Goal: Complete application form: Complete application form

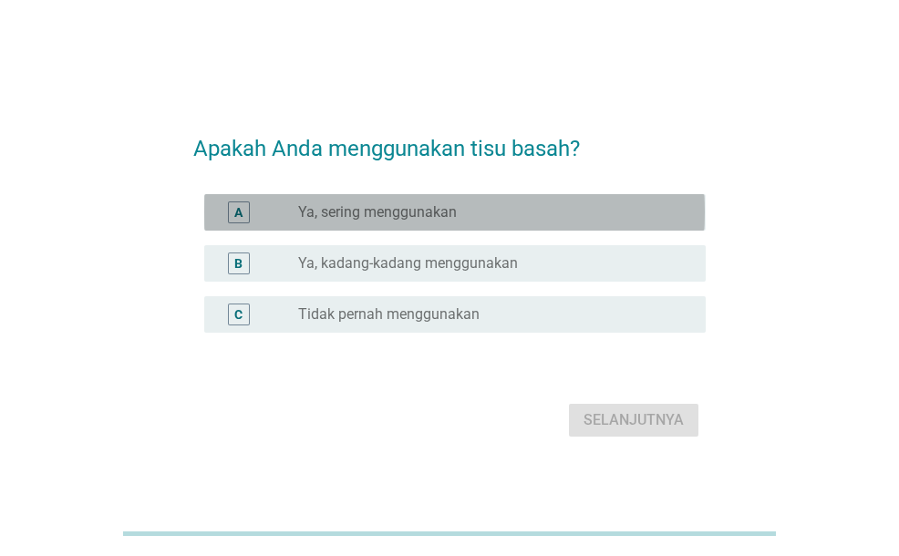
click at [411, 214] on label "Ya, sering menggunakan" at bounding box center [377, 212] width 159 height 18
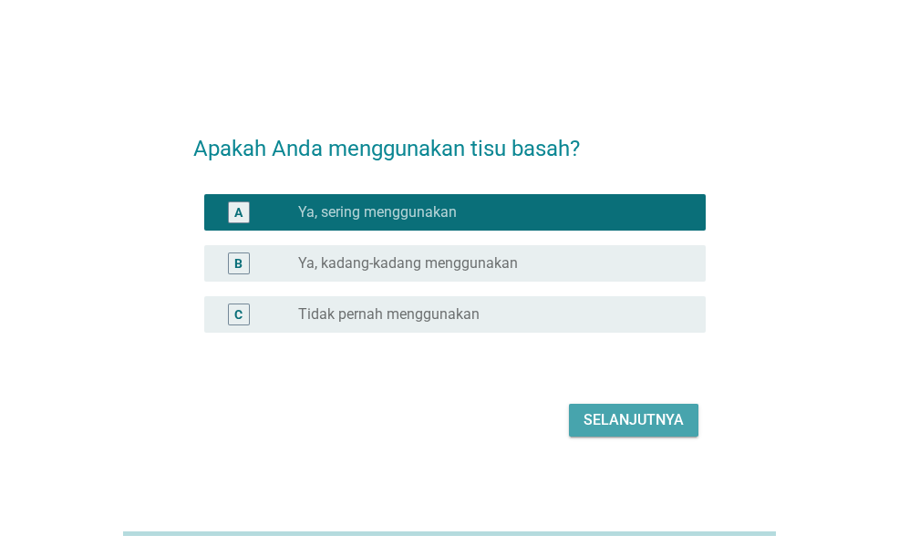
click at [630, 410] on div "Selanjutnya" at bounding box center [634, 421] width 100 height 22
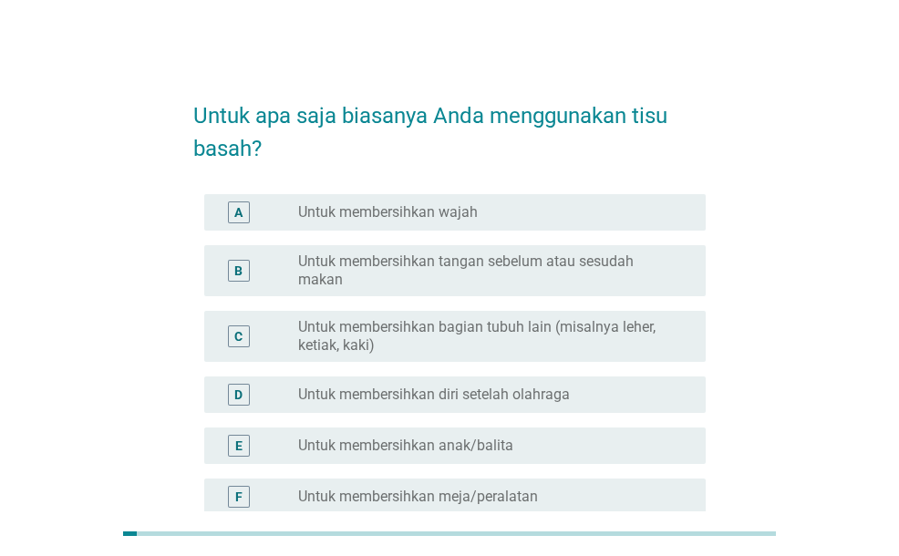
click at [527, 229] on div "A radio_button_unchecked Untuk membersihkan wajah" at bounding box center [454, 212] width 501 height 36
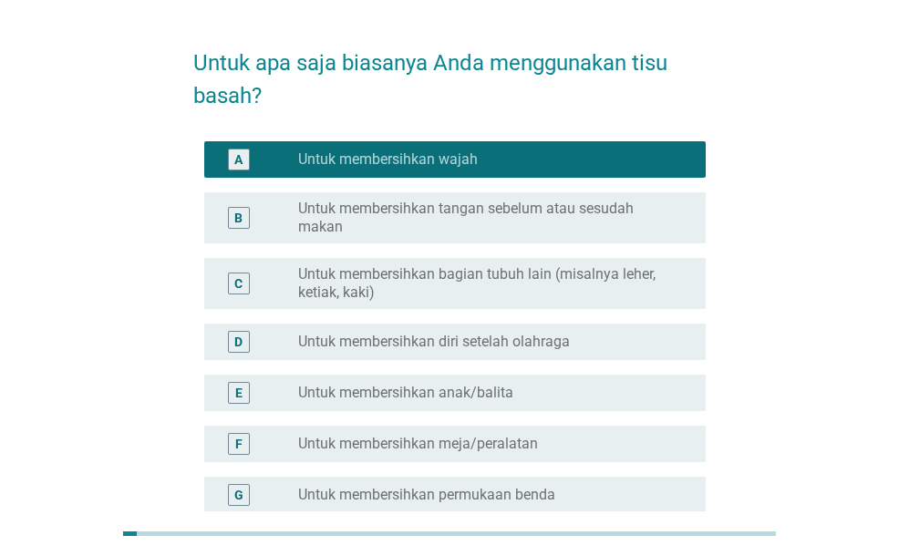
scroll to position [91, 0]
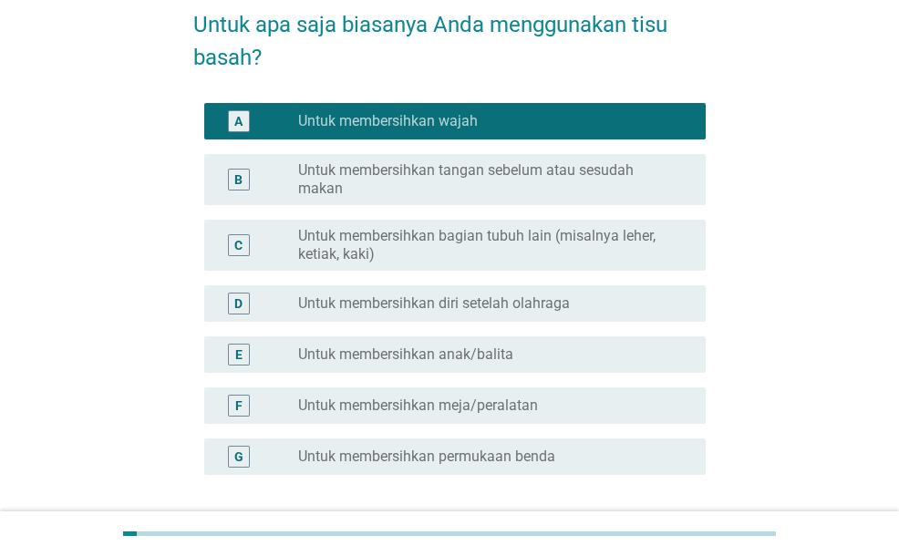
click at [537, 194] on label "Untuk membersihkan tangan sebelum atau sesudah makan" at bounding box center [487, 179] width 378 height 36
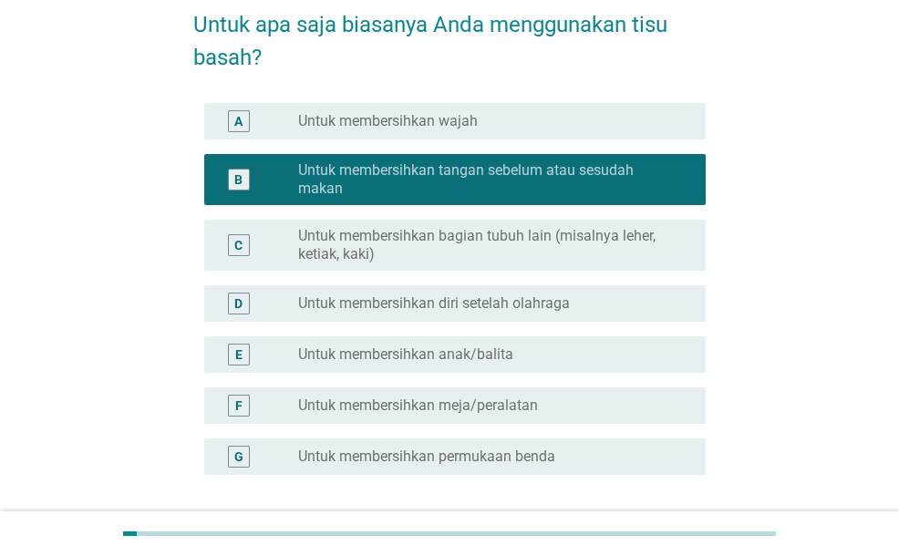
scroll to position [182, 0]
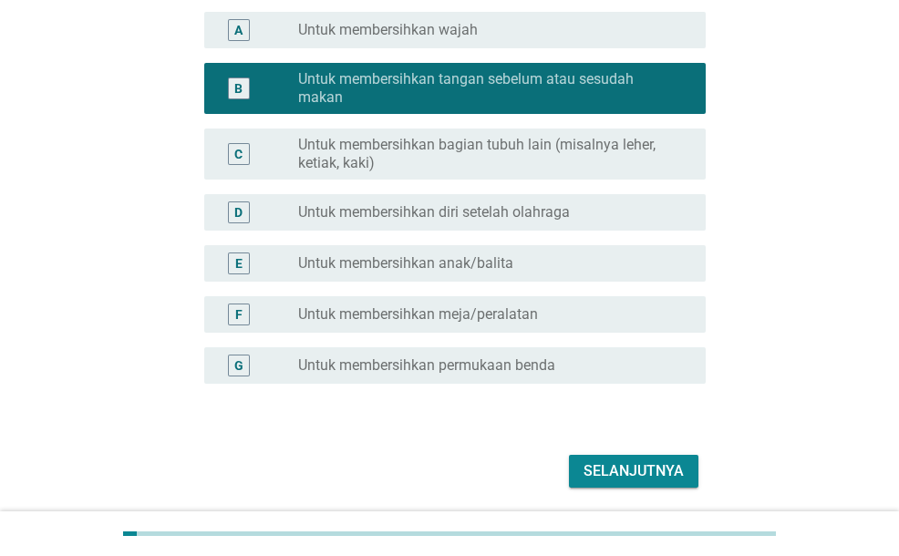
click at [618, 459] on button "Selanjutnya" at bounding box center [634, 471] width 130 height 33
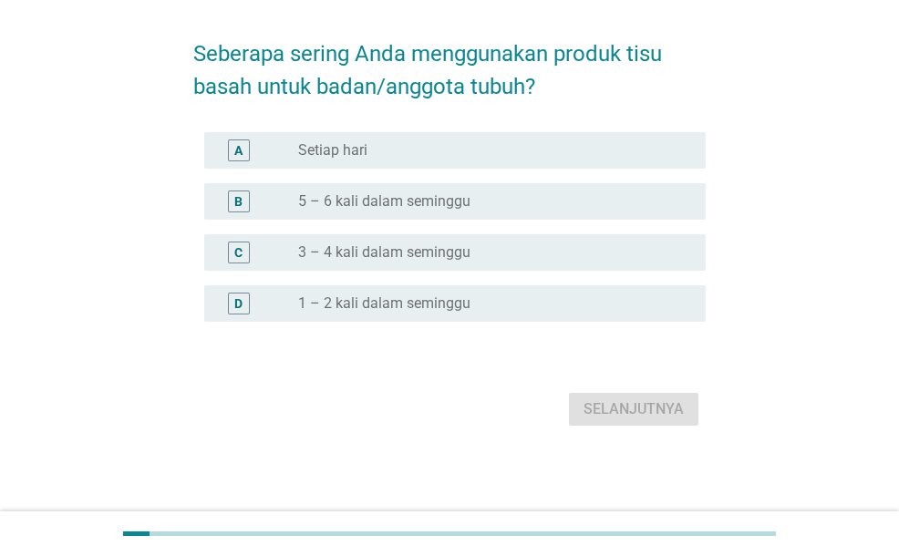
scroll to position [0, 0]
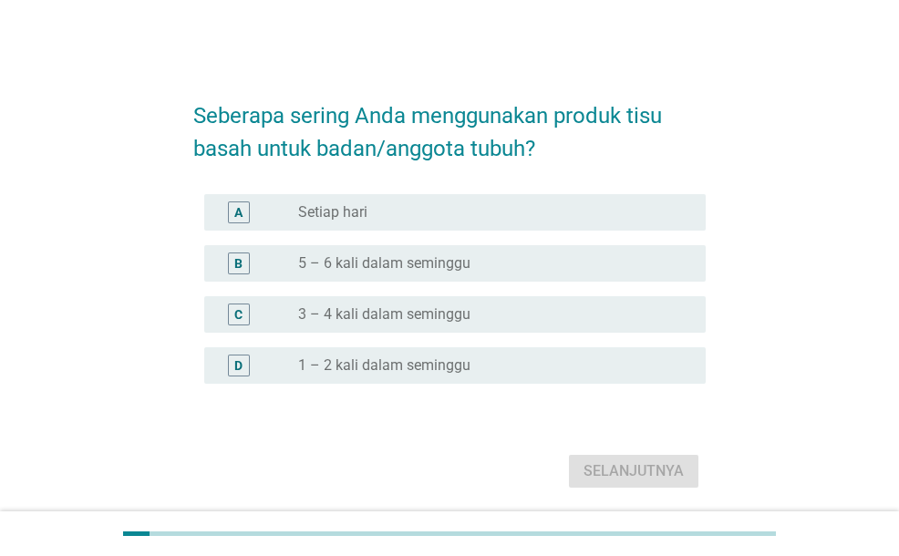
click at [547, 253] on div "radio_button_unchecked 5 – 6 kali dalam seminggu" at bounding box center [494, 264] width 393 height 22
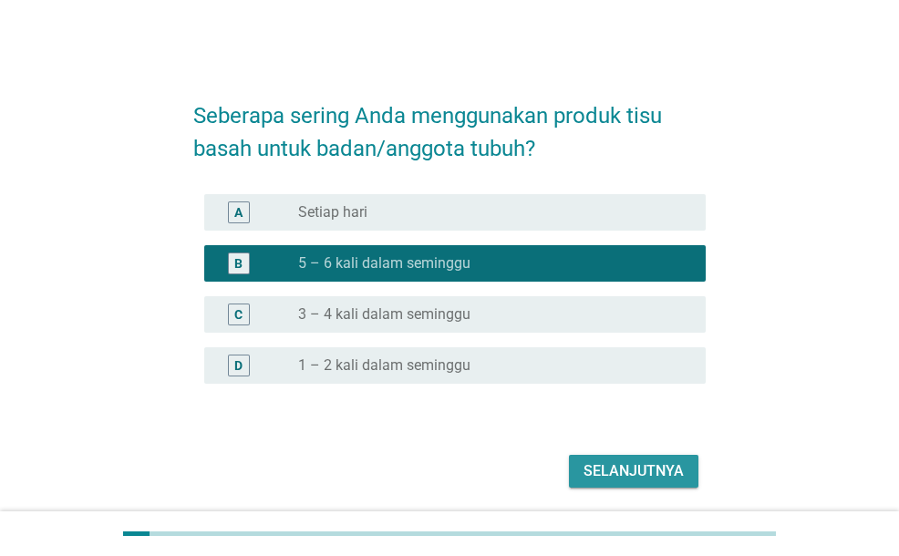
click at [669, 478] on div "Selanjutnya" at bounding box center [634, 472] width 100 height 22
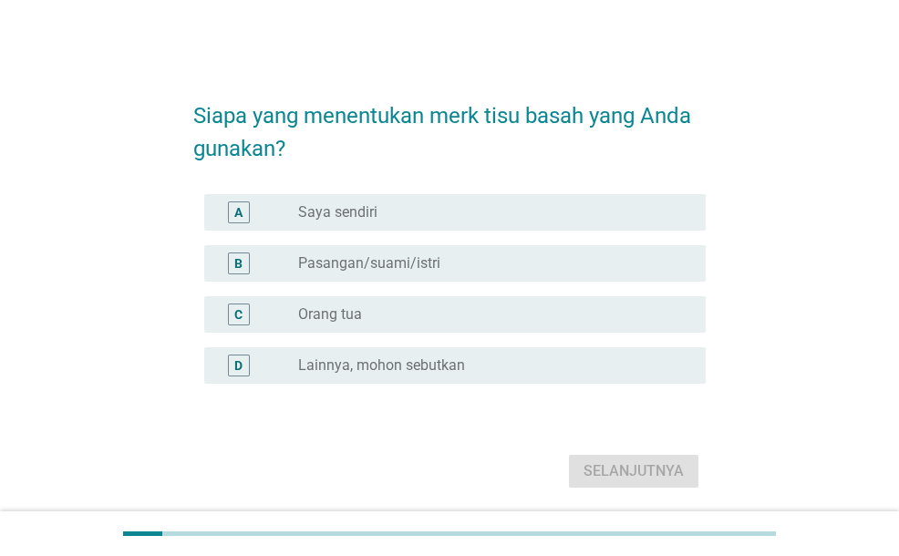
click at [425, 220] on div "radio_button_unchecked Saya sendiri" at bounding box center [487, 212] width 378 height 18
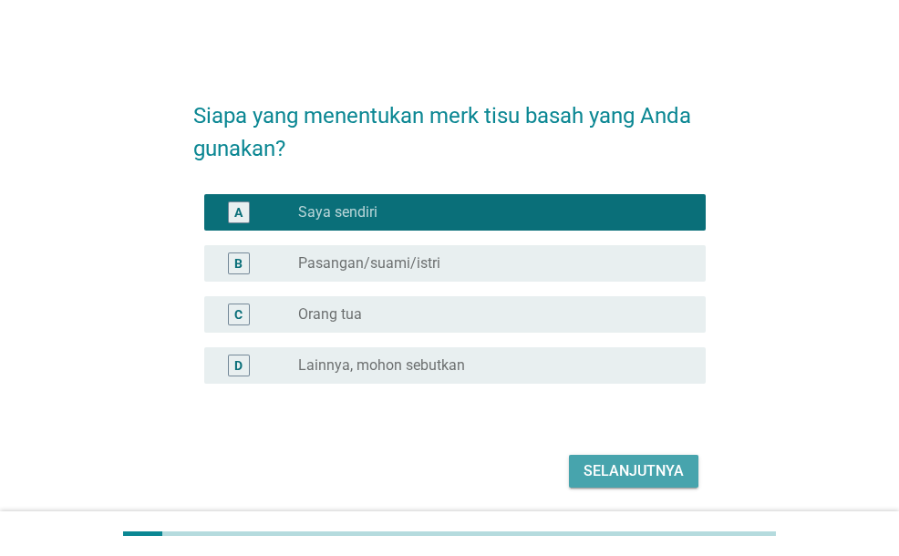
click at [674, 472] on div "Selanjutnya" at bounding box center [634, 472] width 100 height 22
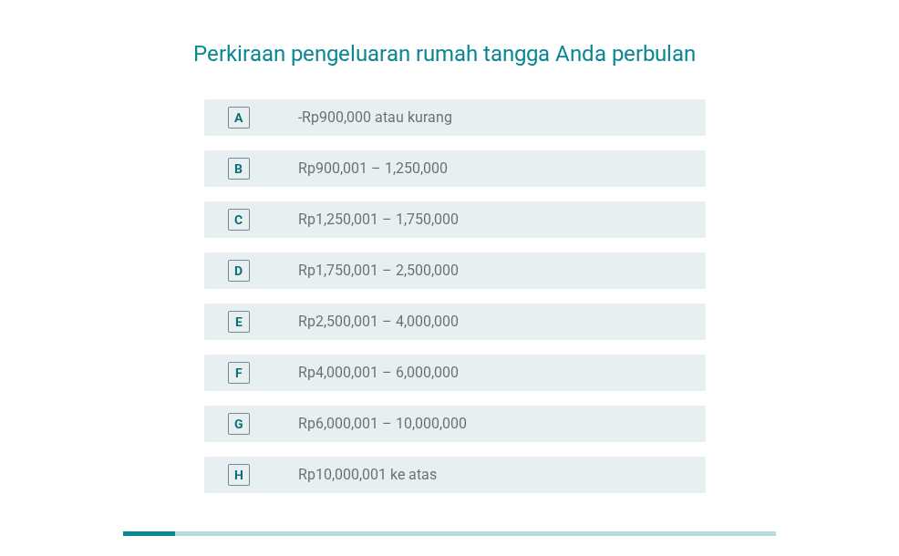
scroll to position [91, 0]
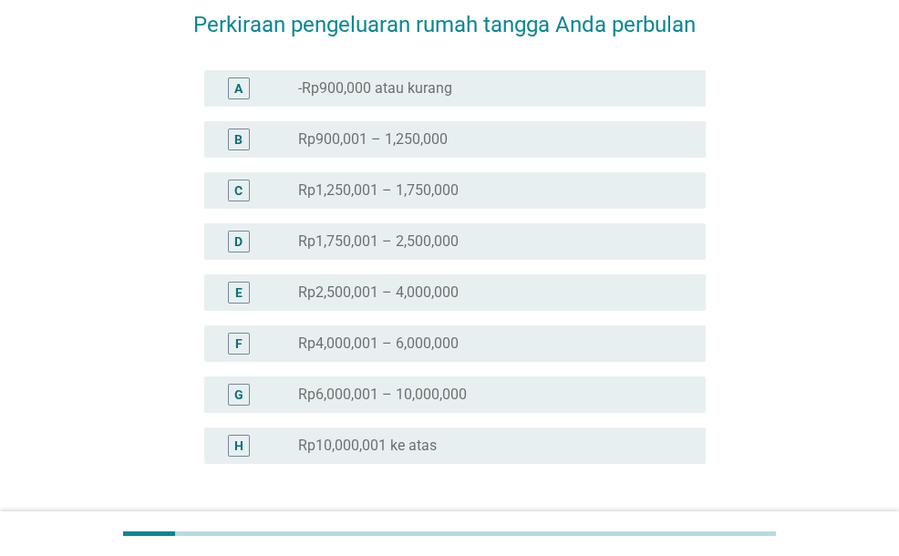
click at [544, 251] on div "radio_button_unchecked Rp1,750,001 – 2,500,000" at bounding box center [494, 242] width 393 height 22
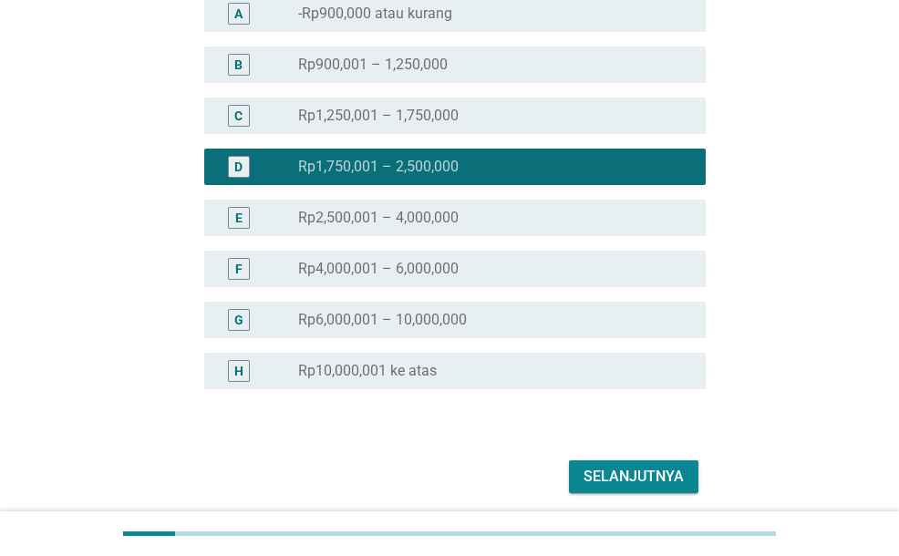
scroll to position [233, 0]
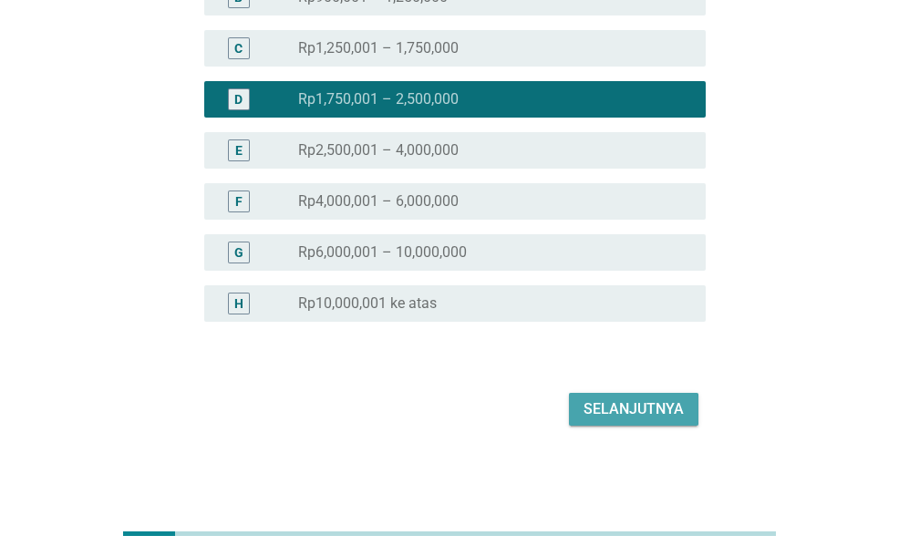
click at [654, 414] on div "Selanjutnya" at bounding box center [634, 410] width 100 height 22
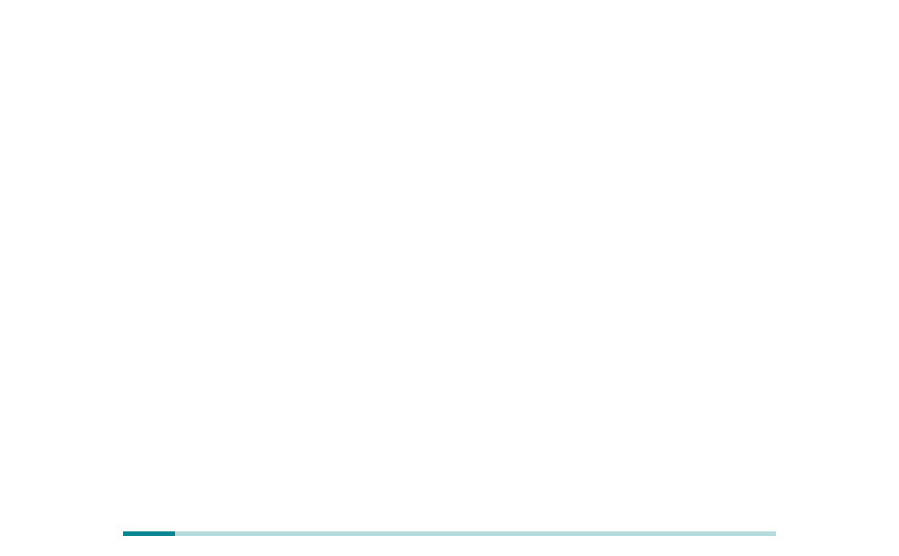
scroll to position [0, 0]
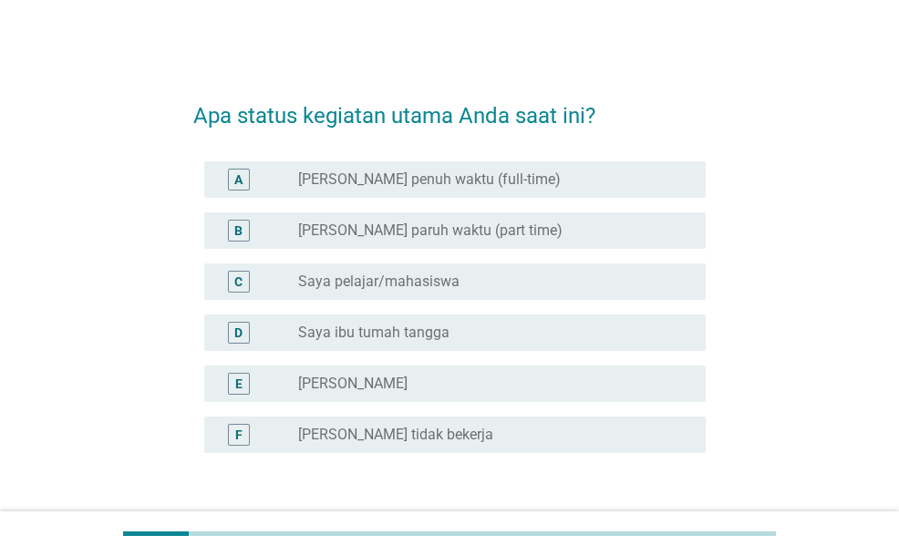
click at [459, 233] on label "[PERSON_NAME] paruh waktu (part time)" at bounding box center [430, 231] width 264 height 18
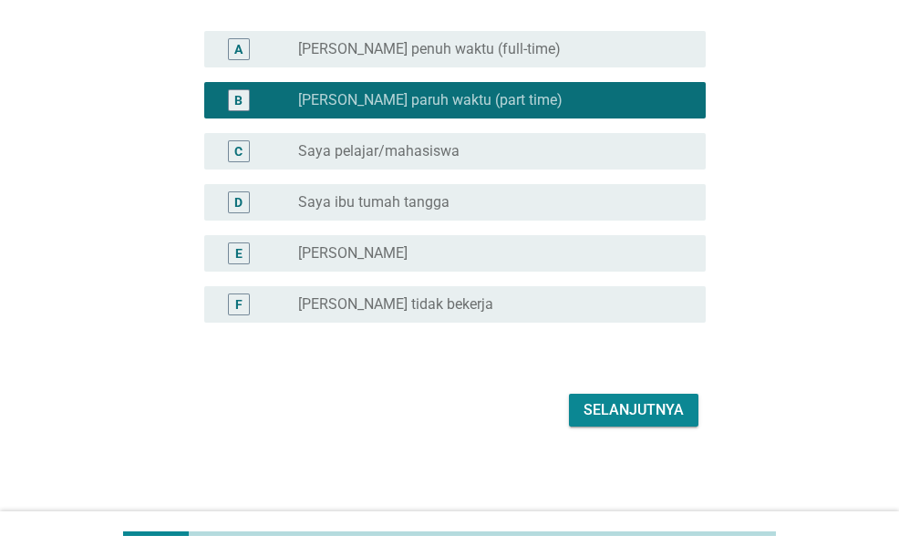
scroll to position [131, 0]
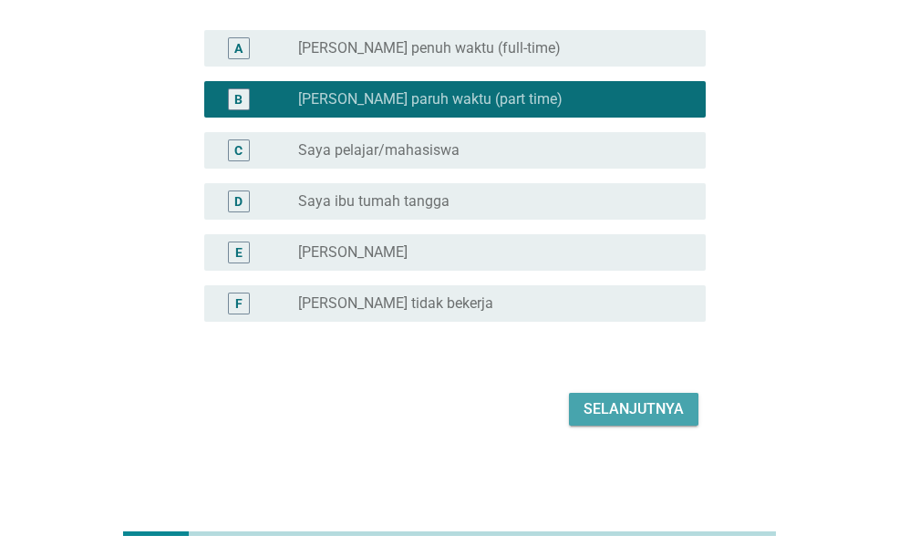
click at [664, 416] on div "Selanjutnya" at bounding box center [634, 410] width 100 height 22
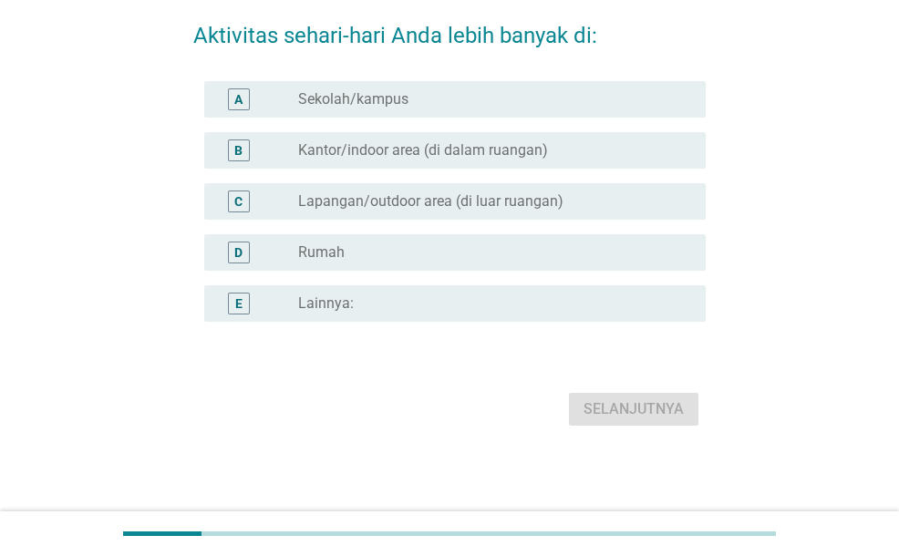
scroll to position [0, 0]
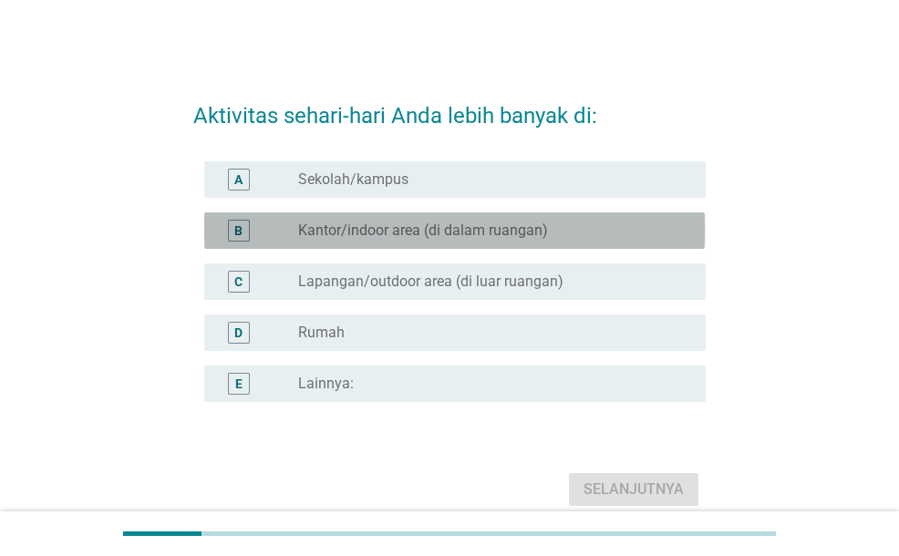
click at [555, 227] on div "radio_button_unchecked Kantor/indoor area (di dalam ruangan)" at bounding box center [487, 231] width 378 height 18
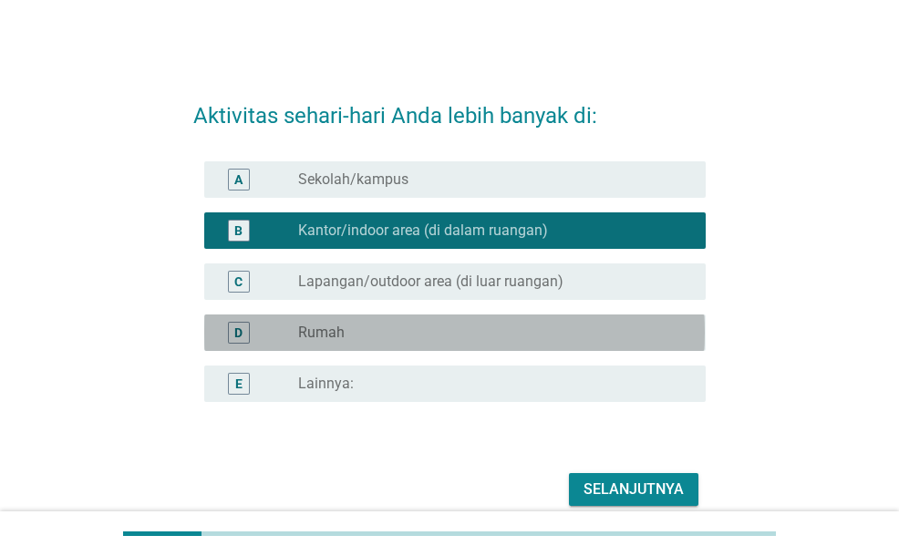
click at [568, 347] on div "D radio_button_unchecked Rumah" at bounding box center [454, 333] width 501 height 36
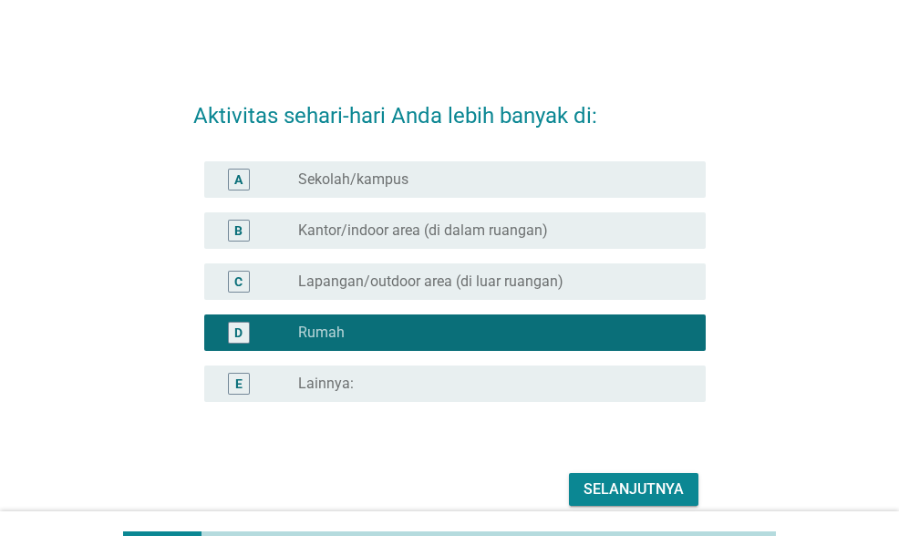
click at [580, 249] on div "B radio_button_unchecked Kantor/indoor area (di dalam ruangan)" at bounding box center [449, 230] width 512 height 51
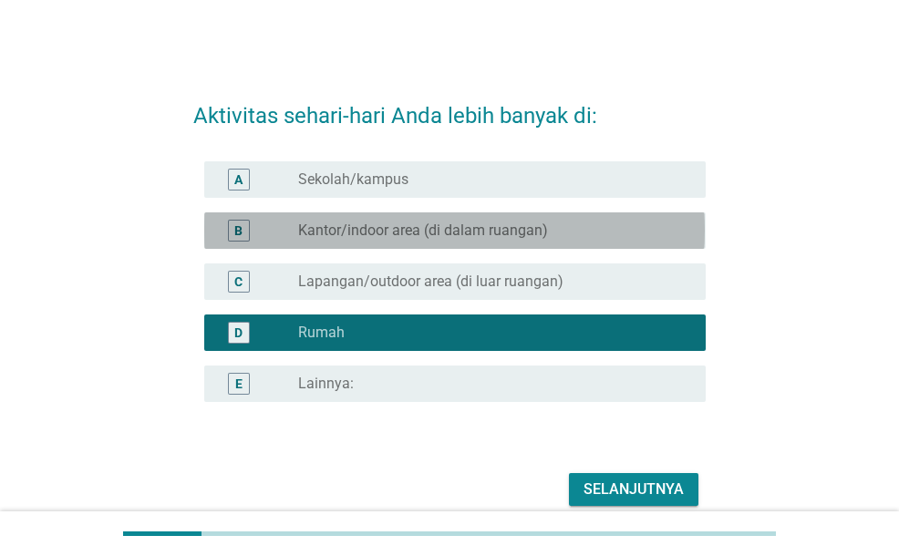
click at [580, 231] on div "radio_button_unchecked Kantor/indoor area (di dalam ruangan)" at bounding box center [487, 231] width 378 height 18
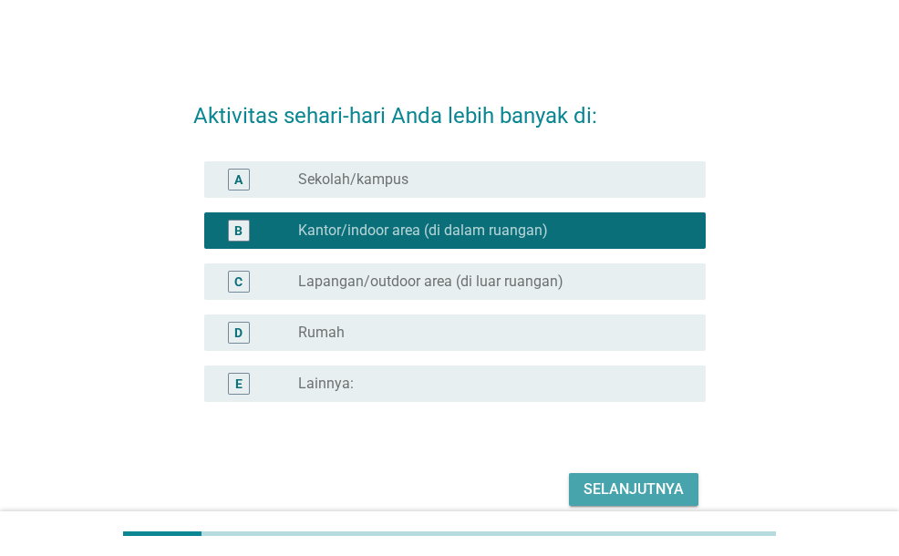
click at [635, 486] on div "Selanjutnya" at bounding box center [634, 490] width 100 height 22
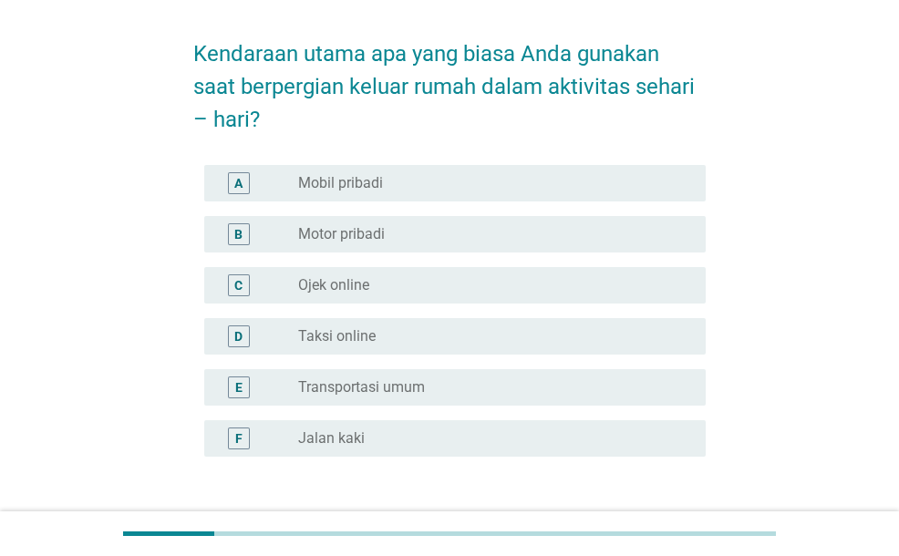
scroll to position [91, 0]
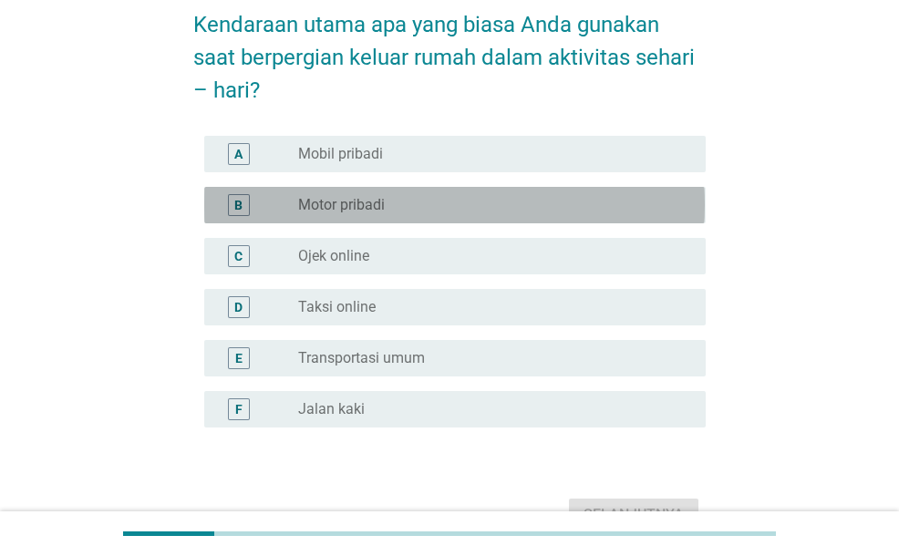
click at [420, 205] on div "radio_button_unchecked Motor pribadi" at bounding box center [487, 205] width 378 height 18
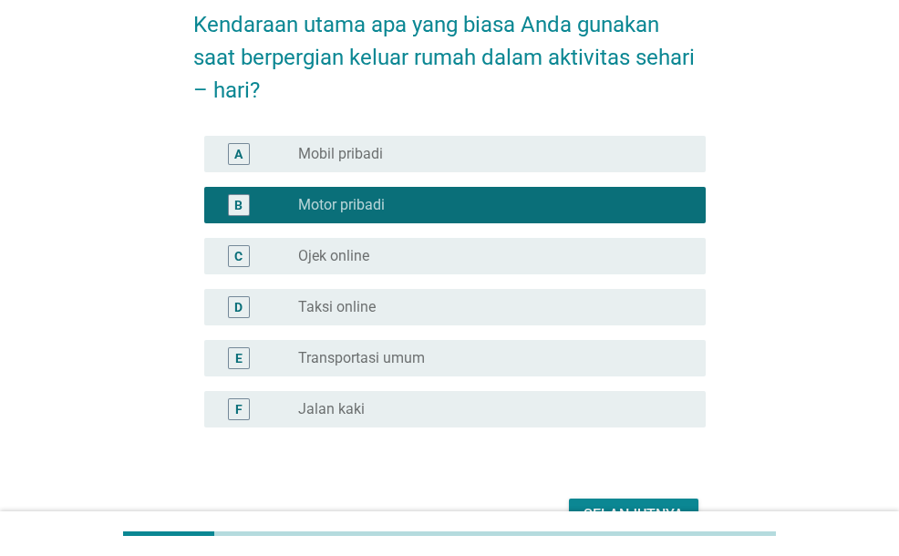
click at [421, 283] on div "D radio_button_unchecked Taksi online" at bounding box center [449, 307] width 512 height 51
click at [430, 264] on div "radio_button_unchecked Ojek online" at bounding box center [487, 256] width 378 height 18
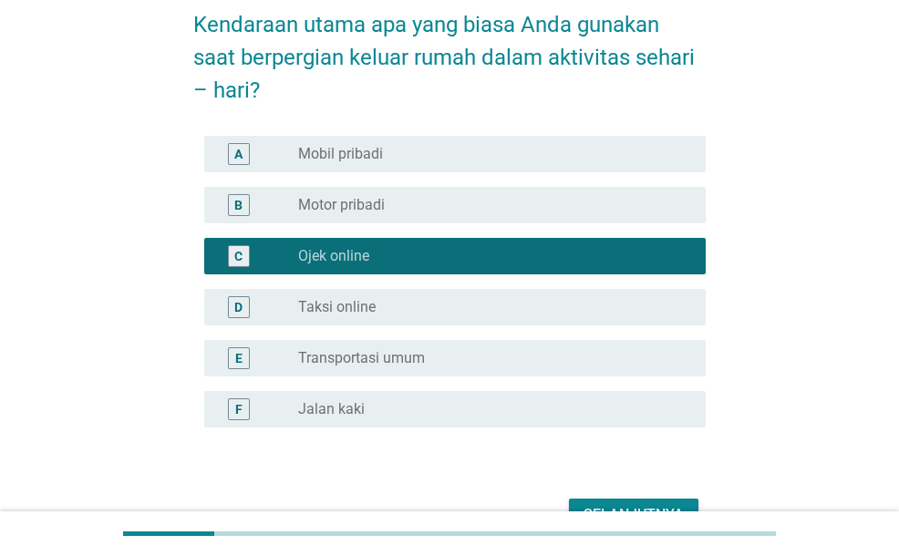
click at [482, 355] on div "radio_button_unchecked Transportasi umum" at bounding box center [487, 358] width 378 height 18
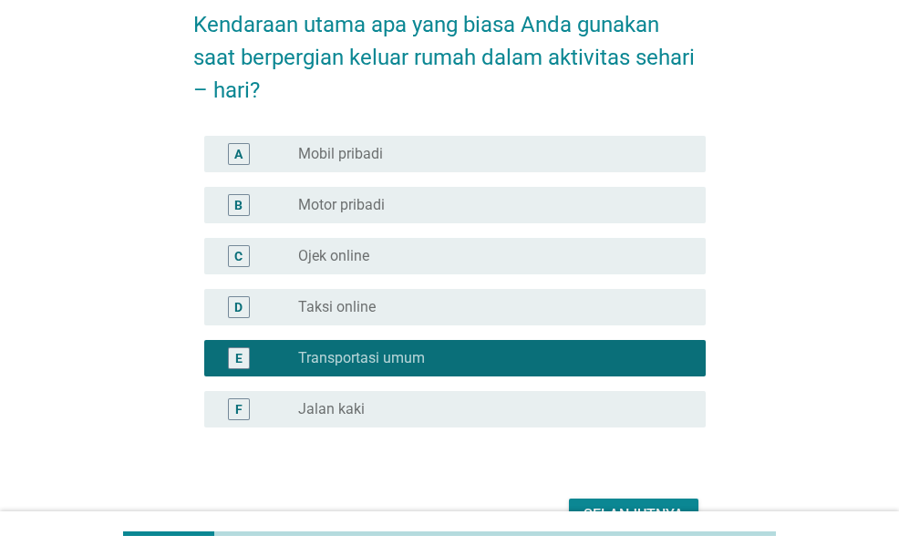
scroll to position [197, 0]
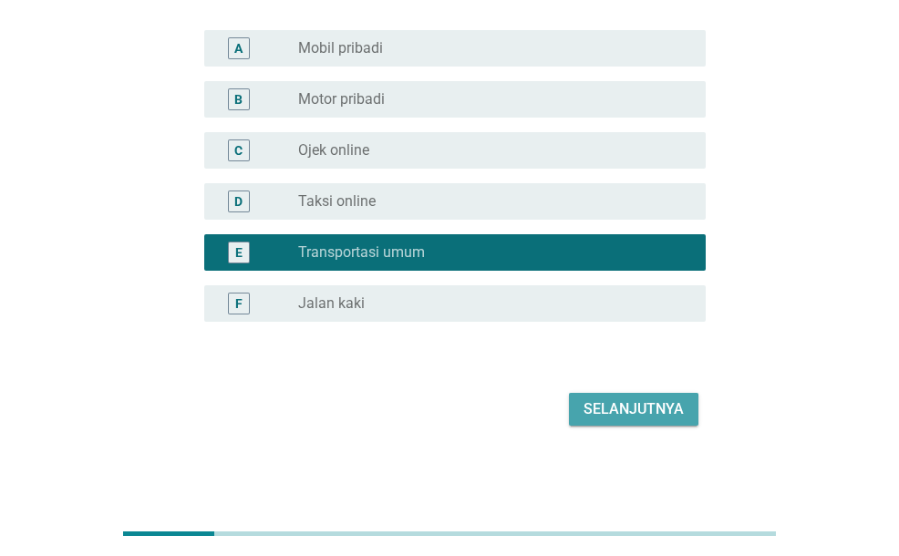
click at [620, 393] on button "Selanjutnya" at bounding box center [634, 409] width 130 height 33
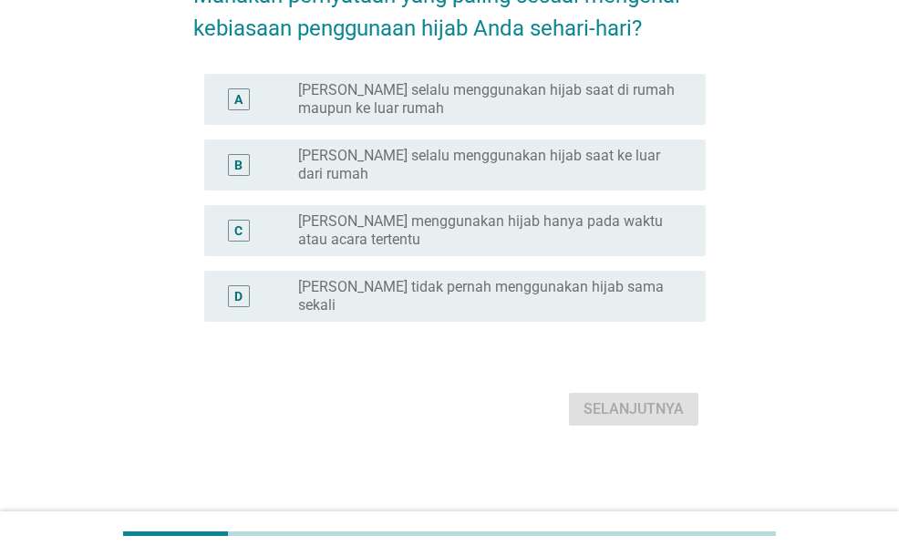
scroll to position [0, 0]
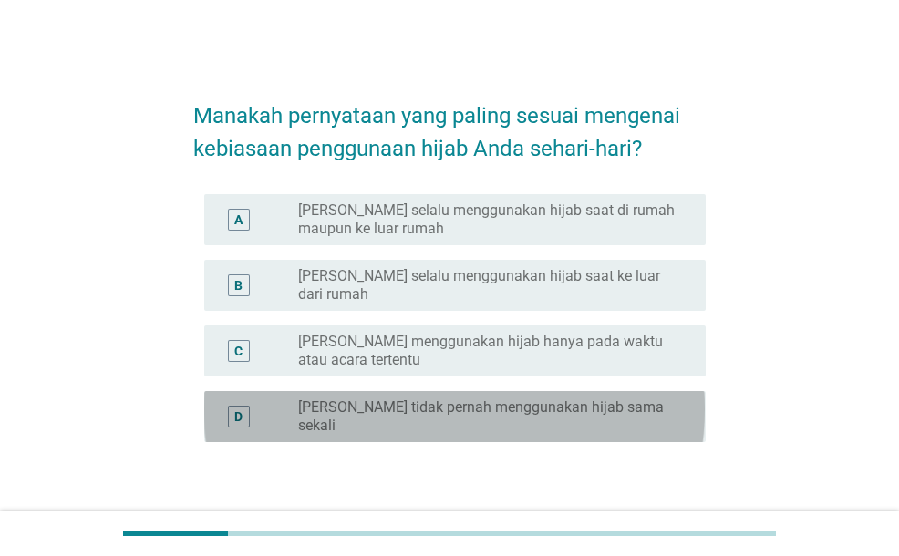
click at [490, 399] on label "[PERSON_NAME] tidak pernah menggunakan hijab sama sekali" at bounding box center [487, 417] width 378 height 36
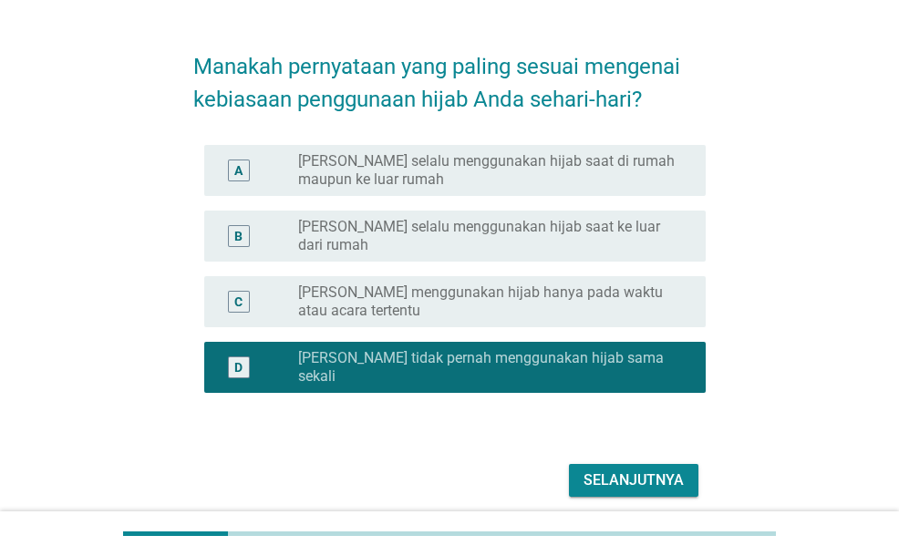
scroll to position [91, 0]
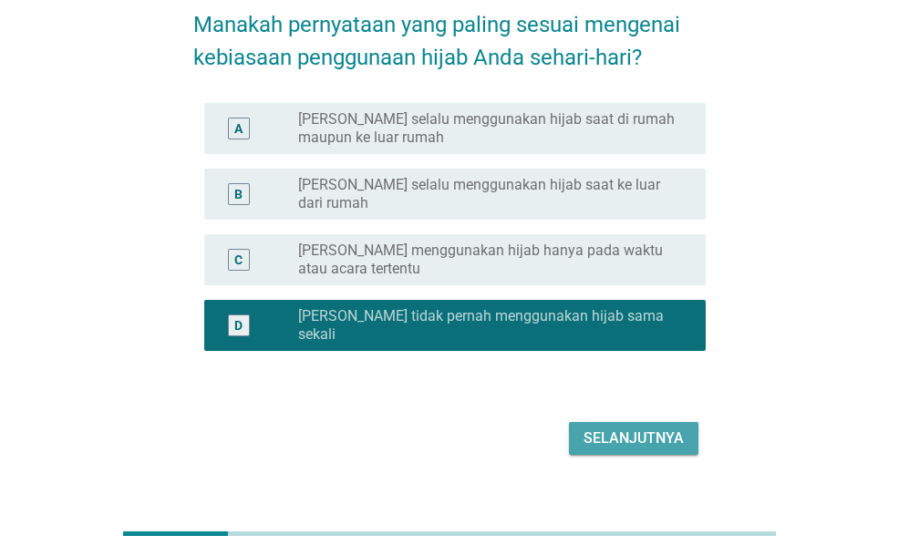
click at [621, 428] on div "Selanjutnya" at bounding box center [634, 439] width 100 height 22
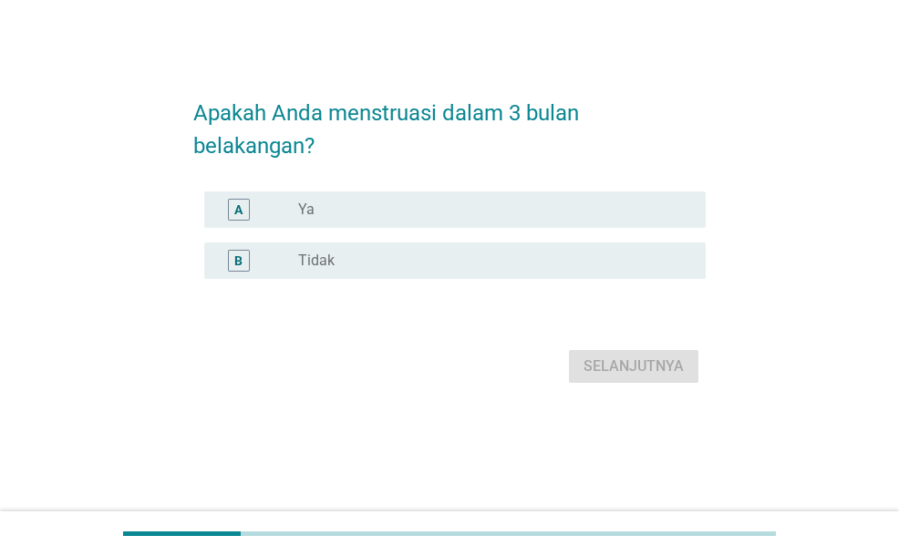
scroll to position [0, 0]
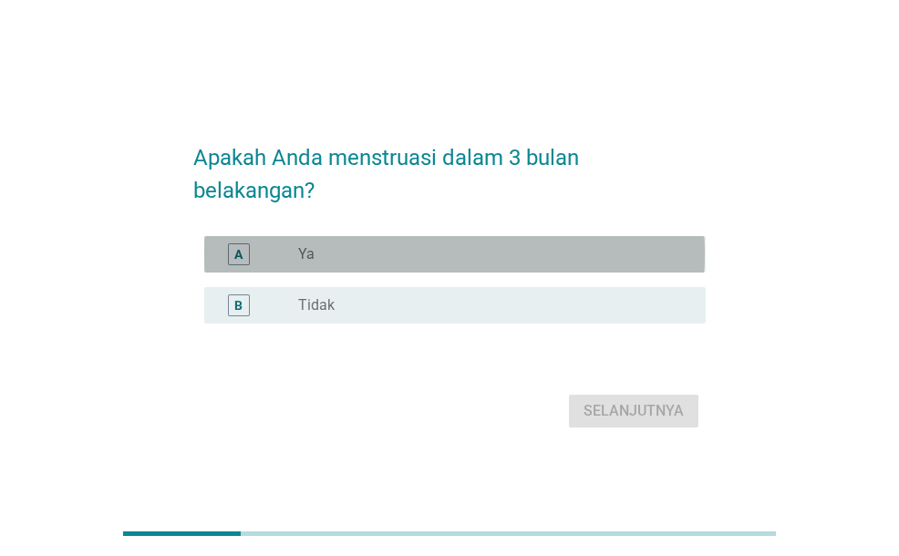
click at [526, 245] on div "radio_button_unchecked Ya" at bounding box center [487, 254] width 378 height 18
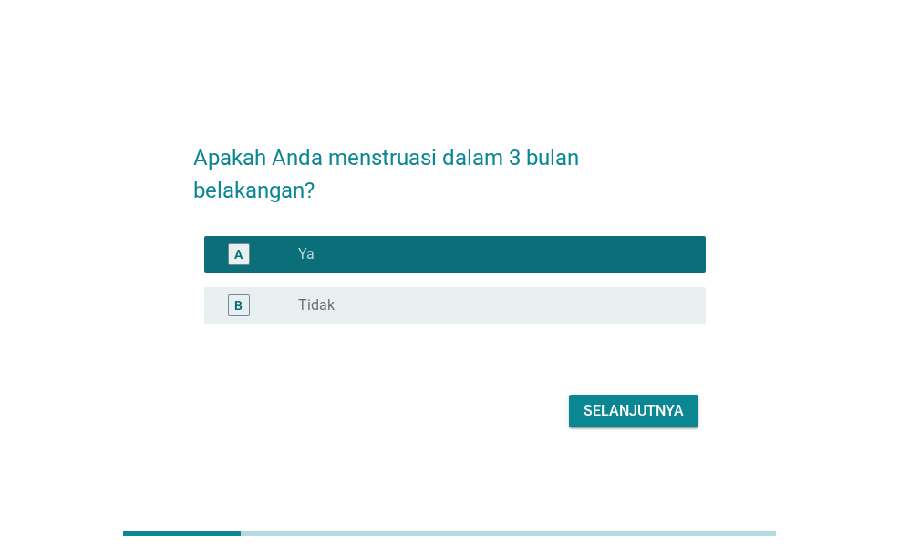
click at [629, 404] on div "Selanjutnya" at bounding box center [634, 411] width 100 height 22
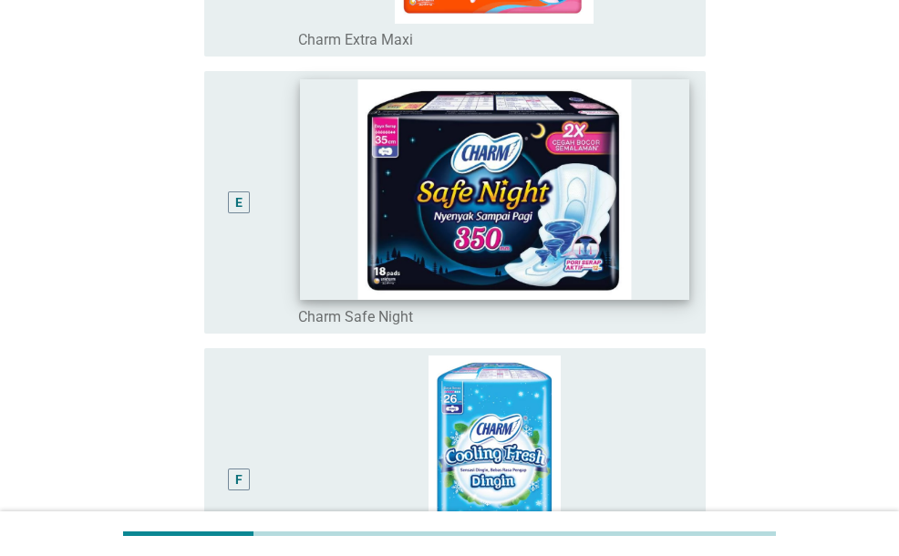
scroll to position [1003, 0]
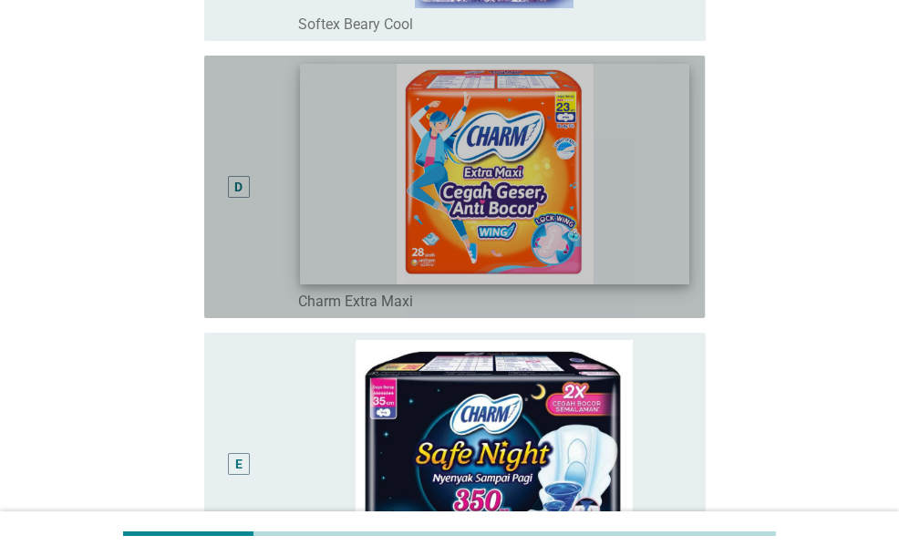
click at [468, 244] on img at bounding box center [494, 174] width 389 height 221
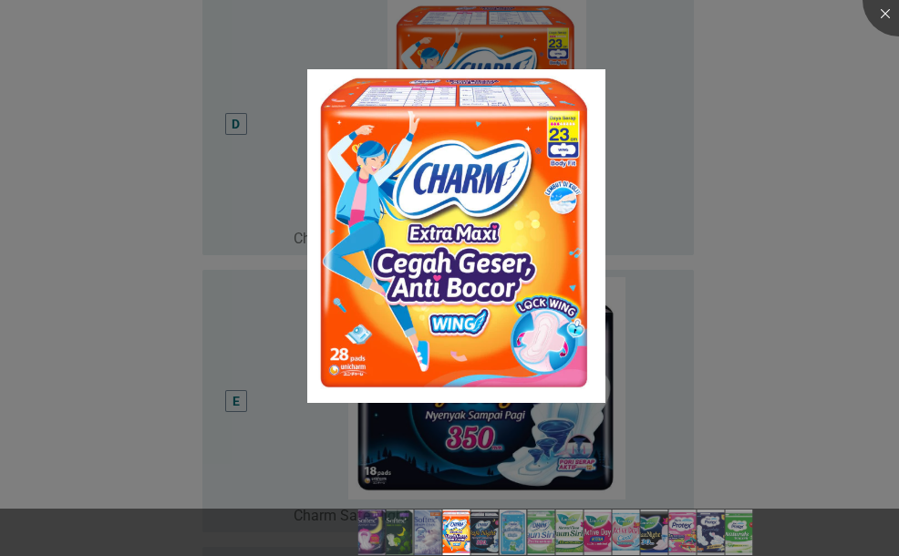
scroll to position [1094, 0]
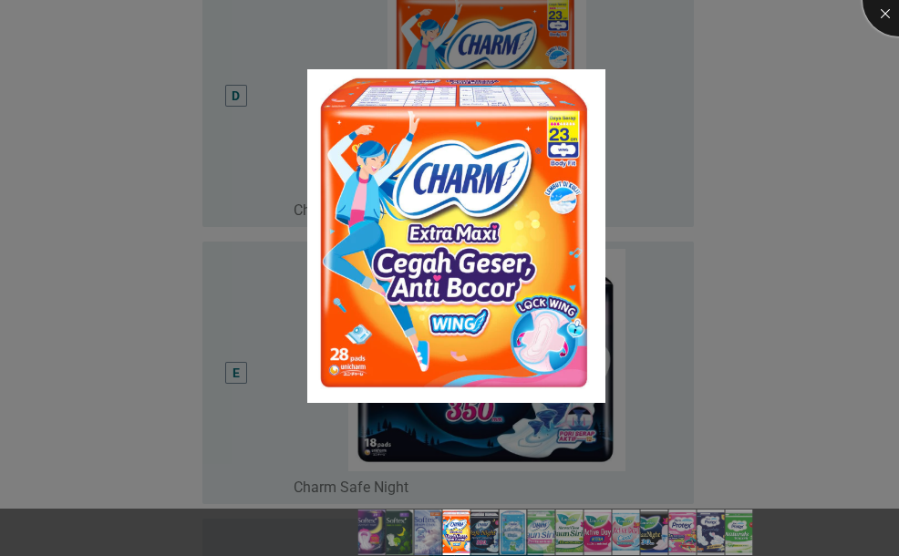
click at [871, 16] on div at bounding box center [899, 0] width 73 height 73
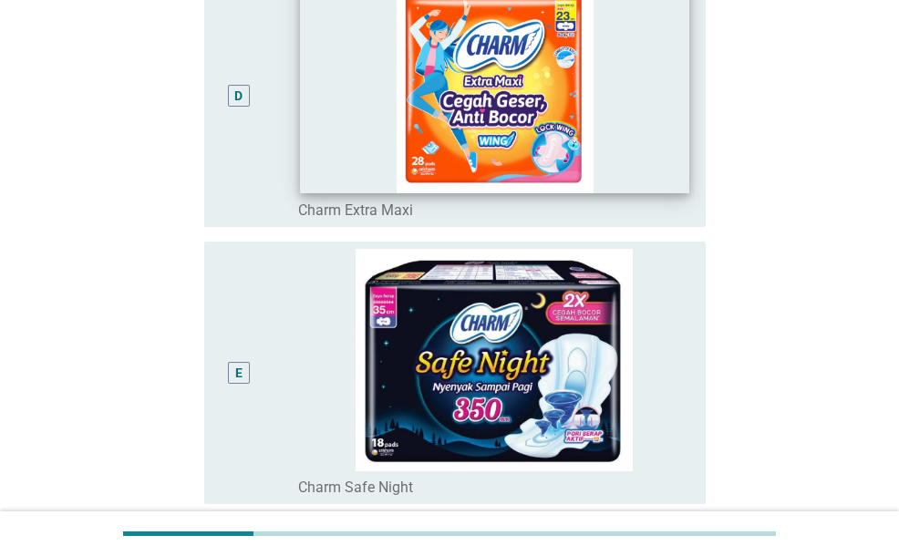
click at [660, 168] on img at bounding box center [494, 83] width 389 height 221
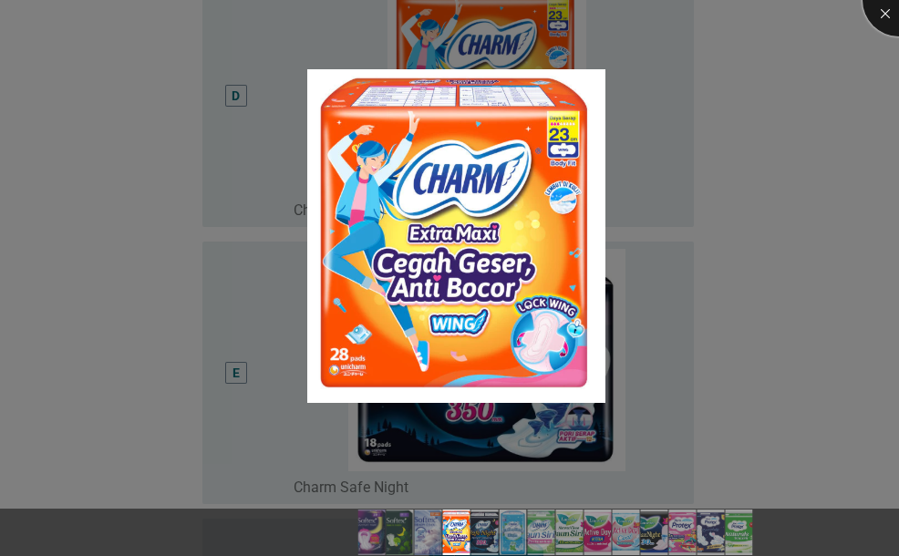
click at [889, 20] on div at bounding box center [899, 0] width 73 height 73
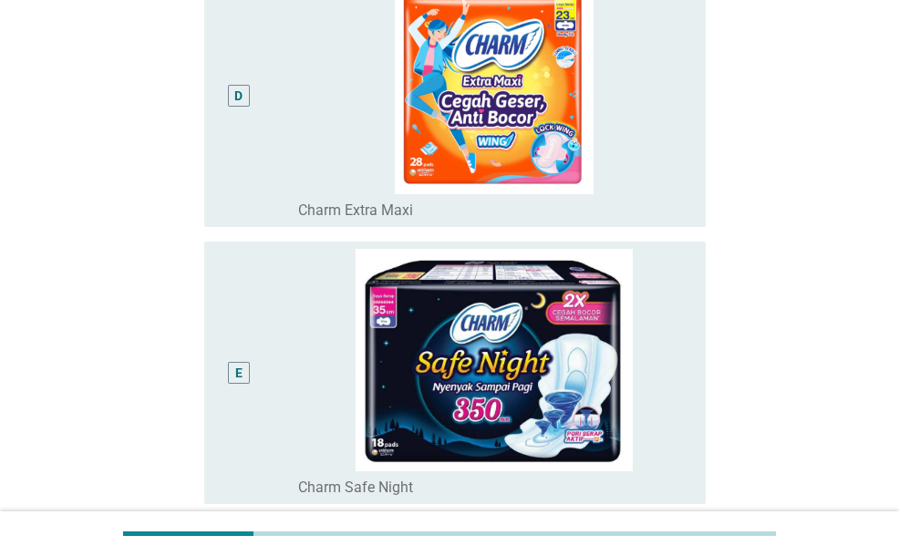
click at [235, 98] on div "D" at bounding box center [238, 95] width 8 height 19
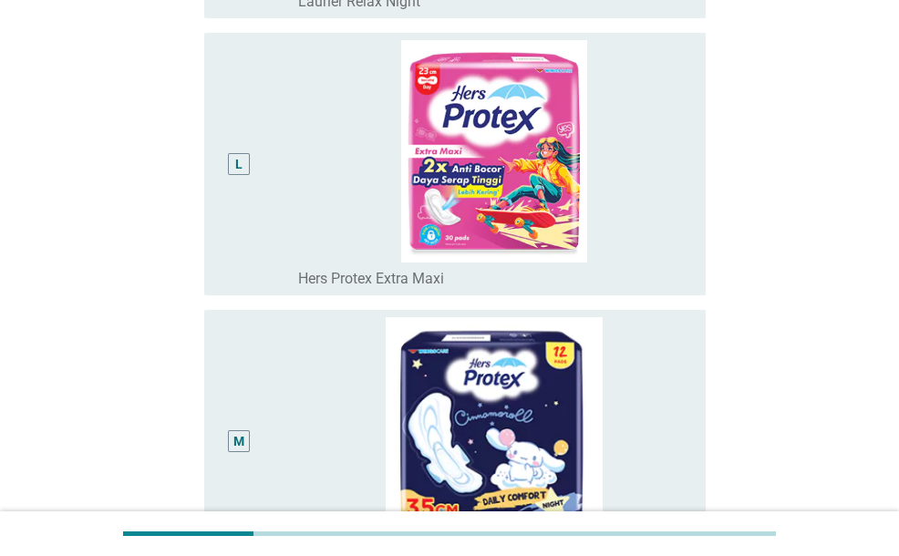
scroll to position [3283, 0]
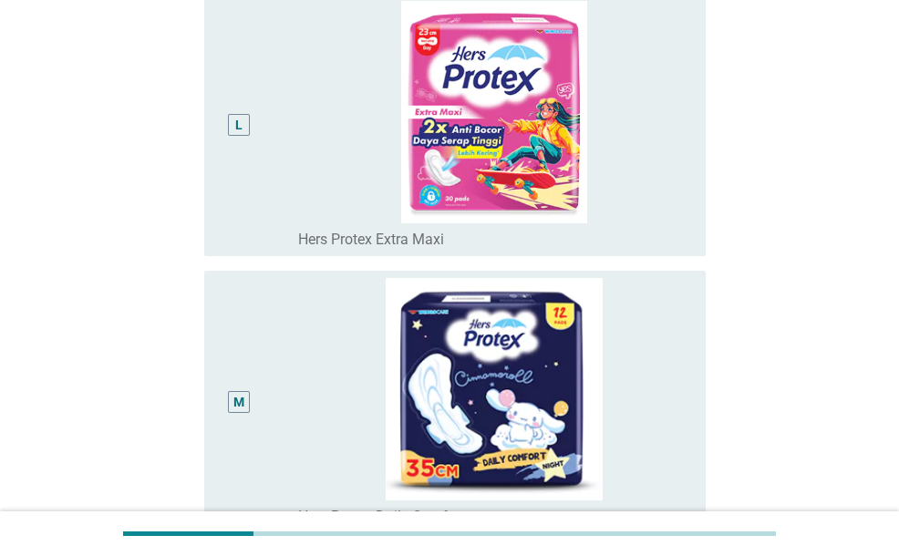
click at [240, 227] on div "L" at bounding box center [238, 125] width 39 height 248
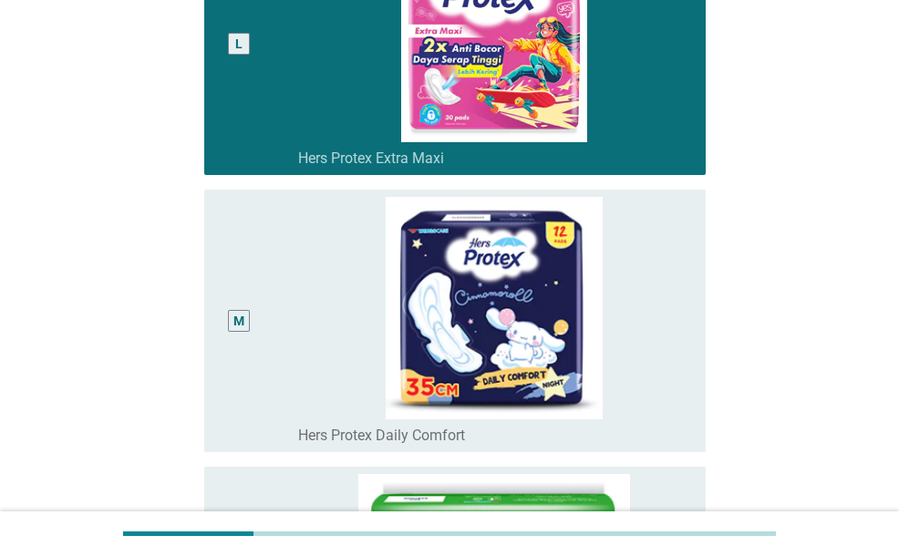
scroll to position [3466, 0]
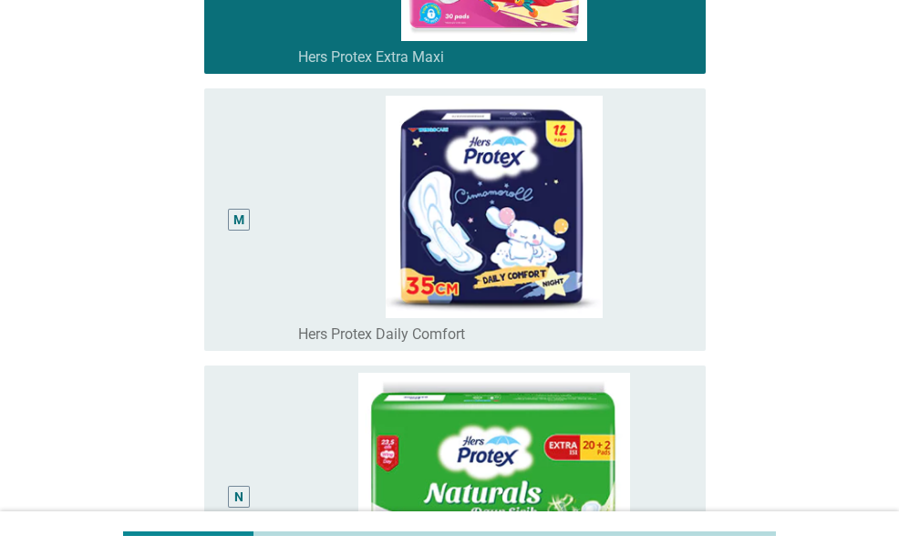
click at [258, 297] on div "M" at bounding box center [238, 220] width 39 height 248
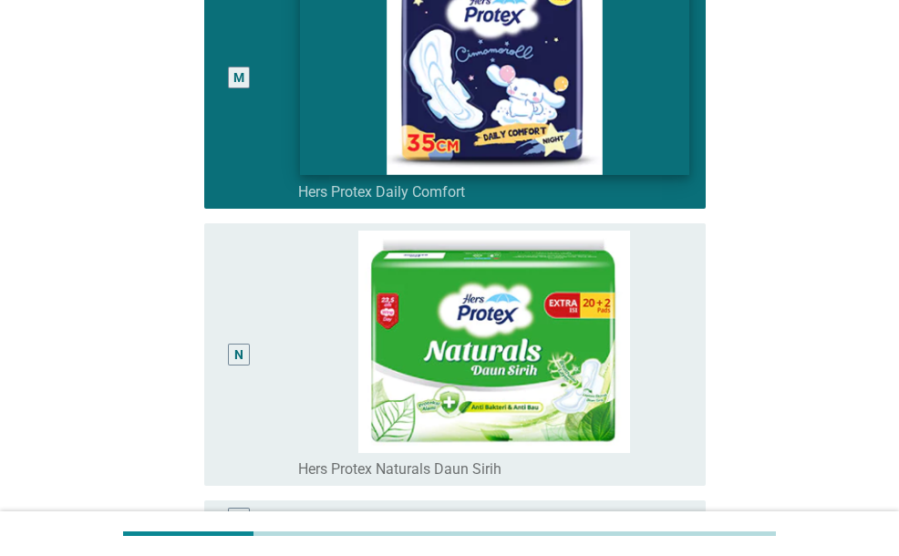
scroll to position [3732, 0]
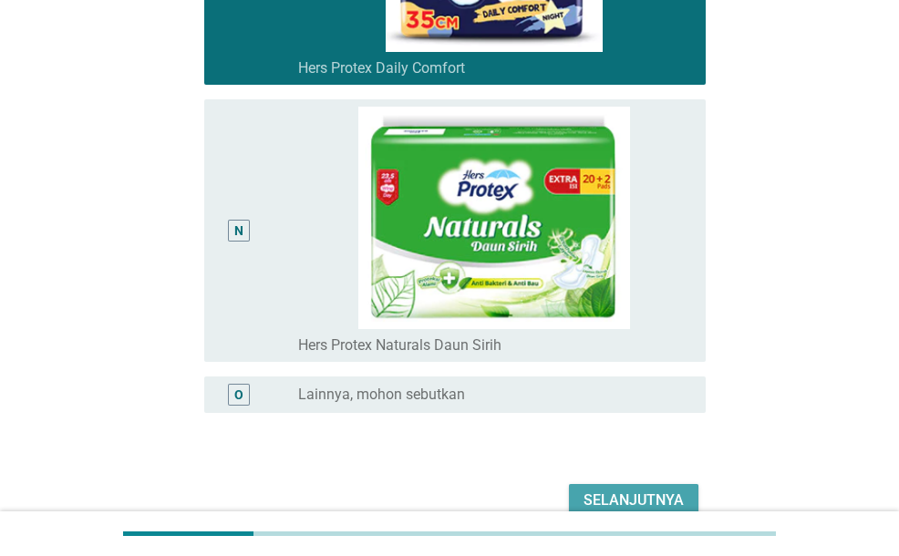
click at [651, 497] on div "Selanjutnya" at bounding box center [634, 501] width 100 height 22
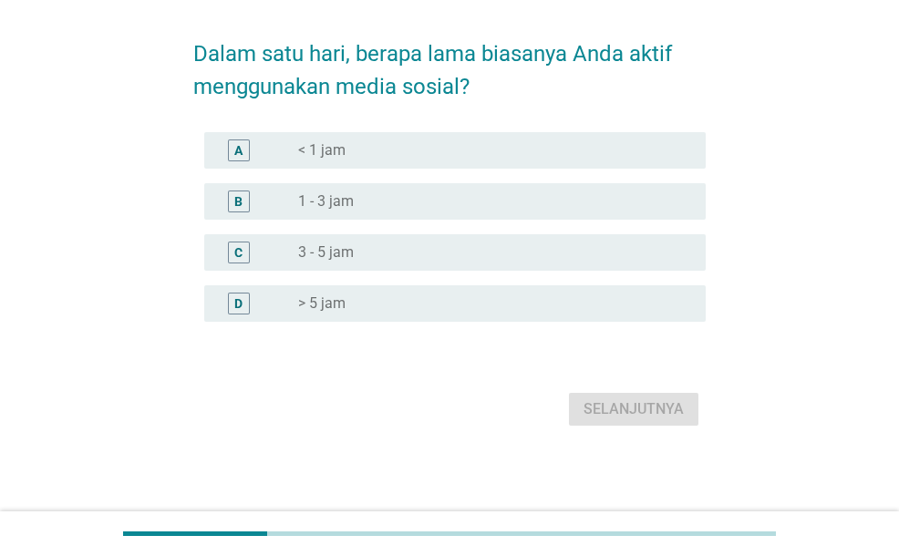
scroll to position [0, 0]
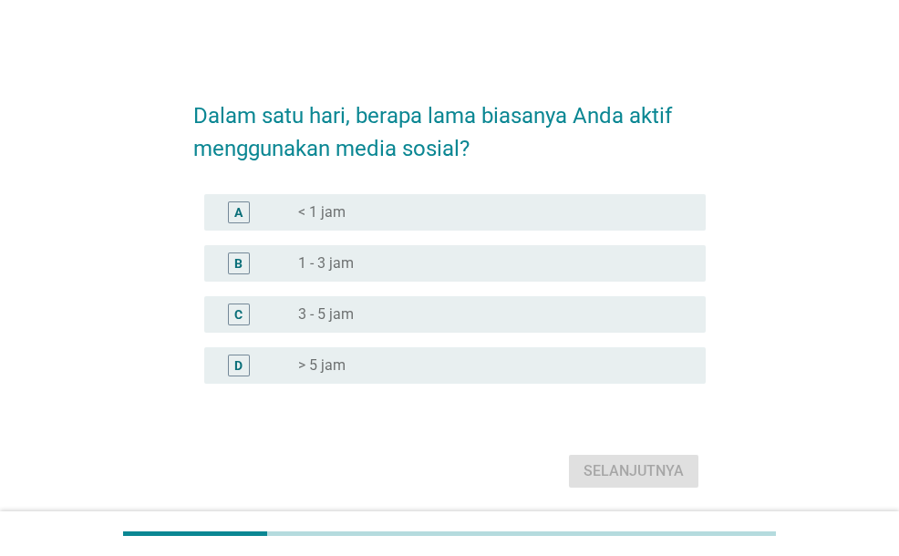
click at [407, 355] on div "radio_button_unchecked > 5 jam" at bounding box center [494, 366] width 393 height 22
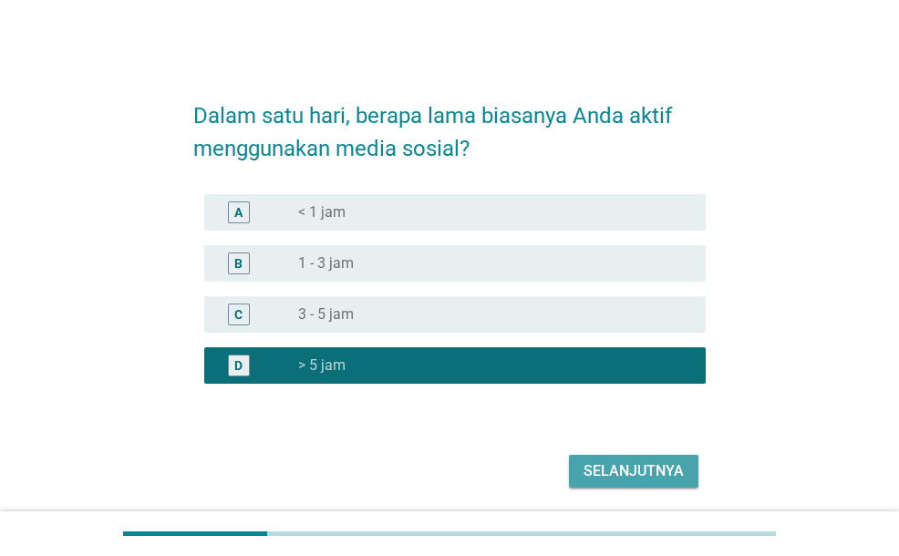
click at [613, 459] on button "Selanjutnya" at bounding box center [634, 471] width 130 height 33
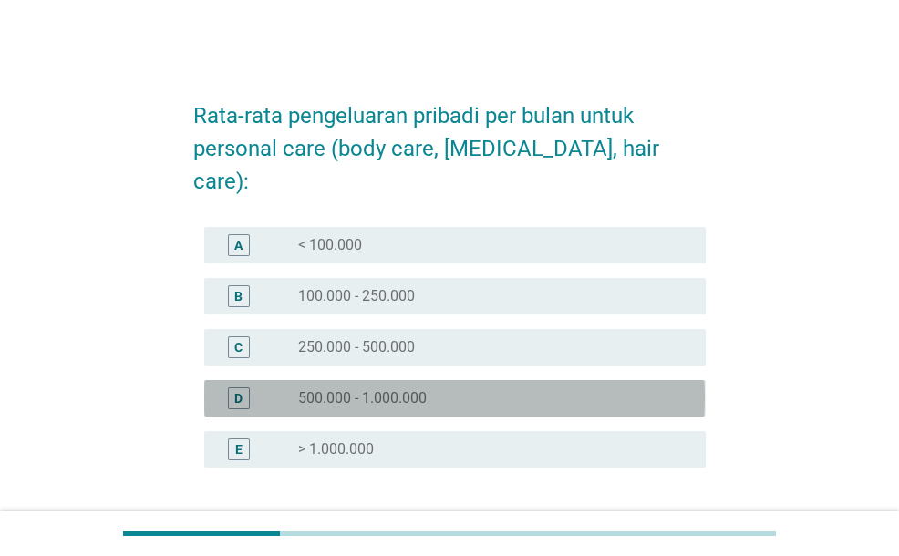
click at [540, 389] on div "radio_button_unchecked 500.000 - 1.000.000" at bounding box center [487, 398] width 378 height 18
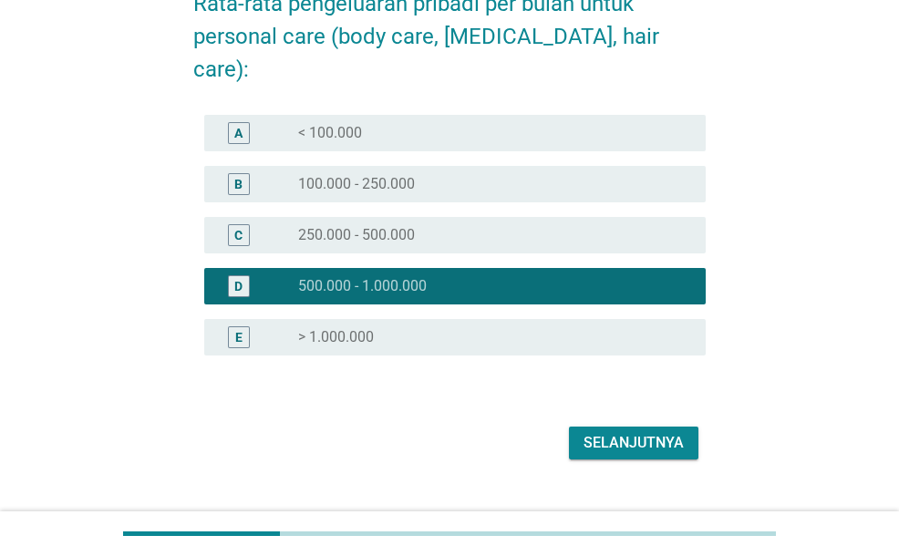
scroll to position [113, 0]
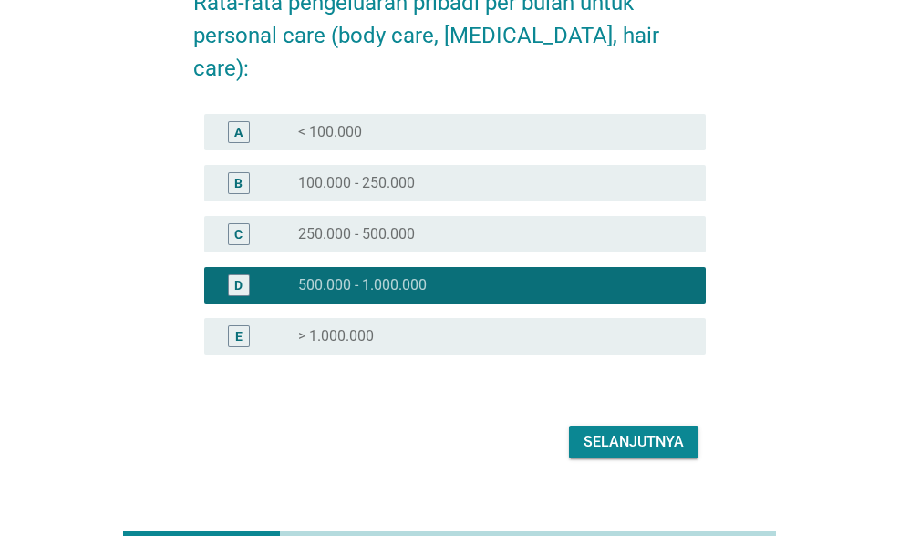
click at [461, 225] on div "radio_button_unchecked 250.000 - 500.000" at bounding box center [487, 234] width 378 height 18
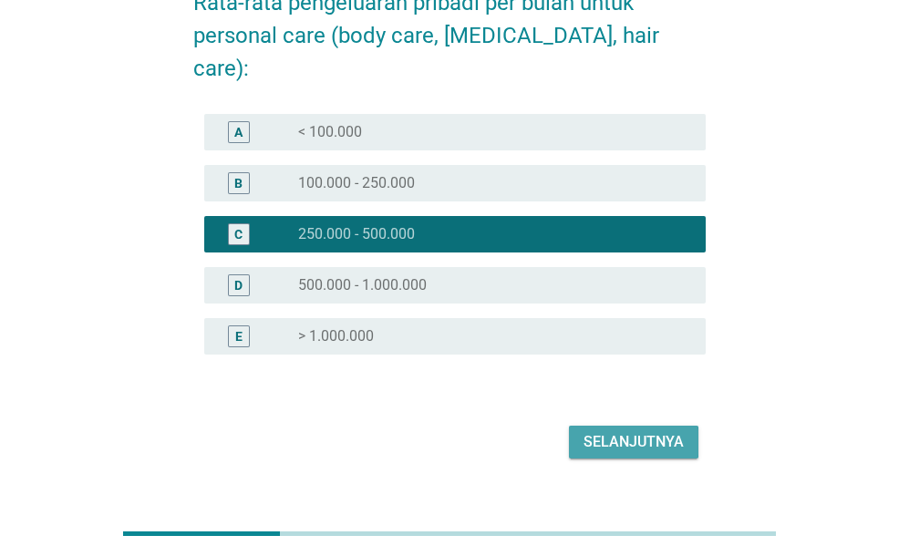
click at [638, 431] on div "Selanjutnya" at bounding box center [634, 442] width 100 height 22
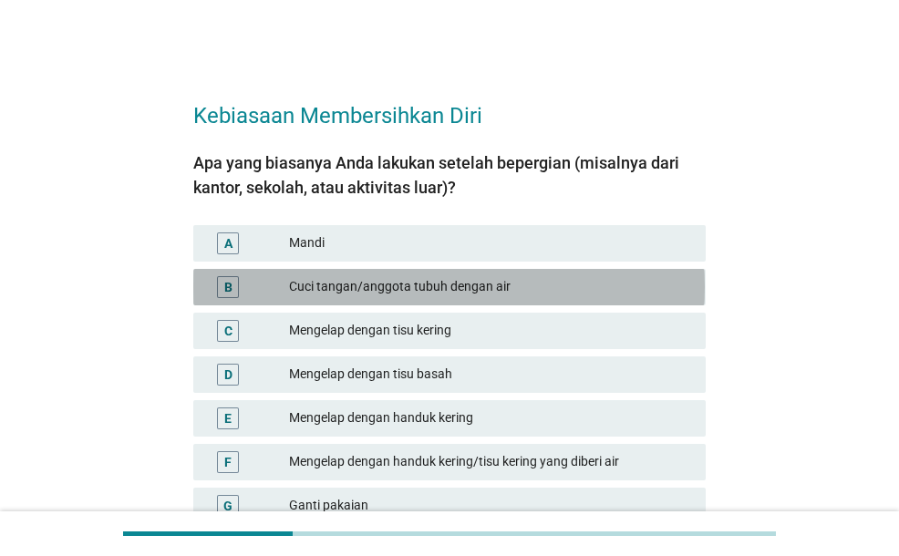
drag, startPoint x: 425, startPoint y: 285, endPoint x: 430, endPoint y: 272, distance: 14.7
click at [426, 286] on div "Cuci tangan/anggota tubuh dengan air" at bounding box center [490, 287] width 402 height 22
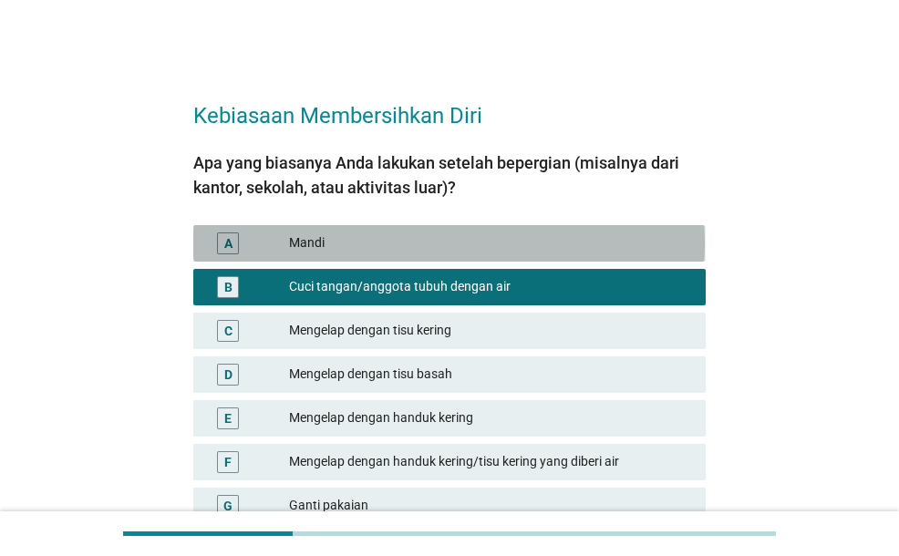
click at [435, 242] on div "Mandi" at bounding box center [490, 244] width 402 height 22
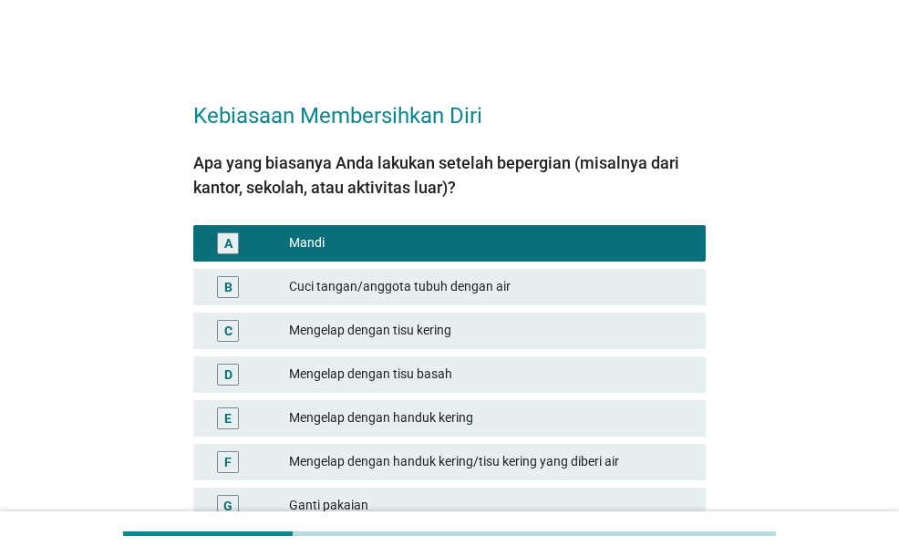
click at [411, 288] on div "Cuci tangan/anggota tubuh dengan air" at bounding box center [490, 287] width 402 height 22
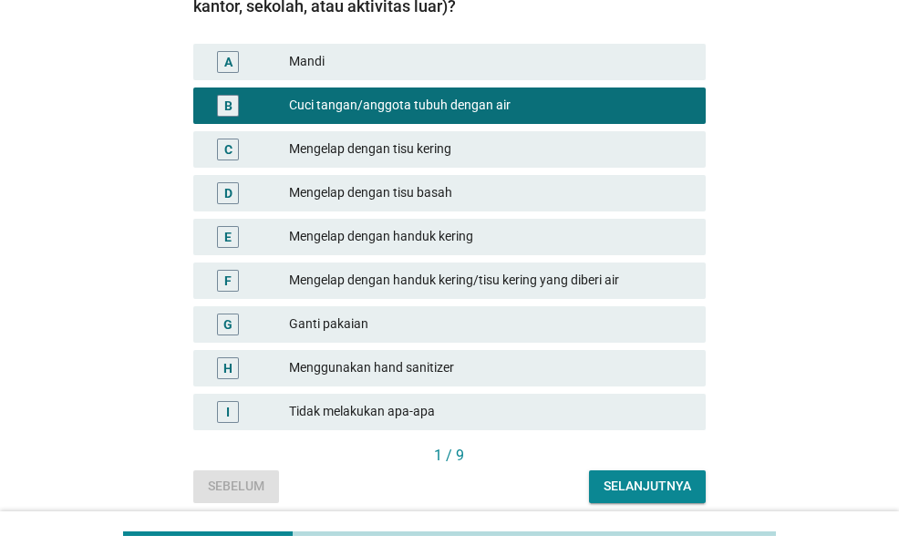
scroll to position [182, 0]
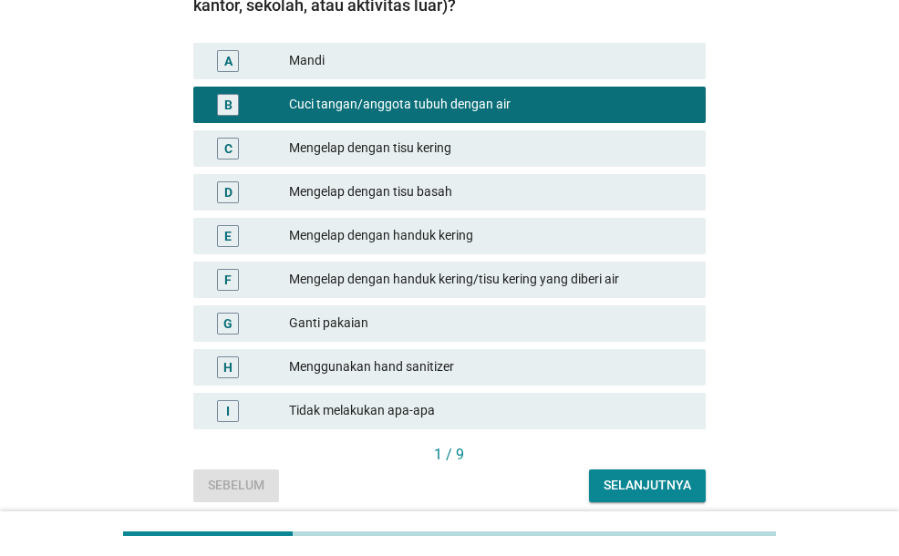
click at [451, 138] on div "Mengelap dengan tisu kering" at bounding box center [490, 149] width 402 height 22
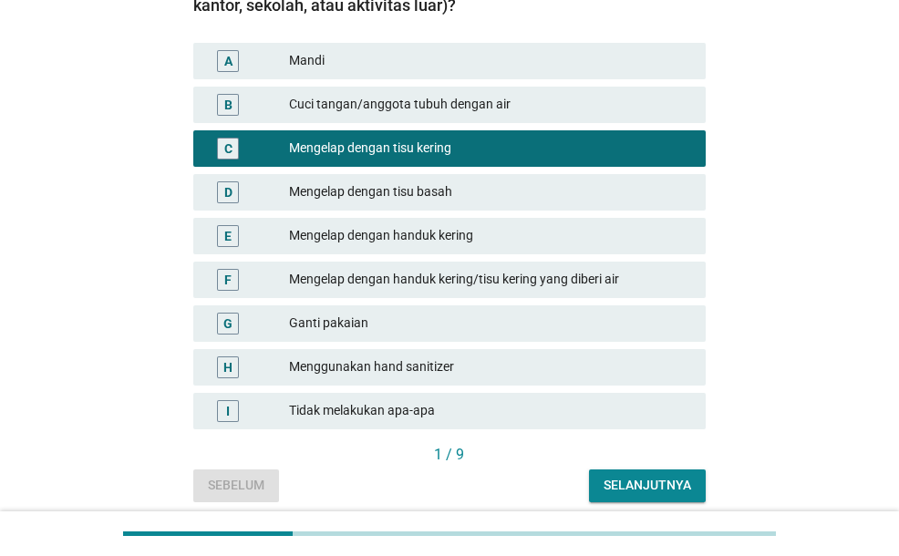
click at [465, 216] on div "E Mengelap dengan handuk kering" at bounding box center [449, 236] width 519 height 44
click at [448, 103] on div "Cuci tangan/anggota tubuh dengan air" at bounding box center [490, 105] width 402 height 22
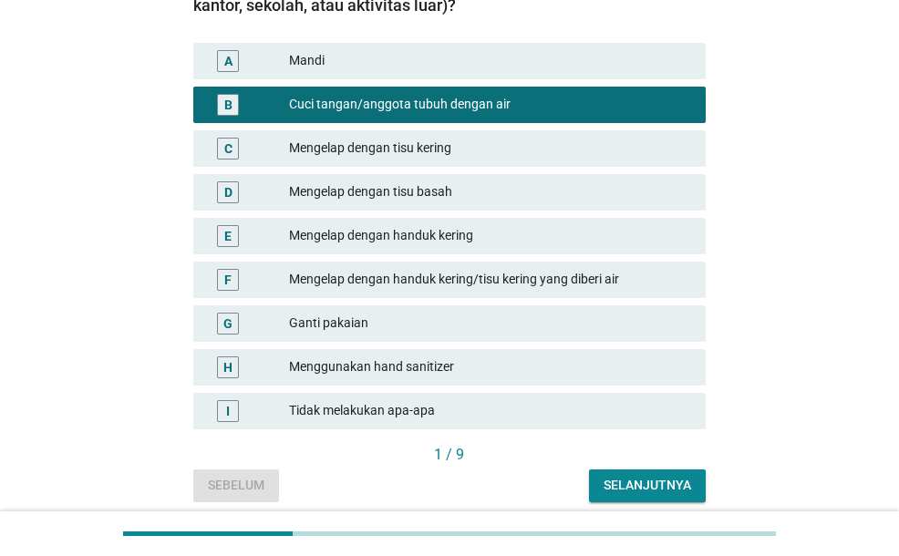
click at [653, 488] on div "Selanjutnya" at bounding box center [648, 485] width 88 height 19
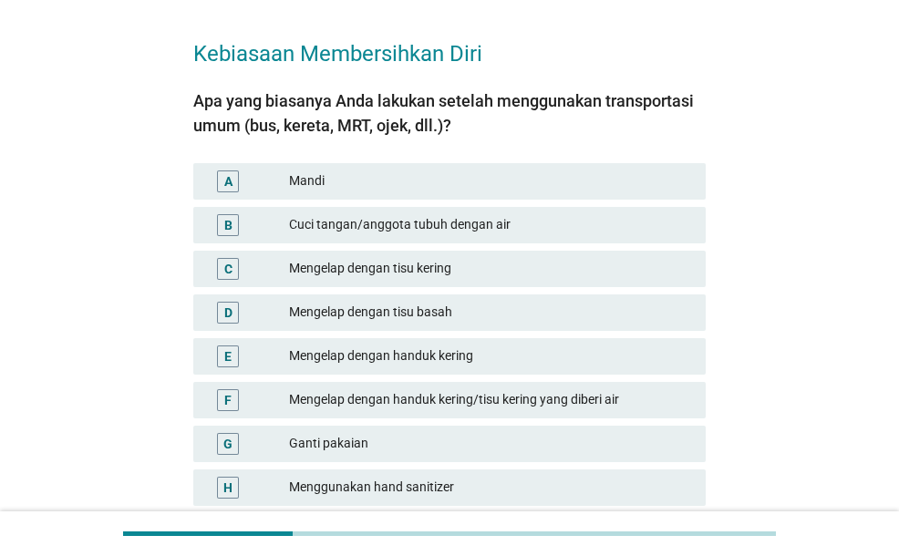
scroll to position [91, 0]
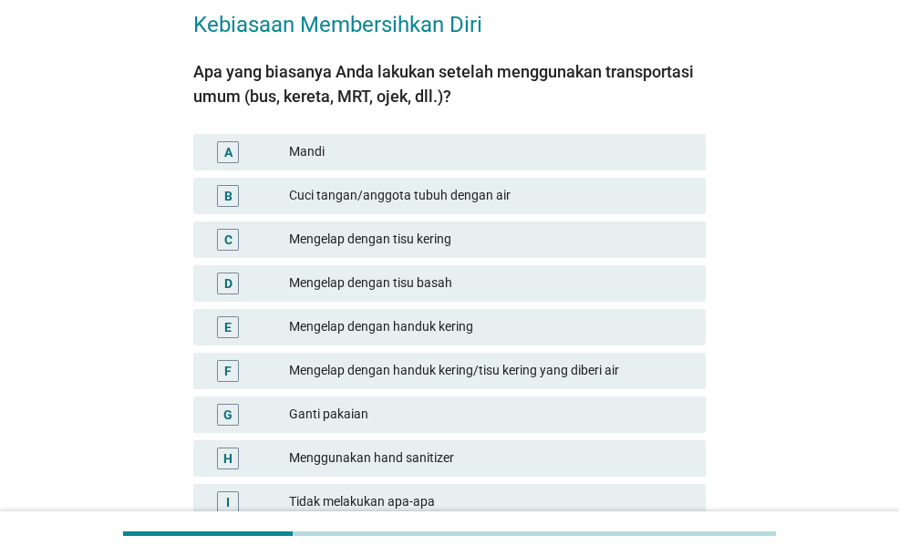
click at [362, 151] on div "Mandi" at bounding box center [490, 152] width 402 height 22
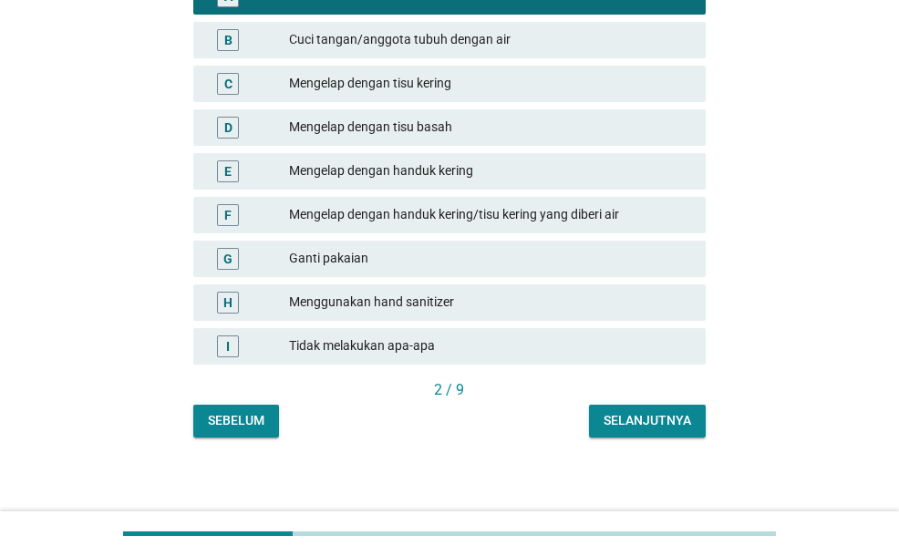
scroll to position [254, 0]
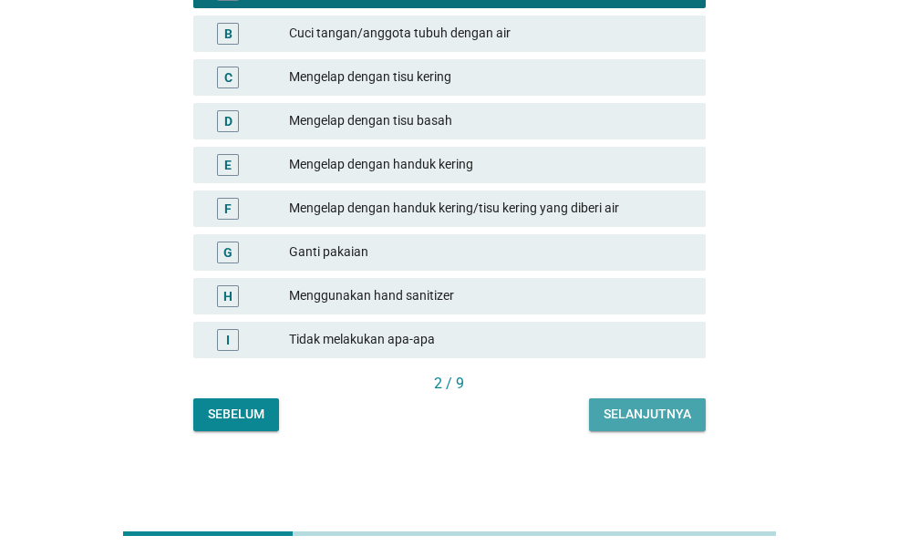
click at [627, 419] on div "Selanjutnya" at bounding box center [648, 414] width 88 height 19
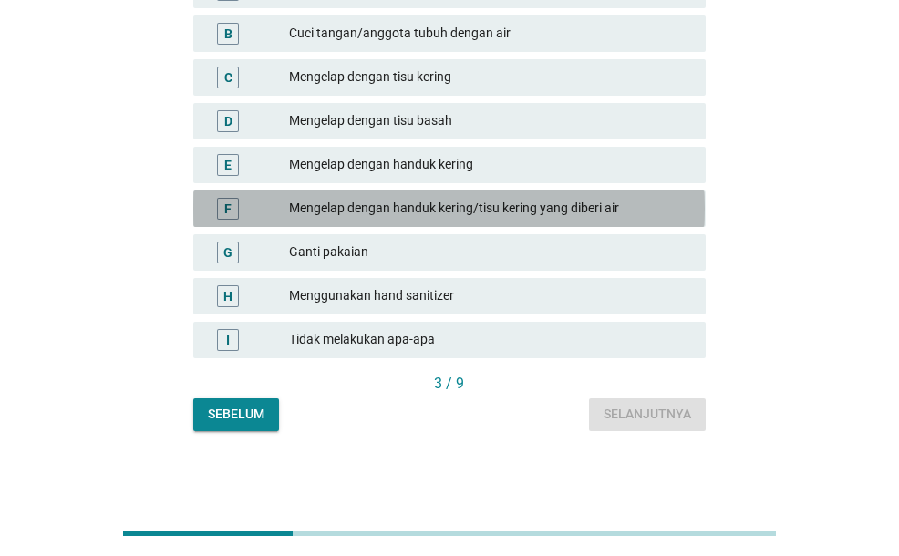
click at [430, 200] on div "Mengelap dengan handuk kering/tisu kering yang diberi air" at bounding box center [490, 209] width 402 height 22
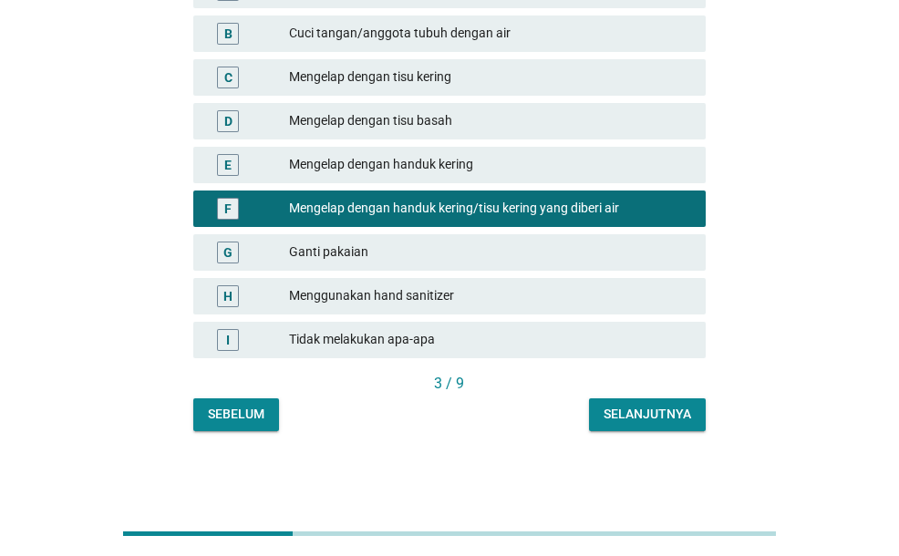
click at [614, 410] on div "Selanjutnya" at bounding box center [648, 414] width 88 height 19
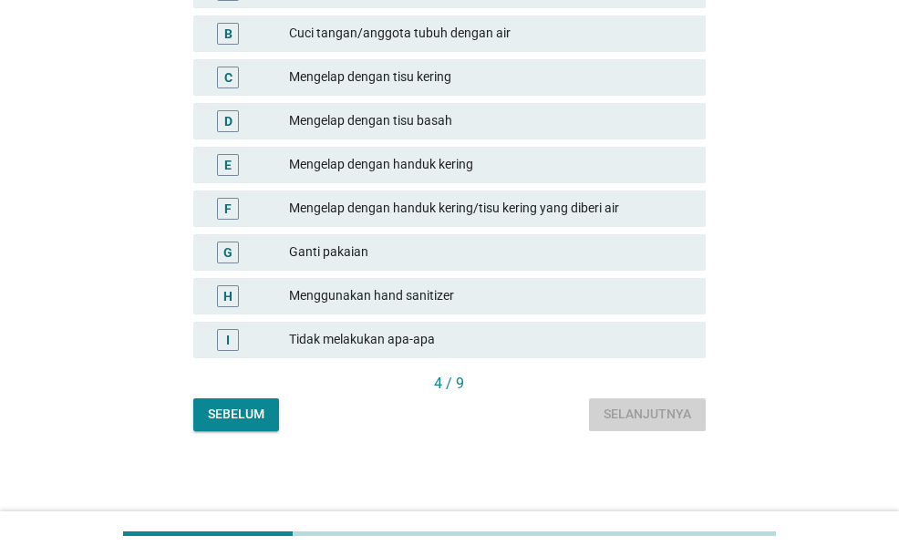
scroll to position [0, 0]
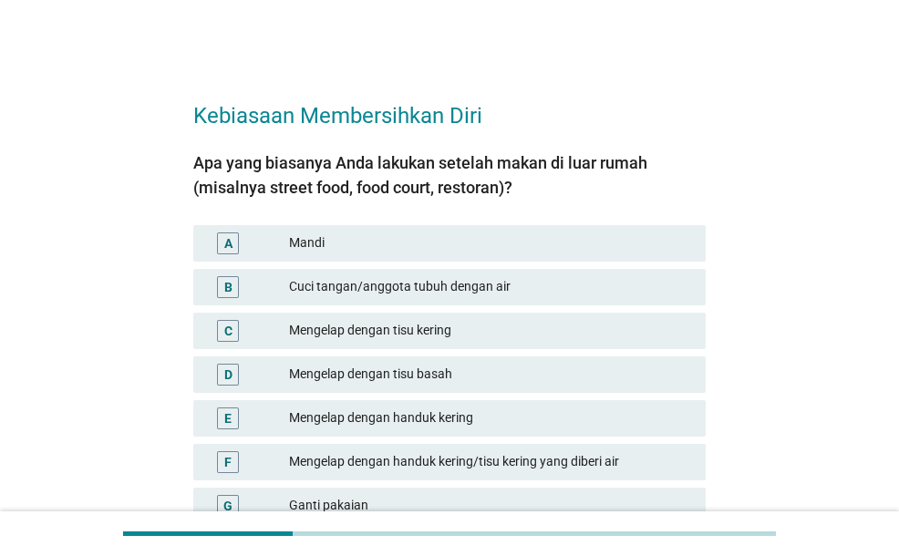
click at [502, 286] on div "Cuci tangan/anggota tubuh dengan air" at bounding box center [490, 287] width 402 height 22
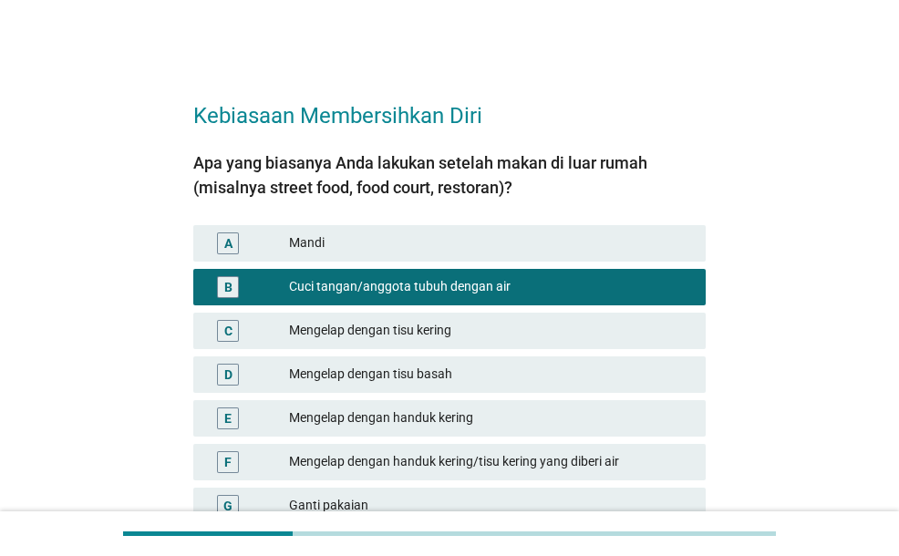
scroll to position [182, 0]
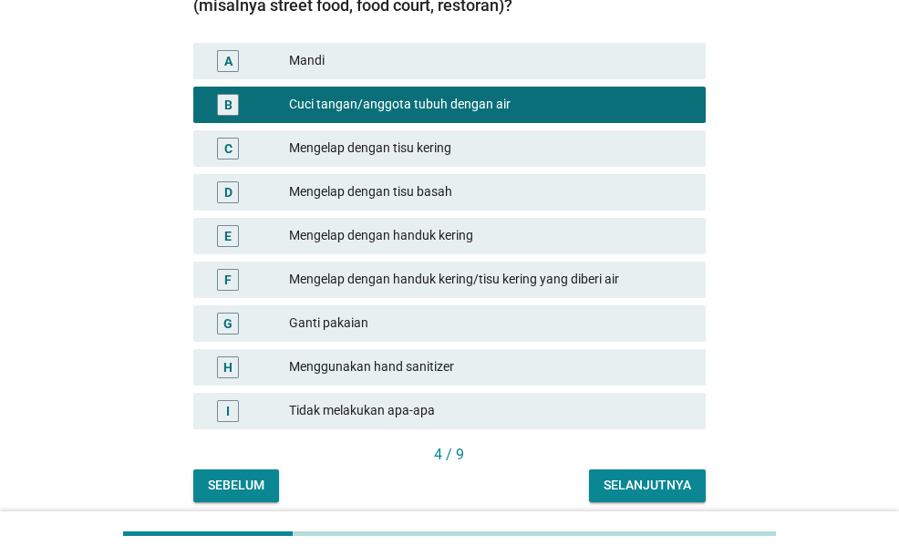
click at [459, 181] on div "Mengelap dengan tisu basah" at bounding box center [490, 192] width 402 height 22
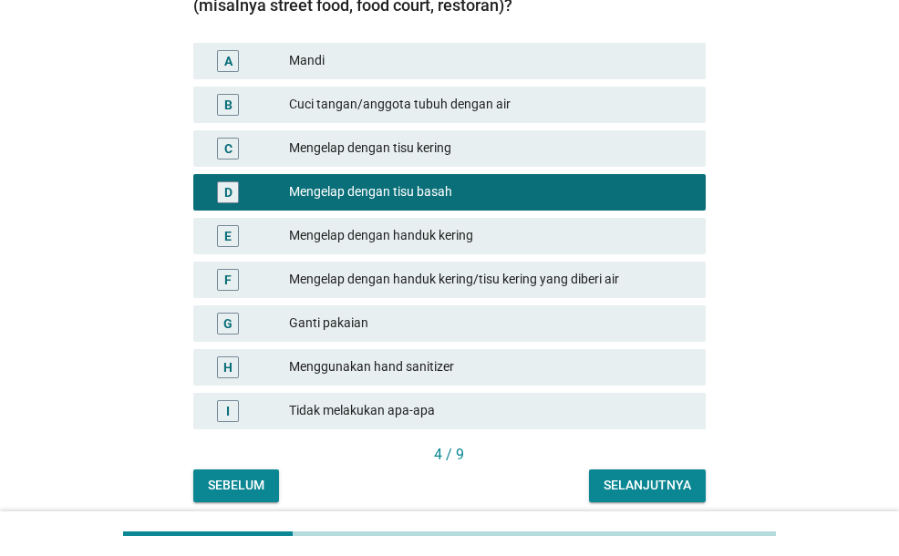
click at [458, 94] on div "Cuci tangan/anggota tubuh dengan air" at bounding box center [490, 105] width 402 height 22
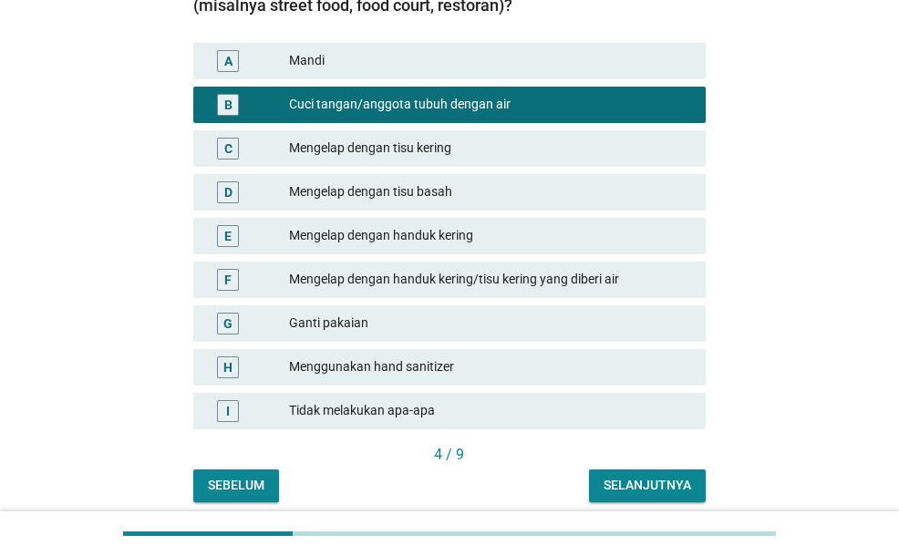
click at [658, 484] on div "Selanjutnya" at bounding box center [648, 485] width 88 height 19
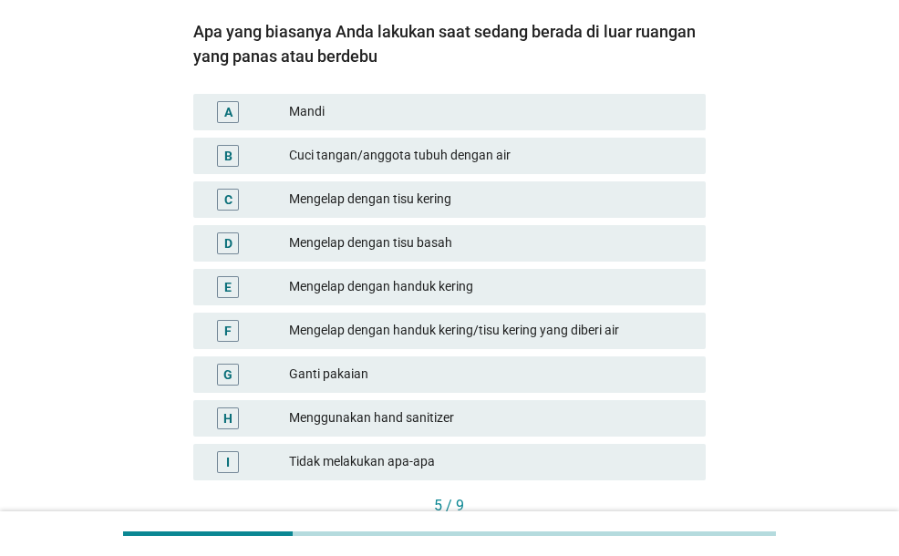
scroll to position [91, 0]
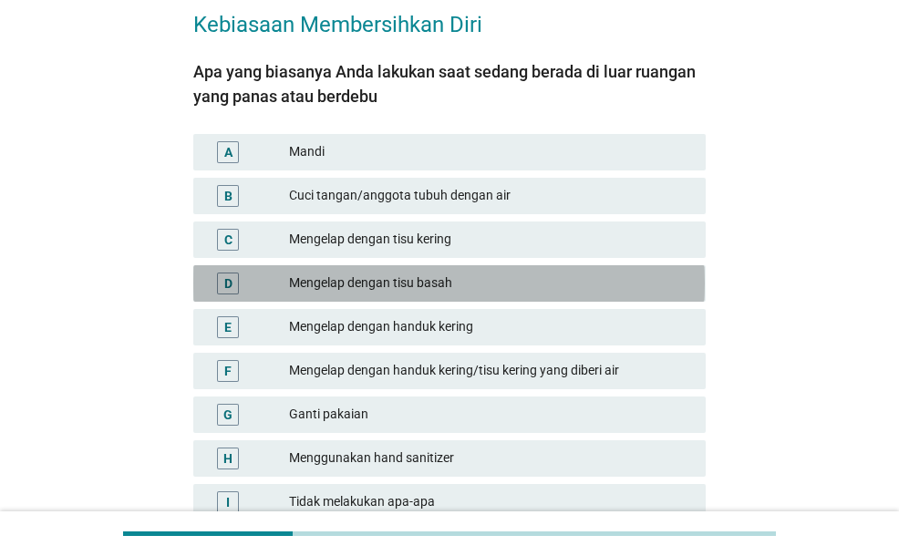
click at [456, 290] on div "Mengelap dengan tisu basah" at bounding box center [490, 284] width 402 height 22
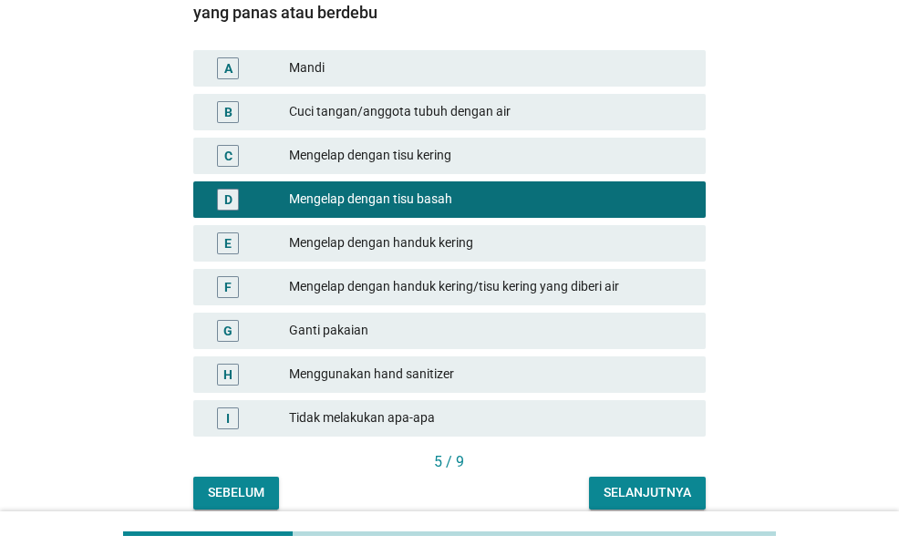
scroll to position [254, 0]
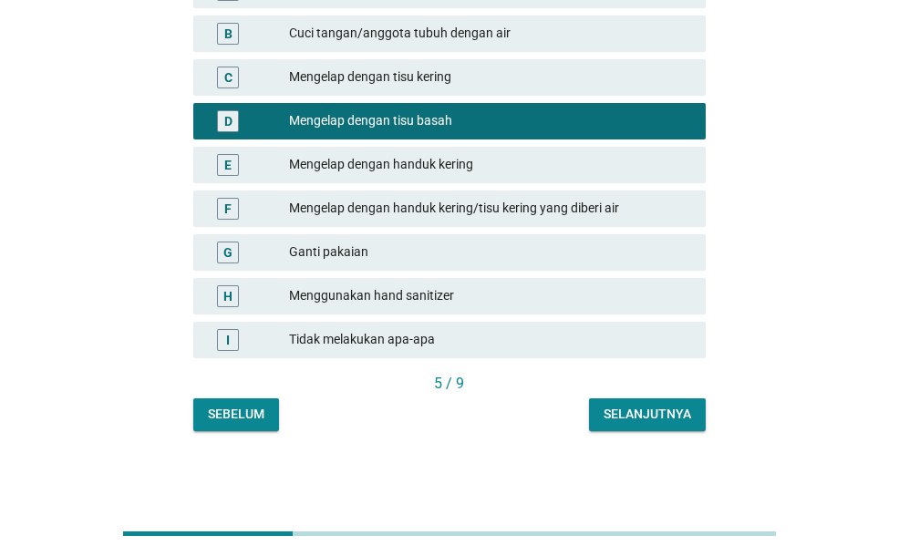
click at [652, 420] on div "Selanjutnya" at bounding box center [648, 414] width 88 height 19
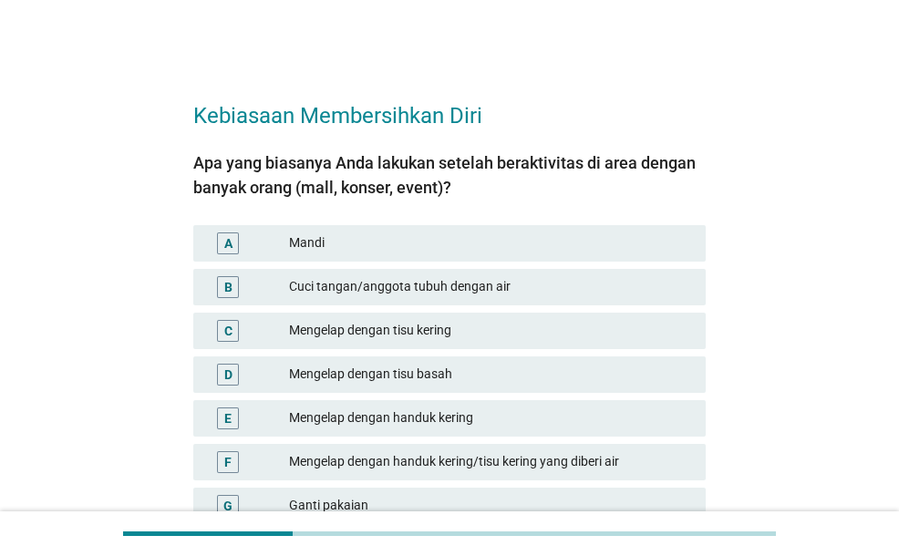
scroll to position [91, 0]
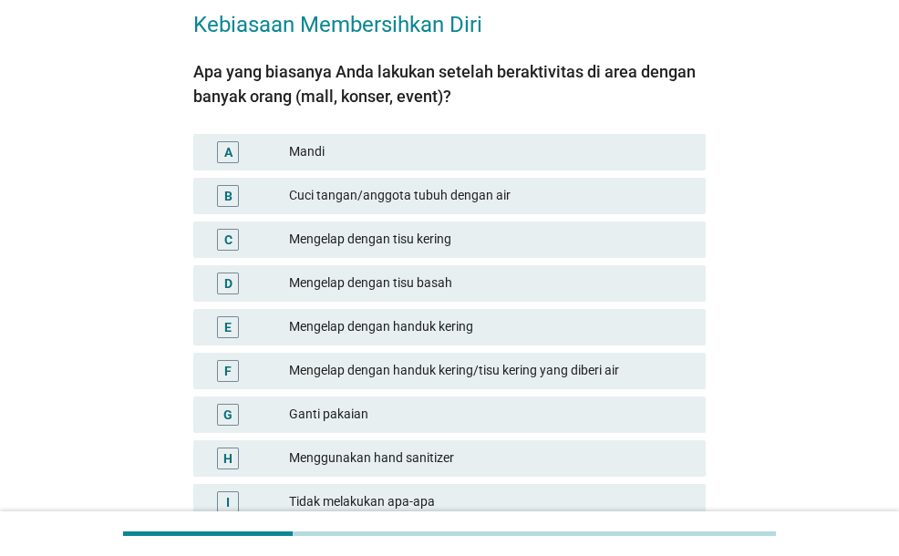
click at [346, 284] on div "Mengelap dengan tisu basah" at bounding box center [490, 284] width 402 height 22
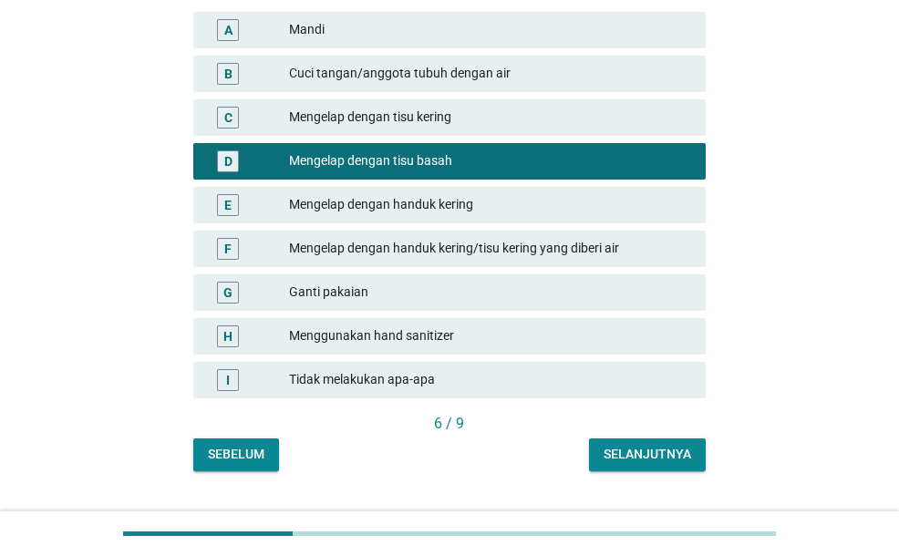
scroll to position [254, 0]
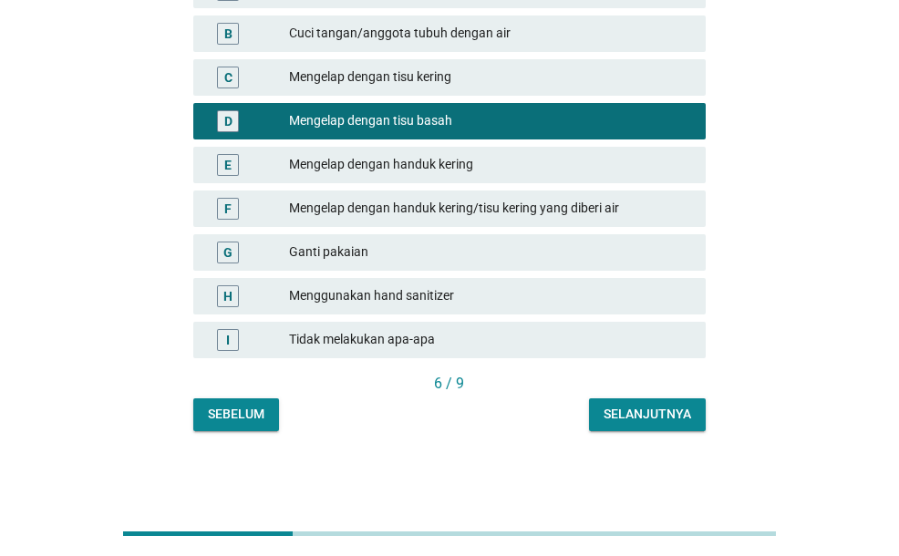
click at [685, 420] on div "Selanjutnya" at bounding box center [648, 414] width 88 height 19
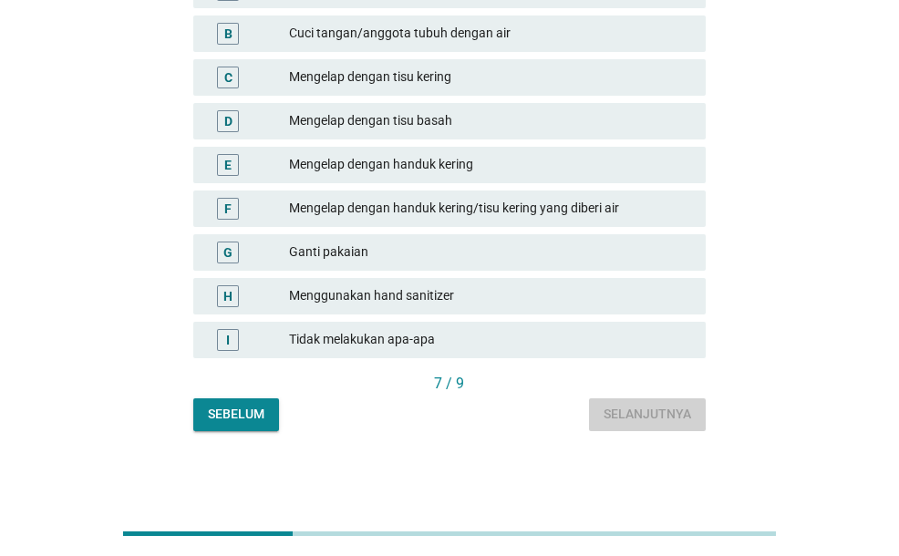
scroll to position [0, 0]
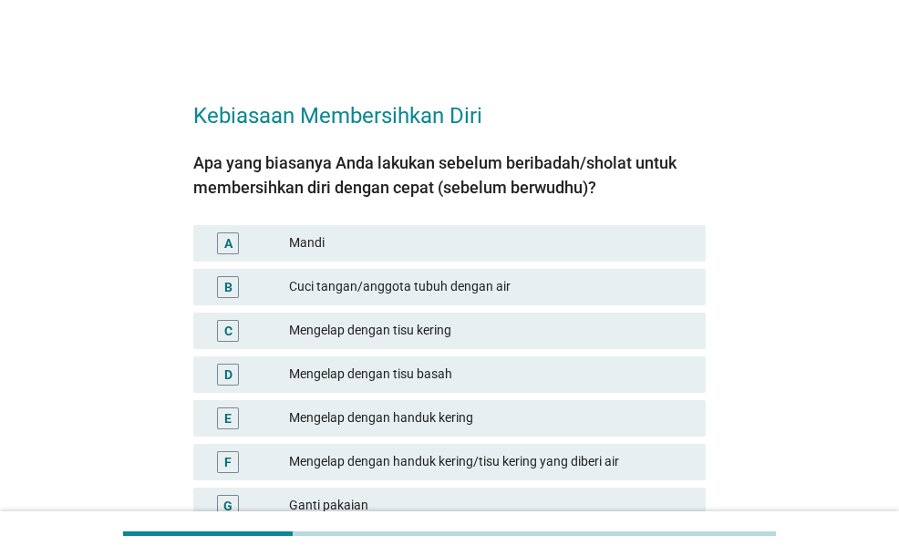
click at [545, 262] on div "A Mandi" at bounding box center [449, 244] width 519 height 44
click at [541, 239] on div "Mandi" at bounding box center [490, 244] width 402 height 22
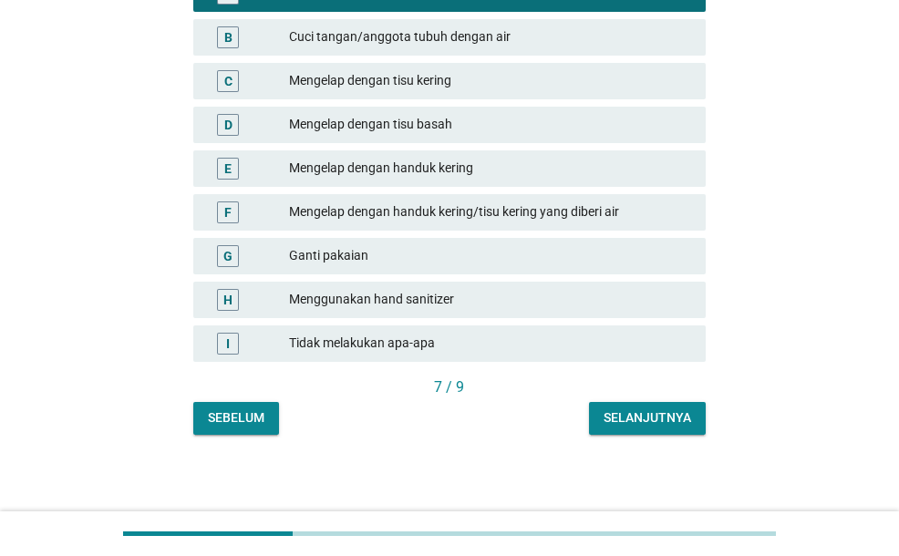
scroll to position [254, 0]
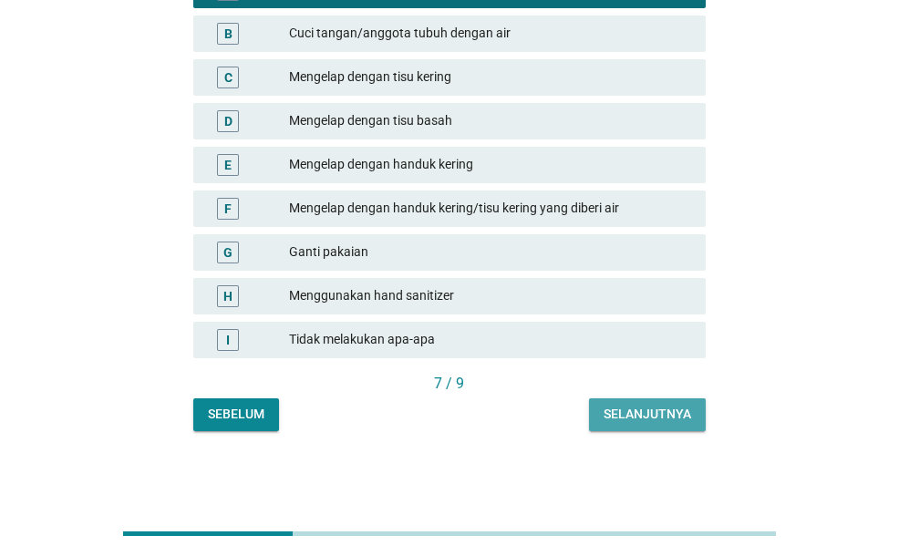
click at [623, 408] on div "Selanjutnya" at bounding box center [648, 414] width 88 height 19
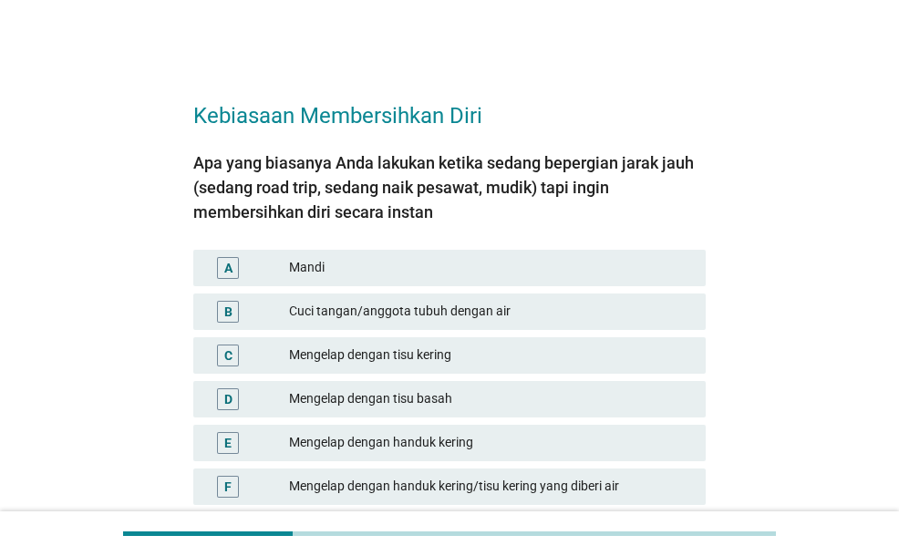
click at [525, 403] on div "Mengelap dengan tisu basah" at bounding box center [490, 400] width 402 height 22
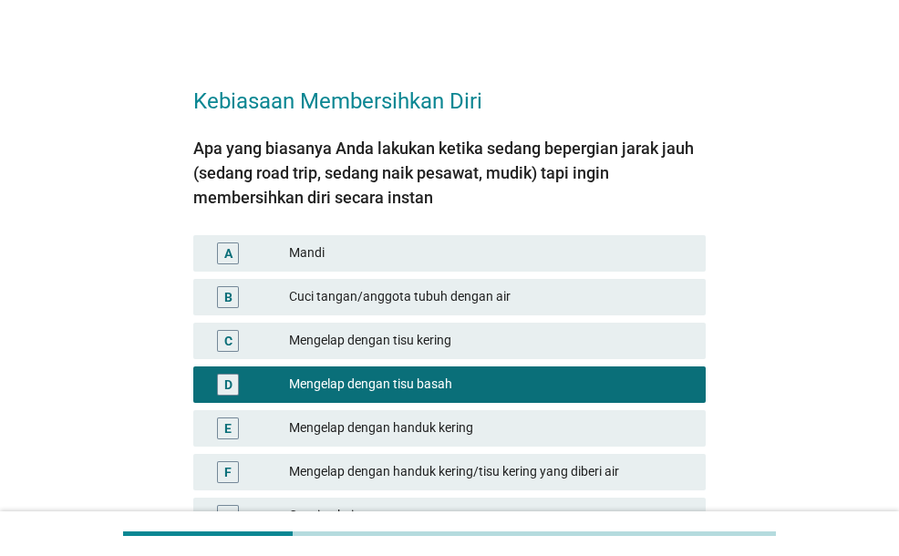
scroll to position [274, 0]
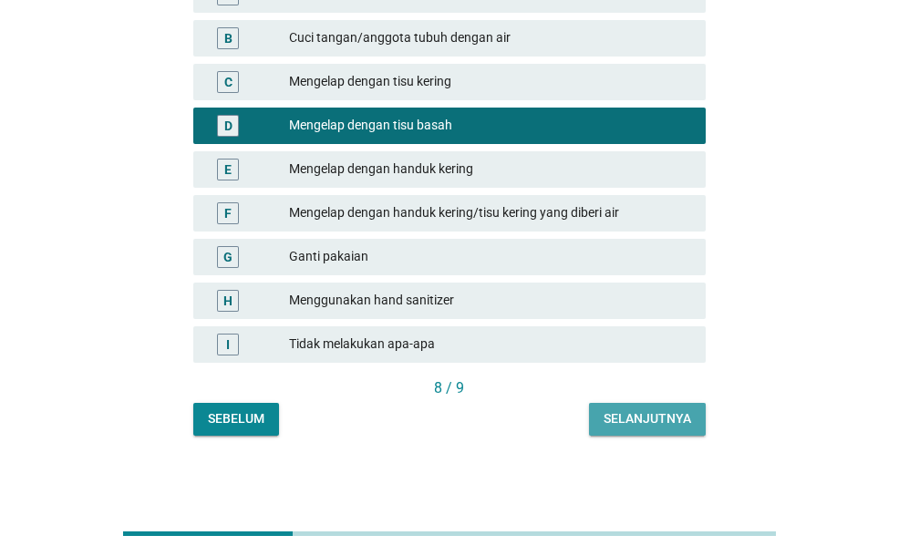
click at [617, 414] on div "Selanjutnya" at bounding box center [648, 419] width 88 height 19
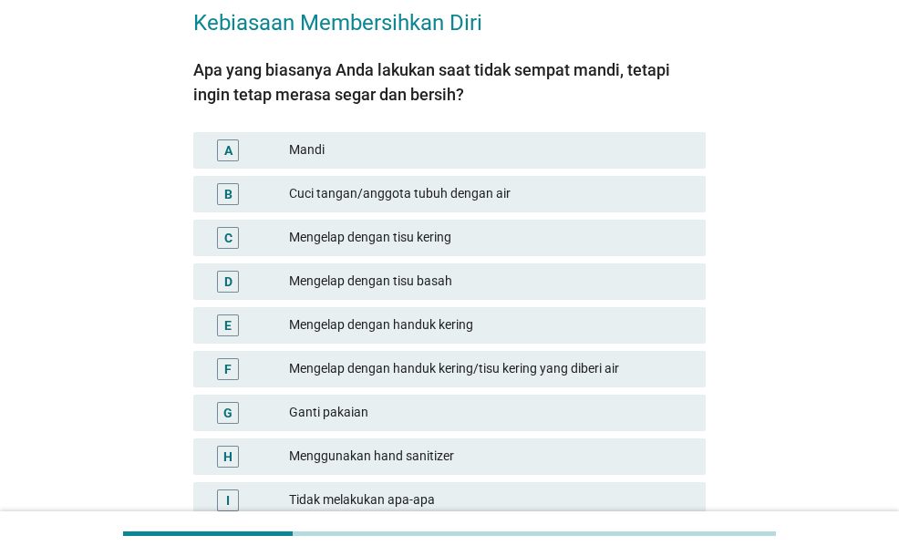
scroll to position [182, 0]
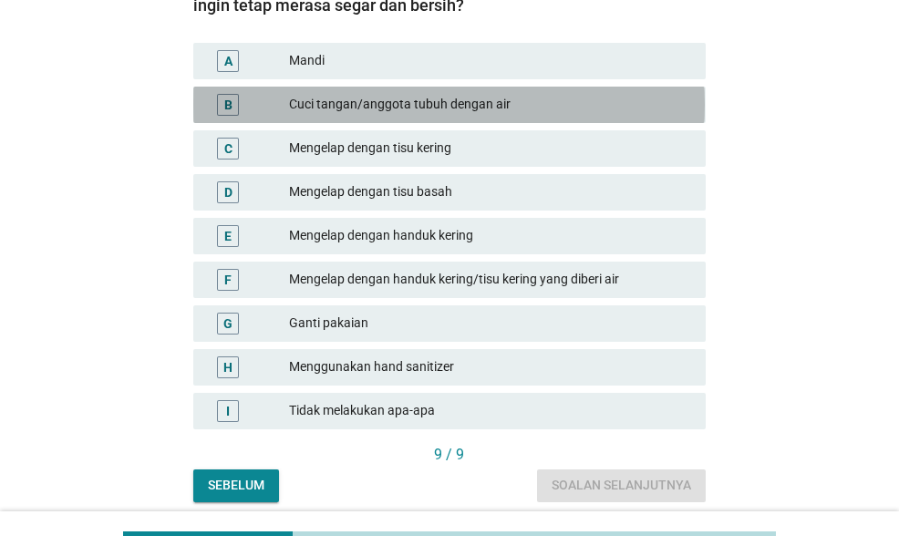
click at [477, 105] on div "Cuci tangan/anggota tubuh dengan air" at bounding box center [490, 105] width 402 height 22
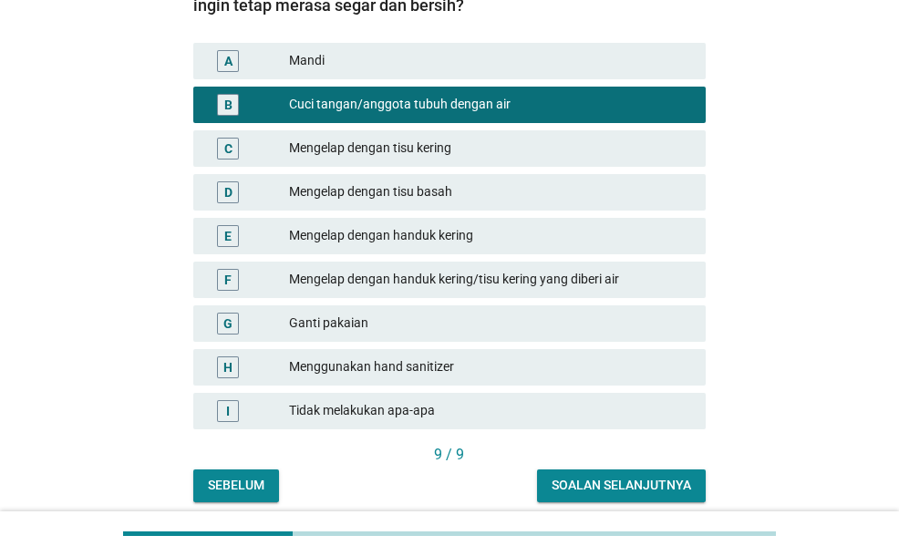
click at [567, 475] on button "Soalan selanjutnya" at bounding box center [621, 486] width 169 height 33
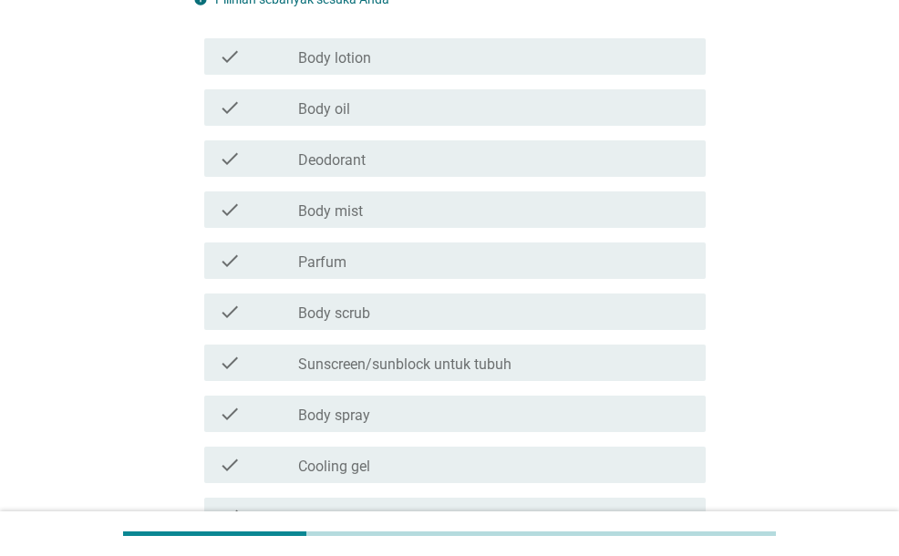
scroll to position [0, 0]
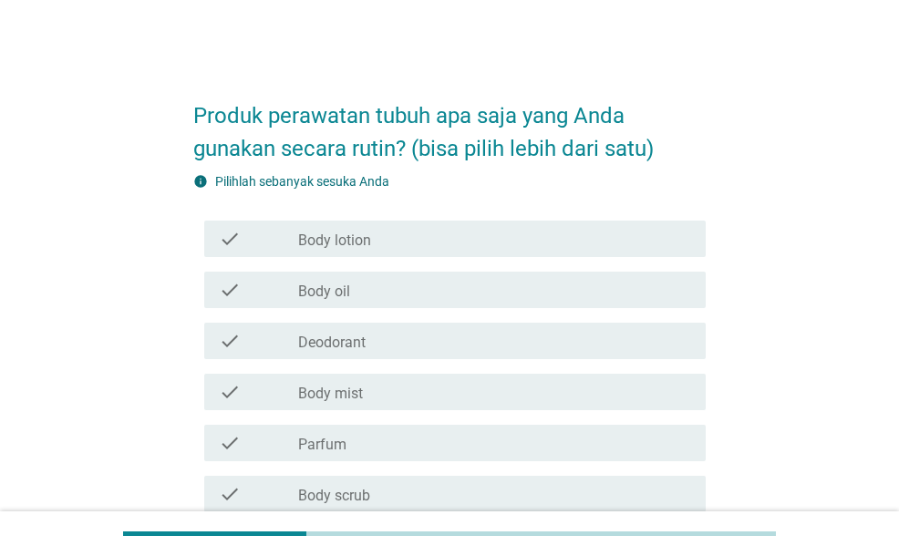
click at [472, 249] on div "check_box_outline_blank Body lotion" at bounding box center [494, 239] width 393 height 22
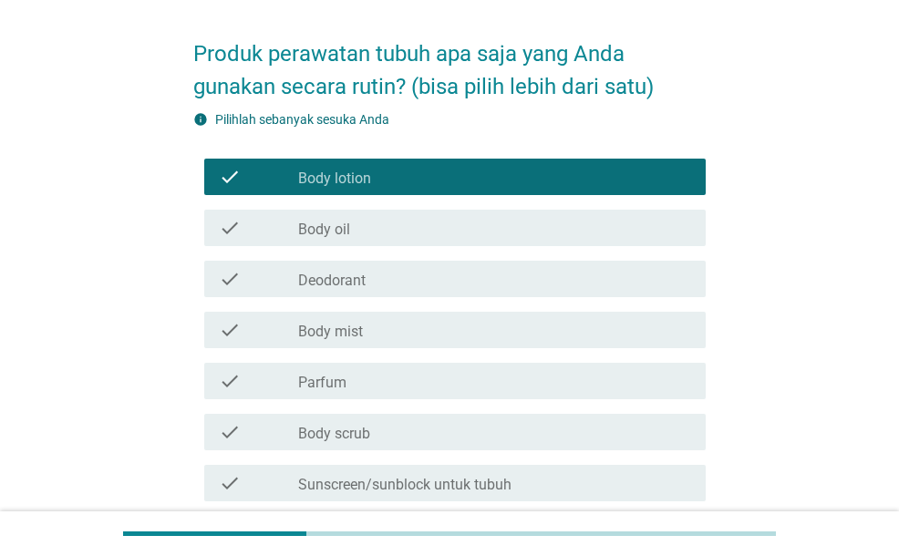
scroll to position [182, 0]
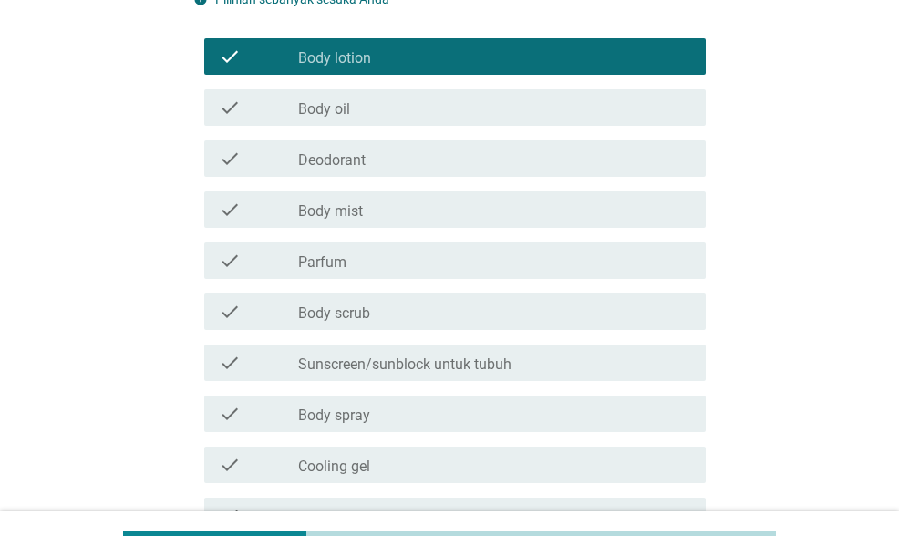
click at [472, 159] on div "check_box_outline_blank Deodorant" at bounding box center [494, 159] width 393 height 22
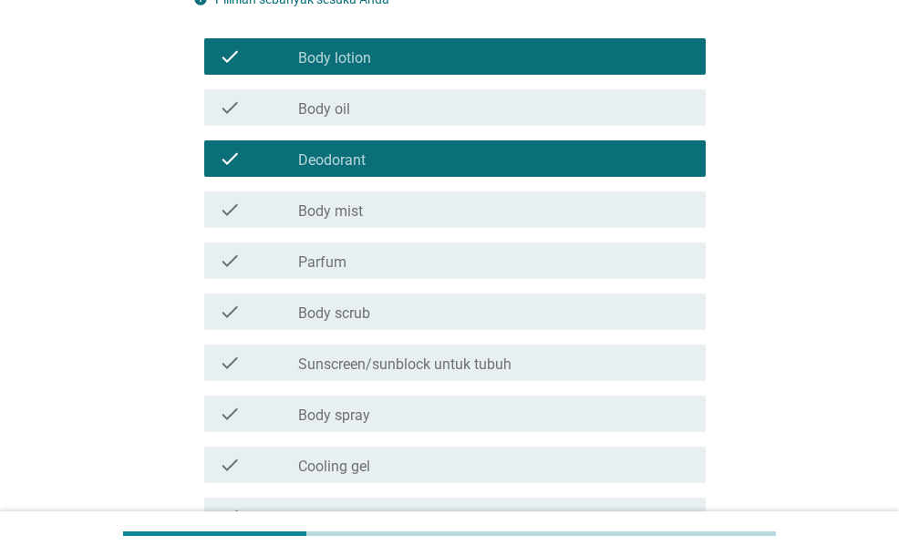
click at [467, 227] on div "check check_box_outline_blank Body mist" at bounding box center [454, 210] width 501 height 36
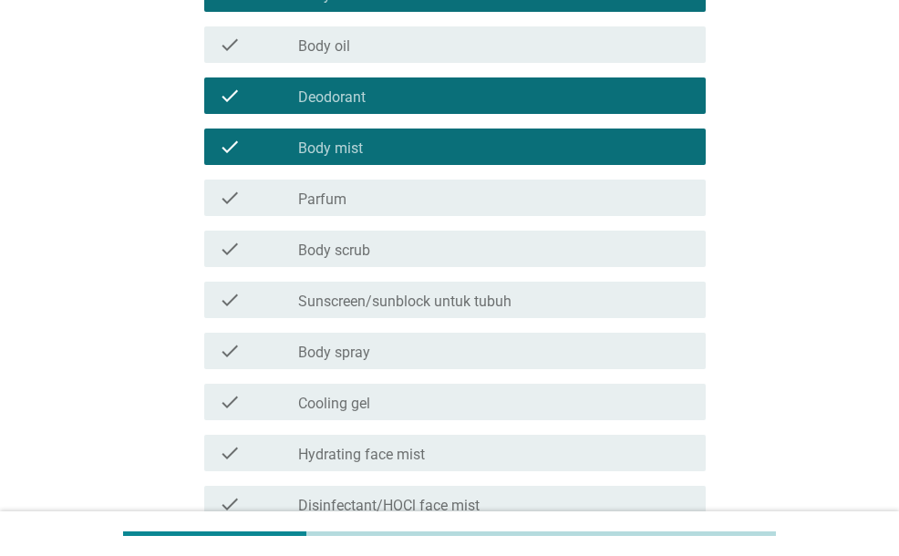
scroll to position [274, 0]
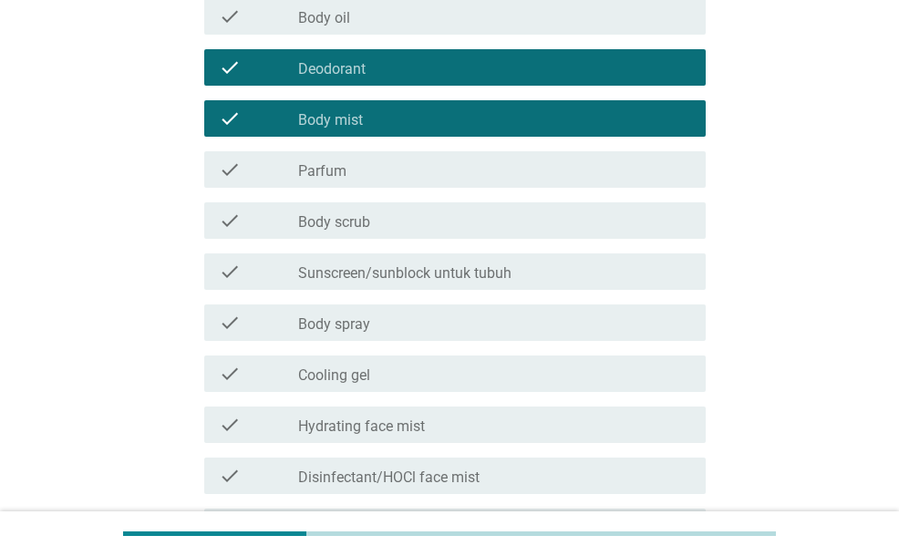
click at [451, 165] on div "check_box_outline_blank Parfum" at bounding box center [494, 170] width 393 height 22
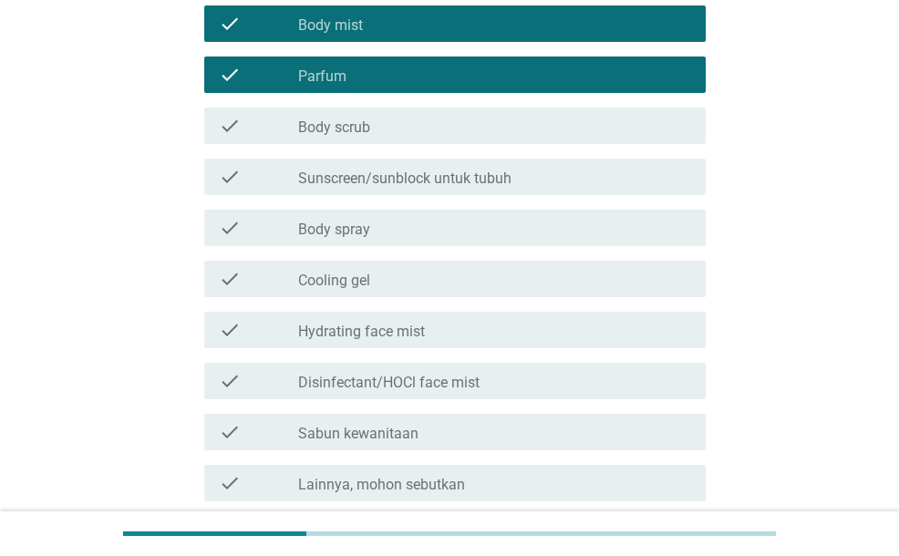
scroll to position [456, 0]
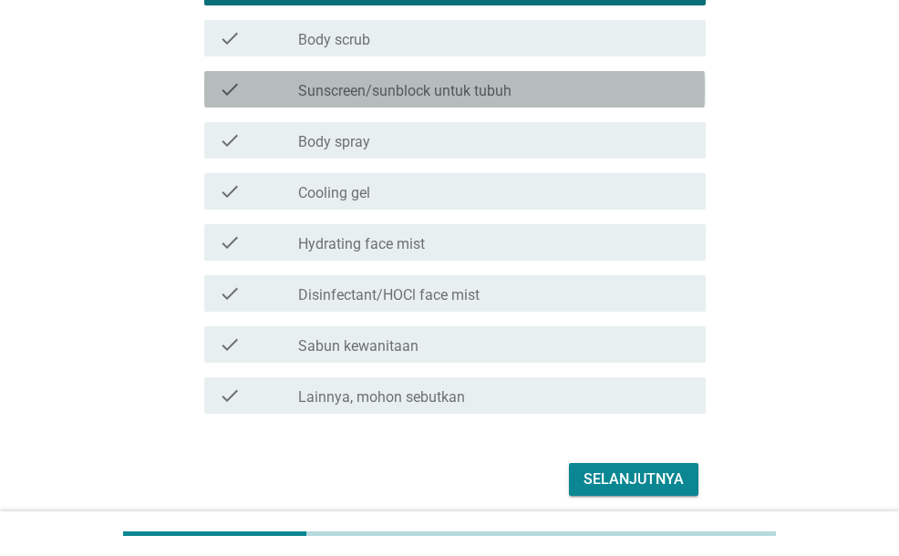
click at [454, 94] on label "Sunscreen/sunblock untuk tubuh" at bounding box center [404, 91] width 213 height 18
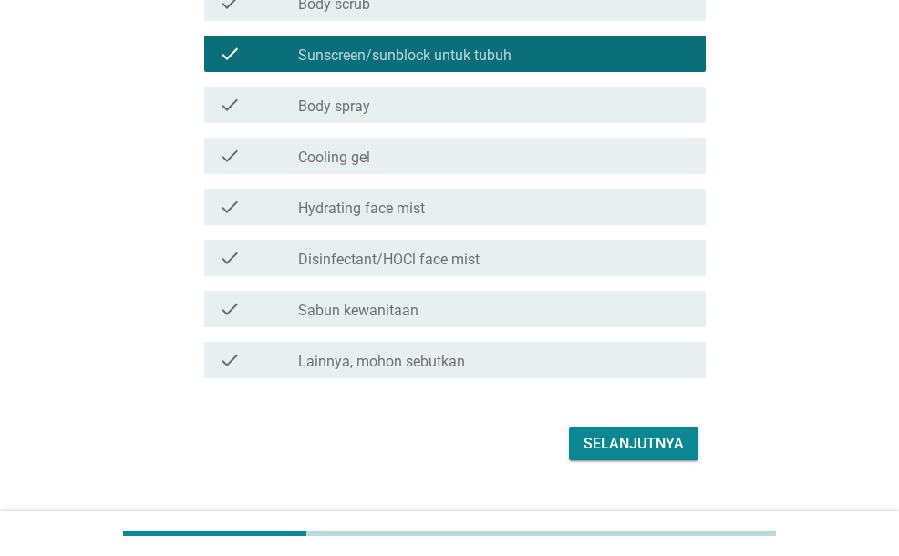
scroll to position [526, 0]
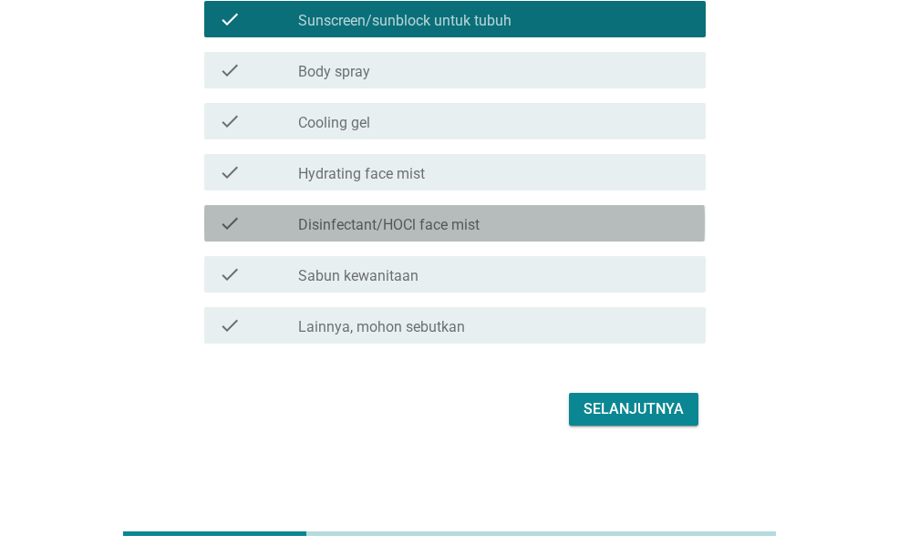
click at [461, 214] on div "check_box_outline_blank Disinfectant/HOCl face mist" at bounding box center [494, 224] width 393 height 22
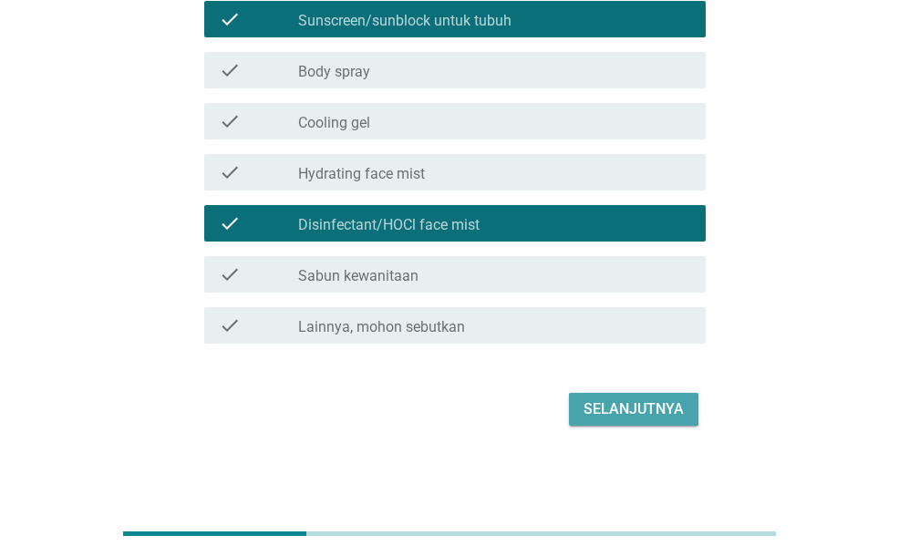
click at [629, 404] on div "Selanjutnya" at bounding box center [634, 410] width 100 height 22
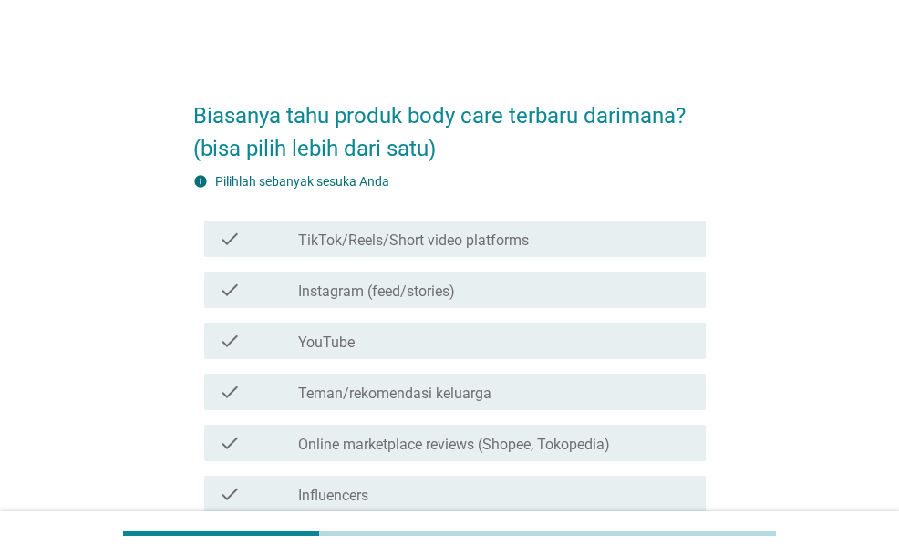
click at [519, 233] on label "TikTok/Reels/Short video platforms" at bounding box center [413, 241] width 231 height 18
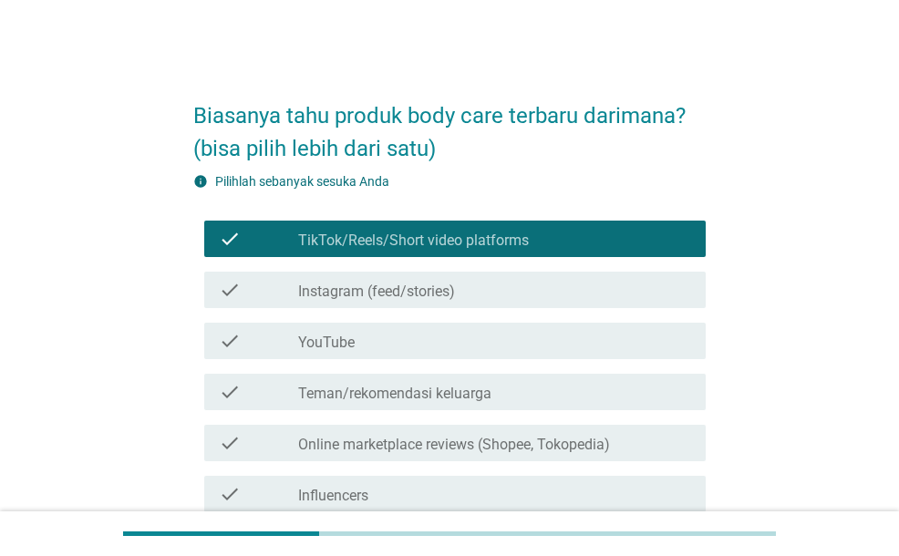
click at [509, 295] on div "check_box_outline_blank Instagram (feed/stories)" at bounding box center [494, 290] width 393 height 22
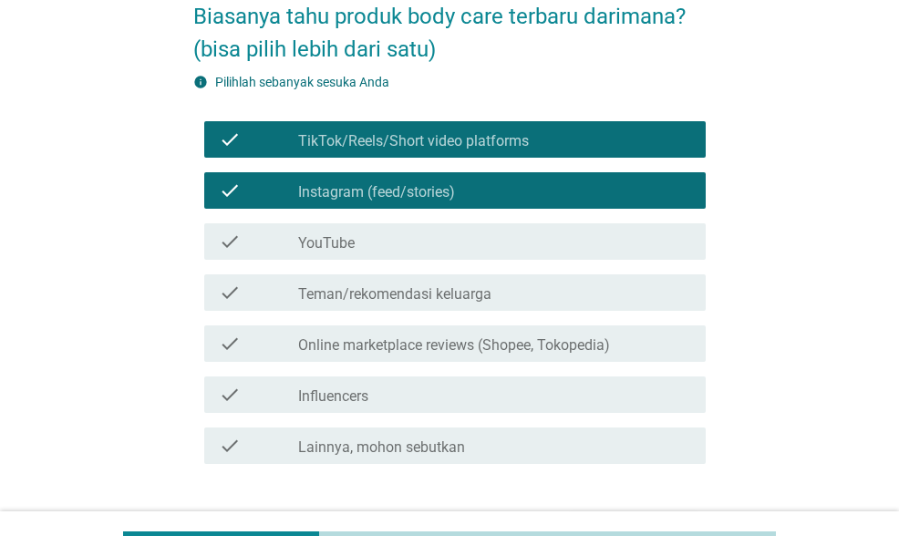
scroll to position [182, 0]
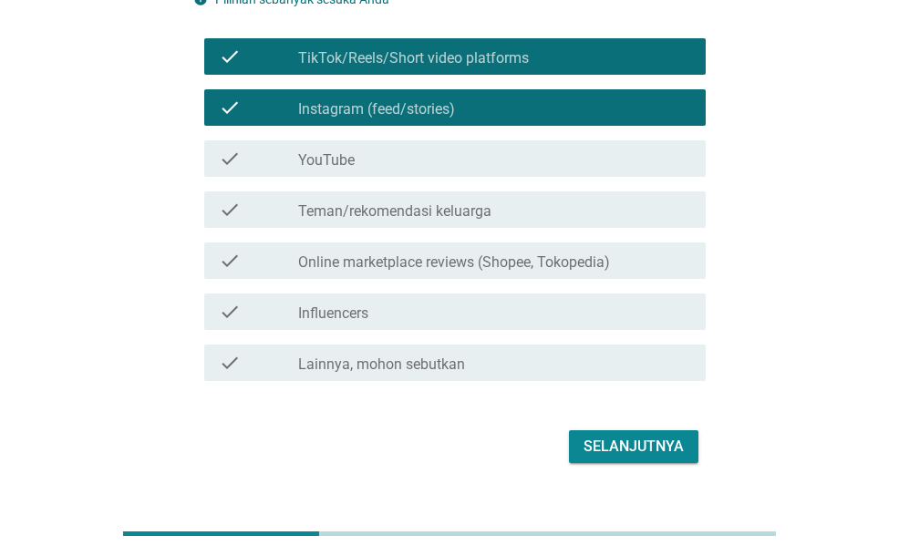
click at [494, 214] on div "check_box_outline_blank Teman/rekomendasi keluarga" at bounding box center [494, 210] width 393 height 22
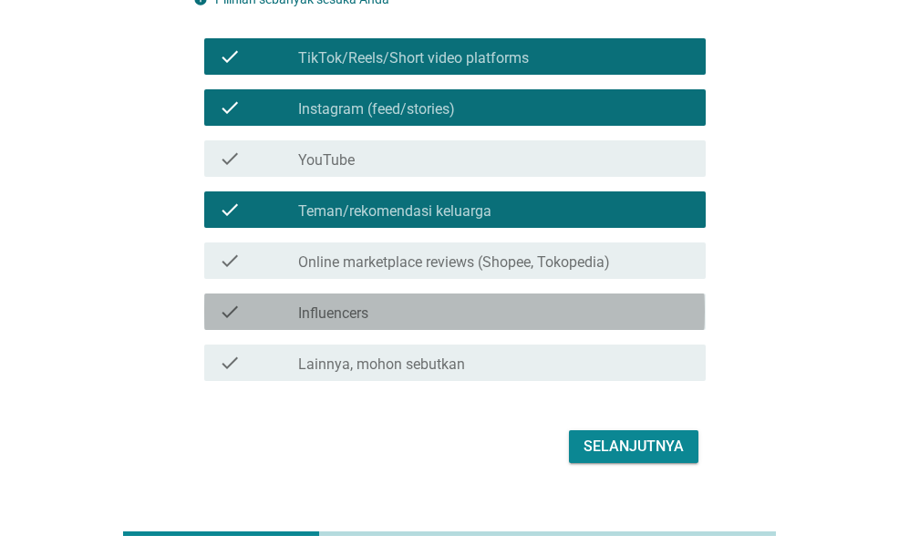
click at [649, 311] on div "check_box_outline_blank Influencers" at bounding box center [494, 312] width 393 height 22
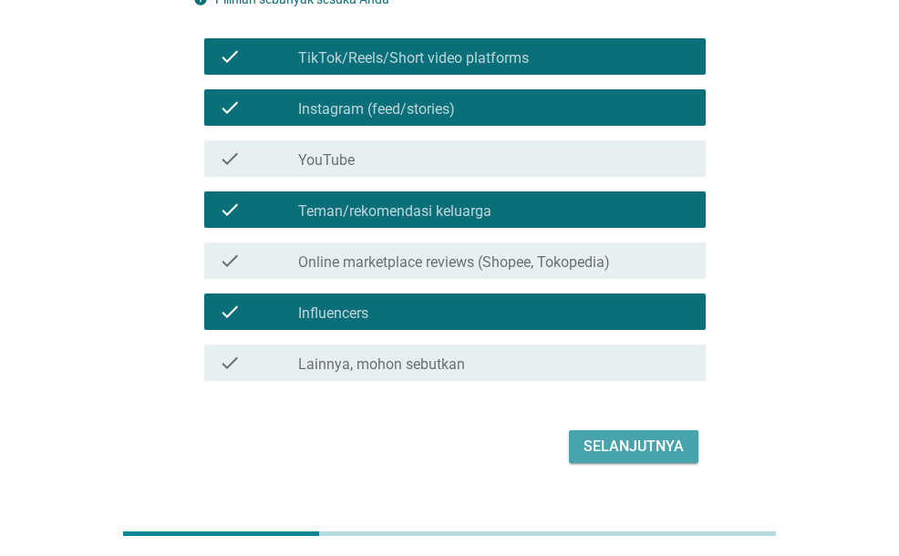
click at [669, 453] on div "Selanjutnya" at bounding box center [634, 447] width 100 height 22
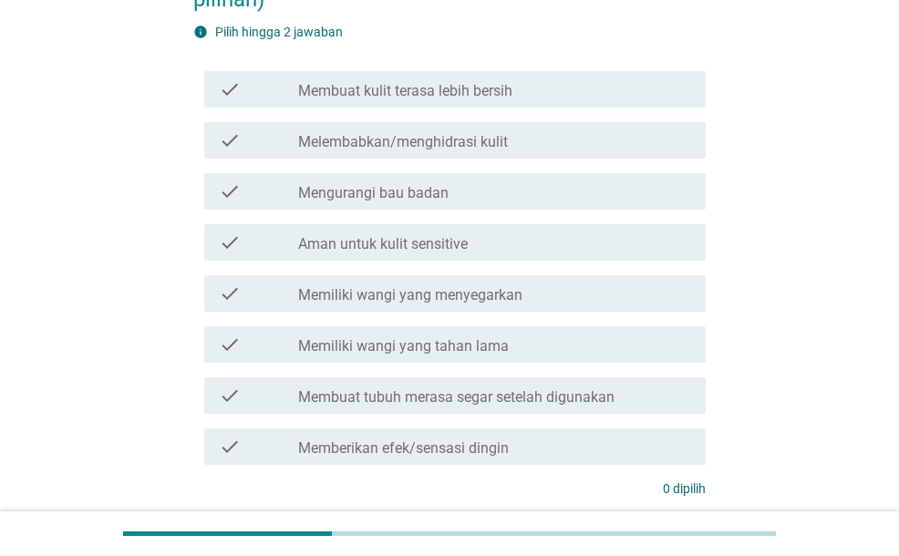
scroll to position [0, 0]
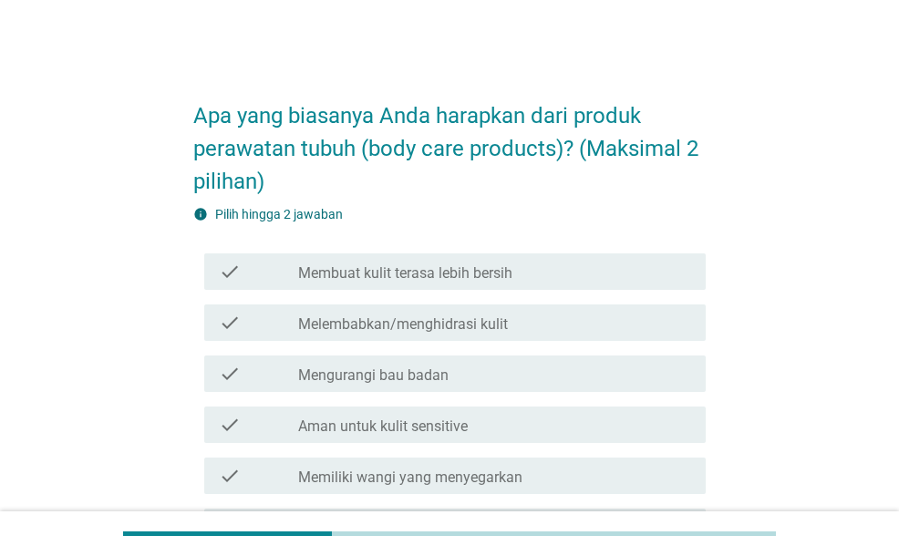
click at [588, 284] on div "check check_box_outline_blank Membuat kulit terasa lebih bersih" at bounding box center [454, 272] width 501 height 36
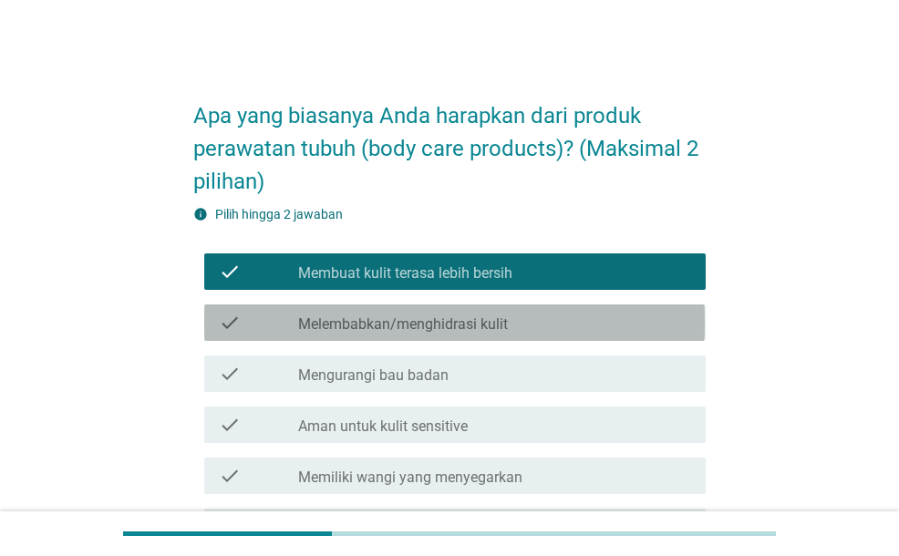
click at [567, 322] on div "check_box_outline_blank Melembabkan/menghidrasi kulit" at bounding box center [494, 323] width 393 height 22
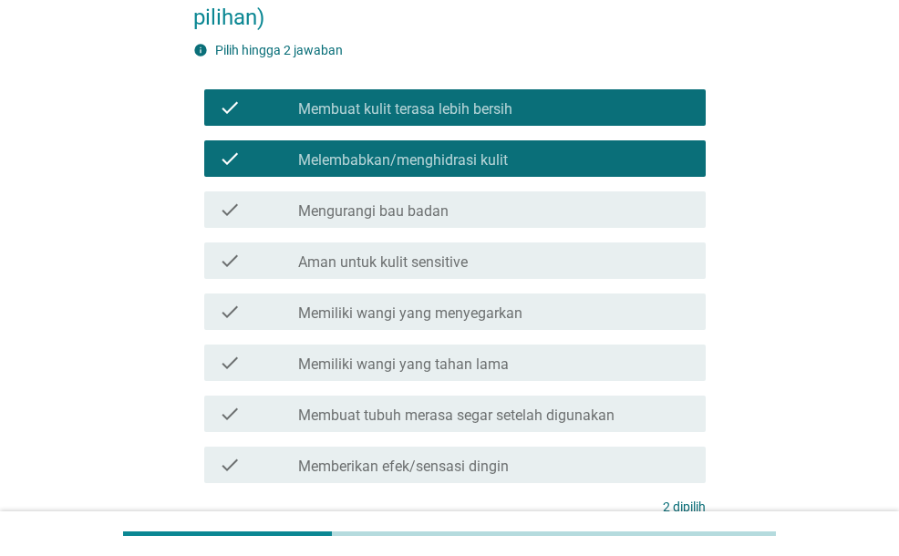
scroll to position [182, 0]
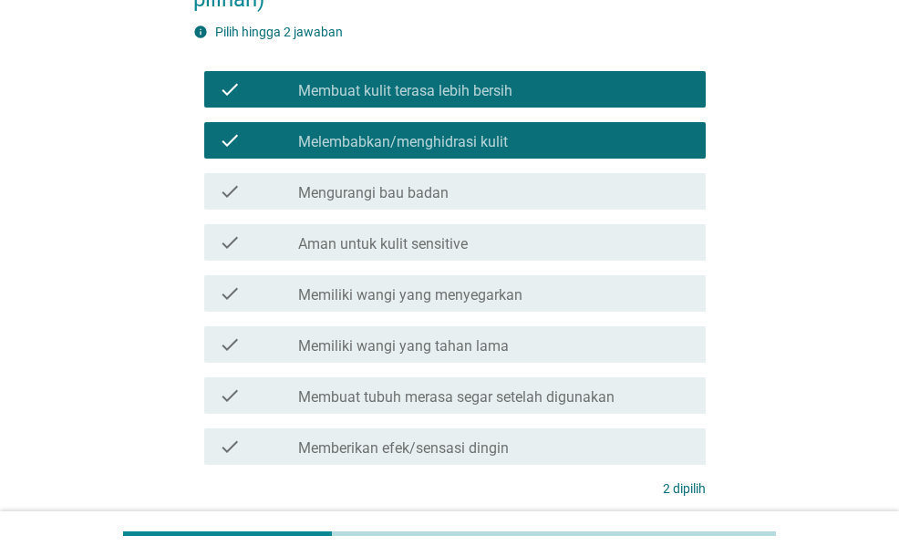
click at [483, 195] on div "check_box_outline_blank Mengurangi bau badan" at bounding box center [494, 192] width 393 height 22
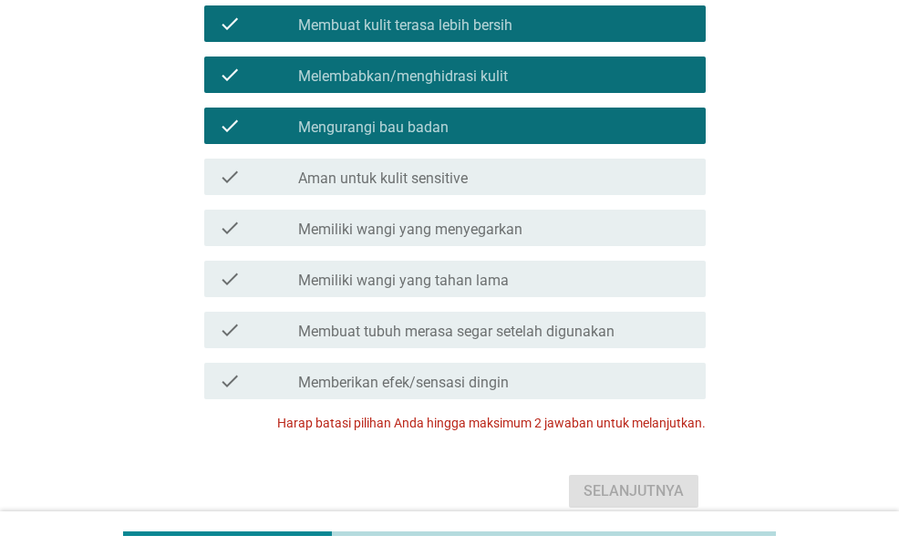
scroll to position [274, 0]
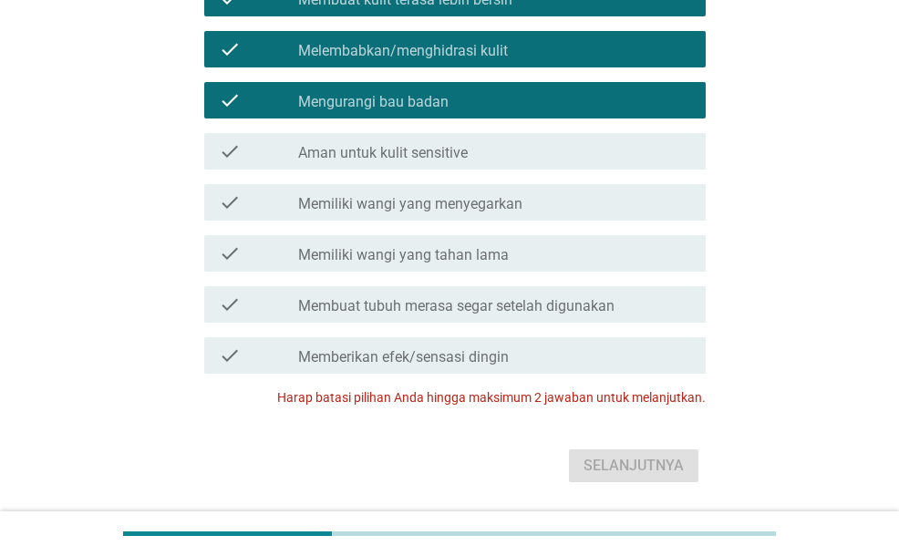
click at [486, 89] on div "check_box_outline_blank Mengurangi bau badan" at bounding box center [494, 100] width 393 height 22
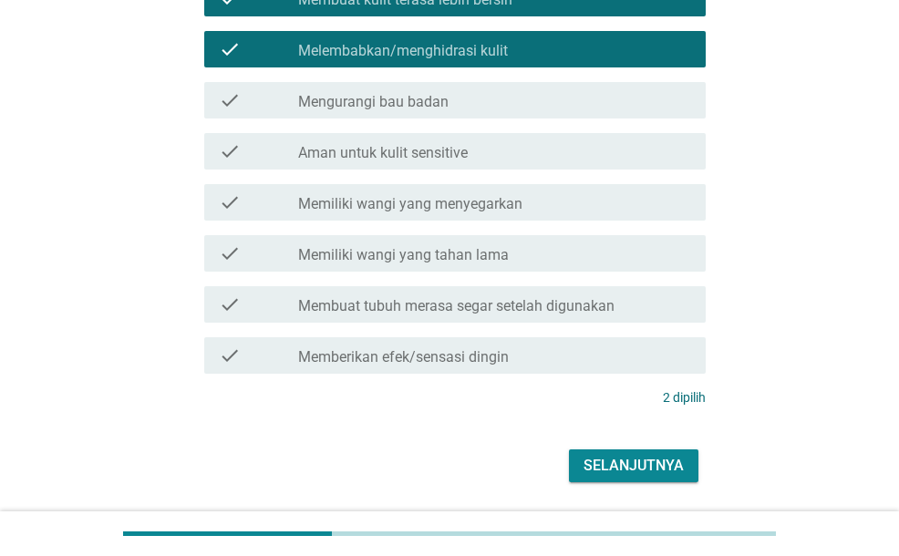
click at [425, 57] on label "Melembabkan/menghidrasi kulit" at bounding box center [403, 51] width 210 height 18
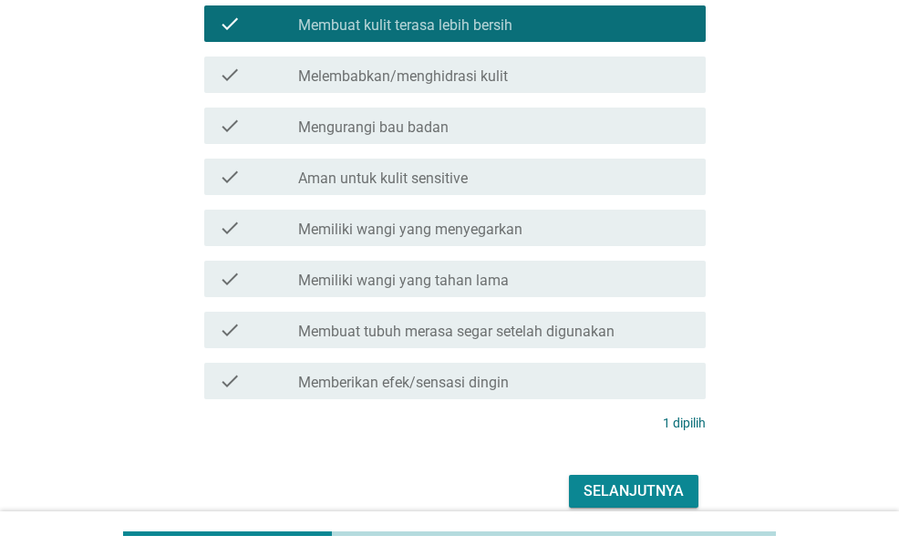
scroll to position [91, 0]
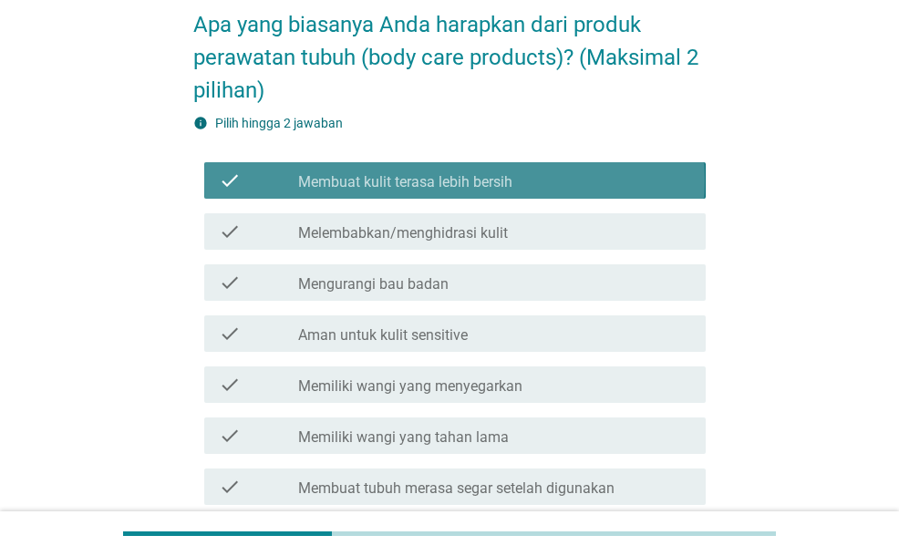
click at [430, 164] on div "check check_box_outline_blank Membuat kulit terasa lebih bersih" at bounding box center [454, 180] width 501 height 36
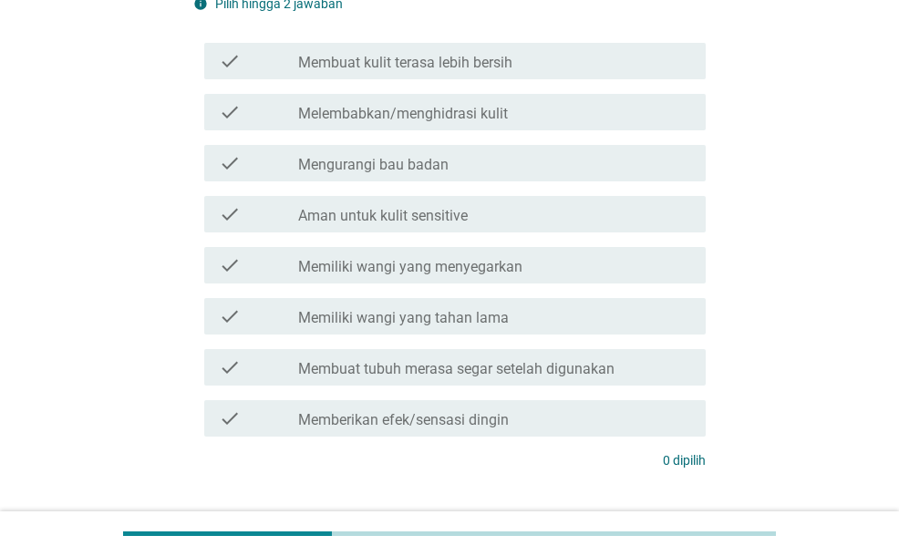
scroll to position [274, 0]
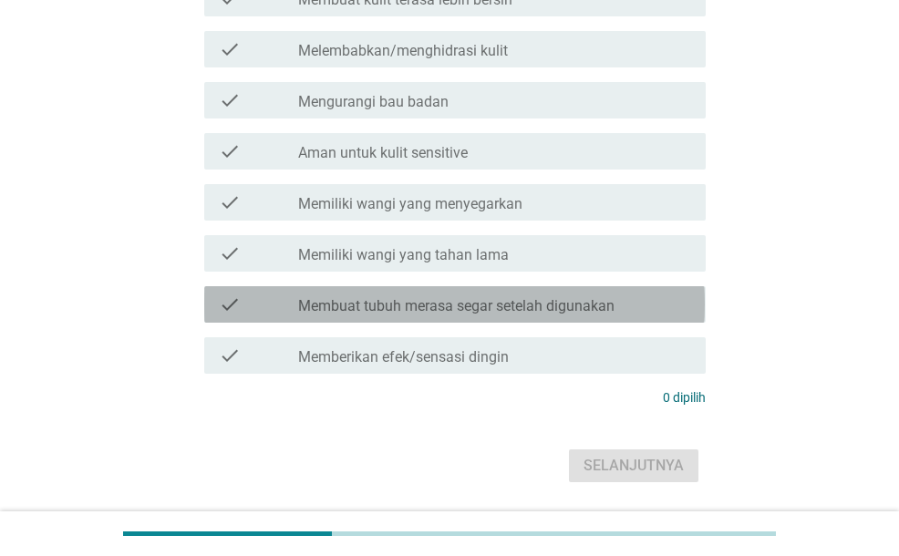
click at [496, 300] on label "Membuat tubuh merasa segar setelah digunakan" at bounding box center [456, 306] width 316 height 18
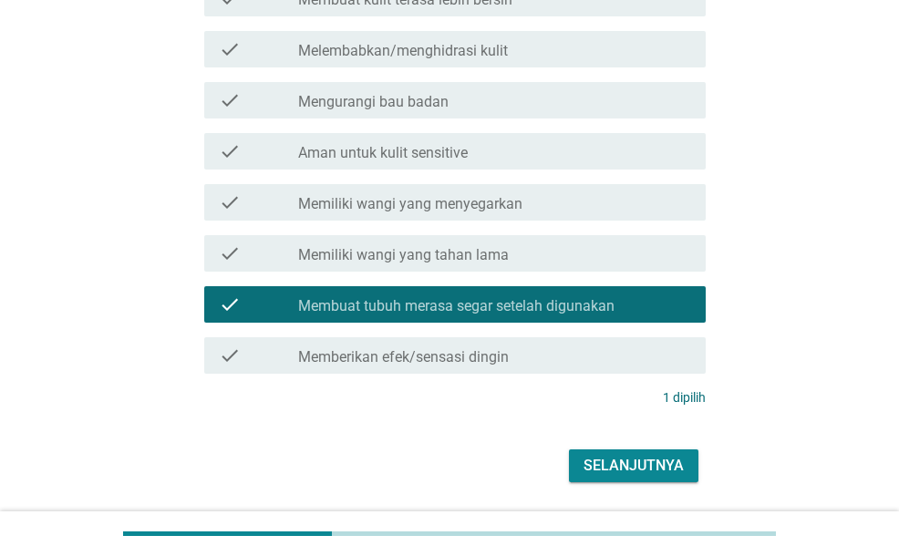
click at [436, 106] on label "Mengurangi bau badan" at bounding box center [373, 102] width 150 height 18
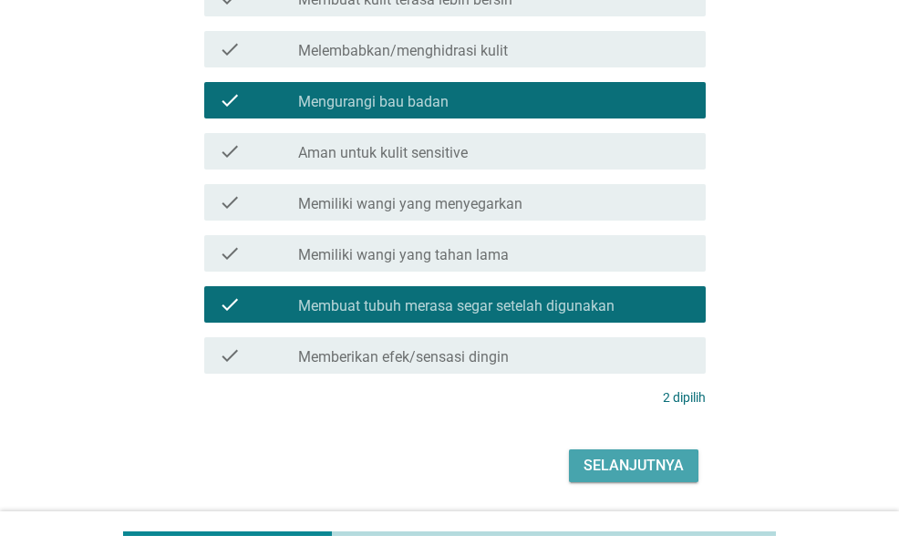
click at [615, 461] on div "Selanjutnya" at bounding box center [634, 466] width 100 height 22
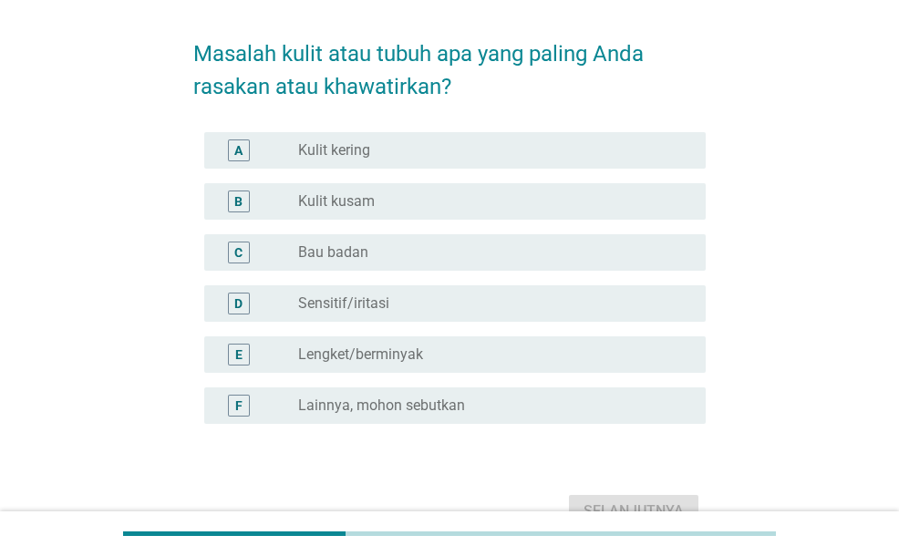
scroll to position [91, 0]
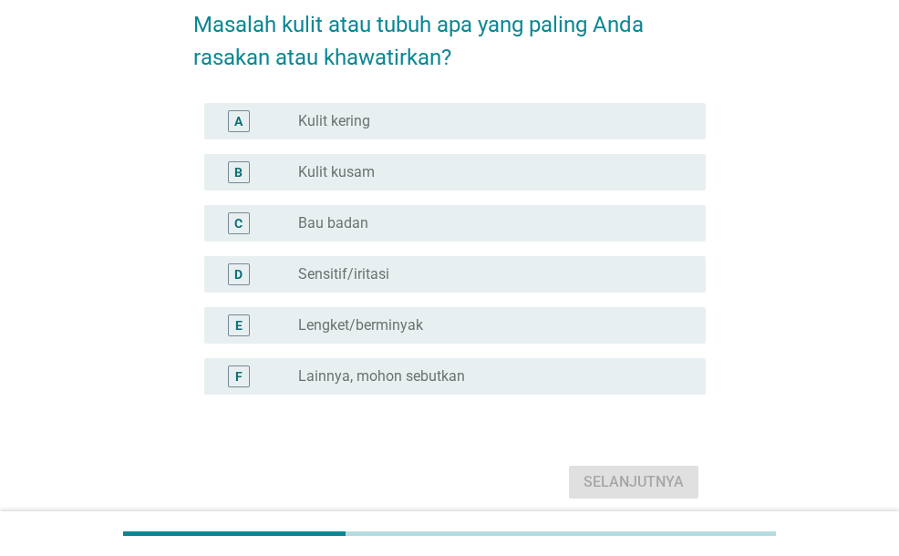
click at [356, 181] on div "radio_button_unchecked Kulit kusam" at bounding box center [494, 172] width 393 height 22
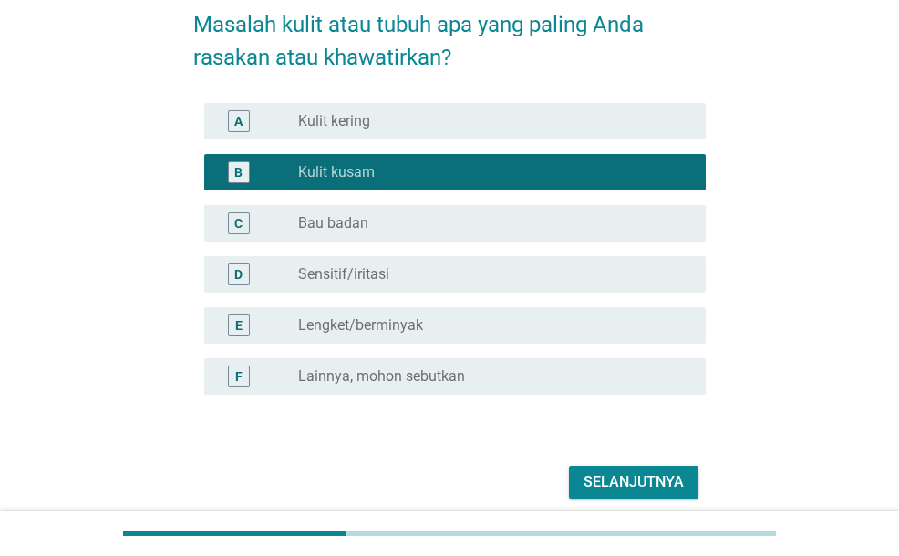
click at [366, 229] on label "Bau badan" at bounding box center [333, 223] width 70 height 18
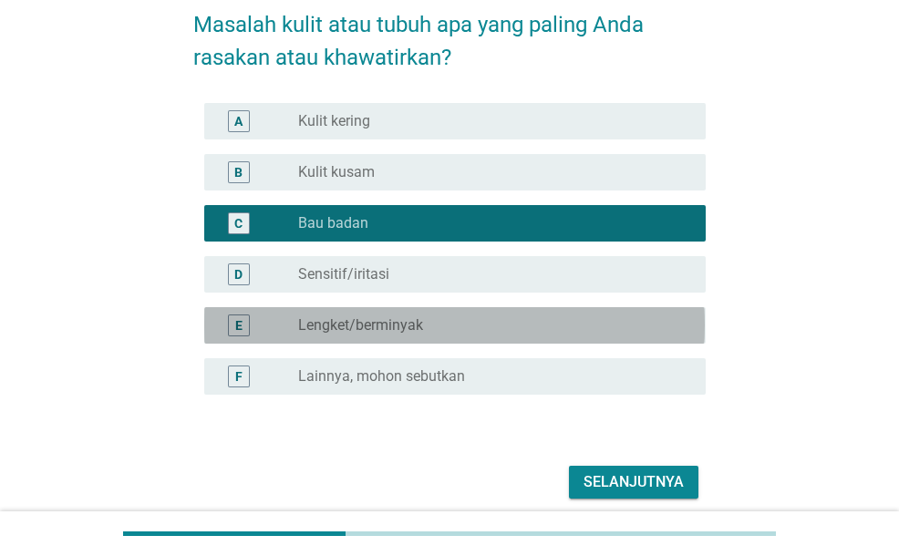
click at [424, 316] on div "radio_button_unchecked Lengket/berminyak" at bounding box center [487, 325] width 378 height 18
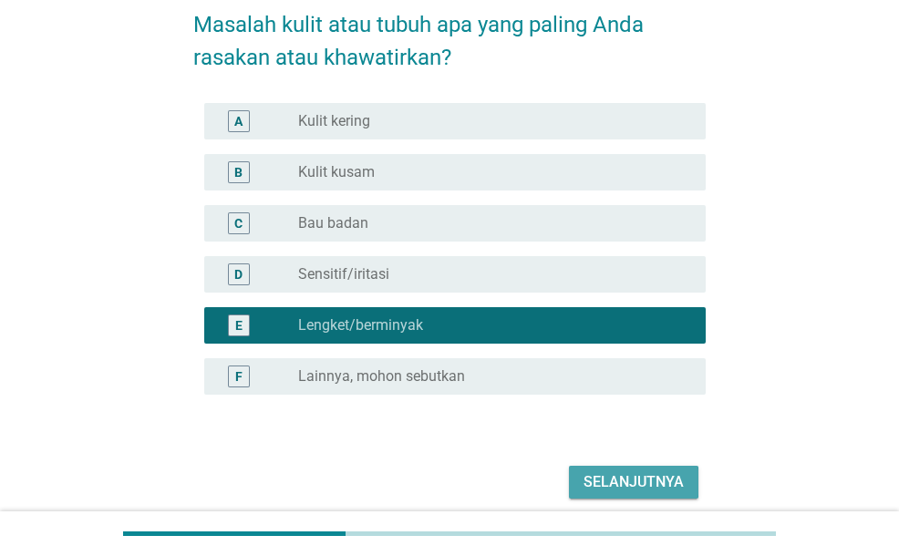
click at [674, 486] on div "Selanjutnya" at bounding box center [634, 483] width 100 height 22
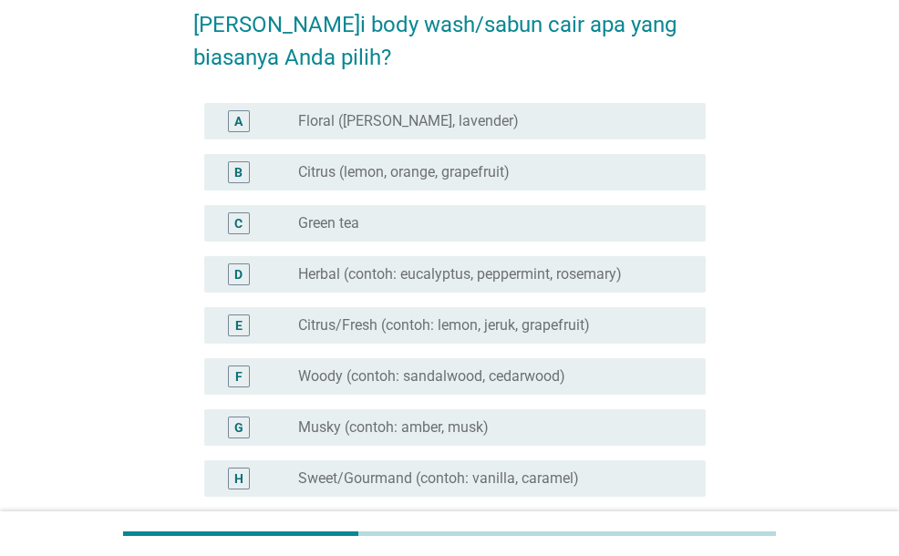
click at [433, 115] on label "Floral ([PERSON_NAME], lavender)" at bounding box center [408, 121] width 221 height 18
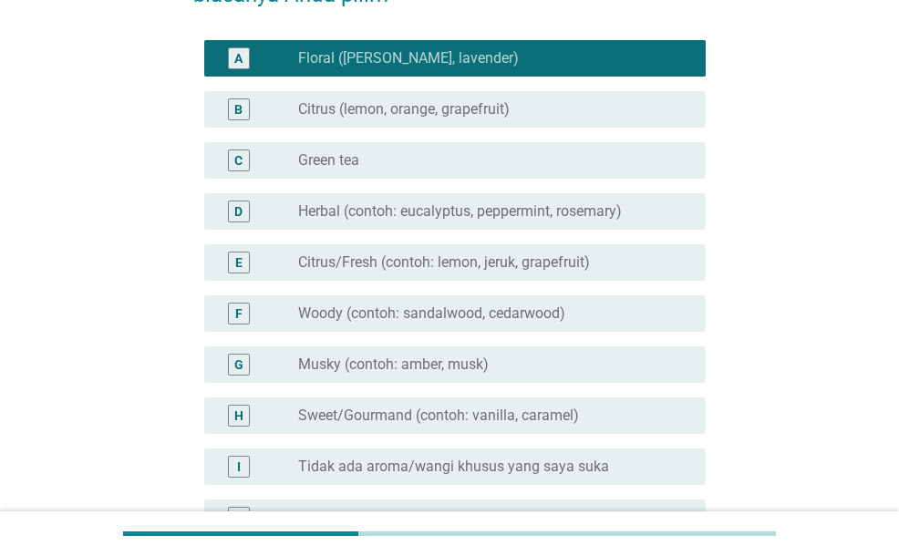
scroll to position [182, 0]
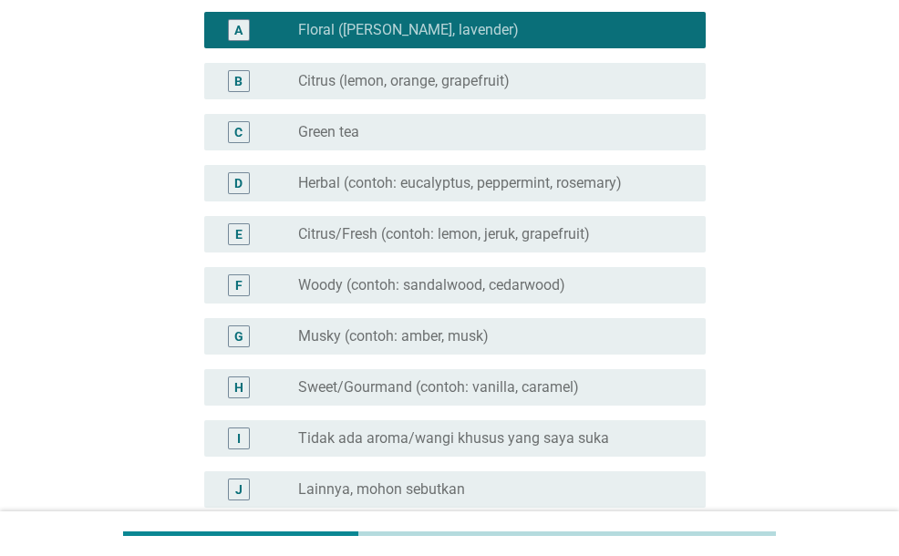
click at [513, 238] on label "Citrus/Fresh (contoh: lemon, jeruk, grapefruit)" at bounding box center [444, 234] width 292 height 18
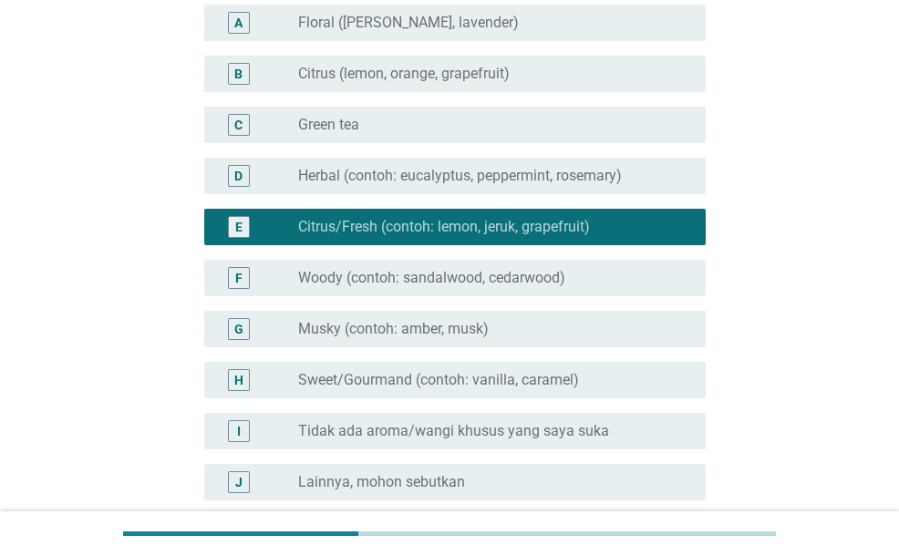
scroll to position [91, 0]
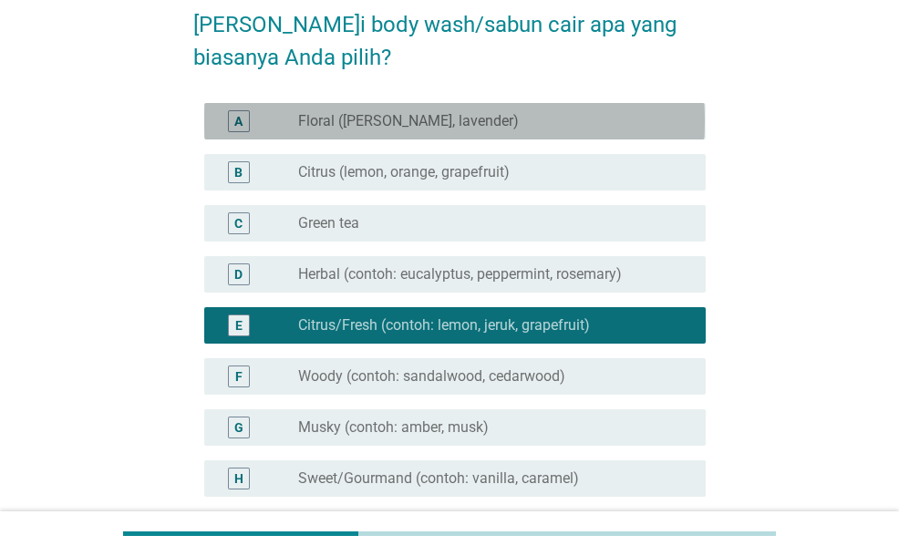
click at [514, 130] on div "radio_button_unchecked Floral ([PERSON_NAME], lavender)" at bounding box center [494, 121] width 393 height 22
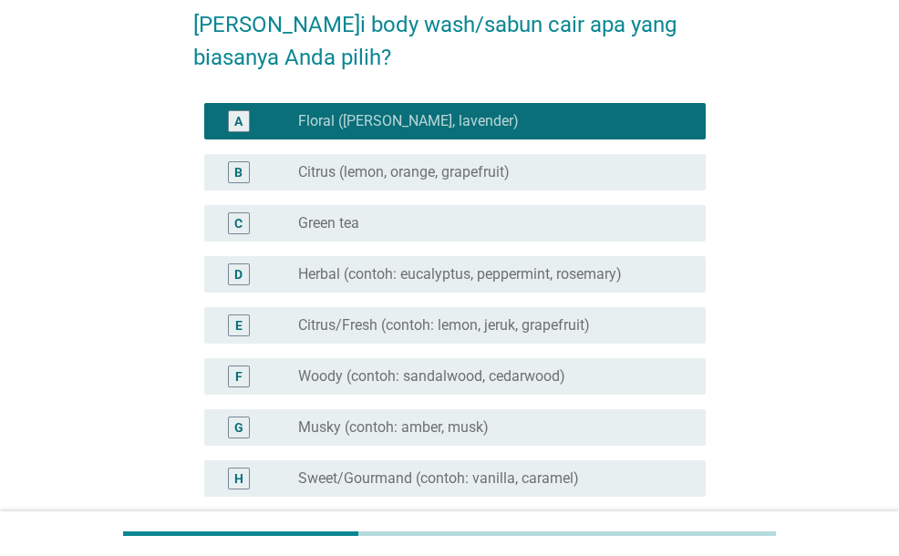
click at [518, 176] on div "radio_button_unchecked Citrus (lemon, orange, grapefruit)" at bounding box center [487, 172] width 378 height 18
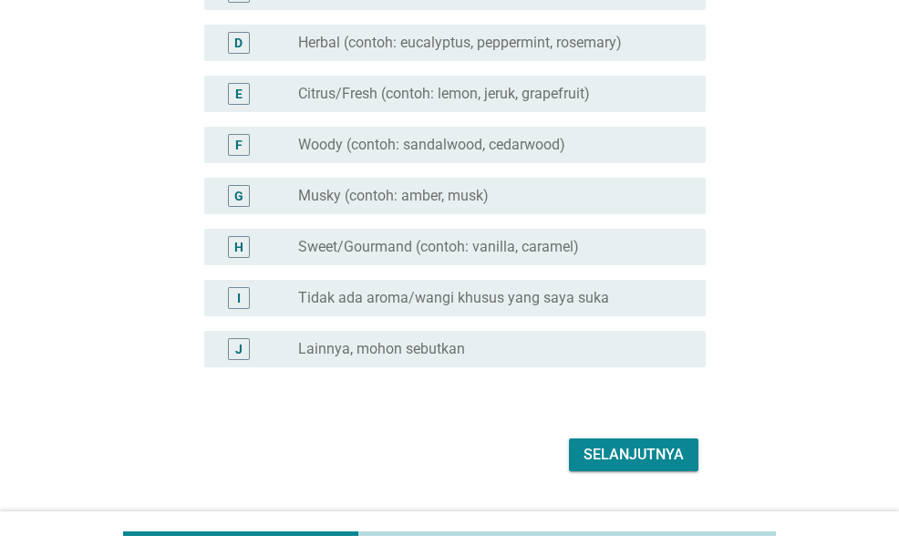
scroll to position [365, 0]
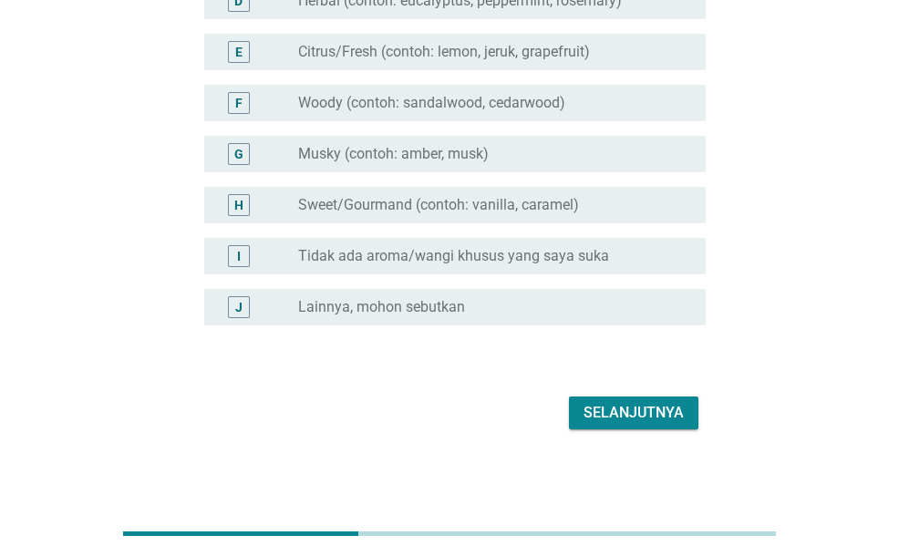
click at [613, 410] on div "Selanjutnya" at bounding box center [634, 413] width 100 height 22
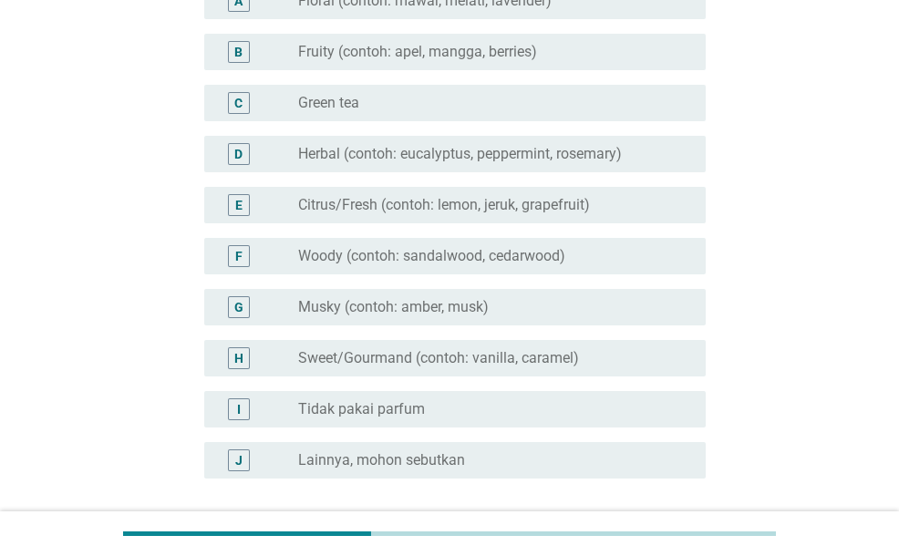
scroll to position [274, 0]
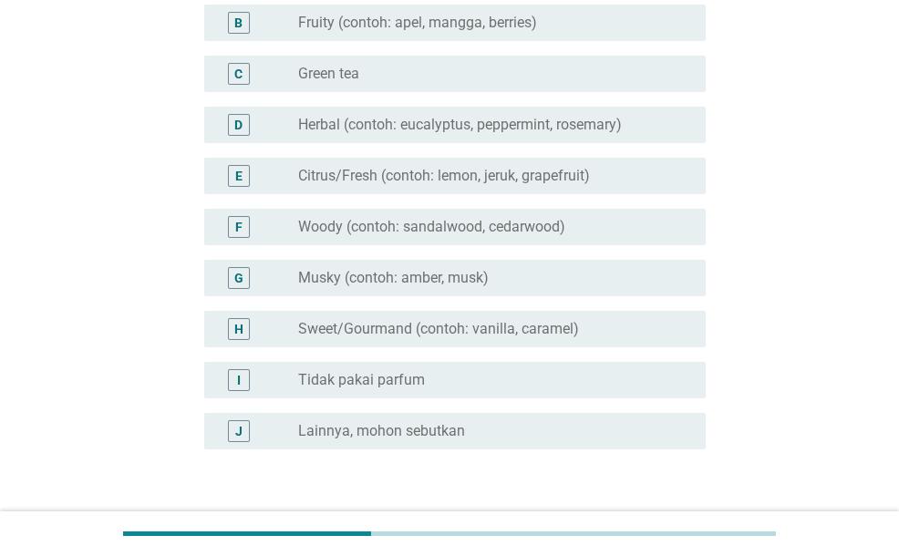
click at [596, 326] on div "radio_button_unchecked Sweet/Gourmand (contoh: vanilla, caramel)" at bounding box center [487, 329] width 378 height 18
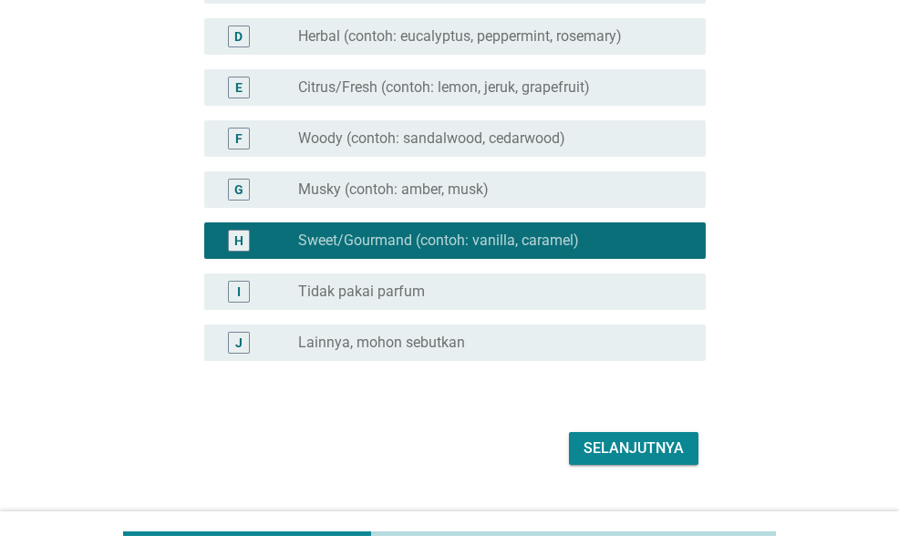
scroll to position [401, 0]
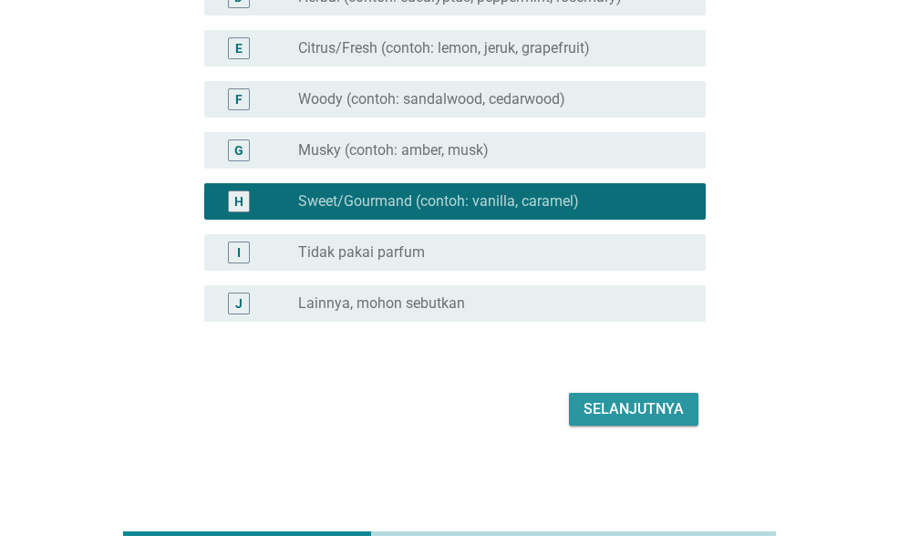
click at [638, 413] on div "Selanjutnya" at bounding box center [634, 410] width 100 height 22
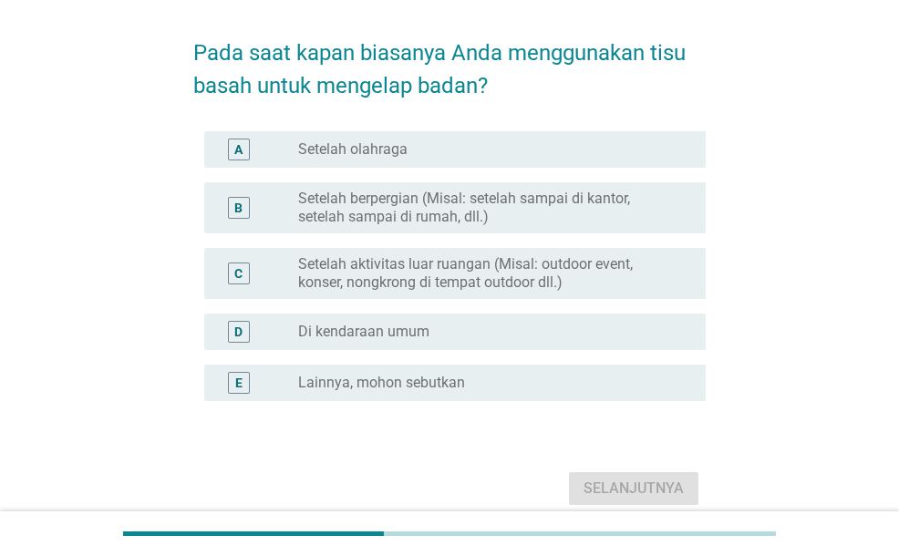
scroll to position [91, 0]
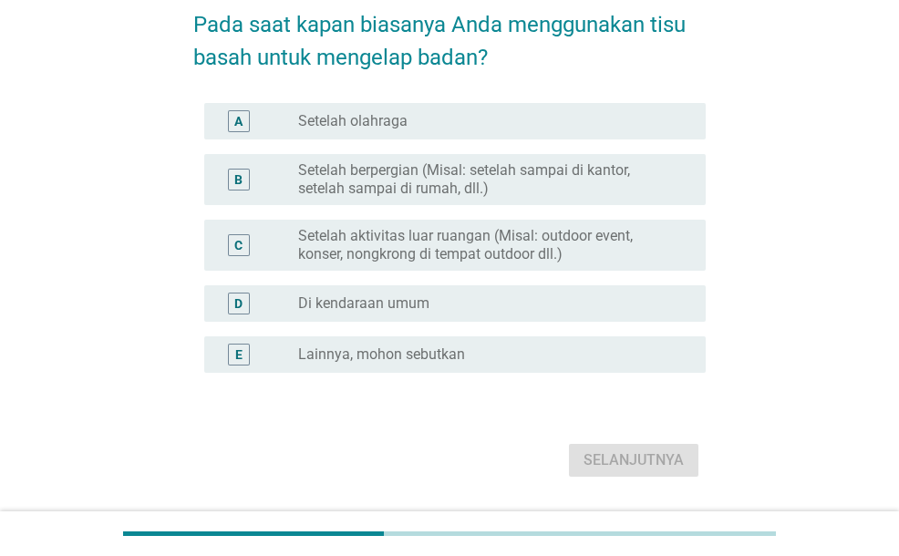
click at [629, 248] on label "Setelah aktivitas luar ruangan (Misal: outdoor event, konser, nongkrong di temp…" at bounding box center [487, 245] width 378 height 36
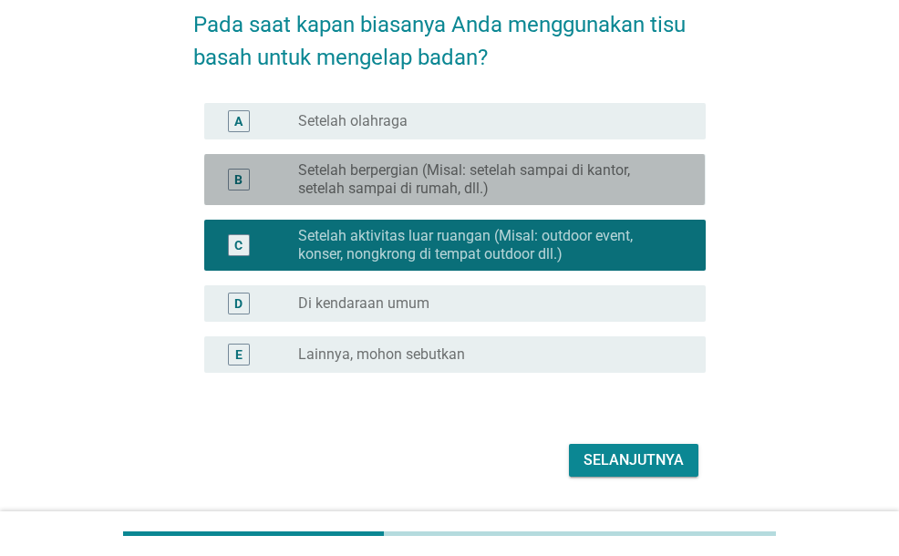
click at [629, 194] on label "Setelah berpergian (Misal: setelah sampai di kantor, setelah sampai di rumah, d…" at bounding box center [487, 179] width 378 height 36
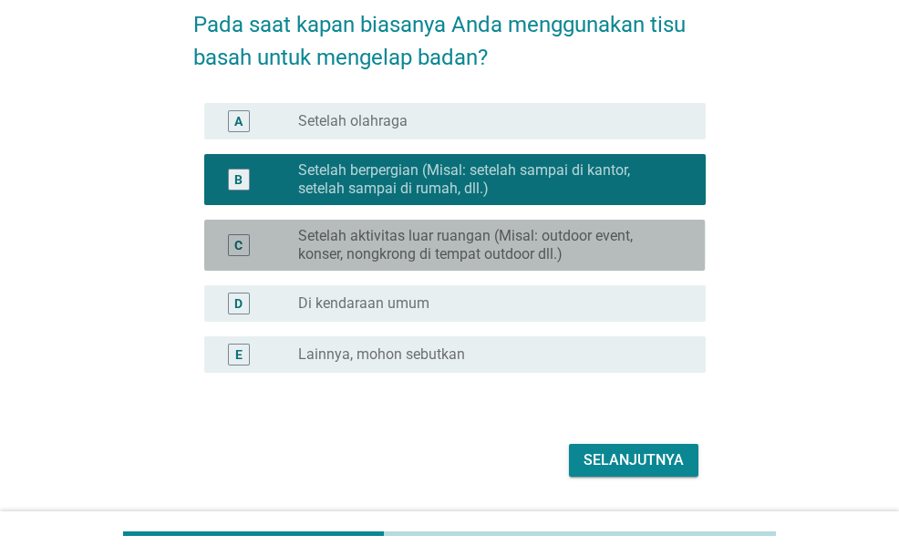
click at [627, 223] on div "C radio_button_unchecked Setelah aktivitas luar ruangan (Misal: outdoor event, …" at bounding box center [454, 245] width 501 height 51
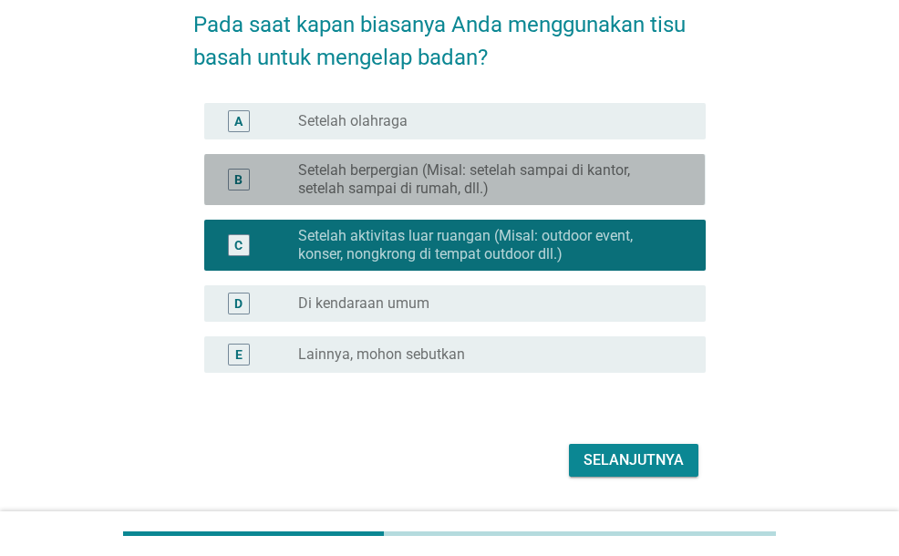
click at [618, 161] on label "Setelah berpergian (Misal: setelah sampai di kantor, setelah sampai di rumah, d…" at bounding box center [487, 179] width 378 height 36
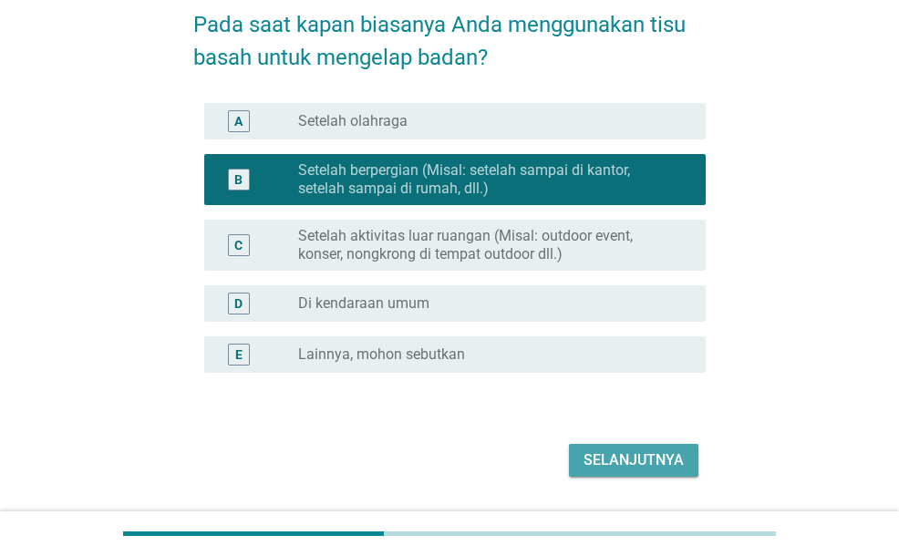
click at [669, 451] on div "Selanjutnya" at bounding box center [634, 461] width 100 height 22
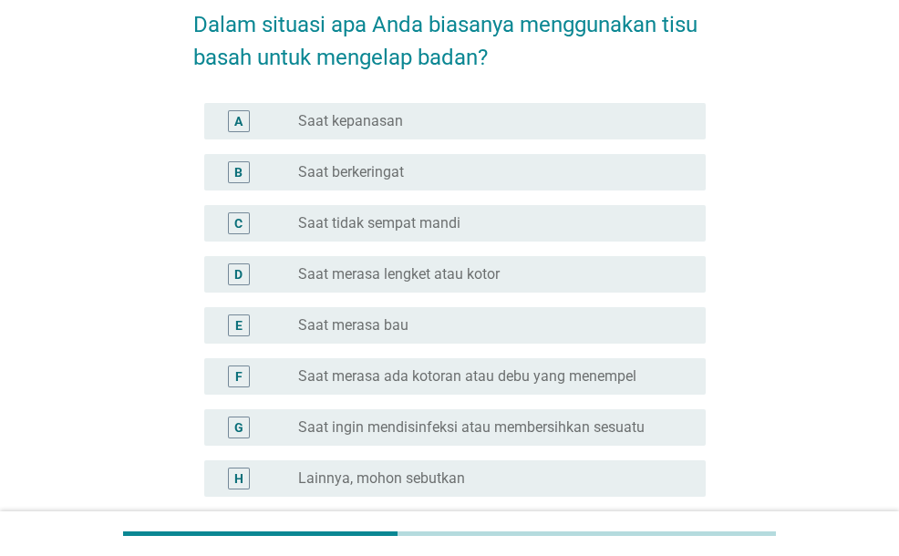
click at [449, 233] on div "radio_button_unchecked Saat tidak sempat mandi" at bounding box center [494, 224] width 393 height 22
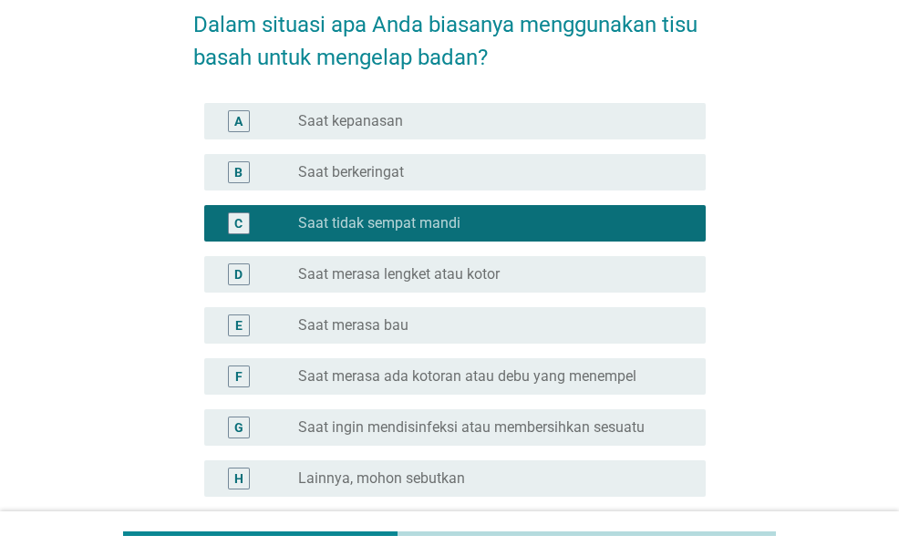
click at [461, 259] on div "D radio_button_unchecked Saat merasa lengket atau kotor" at bounding box center [454, 274] width 501 height 36
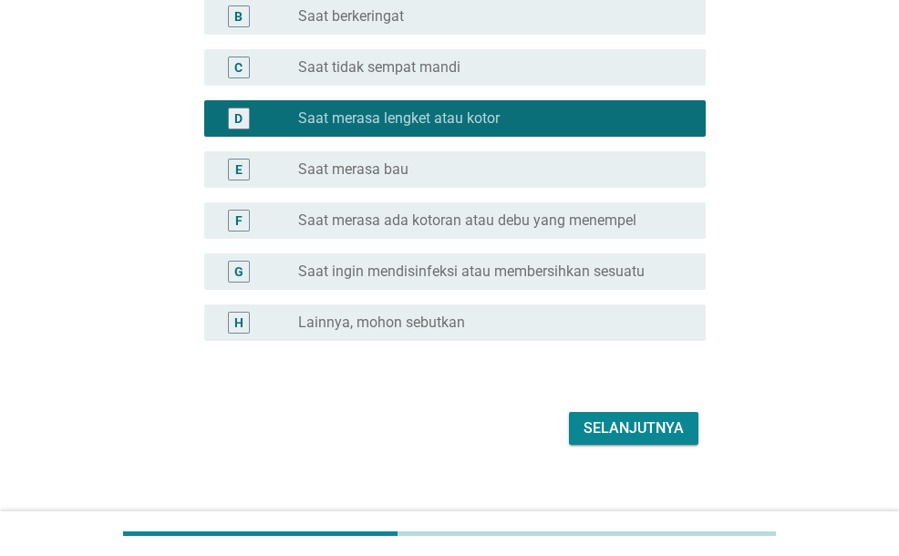
scroll to position [266, 0]
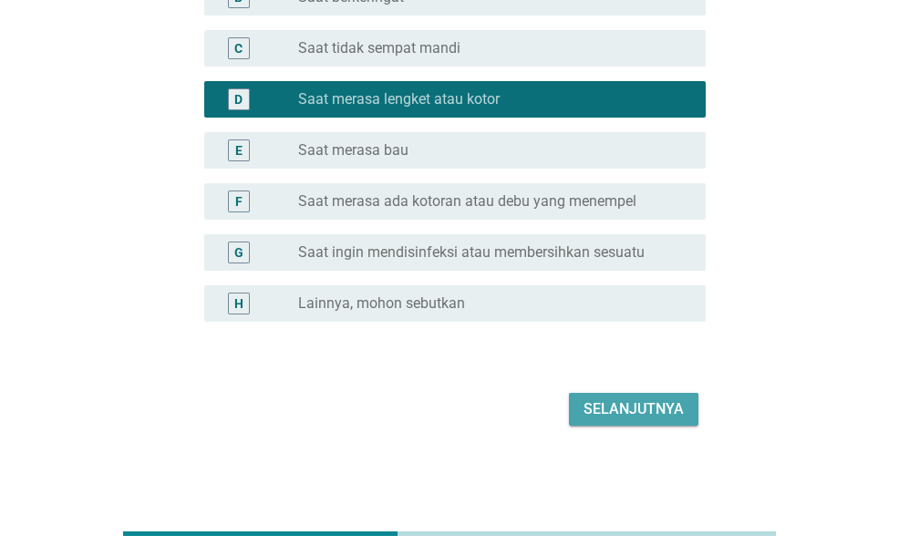
click at [650, 403] on div "Selanjutnya" at bounding box center [634, 410] width 100 height 22
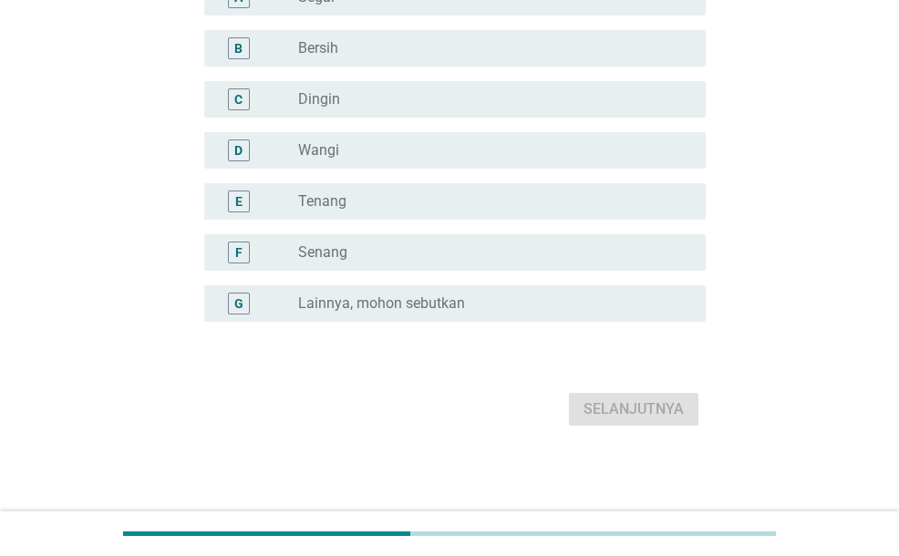
scroll to position [0, 0]
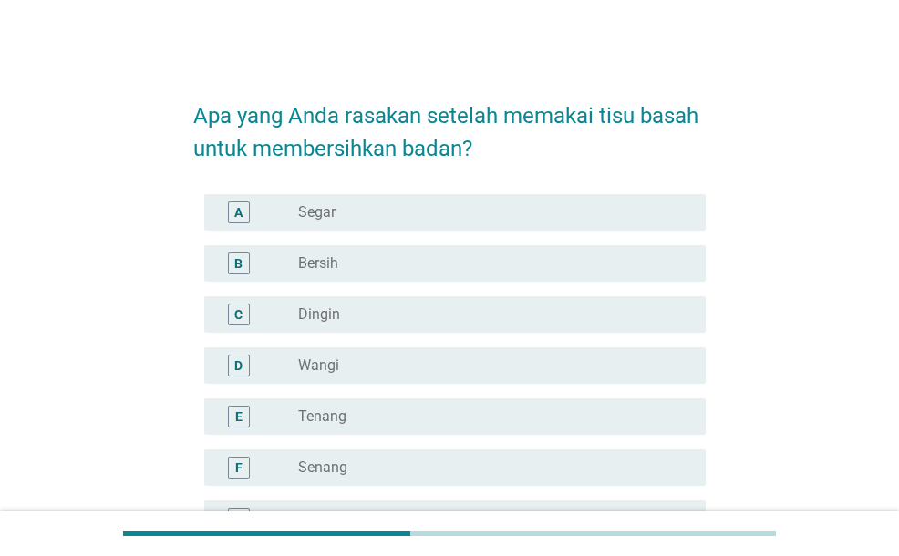
click at [291, 267] on div "B" at bounding box center [258, 264] width 78 height 22
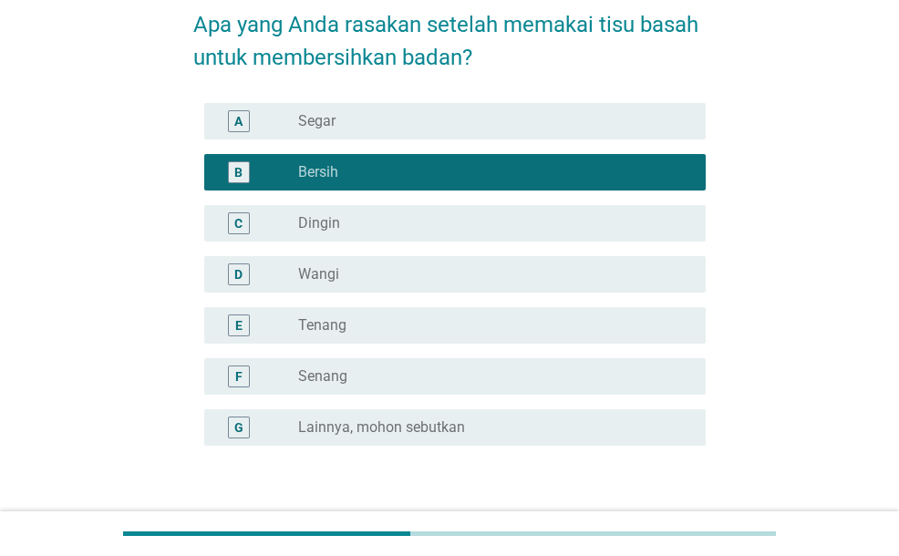
scroll to position [182, 0]
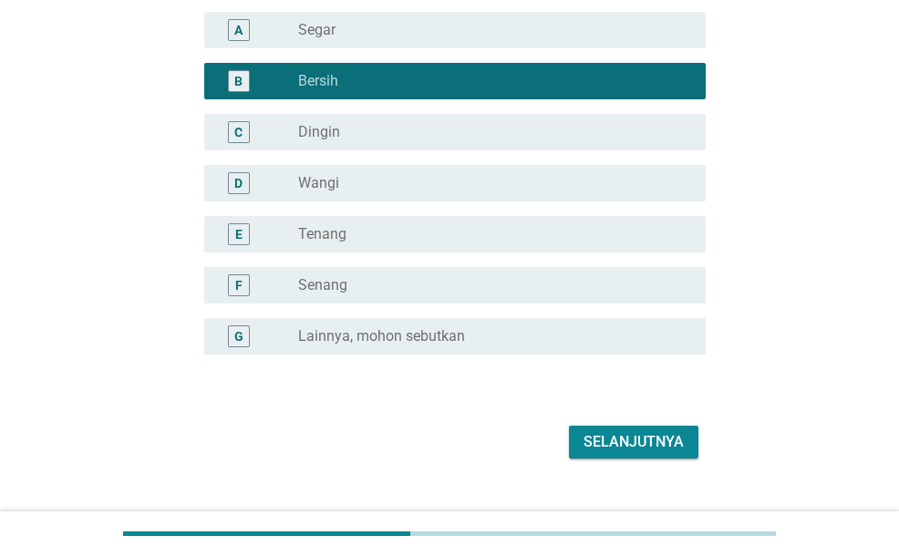
click at [308, 284] on label "Senang" at bounding box center [322, 285] width 49 height 18
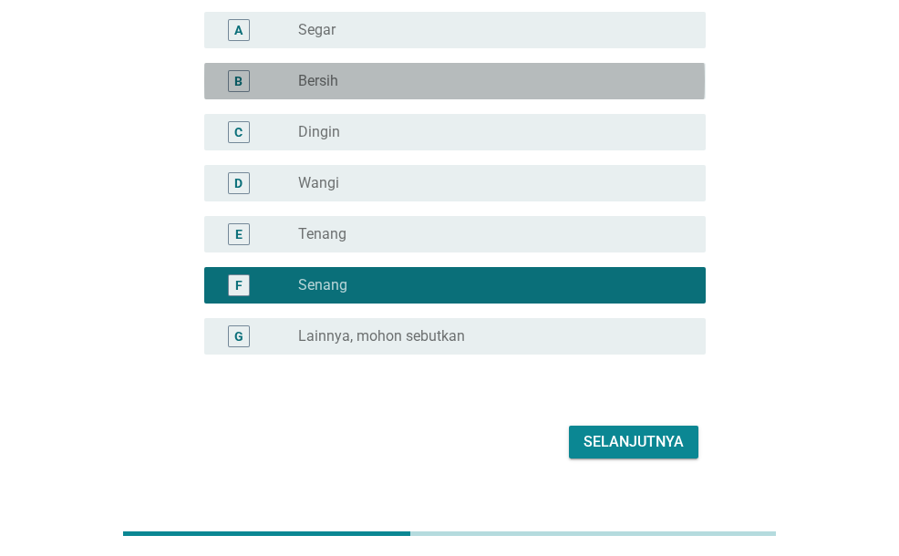
click at [332, 81] on label "Bersih" at bounding box center [318, 81] width 40 height 18
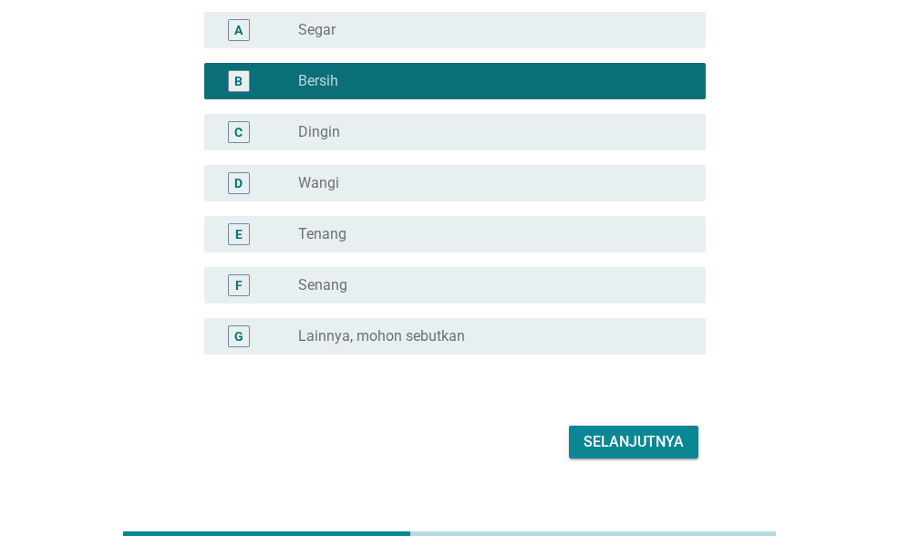
click at [613, 431] on div "Selanjutnya" at bounding box center [634, 442] width 100 height 22
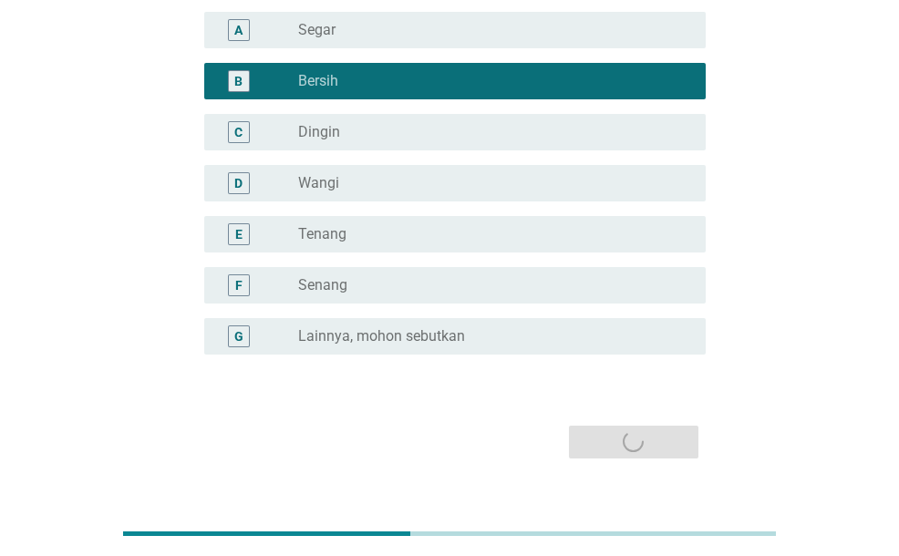
scroll to position [0, 0]
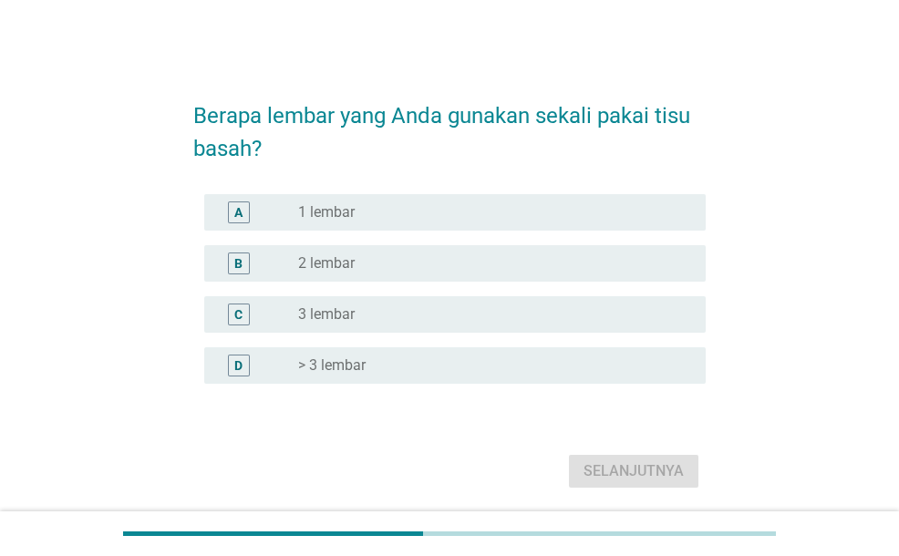
click at [428, 214] on div "radio_button_unchecked 1 lembar" at bounding box center [487, 212] width 378 height 18
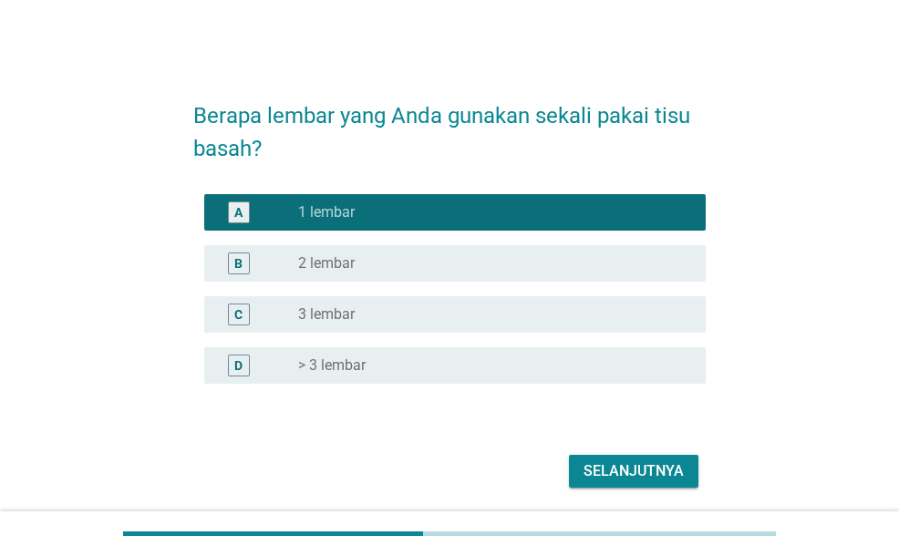
click at [681, 475] on div "Selanjutnya" at bounding box center [634, 472] width 100 height 22
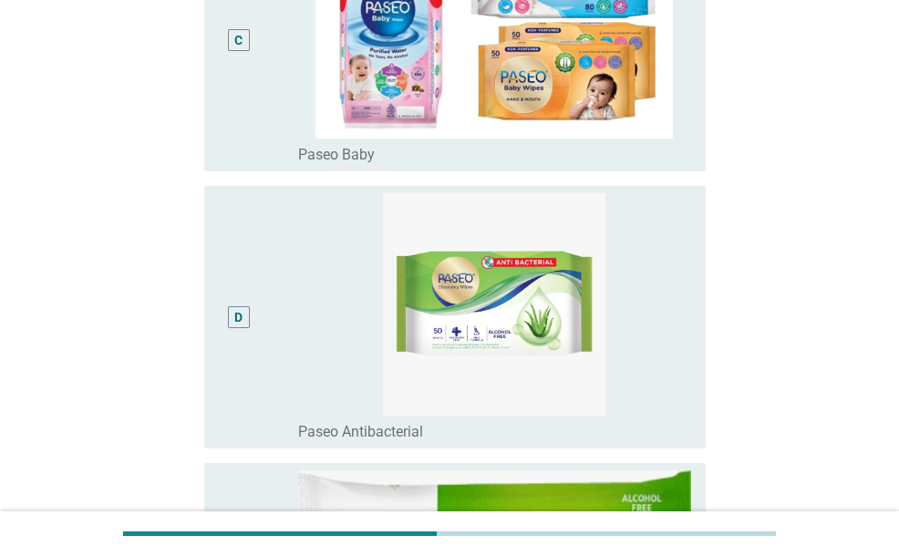
scroll to position [842, 0]
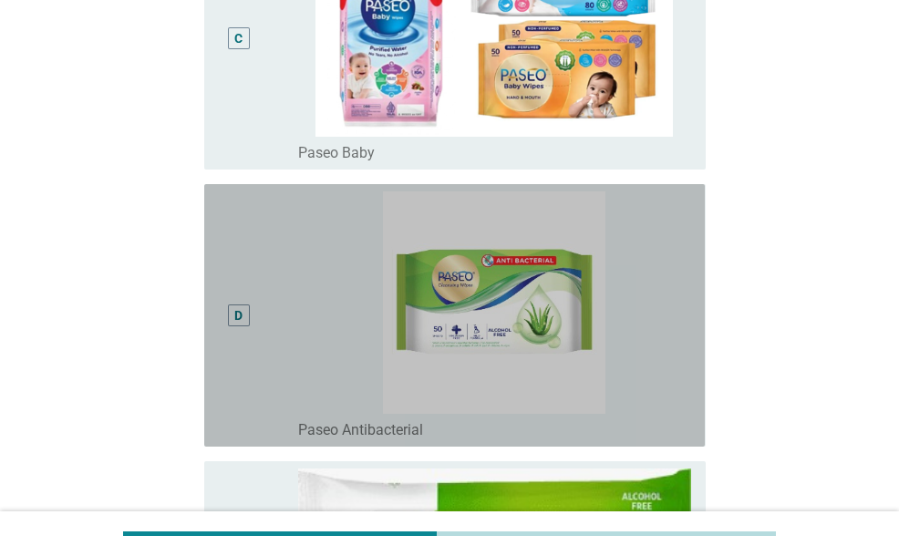
click at [378, 327] on img at bounding box center [494, 303] width 393 height 223
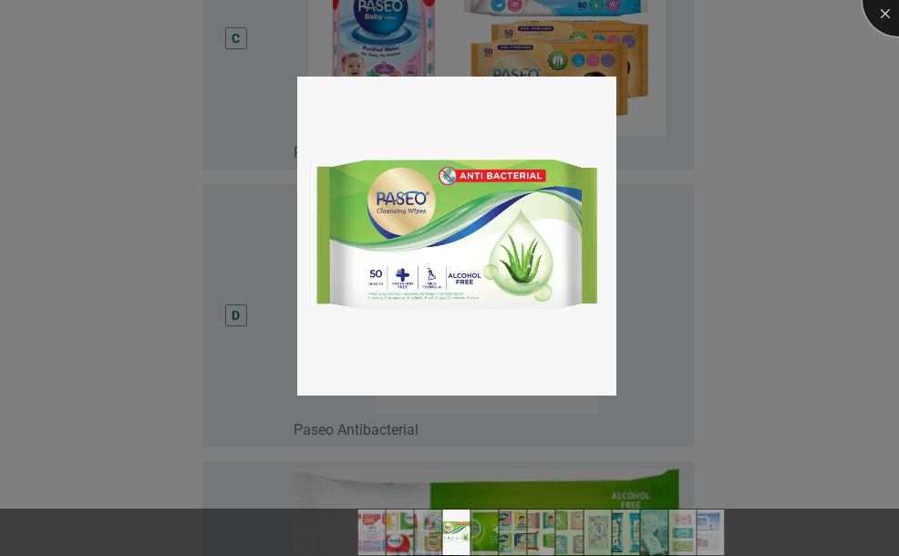
click at [866, 16] on div at bounding box center [899, 0] width 73 height 73
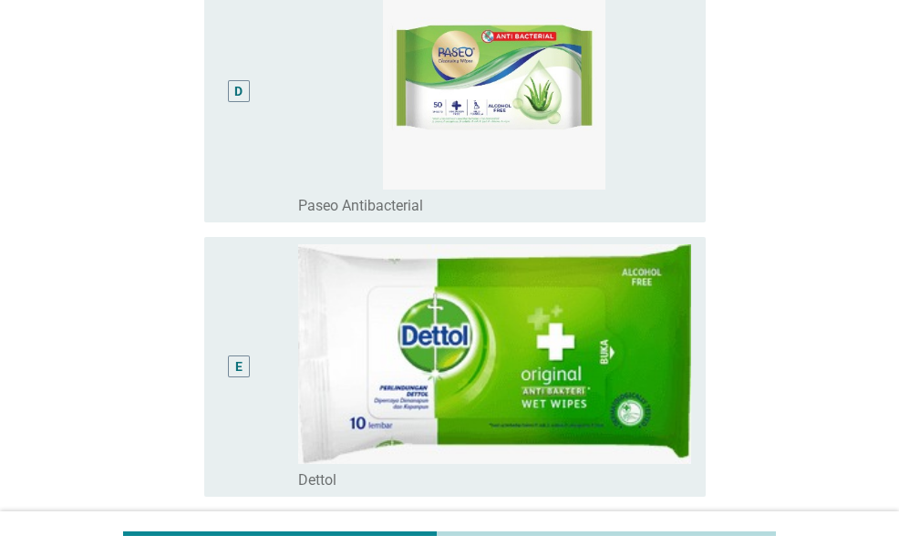
scroll to position [1115, 0]
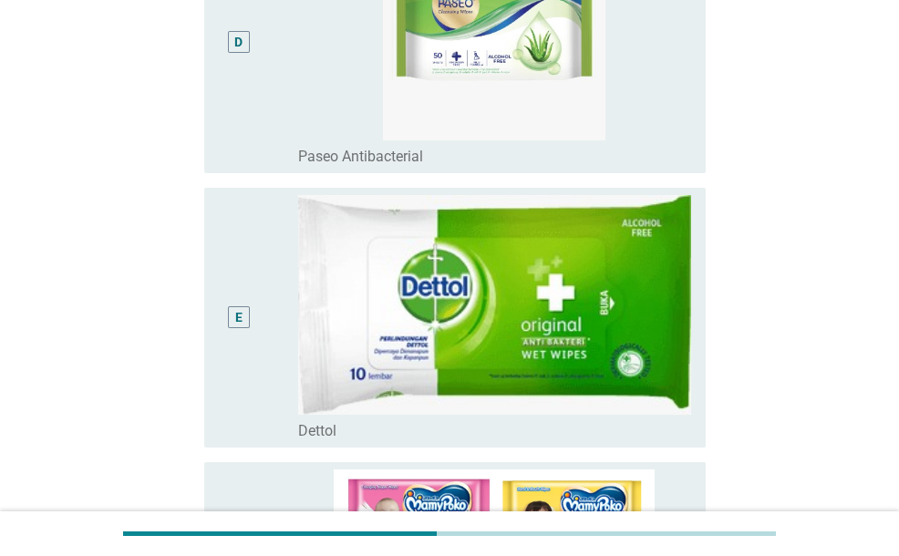
click at [213, 325] on div "E radio_button_unchecked Dettol" at bounding box center [454, 318] width 501 height 260
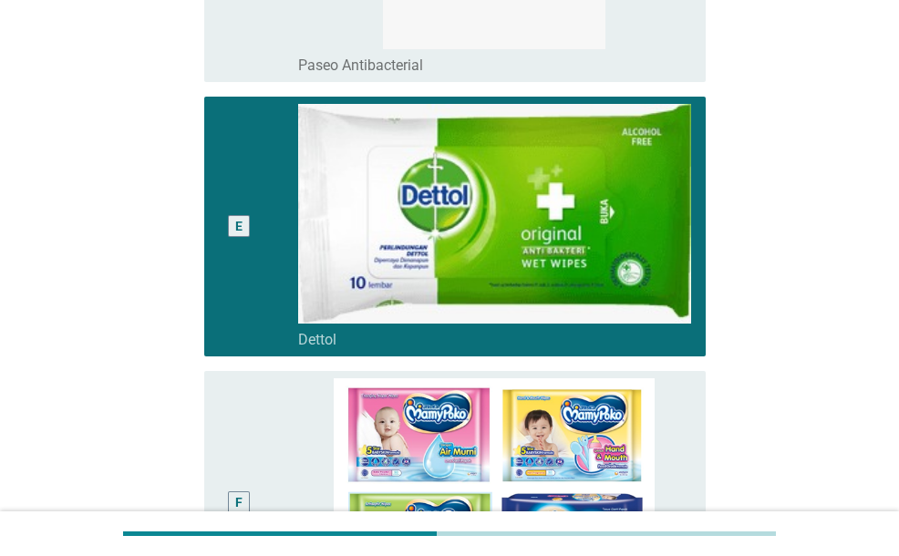
scroll to position [933, 0]
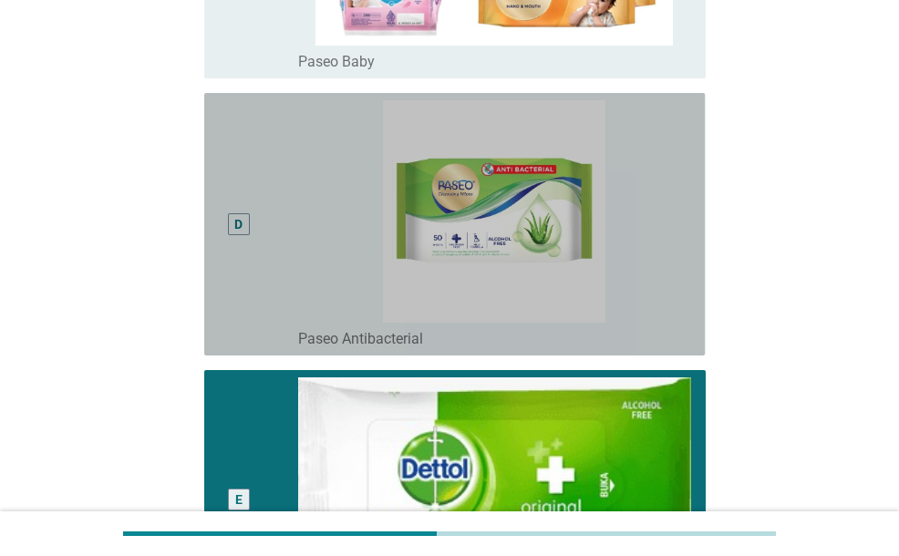
click at [272, 292] on div "D" at bounding box center [258, 224] width 78 height 248
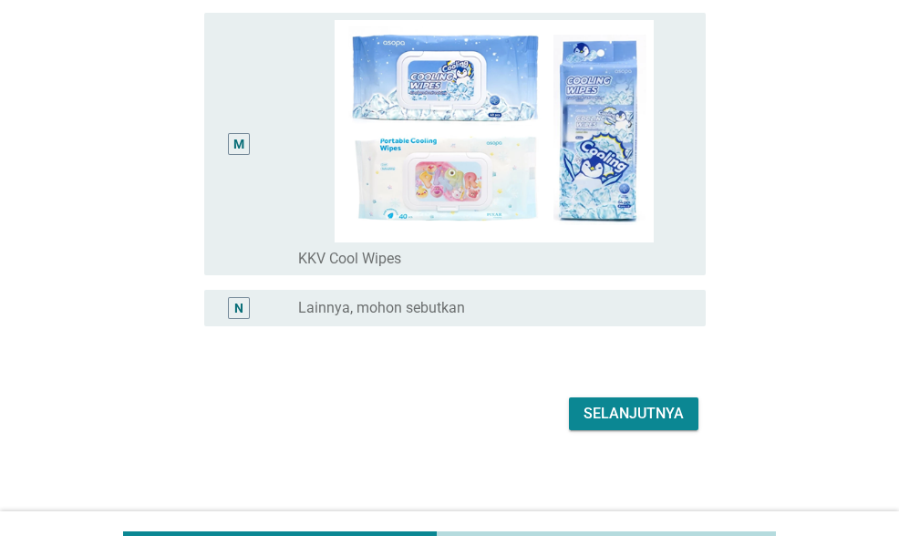
scroll to position [3487, 0]
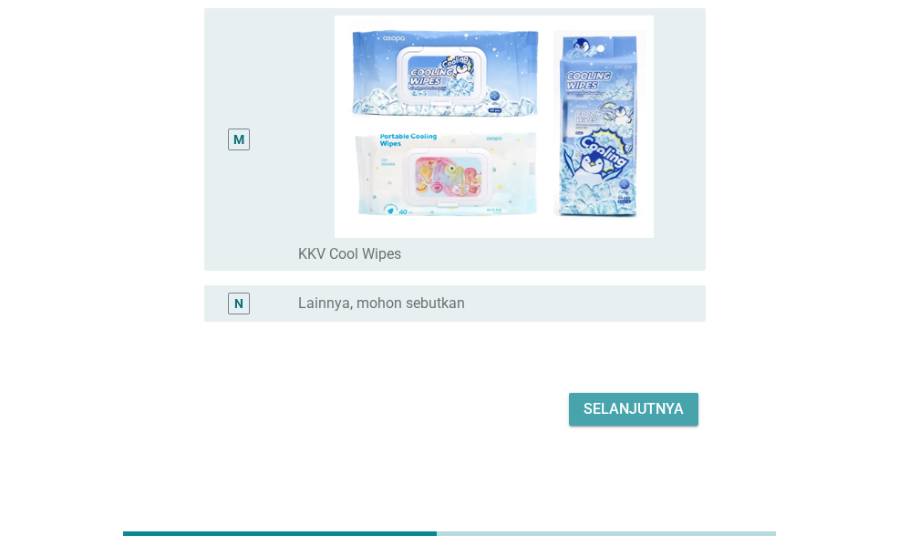
click at [630, 404] on div "Selanjutnya" at bounding box center [634, 410] width 100 height 22
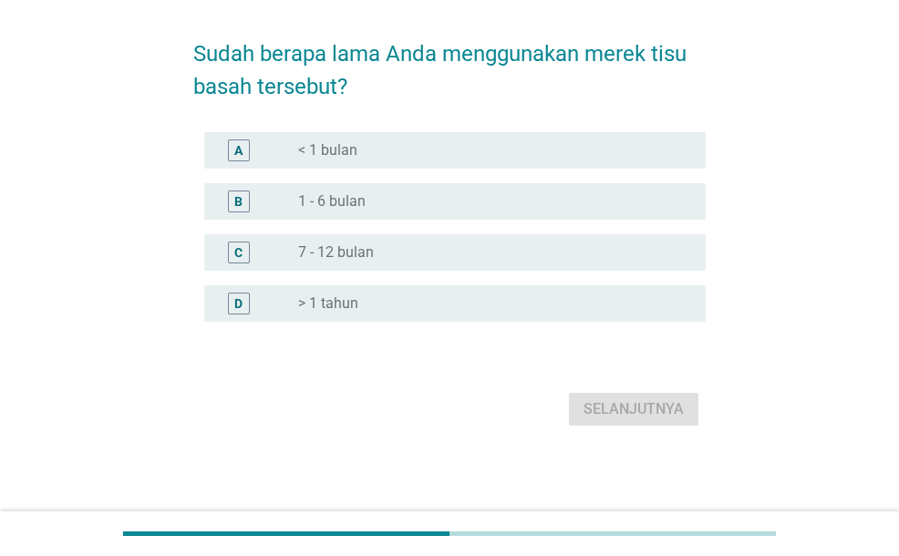
scroll to position [0, 0]
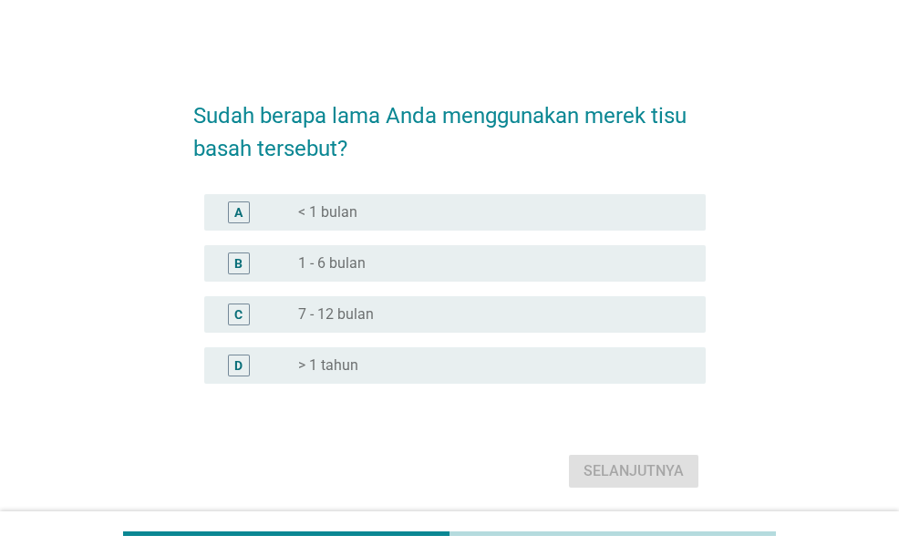
click at [452, 261] on div "radio_button_unchecked 1 - 6 bulan" at bounding box center [487, 263] width 378 height 18
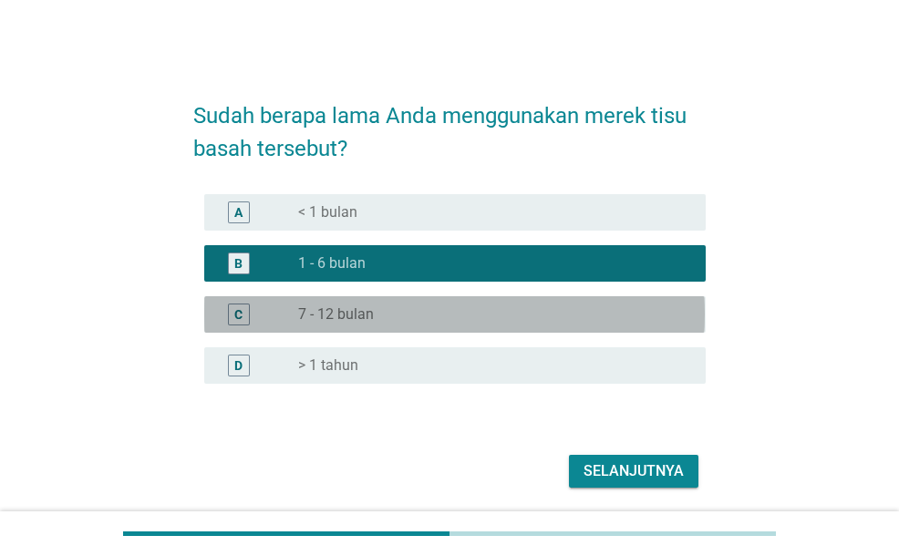
click at [483, 316] on div "radio_button_unchecked 7 - 12 bulan" at bounding box center [487, 315] width 378 height 18
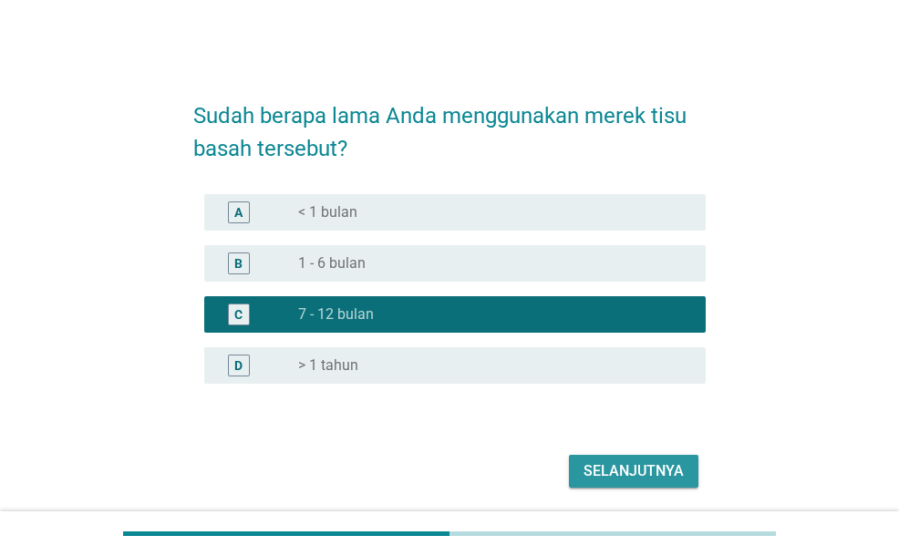
click at [657, 472] on div "Selanjutnya" at bounding box center [634, 472] width 100 height 22
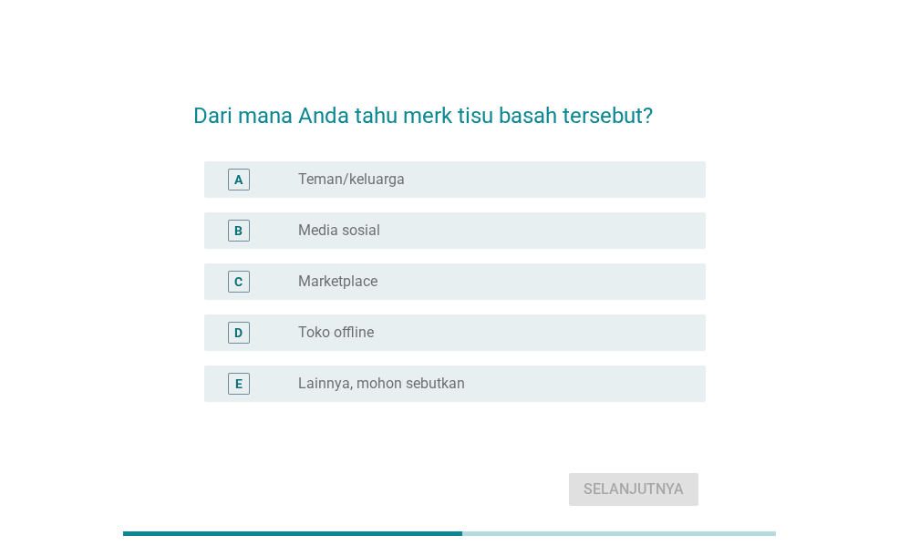
click at [451, 187] on div "radio_button_unchecked Teman/keluarga" at bounding box center [487, 180] width 378 height 18
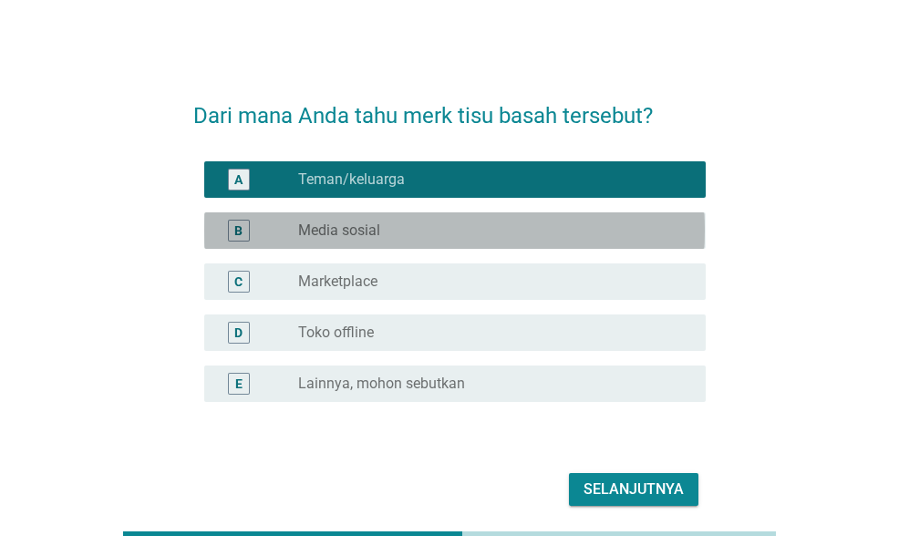
click at [440, 245] on div "B radio_button_unchecked Media sosial" at bounding box center [454, 231] width 501 height 36
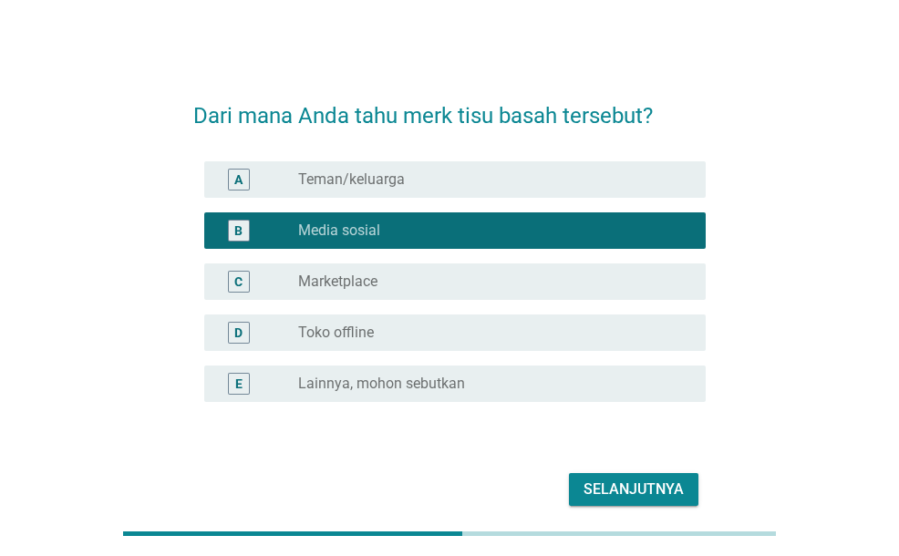
click at [438, 159] on div "A radio_button_unchecked Teman/keluarga" at bounding box center [449, 179] width 512 height 51
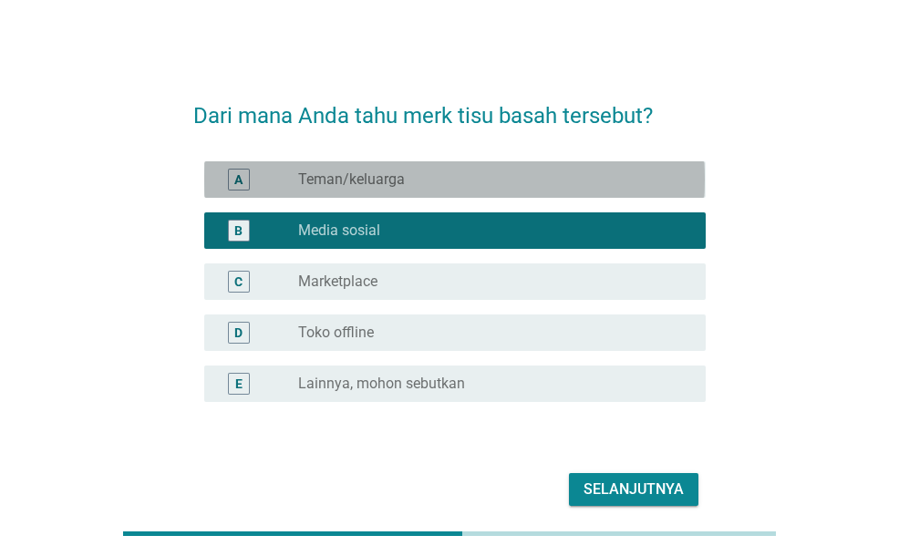
click at [505, 178] on div "radio_button_unchecked Teman/keluarga" at bounding box center [487, 180] width 378 height 18
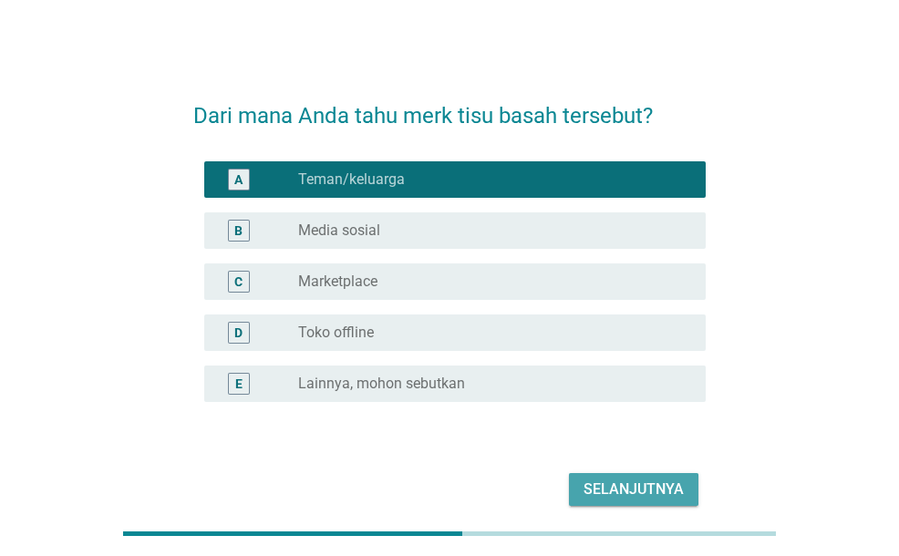
click at [634, 481] on div "Selanjutnya" at bounding box center [634, 490] width 100 height 22
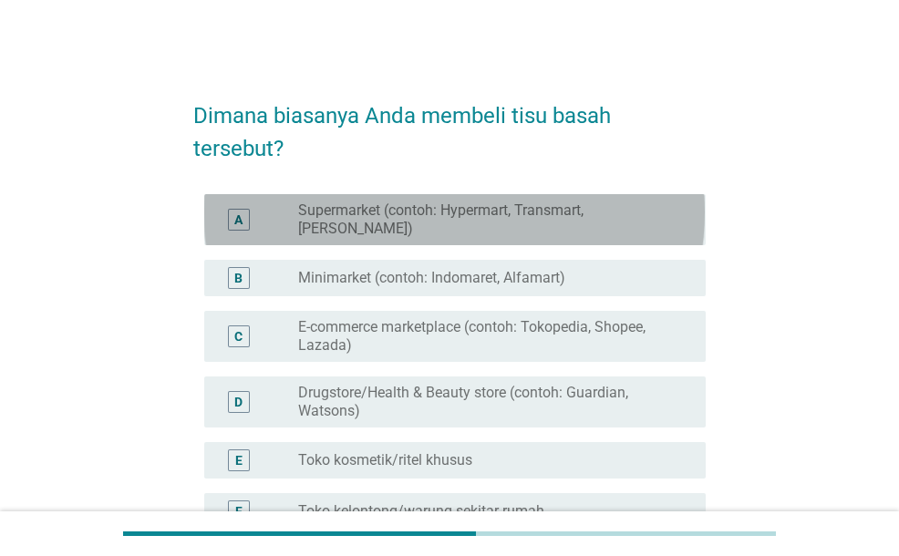
click at [430, 225] on div "A radio_button_unchecked Supermarket (contoh: Hypermart, Transmart, [PERSON_NAM…" at bounding box center [454, 219] width 501 height 51
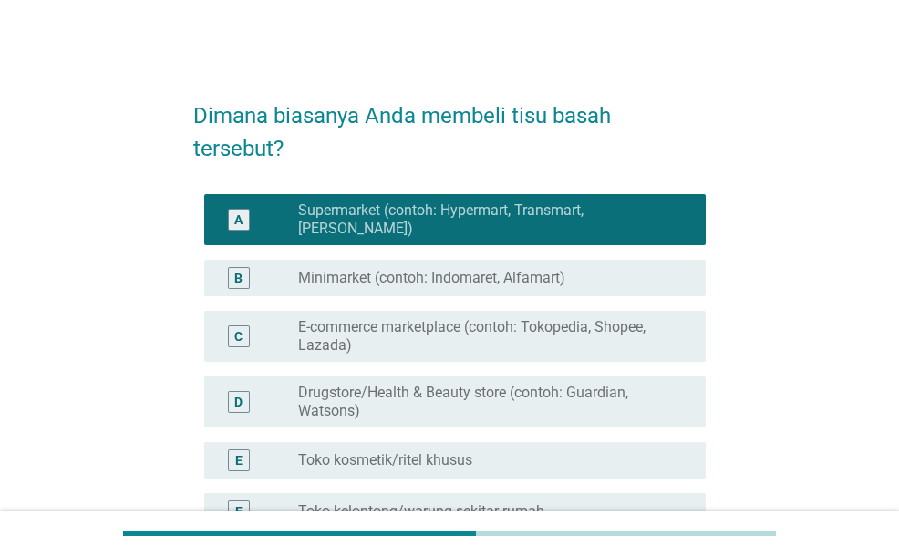
click at [413, 269] on label "Minimarket (contoh: Indomaret, Alfamart)" at bounding box center [431, 278] width 267 height 18
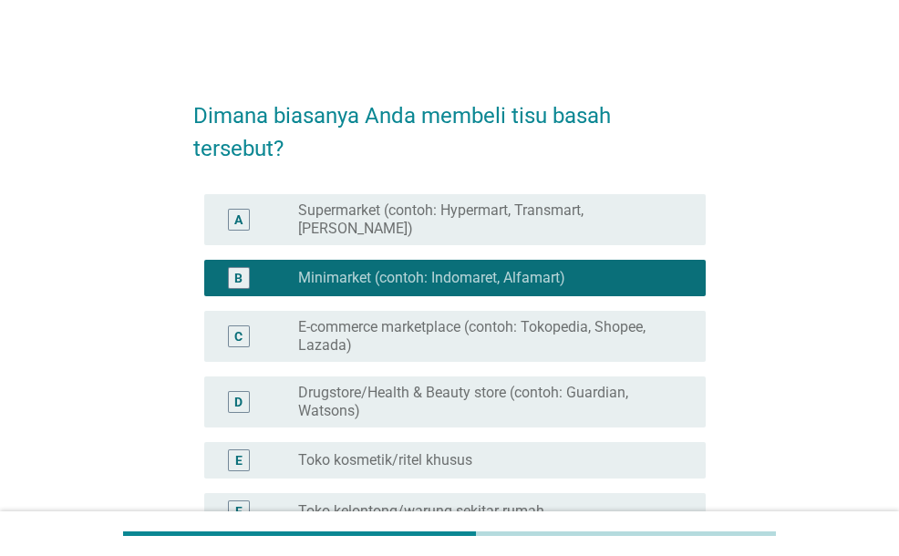
click at [426, 233] on div "A radio_button_unchecked Supermarket (contoh: Hypermart, Transmart, [PERSON_NAM…" at bounding box center [449, 220] width 512 height 66
click at [435, 220] on label "Supermarket (contoh: Hypermart, Transmart, [PERSON_NAME])" at bounding box center [487, 220] width 378 height 36
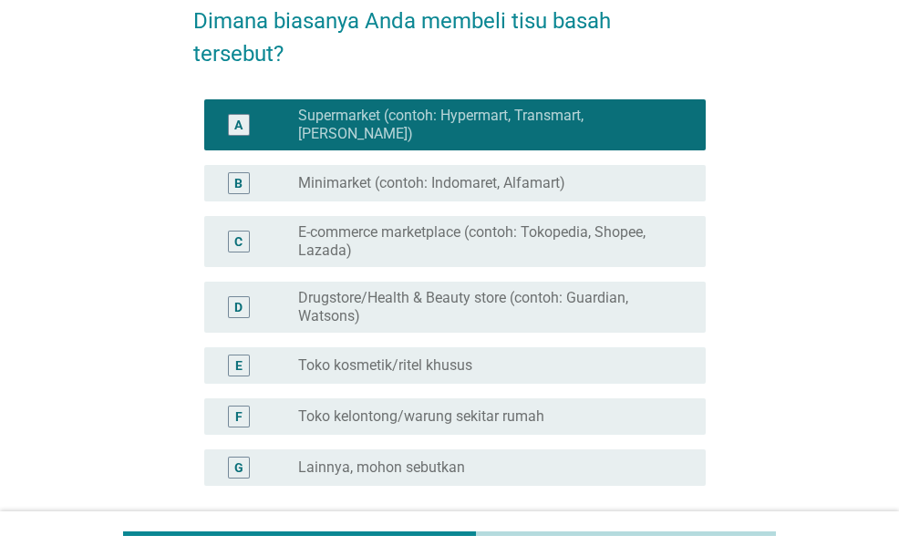
scroll to position [182, 0]
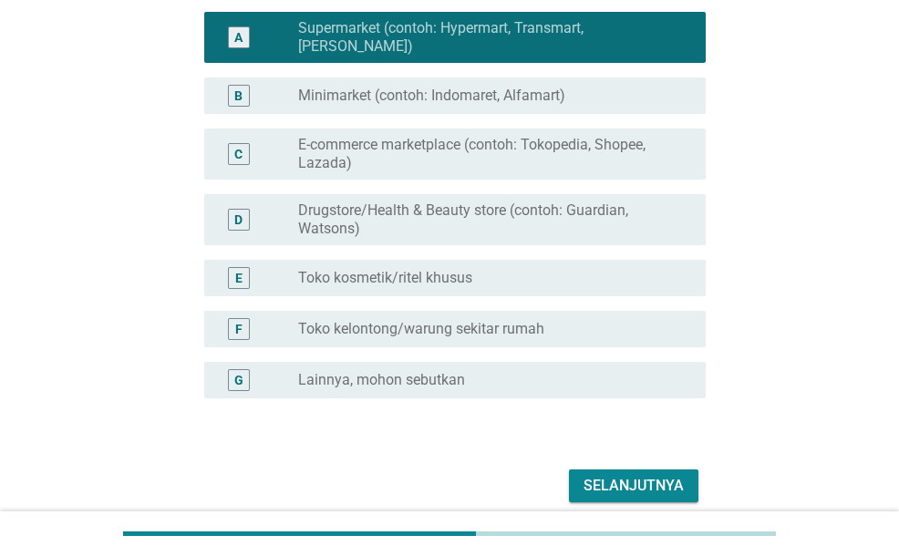
click at [621, 482] on button "Selanjutnya" at bounding box center [634, 486] width 130 height 33
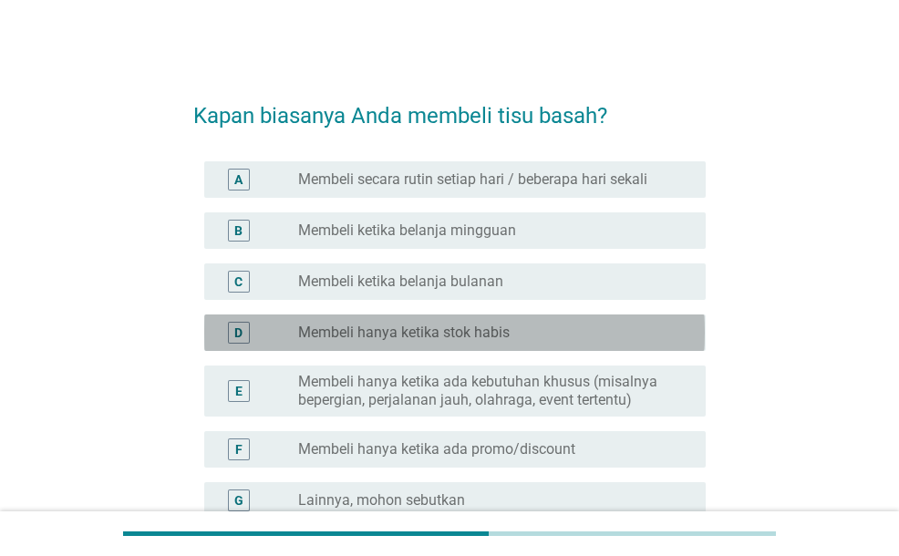
click at [514, 335] on div "radio_button_unchecked Membeli hanya ketika stok habis" at bounding box center [487, 333] width 378 height 18
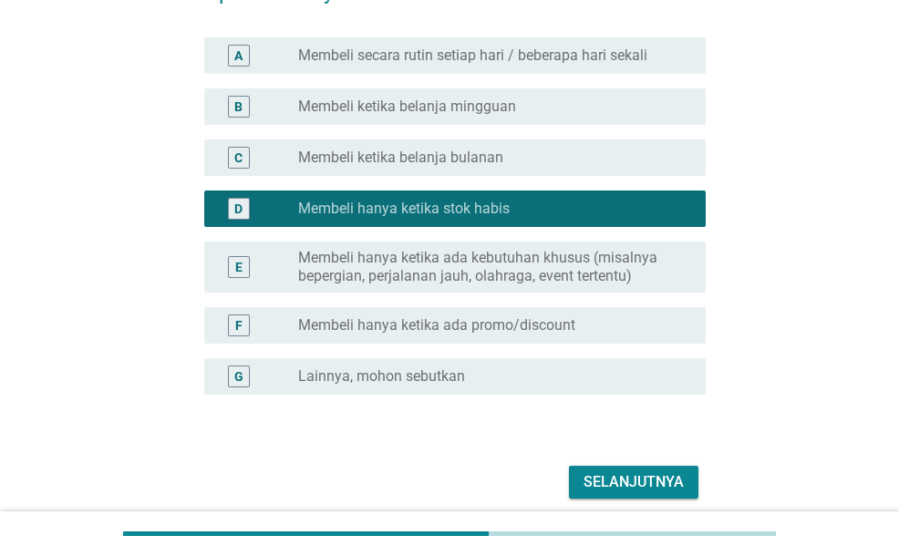
scroll to position [197, 0]
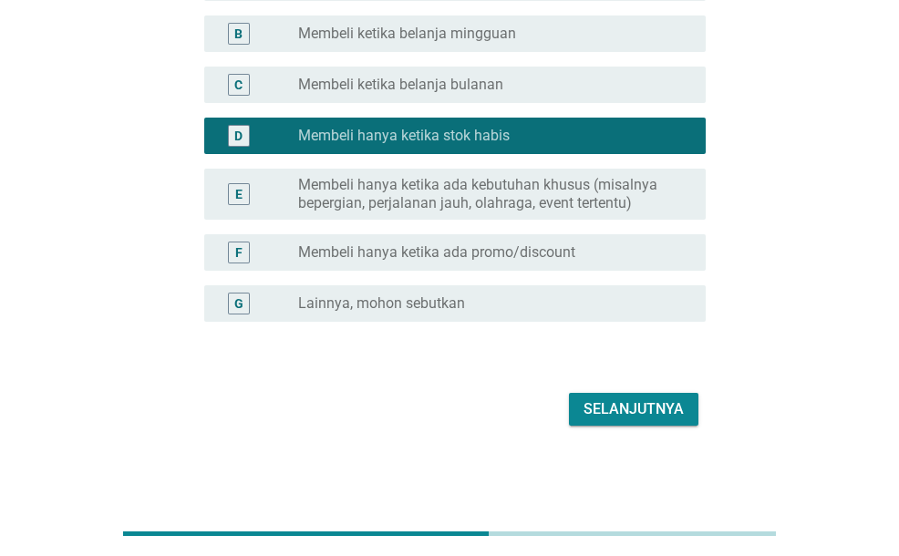
click at [587, 254] on div "radio_button_unchecked Membeli hanya ketika ada promo/discount" at bounding box center [487, 253] width 378 height 18
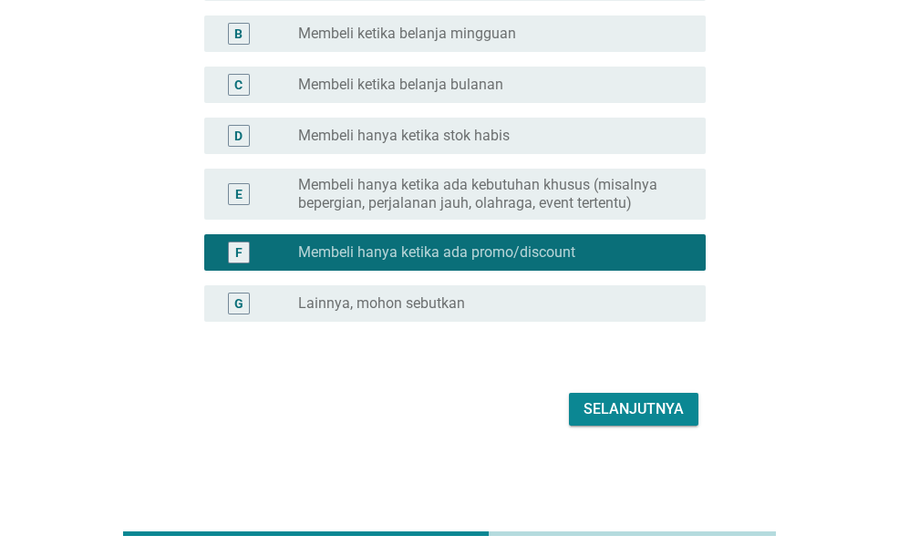
click at [547, 127] on div "radio_button_unchecked Membeli hanya ketika stok habis" at bounding box center [487, 136] width 378 height 18
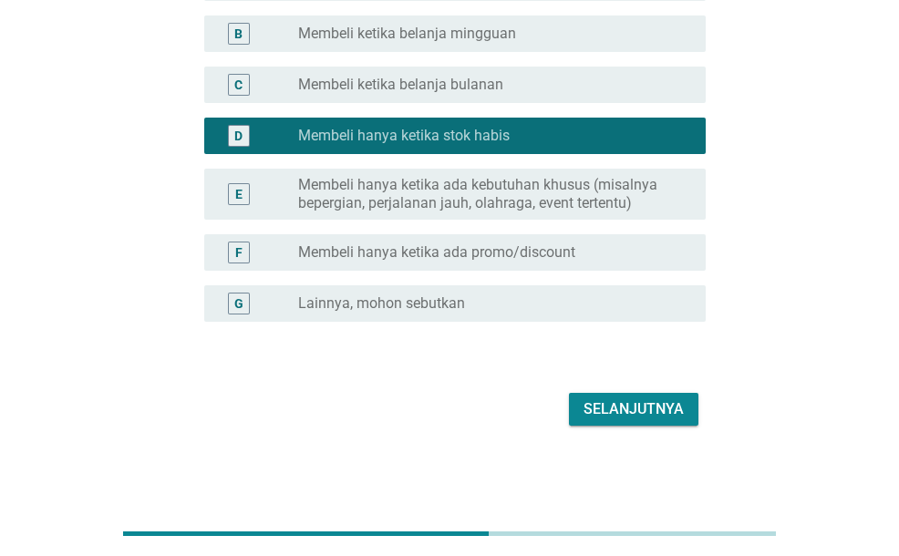
click at [668, 412] on div "Selanjutnya" at bounding box center [634, 410] width 100 height 22
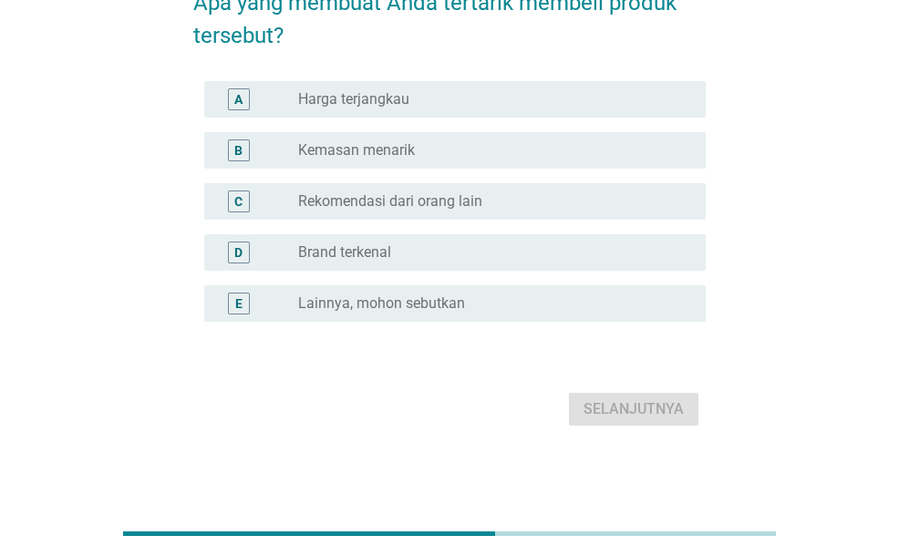
scroll to position [22, 0]
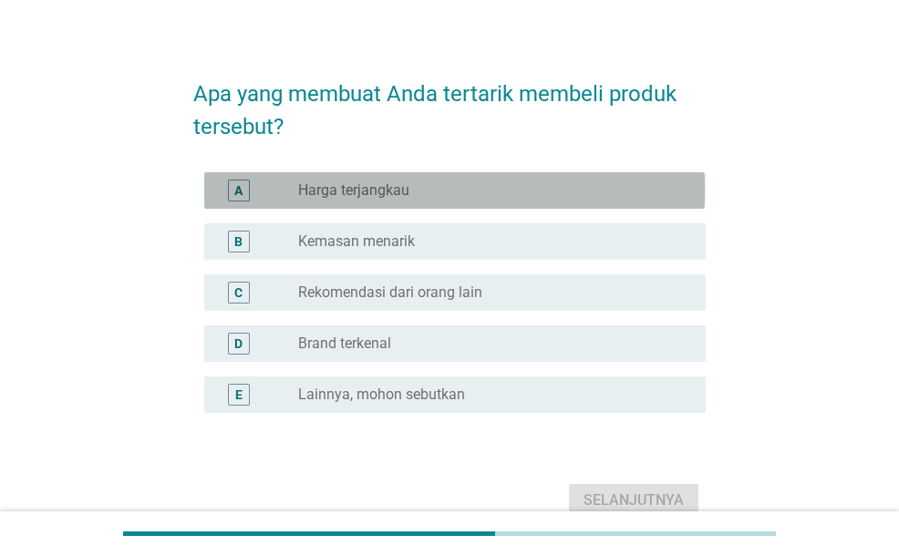
click at [462, 182] on div "radio_button_unchecked Harga terjangkau" at bounding box center [487, 190] width 378 height 18
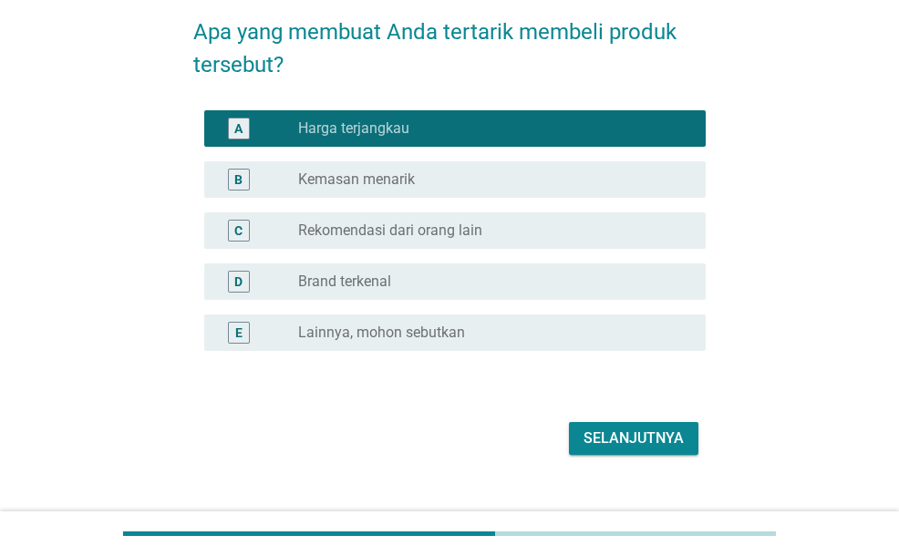
scroll to position [113, 0]
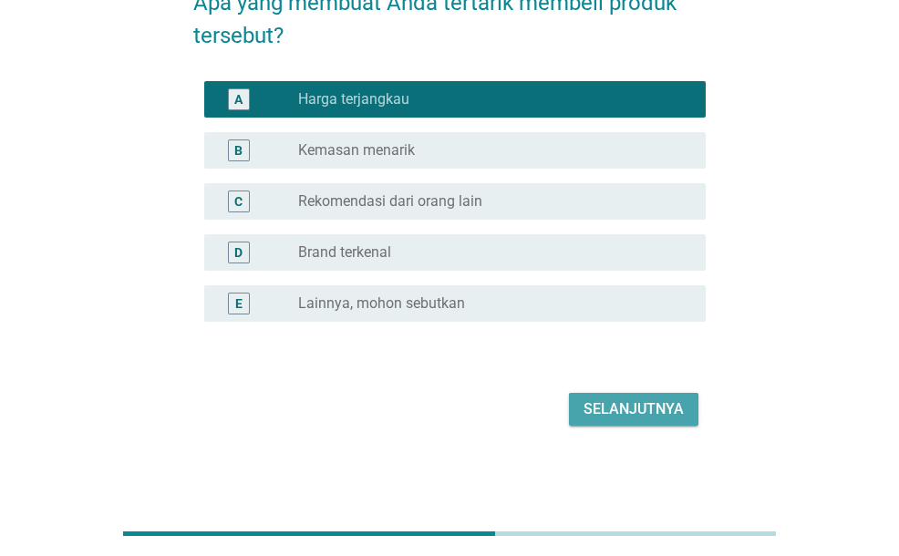
click at [614, 406] on div "Selanjutnya" at bounding box center [634, 410] width 100 height 22
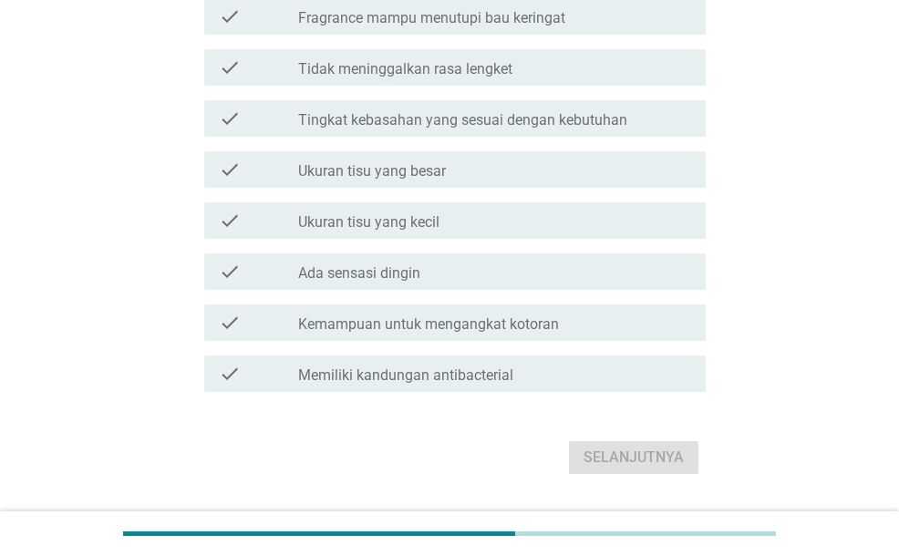
scroll to position [456, 0]
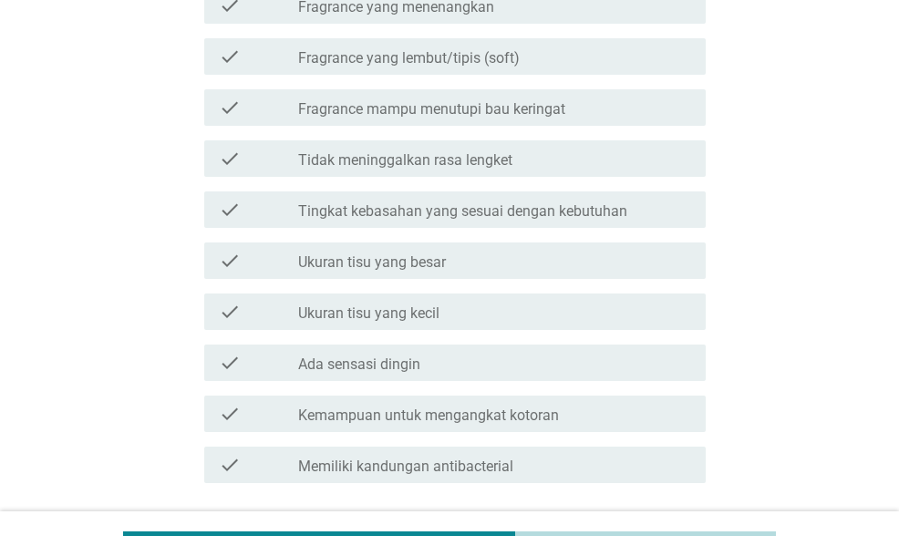
click at [458, 297] on div "check check_box_outline_blank Ukuran tisu yang kecil" at bounding box center [454, 312] width 501 height 36
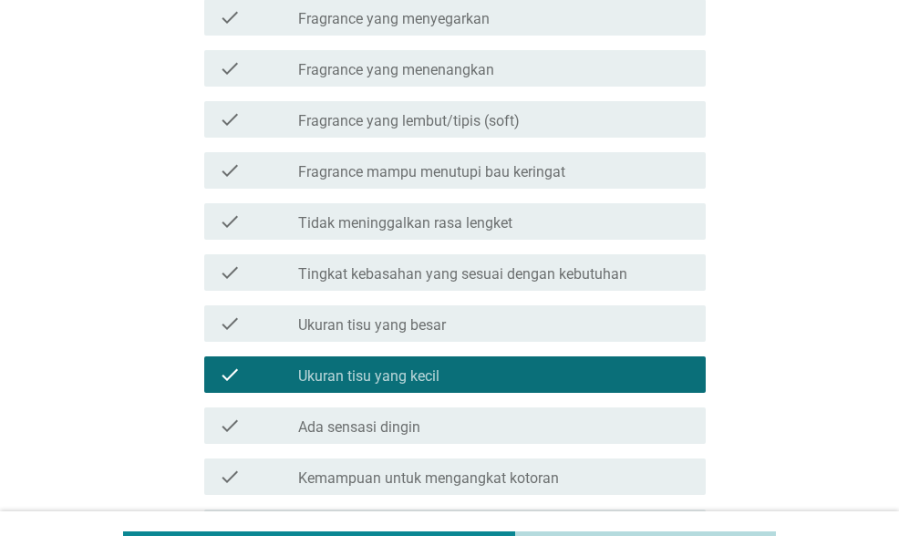
scroll to position [365, 0]
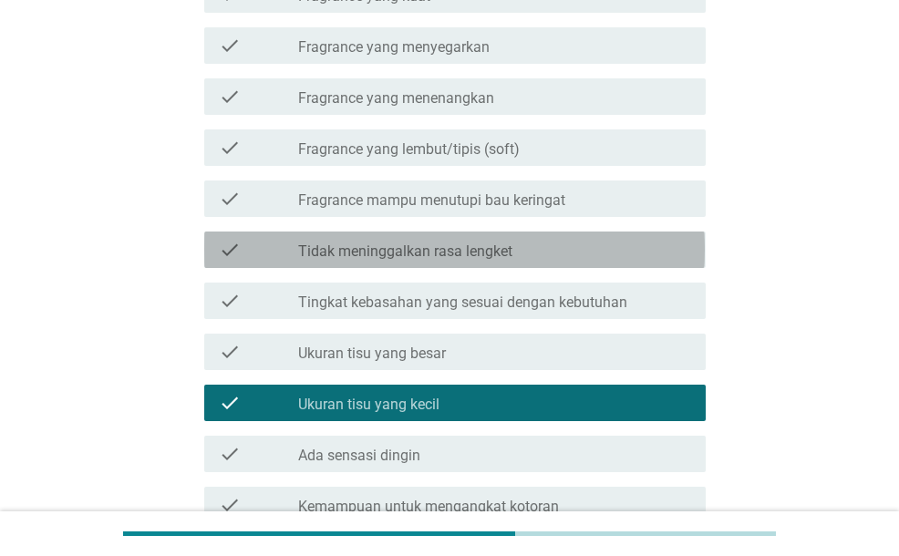
click at [460, 251] on label "Tidak meninggalkan rasa lengket" at bounding box center [405, 252] width 214 height 18
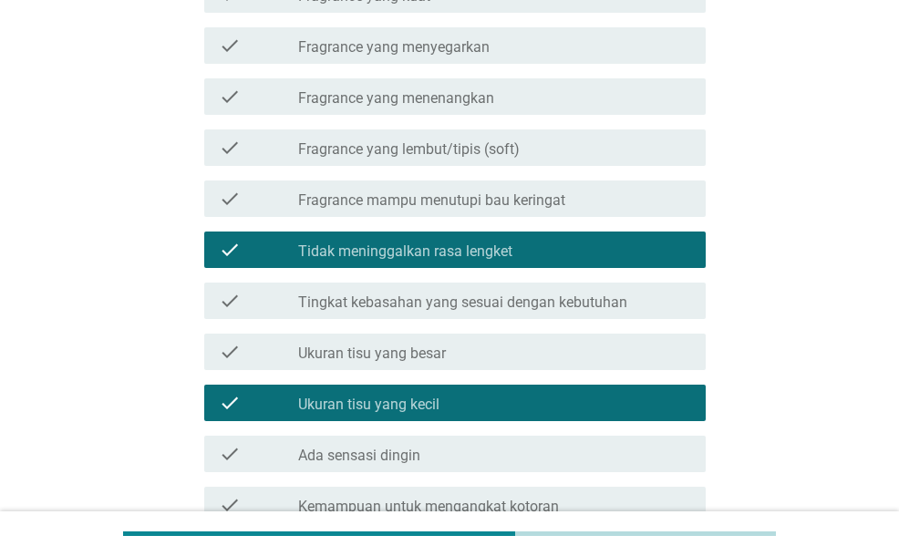
click at [476, 152] on label "Fragrance yang lembut/tipis (soft)" at bounding box center [409, 149] width 222 height 18
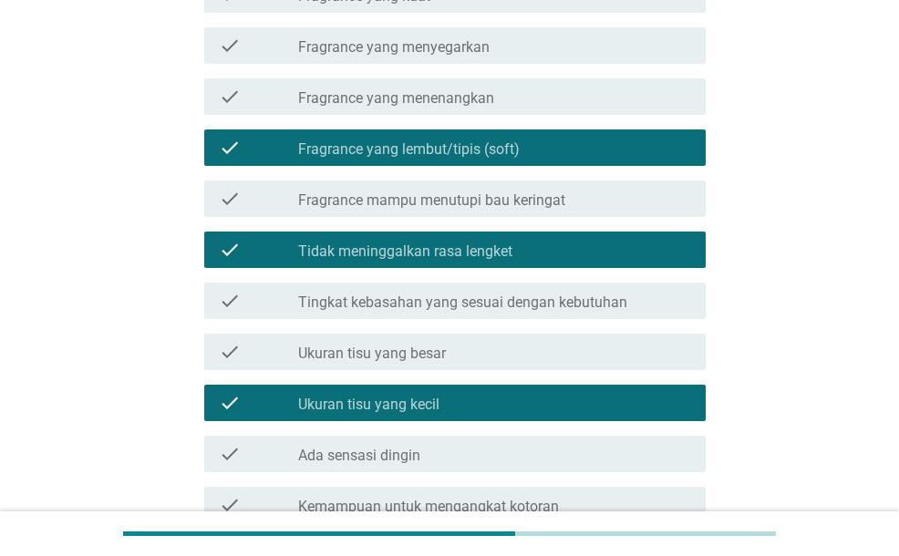
scroll to position [274, 0]
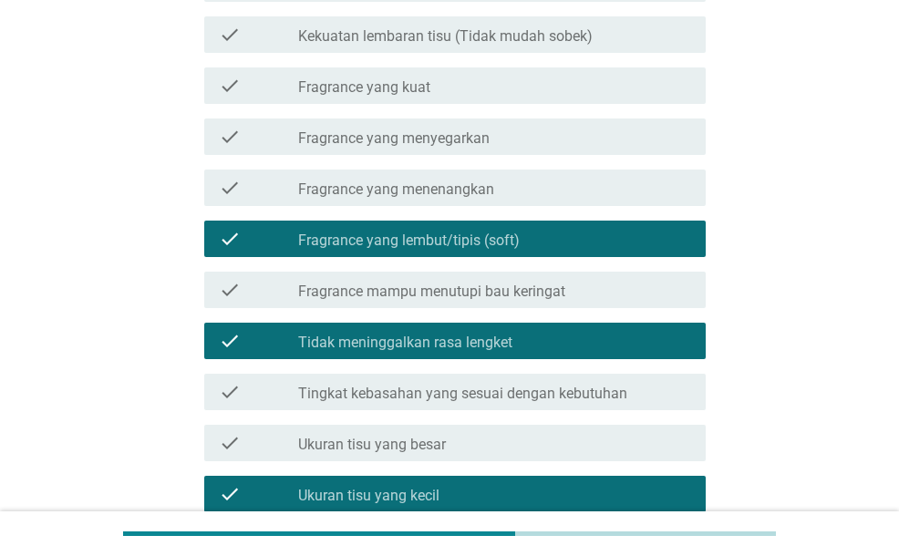
click at [461, 150] on div "check check_box_outline_blank Fragrance yang menyegarkan" at bounding box center [454, 137] width 501 height 36
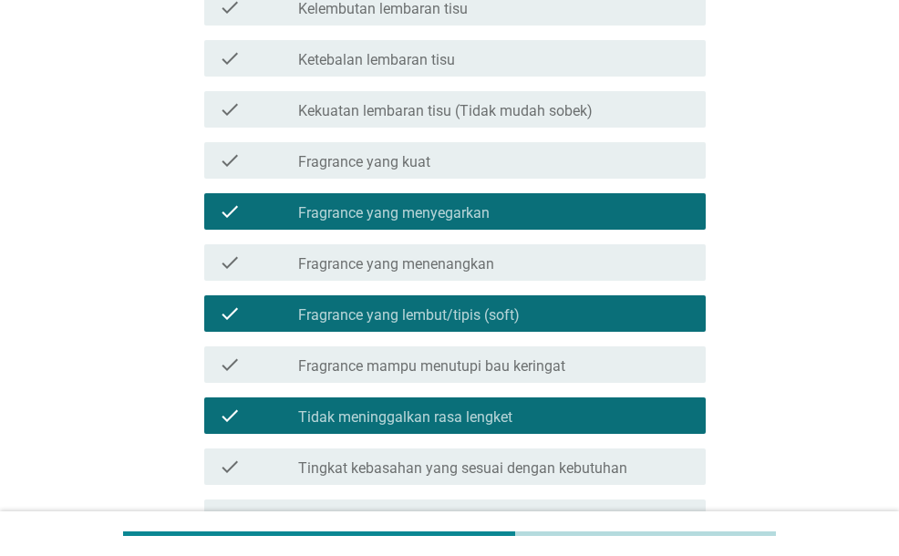
scroll to position [182, 0]
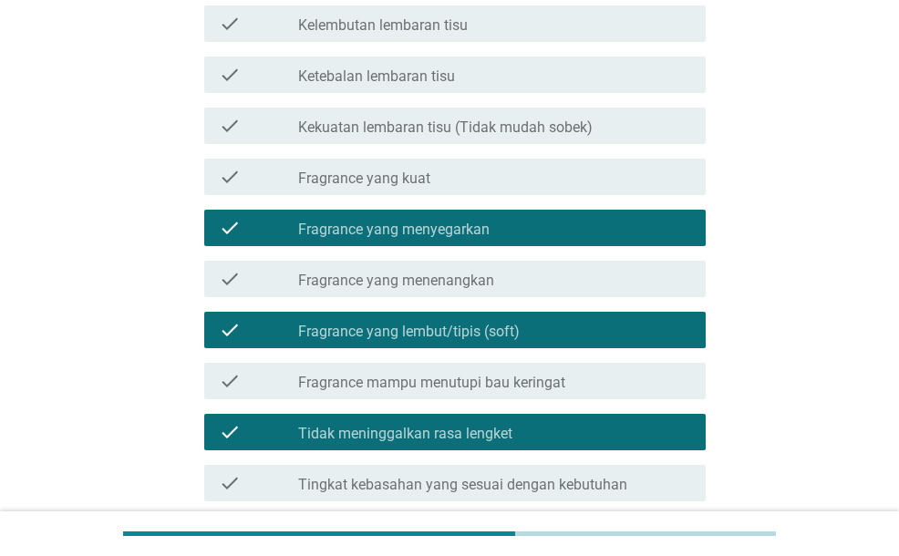
click at [441, 171] on div "check_box_outline_blank Fragrance yang kuat" at bounding box center [494, 177] width 393 height 22
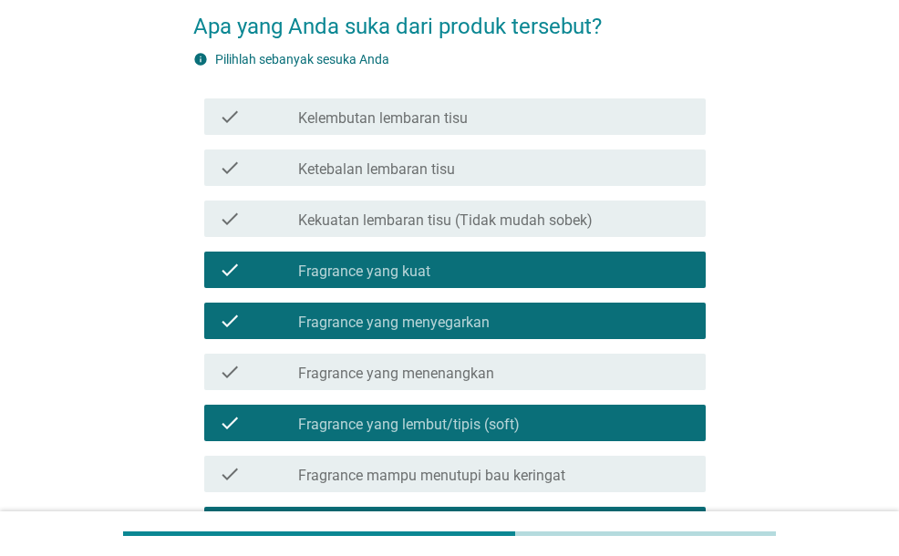
scroll to position [0, 0]
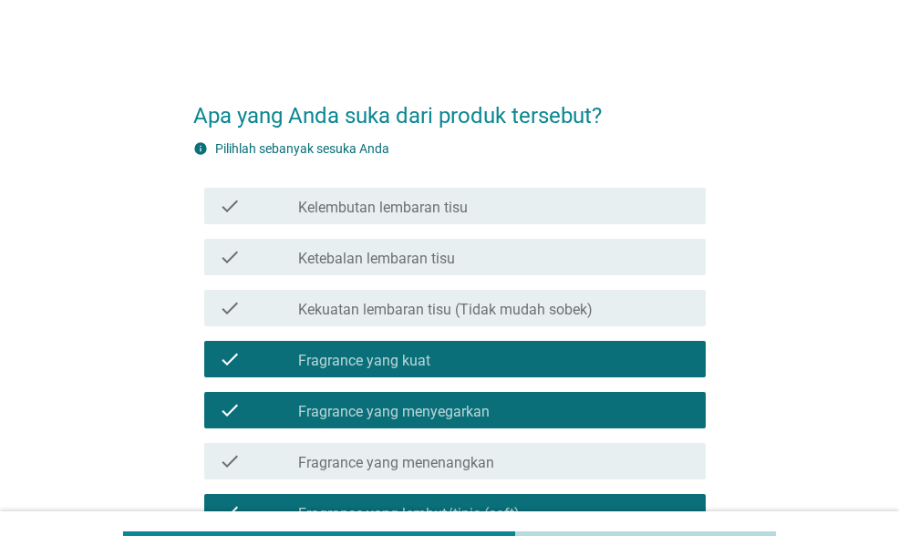
click at [480, 213] on div "check_box_outline_blank Kelembutan lembaran tisu" at bounding box center [494, 206] width 393 height 22
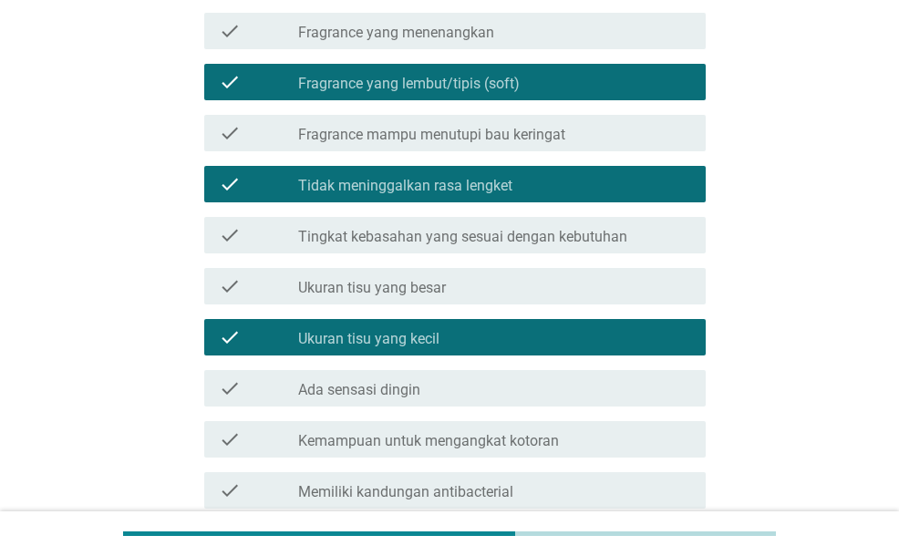
scroll to position [596, 0]
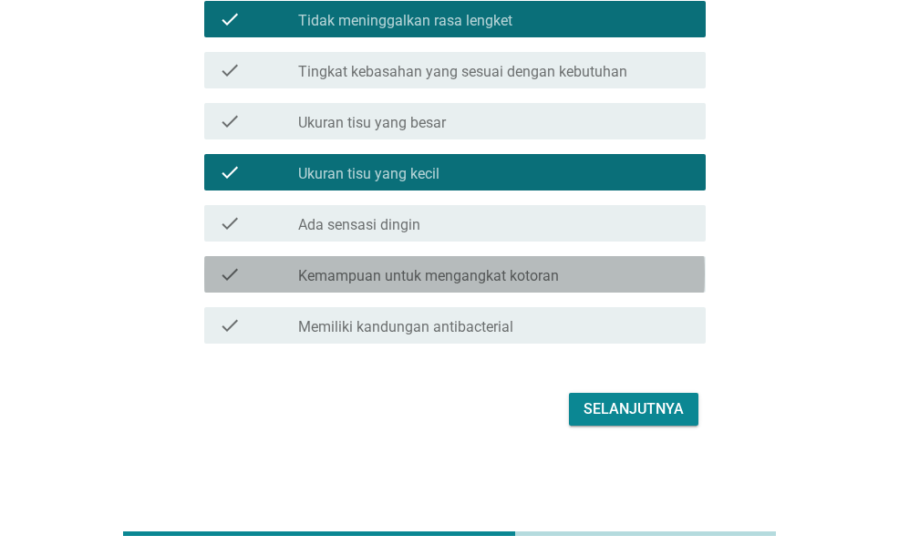
click at [543, 275] on label "Kemampuan untuk mengangkat kotoran" at bounding box center [428, 276] width 261 height 18
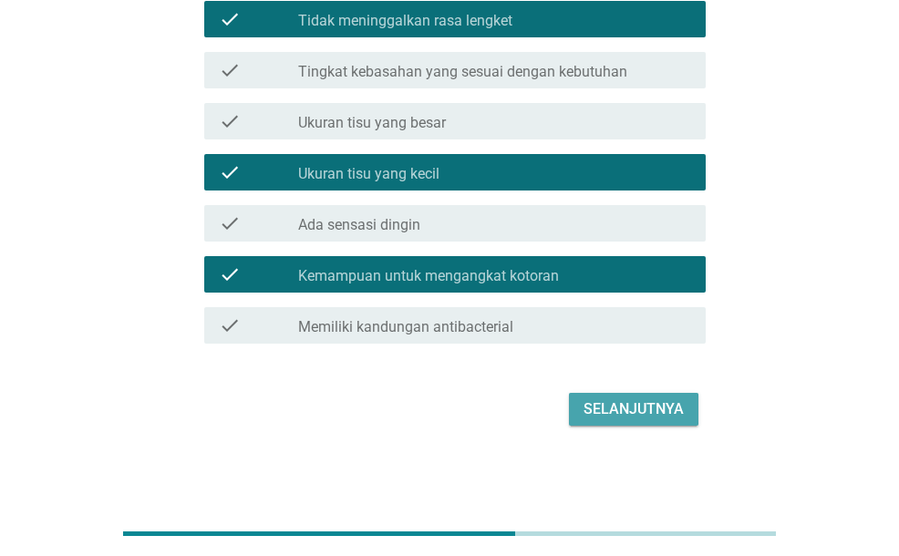
click at [673, 403] on div "Selanjutnya" at bounding box center [634, 410] width 100 height 22
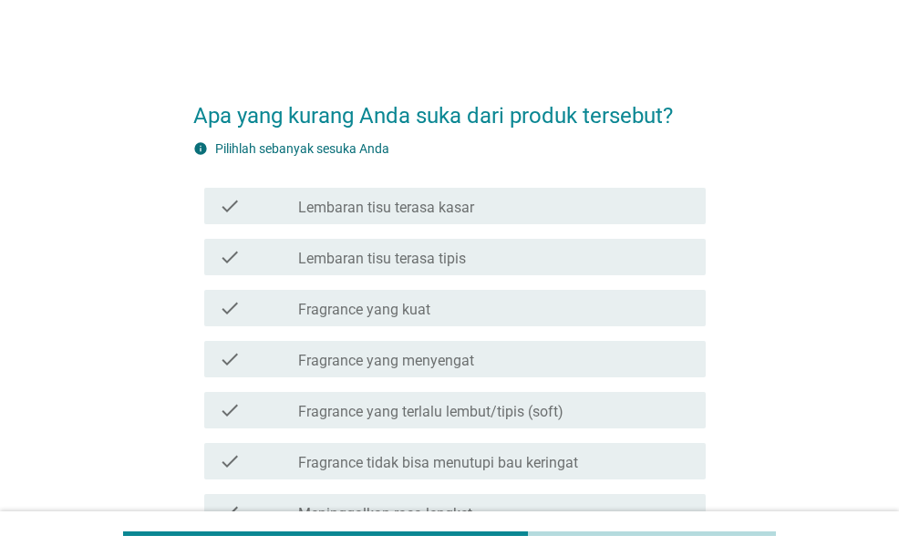
click at [533, 362] on div "check_box_outline_blank Fragrance yang menyengat" at bounding box center [494, 359] width 393 height 22
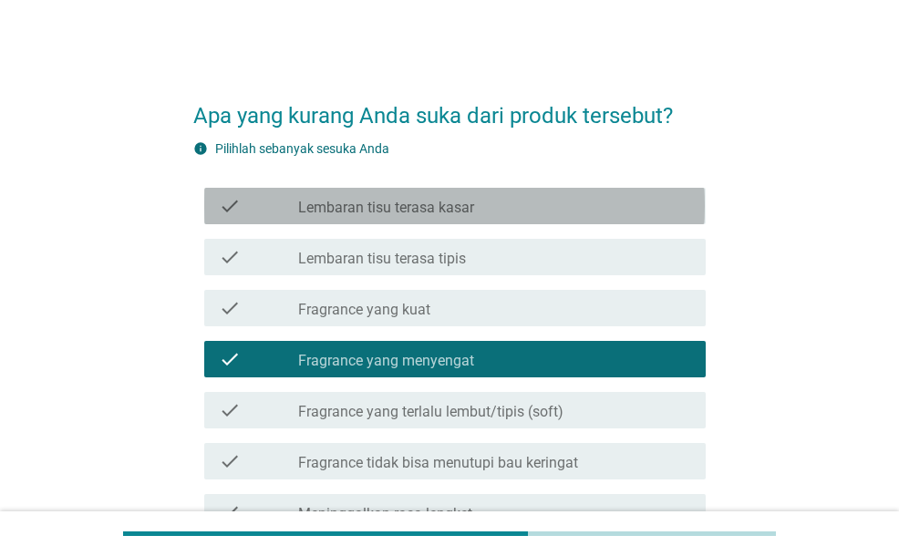
click at [467, 207] on label "Lembaran tisu terasa kasar" at bounding box center [386, 208] width 176 height 18
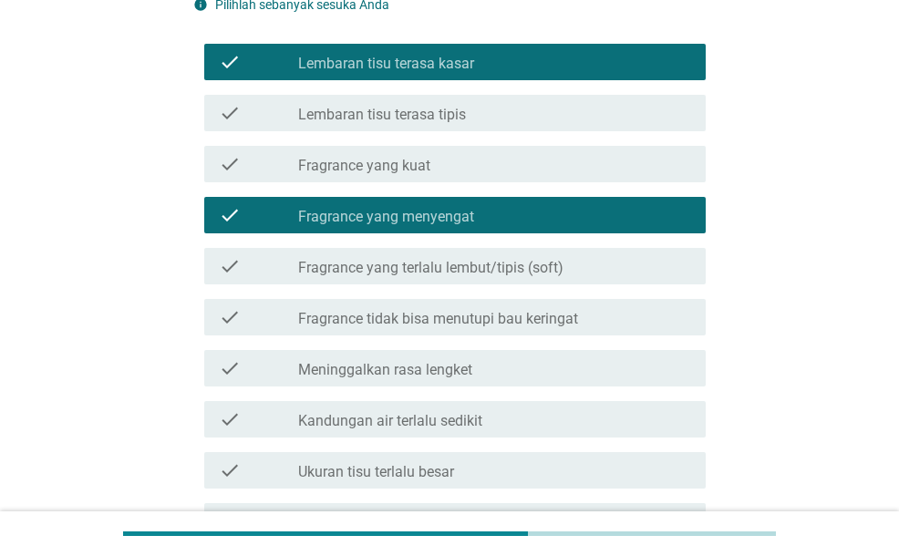
scroll to position [182, 0]
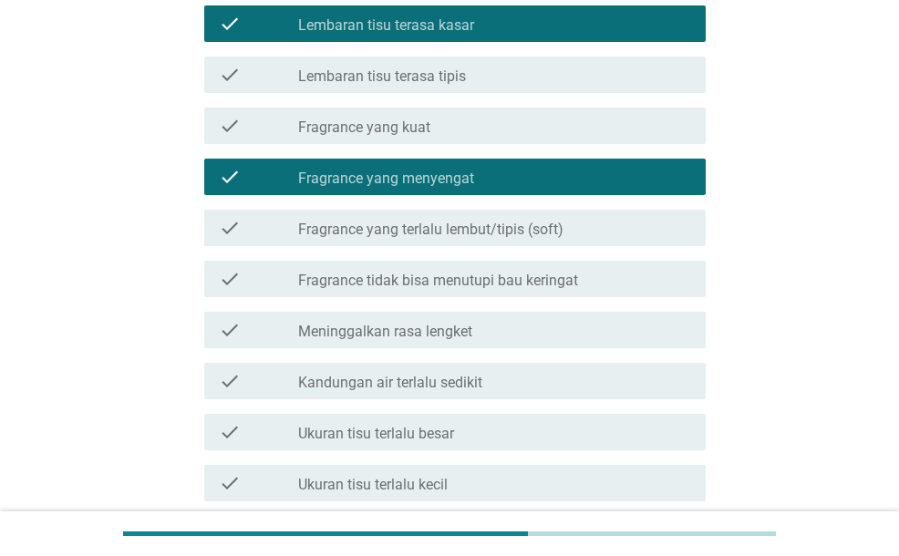
click at [513, 322] on div "check_box_outline_blank Meninggalkan rasa lengket" at bounding box center [494, 330] width 393 height 22
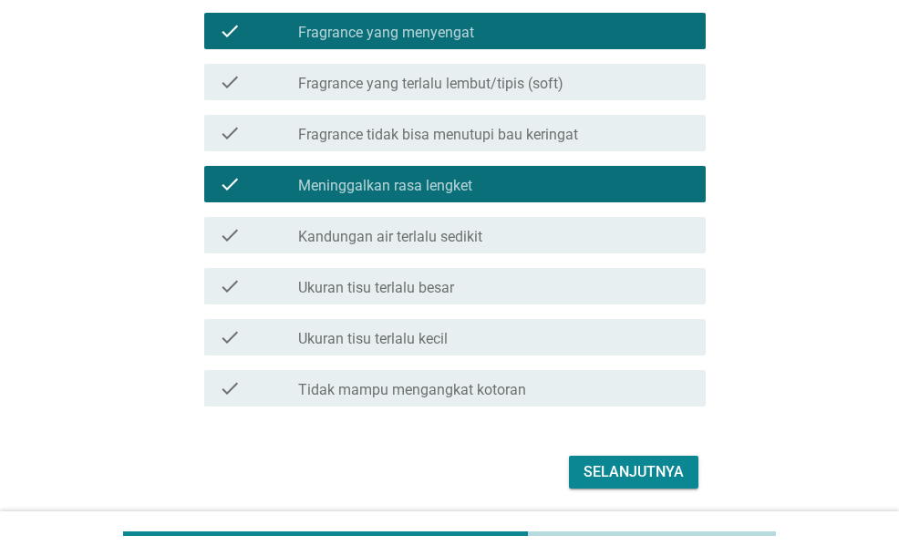
scroll to position [365, 0]
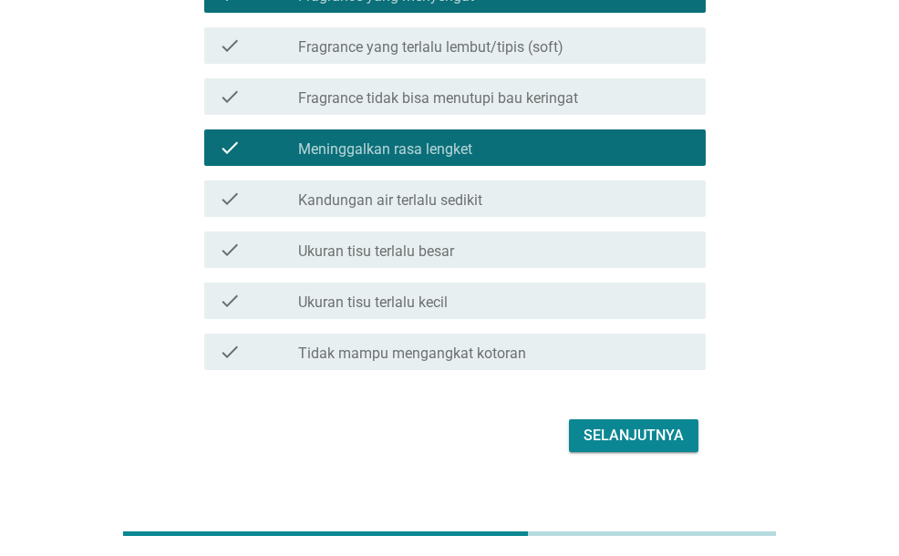
click at [542, 353] on div "check_box_outline_blank Tidak mampu mengangkat kotoran" at bounding box center [494, 352] width 393 height 22
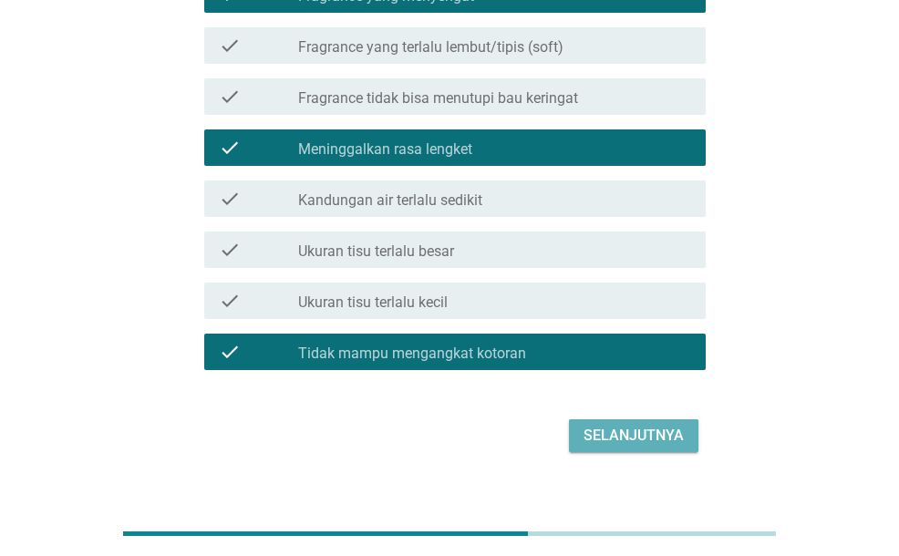
click at [597, 437] on div "Selanjutnya" at bounding box center [634, 436] width 100 height 22
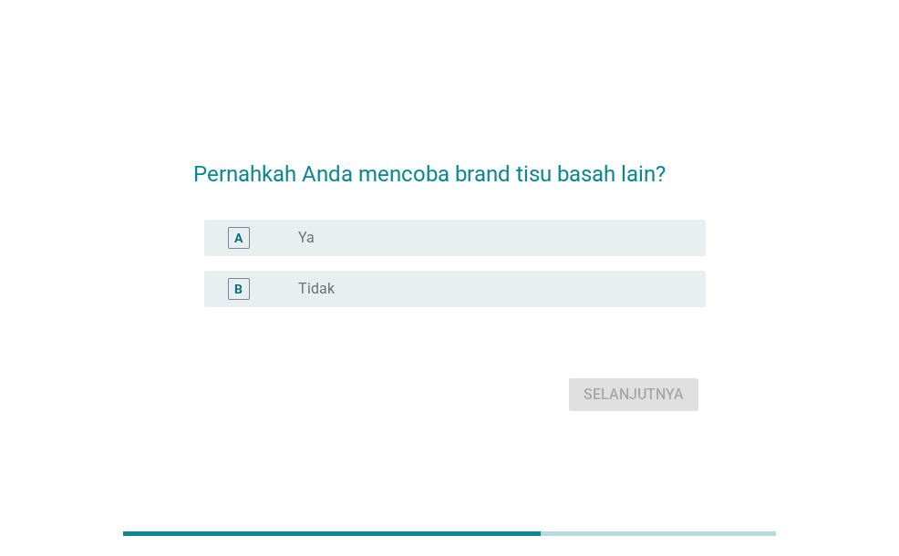
click at [417, 246] on div "radio_button_unchecked Ya" at bounding box center [487, 238] width 378 height 18
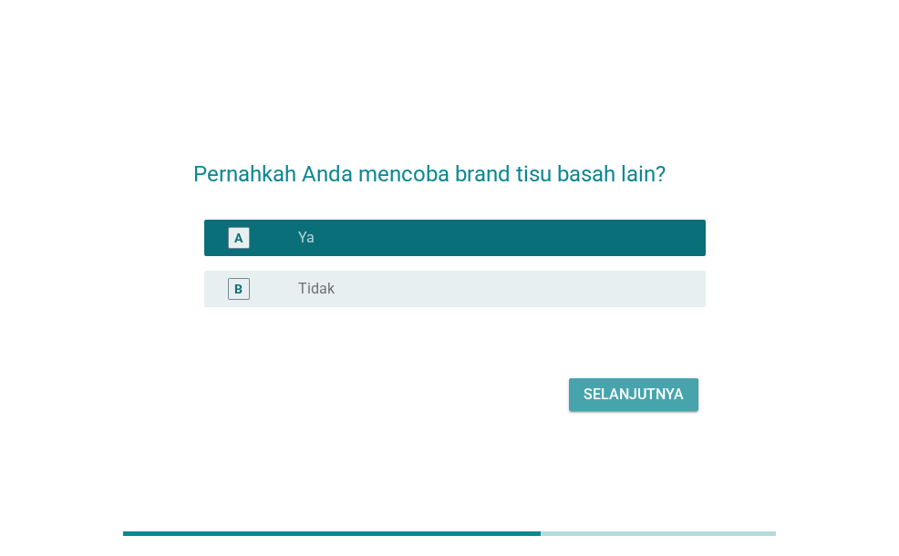
click at [580, 391] on button "Selanjutnya" at bounding box center [634, 394] width 130 height 33
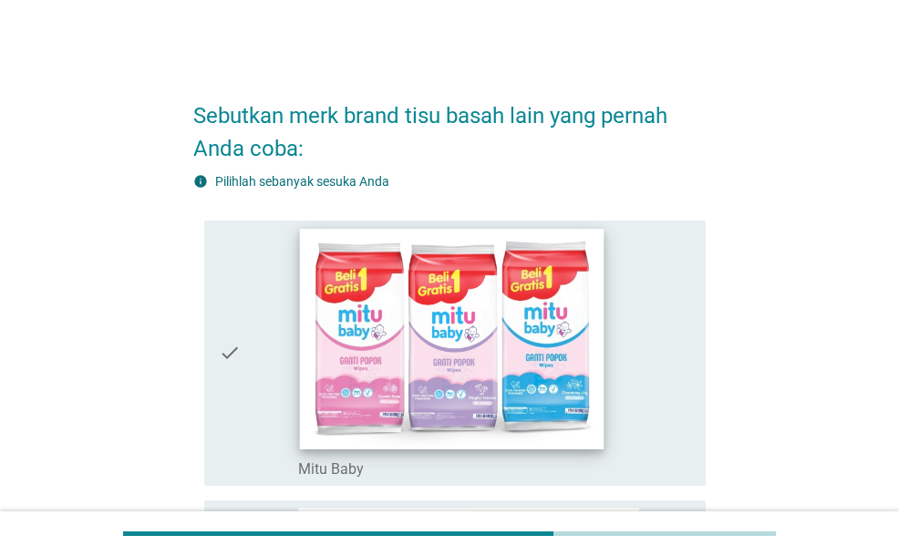
scroll to position [182, 0]
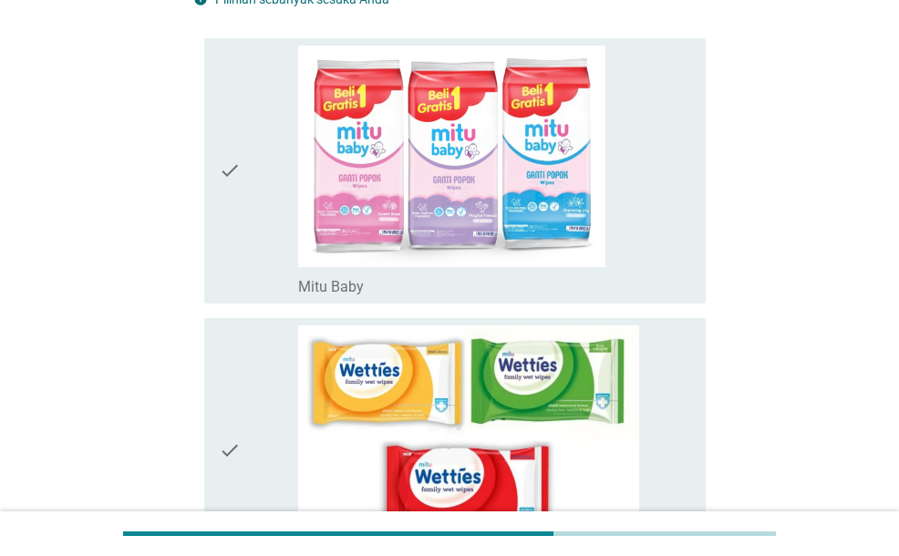
click at [231, 220] on icon "check" at bounding box center [230, 171] width 22 height 251
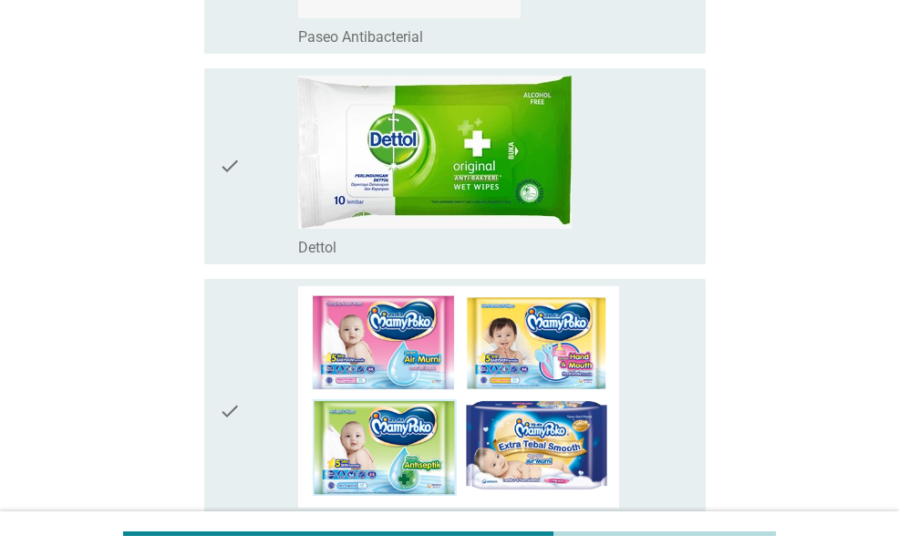
scroll to position [1277, 0]
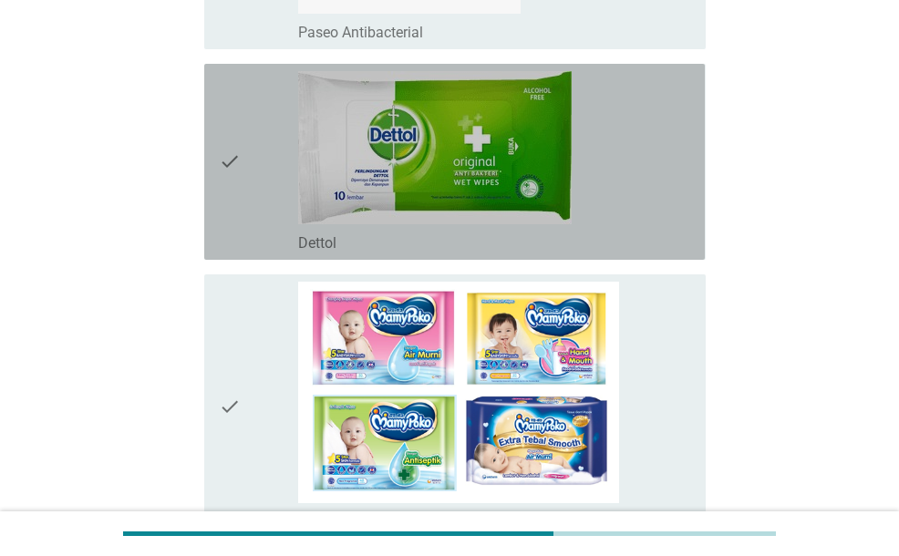
click at [230, 213] on icon "check" at bounding box center [230, 161] width 22 height 181
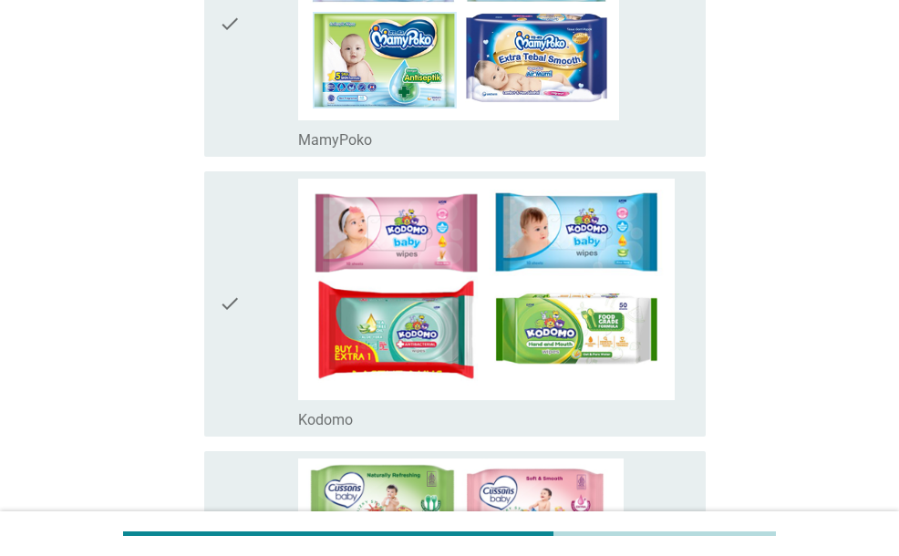
scroll to position [1550, 0]
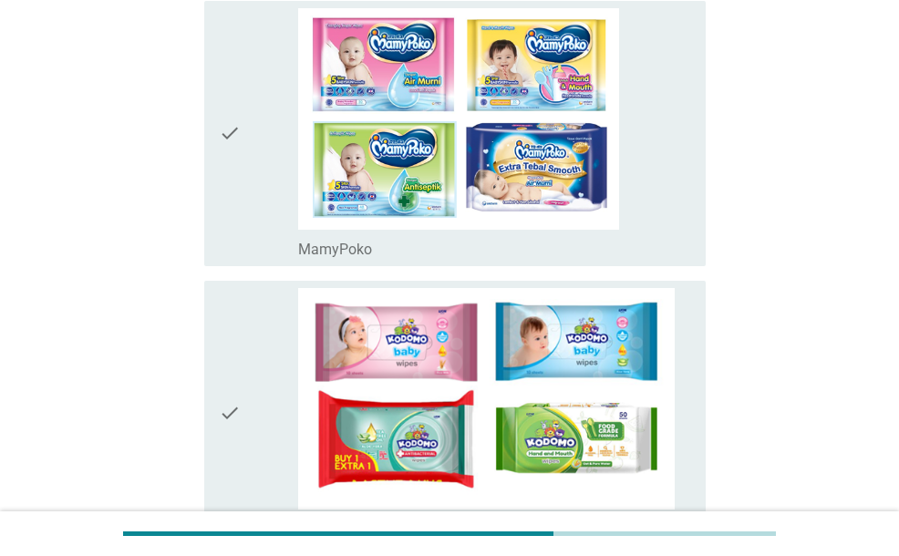
click at [255, 361] on div "check" at bounding box center [258, 413] width 78 height 251
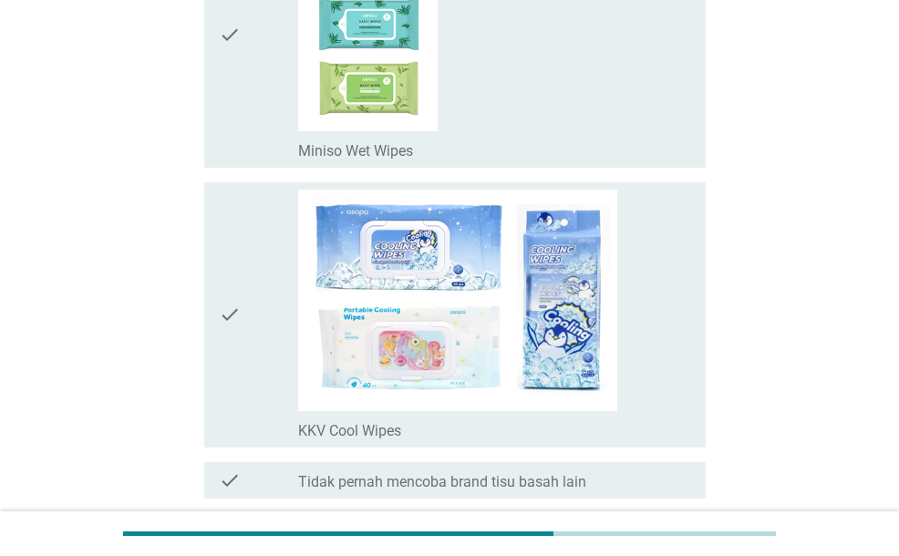
scroll to position [3495, 0]
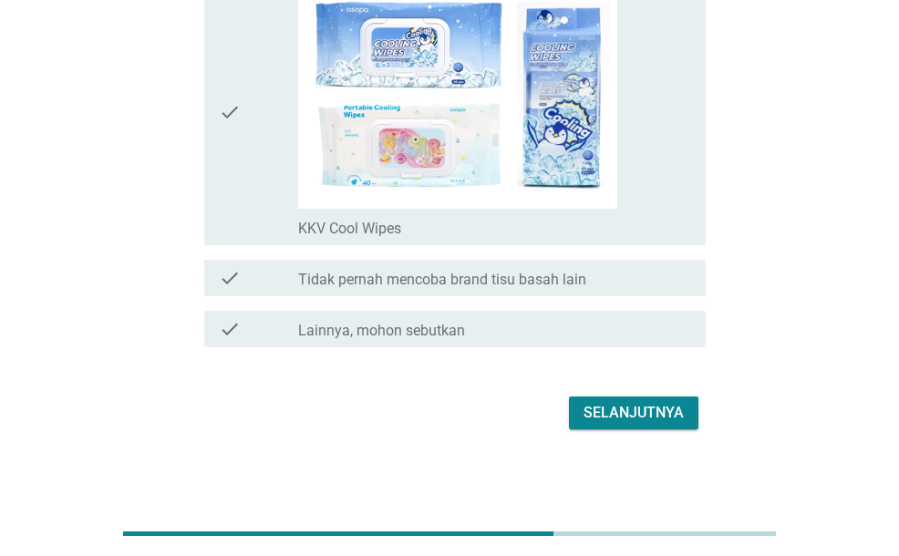
click at [615, 421] on button "Selanjutnya" at bounding box center [634, 413] width 130 height 33
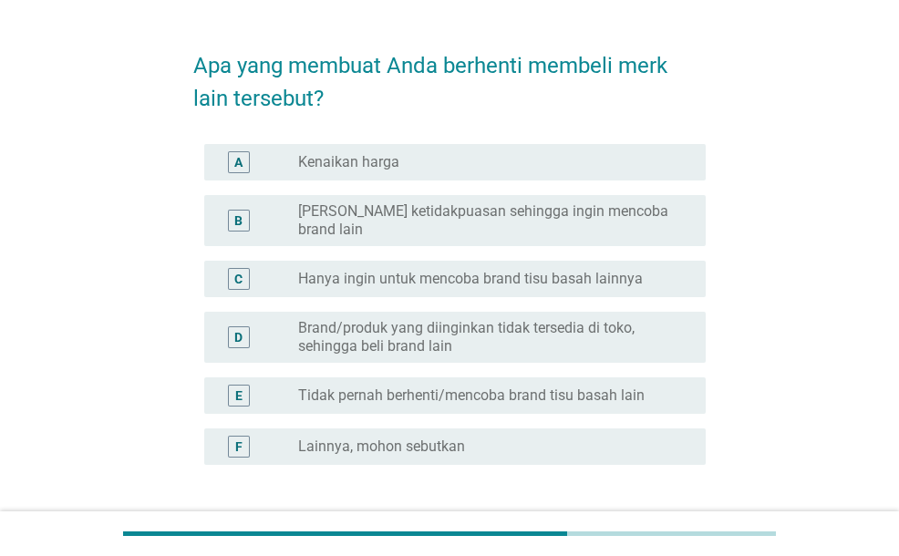
scroll to position [91, 0]
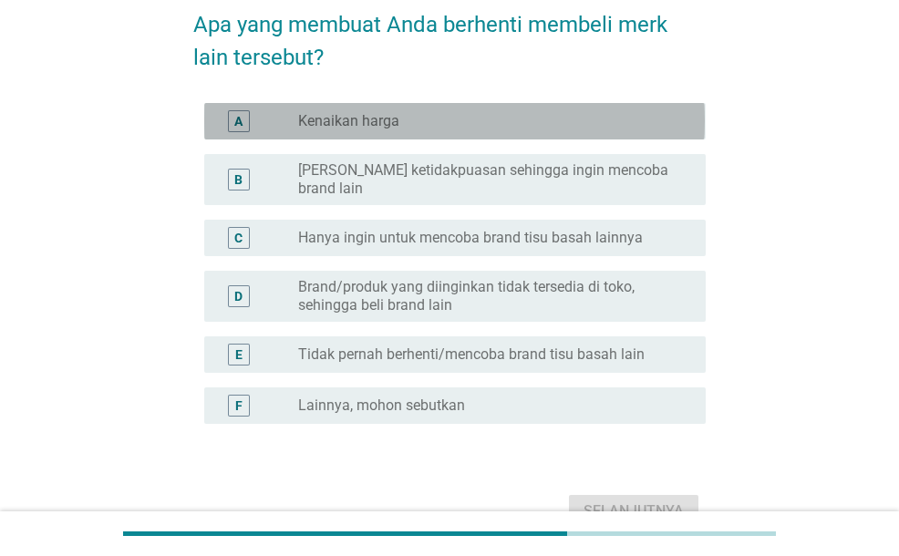
click at [365, 132] on div "A radio_button_unchecked Kenaikan harga" at bounding box center [454, 121] width 501 height 36
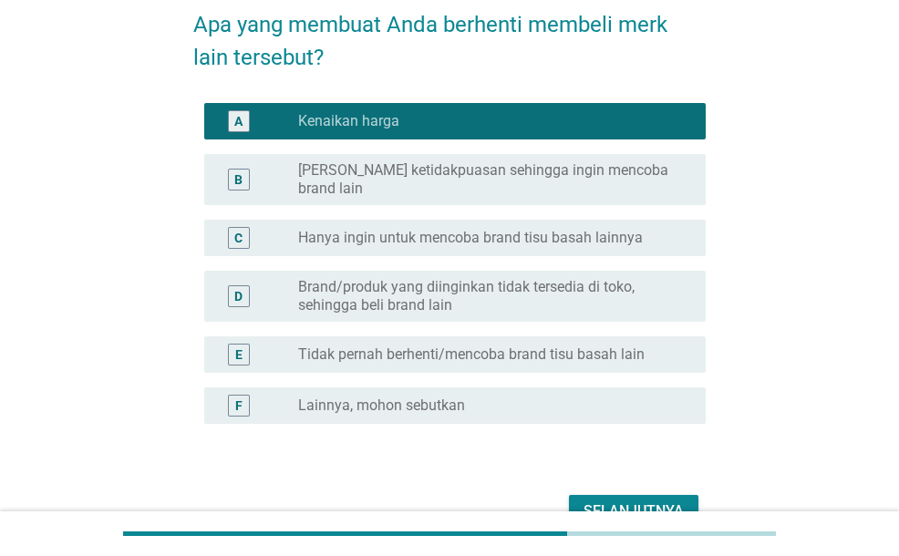
click at [382, 229] on label "Hanya ingin untuk mencoba brand tisu basah lainnya" at bounding box center [470, 238] width 345 height 18
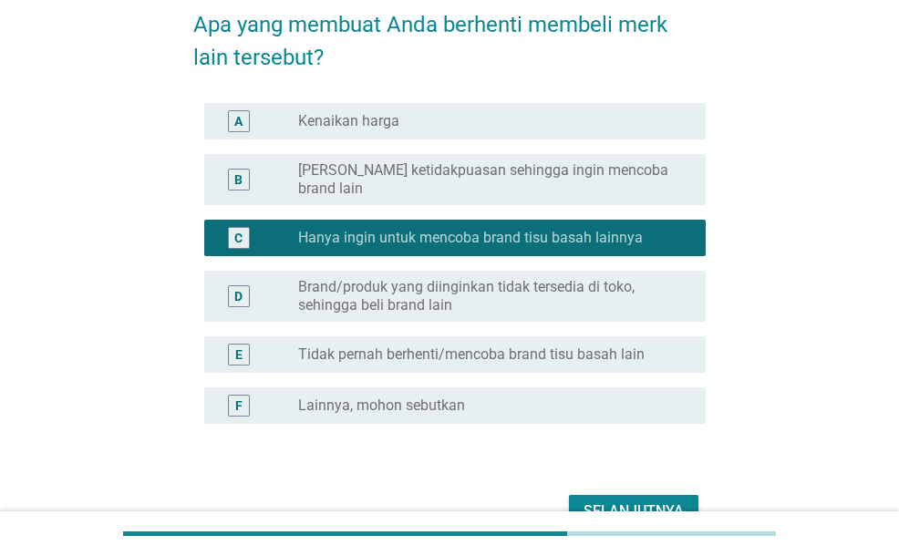
click at [374, 114] on label "Kenaikan harga" at bounding box center [348, 121] width 101 height 18
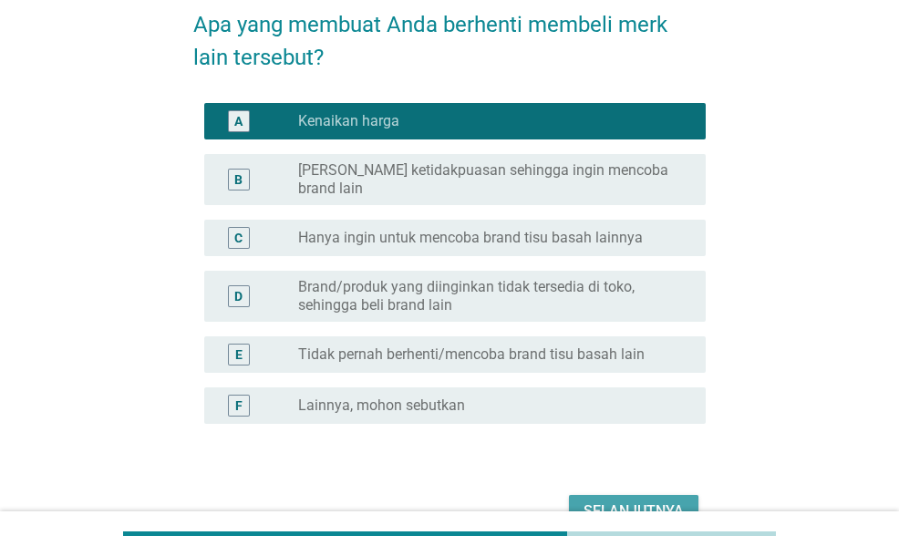
click at [604, 501] on div "Selanjutnya" at bounding box center [634, 512] width 100 height 22
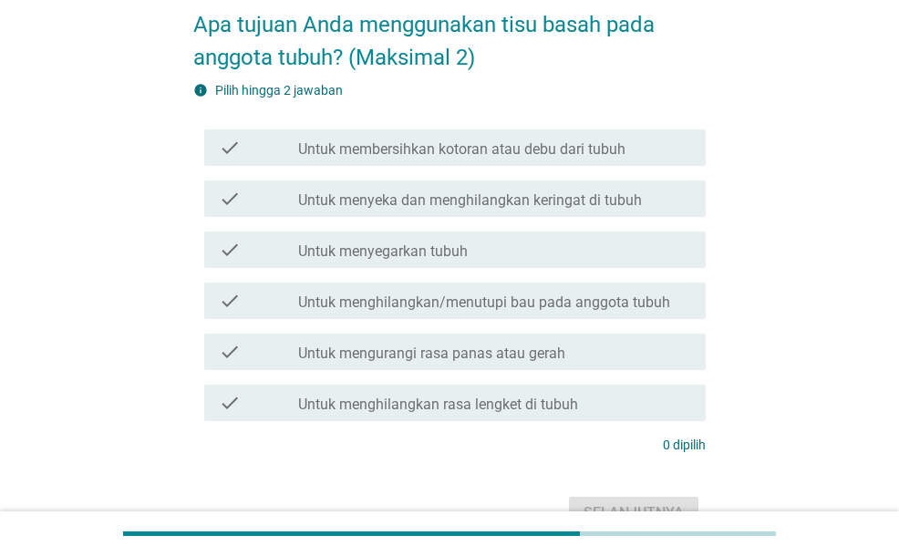
scroll to position [0, 0]
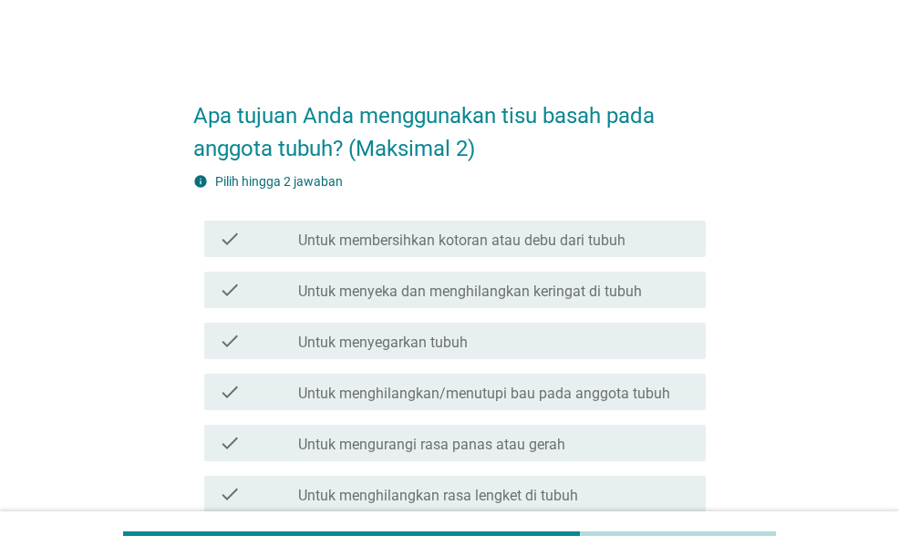
click at [358, 244] on label "Untuk membersihkan kotoran atau debu dari tubuh" at bounding box center [461, 241] width 327 height 18
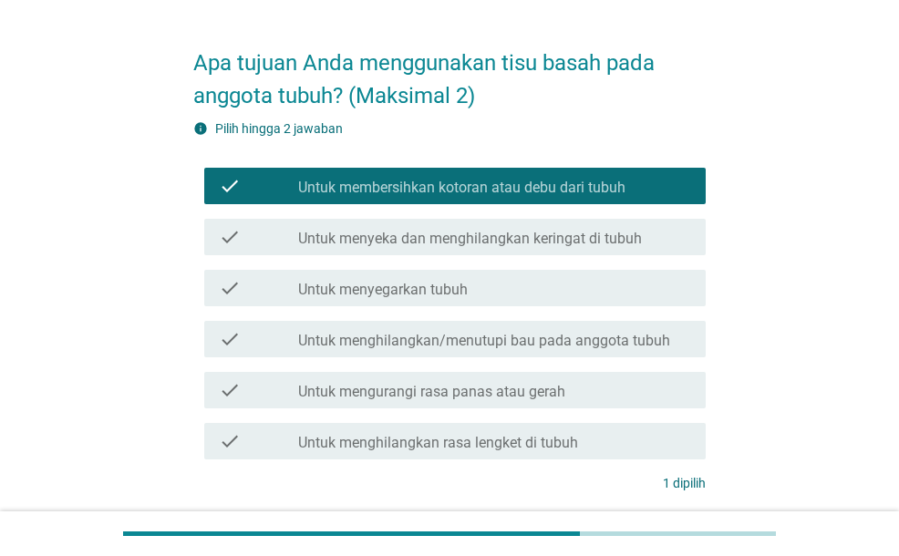
scroll to position [91, 0]
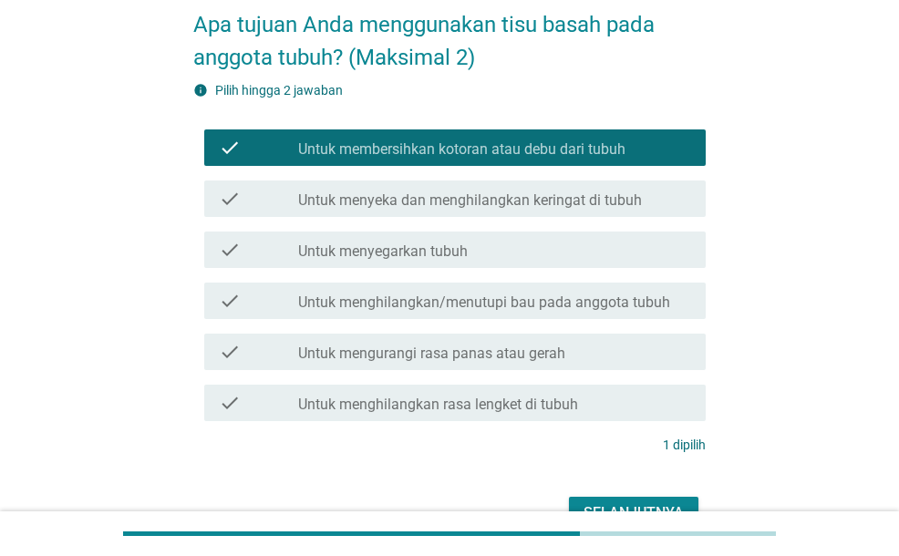
click at [366, 294] on label "Untuk menghilangkan/menutupi bau pada anggota tubuh" at bounding box center [484, 303] width 372 height 18
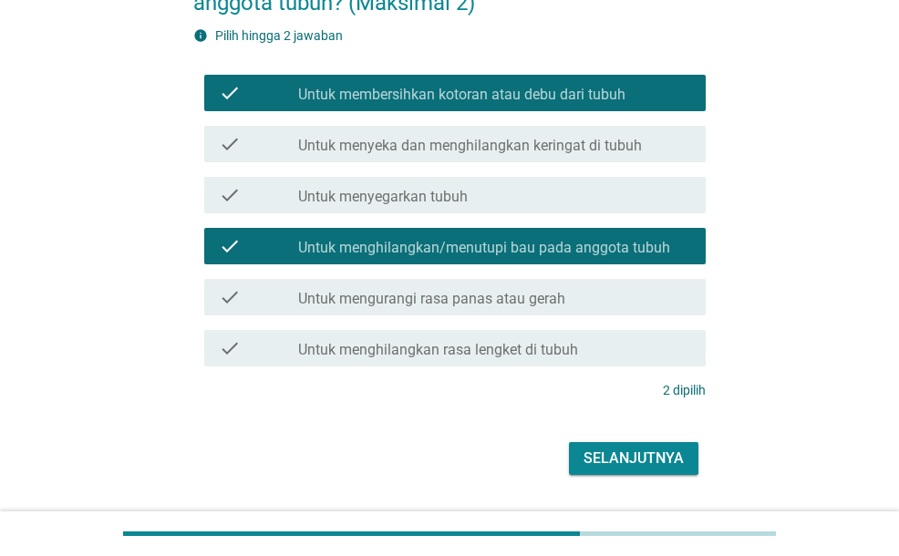
scroll to position [182, 0]
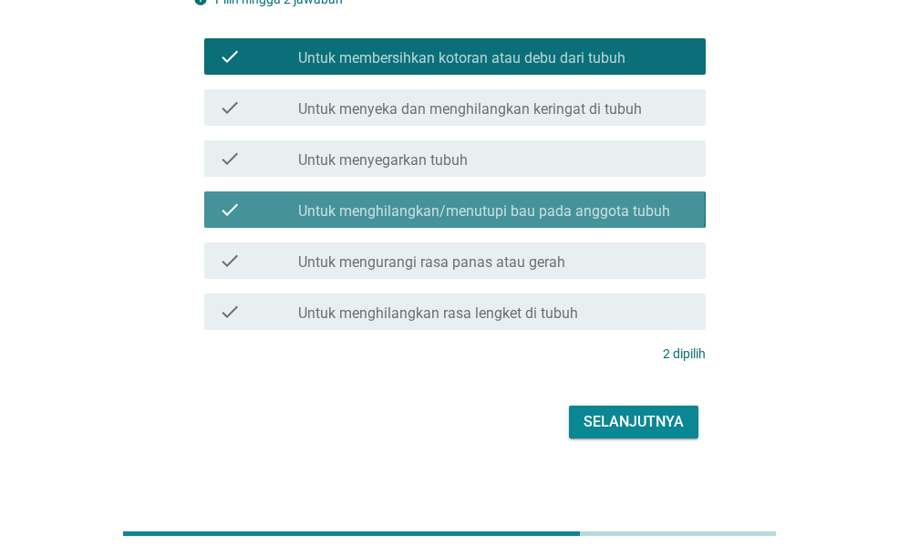
click at [387, 204] on label "Untuk menghilangkan/menutupi bau pada anggota tubuh" at bounding box center [484, 211] width 372 height 18
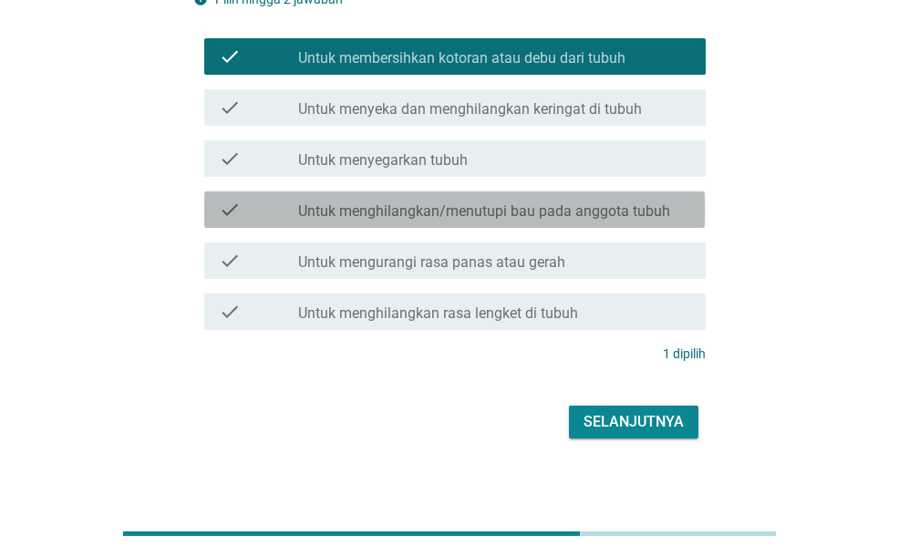
click at [387, 204] on label "Untuk menghilangkan/menutupi bau pada anggota tubuh" at bounding box center [484, 211] width 372 height 18
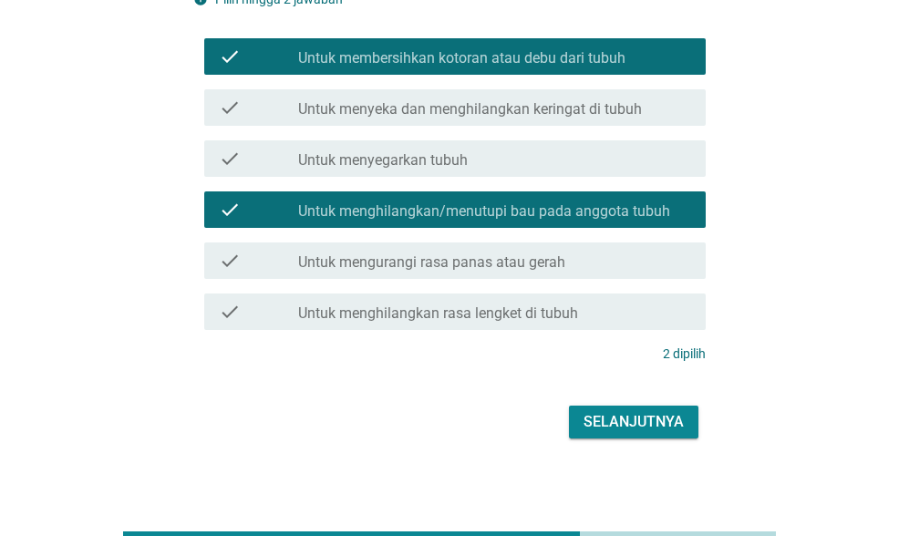
click at [510, 205] on label "Untuk menghilangkan/menutupi bau pada anggota tubuh" at bounding box center [484, 211] width 372 height 18
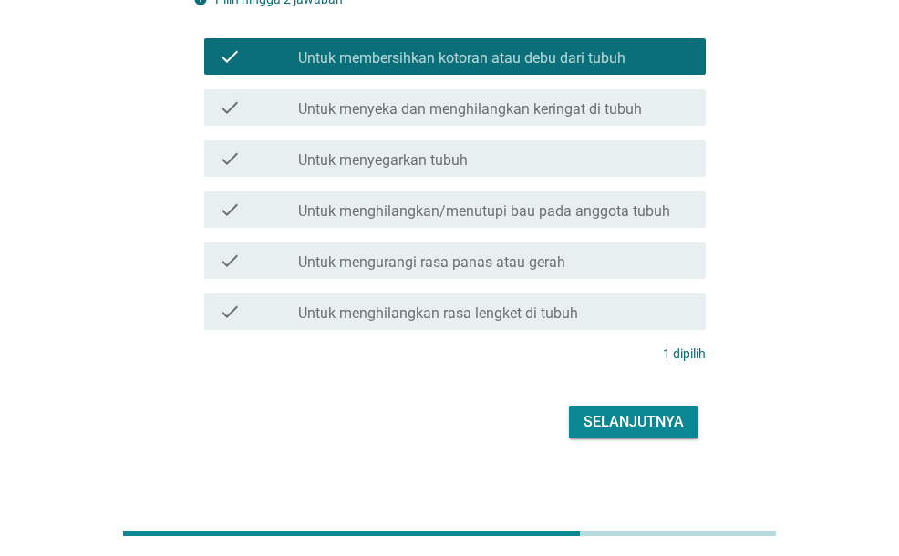
click at [519, 109] on label "Untuk menyeka dan menghilangkan keringat di tubuh" at bounding box center [470, 109] width 344 height 18
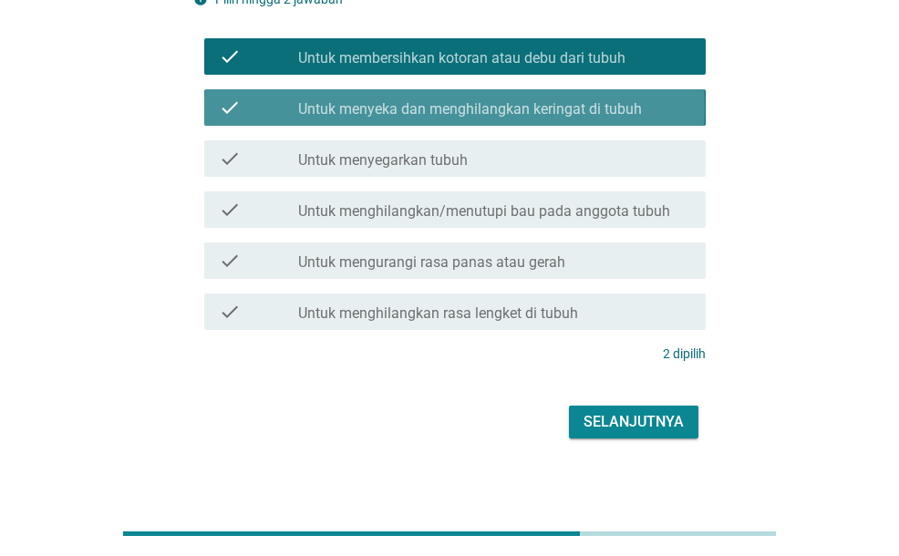
click at [503, 92] on div "check check_box Untuk menyeka dan menghilangkan keringat di tubuh" at bounding box center [454, 107] width 501 height 36
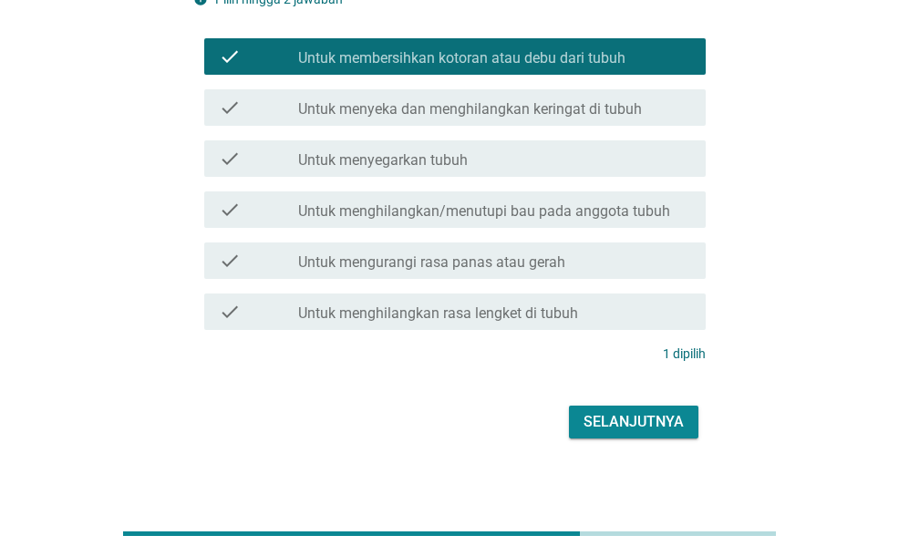
click at [520, 313] on label "Untuk menghilangkan rasa lengket di tubuh" at bounding box center [438, 314] width 280 height 18
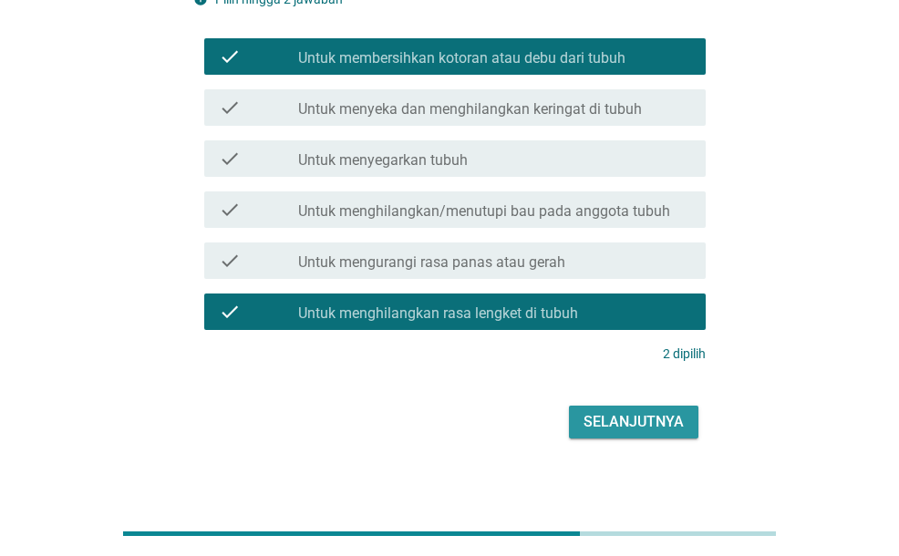
click at [644, 429] on div "Selanjutnya" at bounding box center [634, 422] width 100 height 22
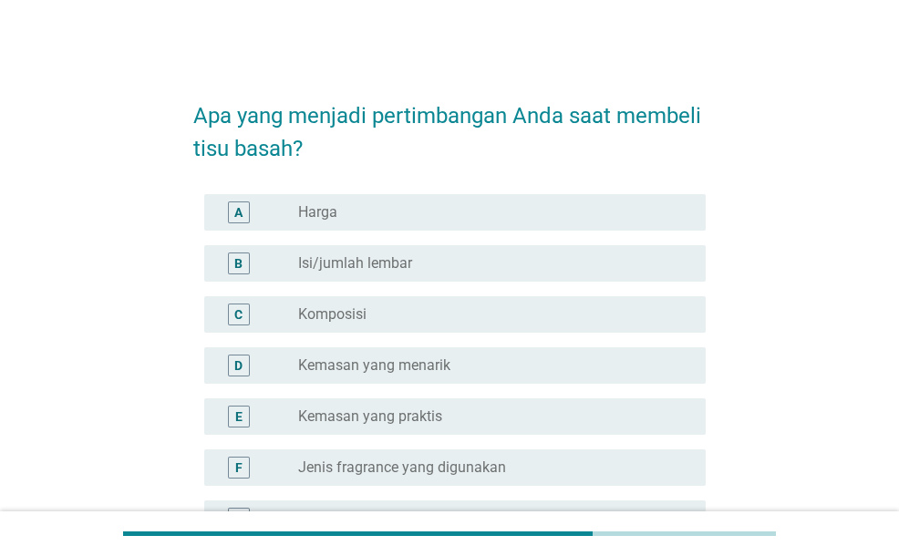
click at [435, 211] on div "radio_button_unchecked Harga" at bounding box center [487, 212] width 378 height 18
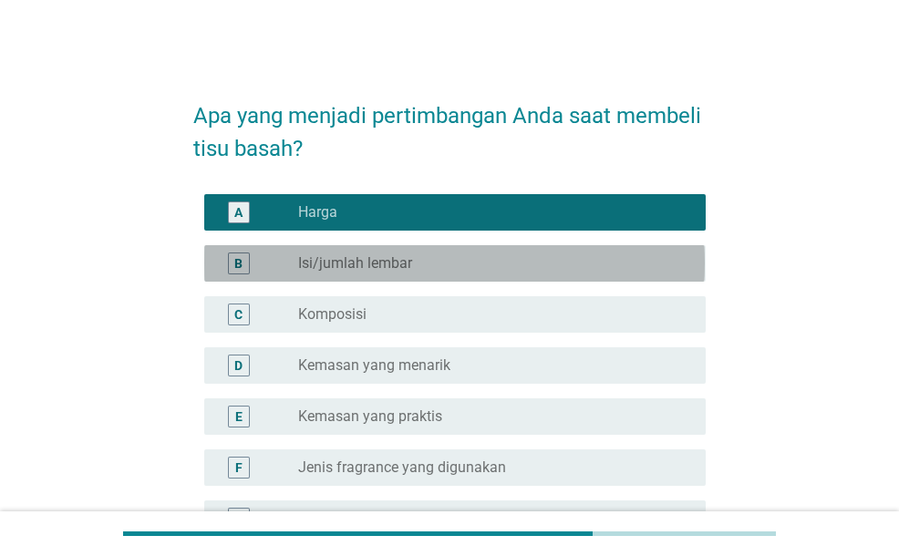
click at [452, 247] on div "B radio_button_unchecked Isi/jumlah lembar" at bounding box center [454, 263] width 501 height 36
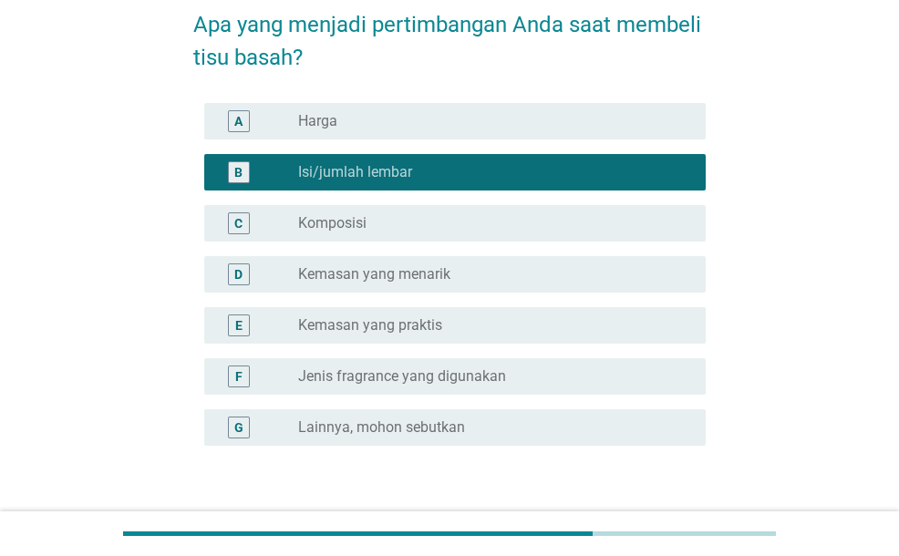
scroll to position [182, 0]
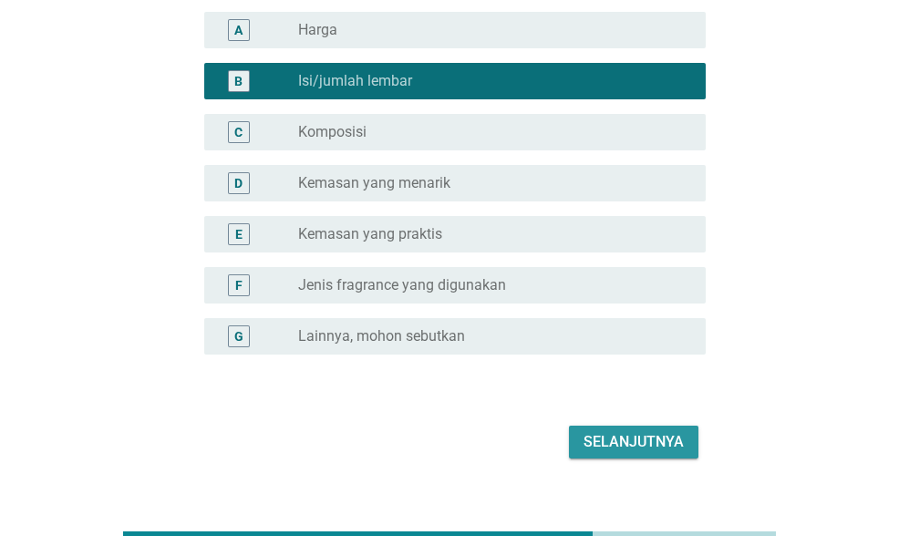
click at [625, 434] on div "Selanjutnya" at bounding box center [634, 442] width 100 height 22
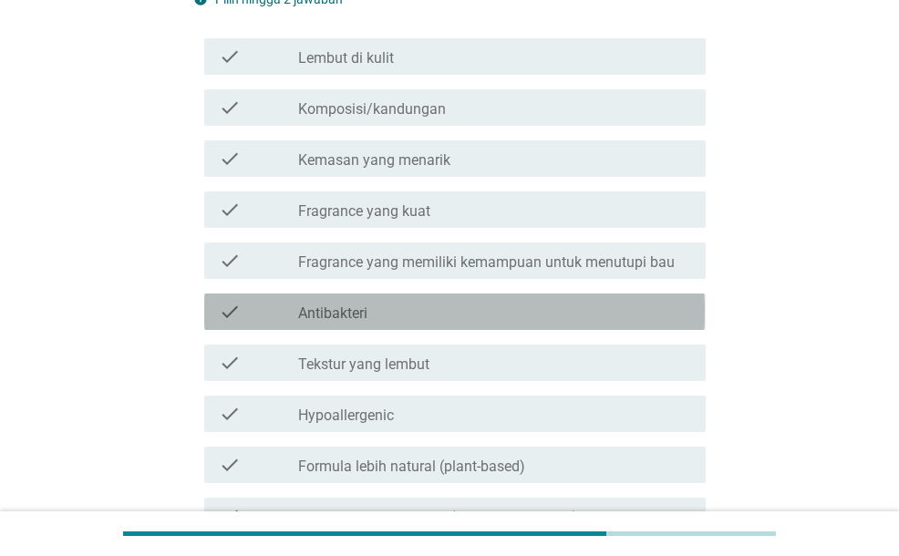
click at [367, 295] on div "check check_box_outline_blank Antibakteri" at bounding box center [454, 312] width 501 height 36
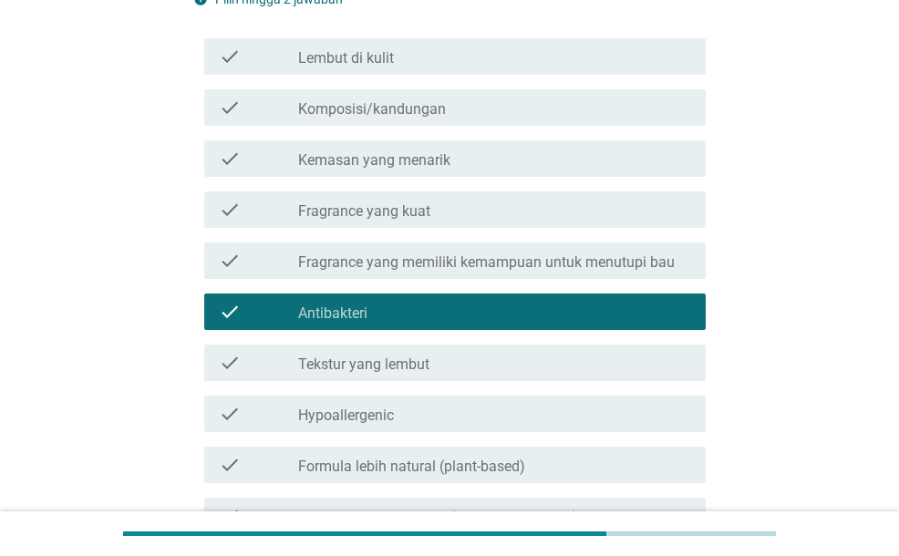
scroll to position [274, 0]
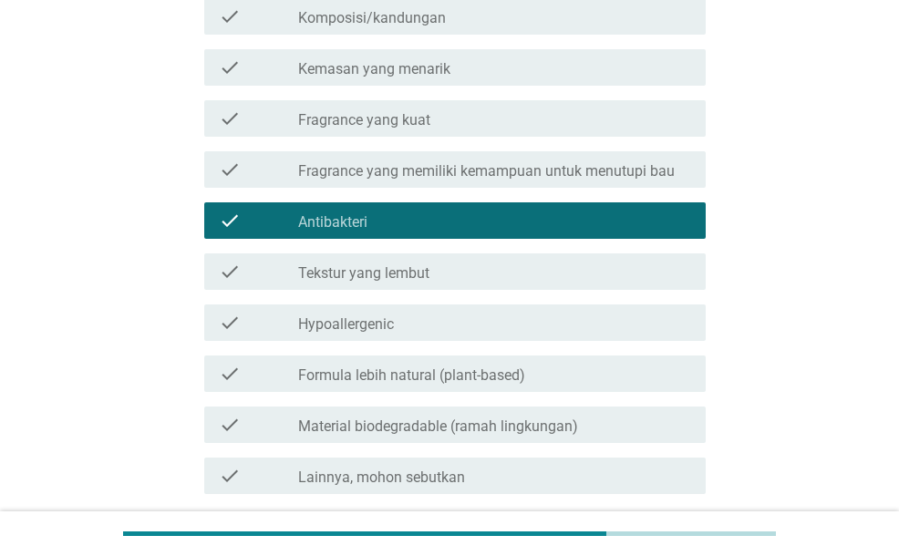
click at [385, 305] on div "check check_box_outline_blank Hypoallergenic" at bounding box center [454, 323] width 501 height 36
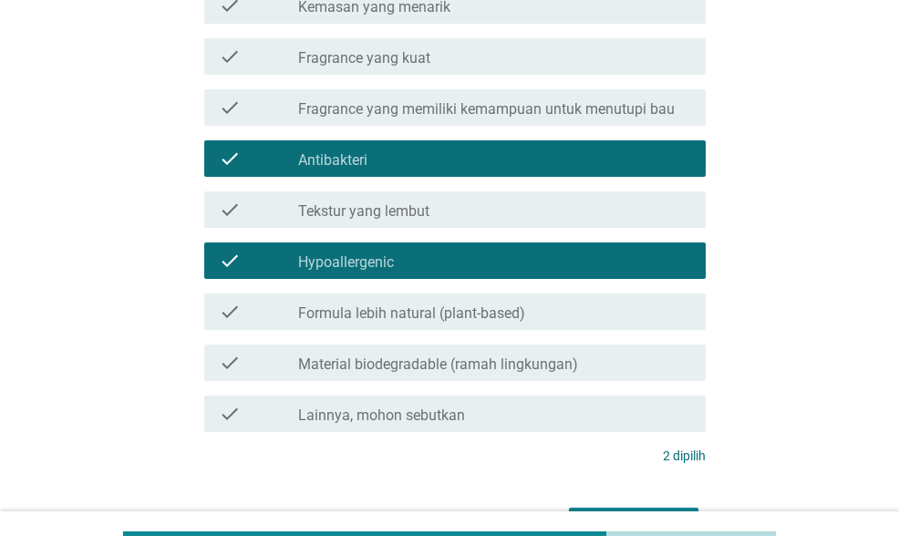
scroll to position [365, 0]
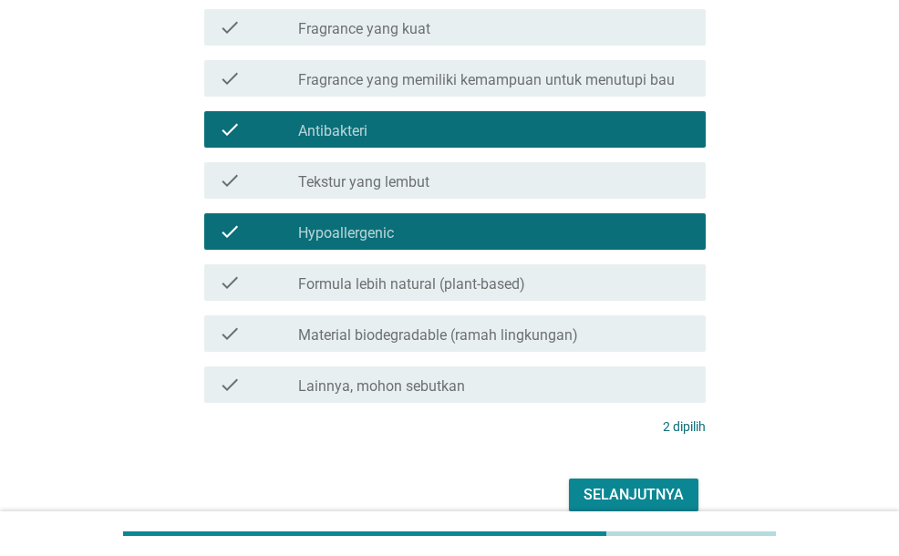
click at [383, 164] on div "check check_box_outline_blank Tekstur yang lembut" at bounding box center [454, 180] width 501 height 36
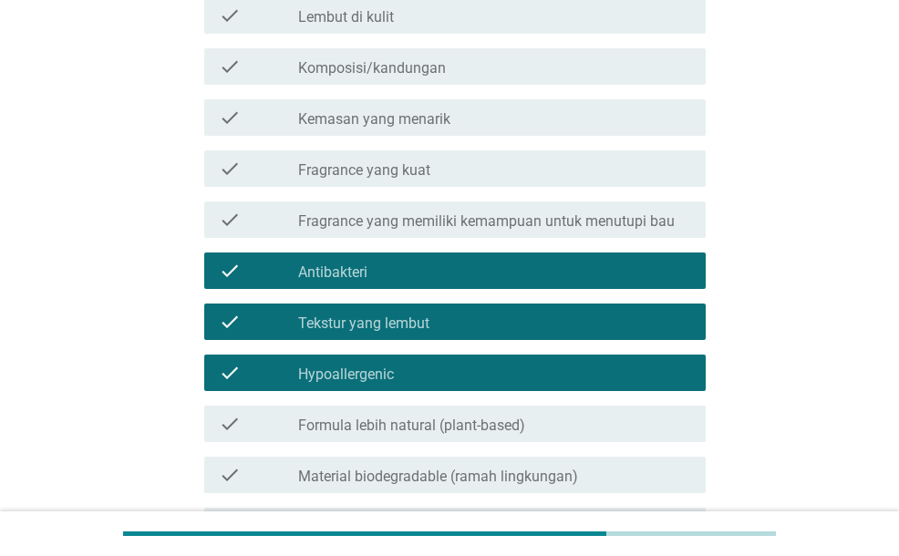
scroll to position [182, 0]
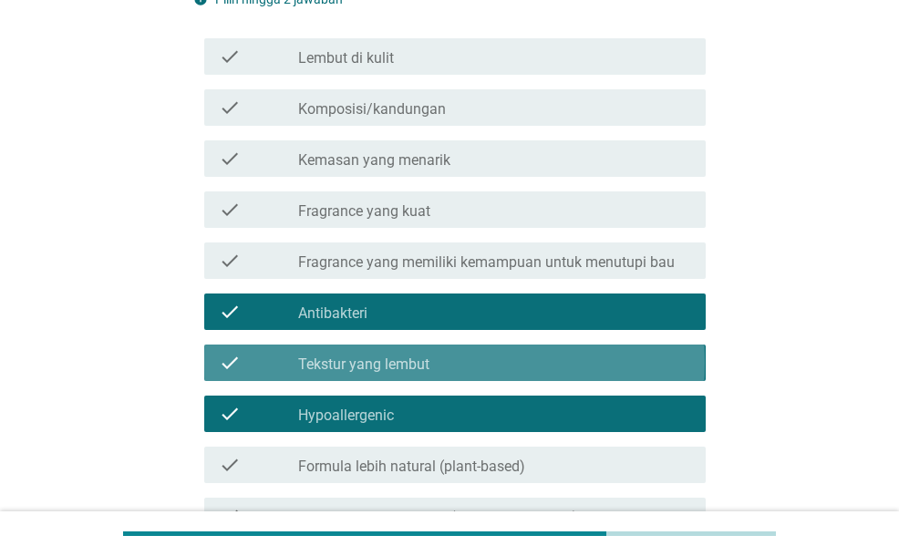
click at [441, 356] on div "check_box_outline_blank Tekstur yang lembut" at bounding box center [494, 363] width 393 height 22
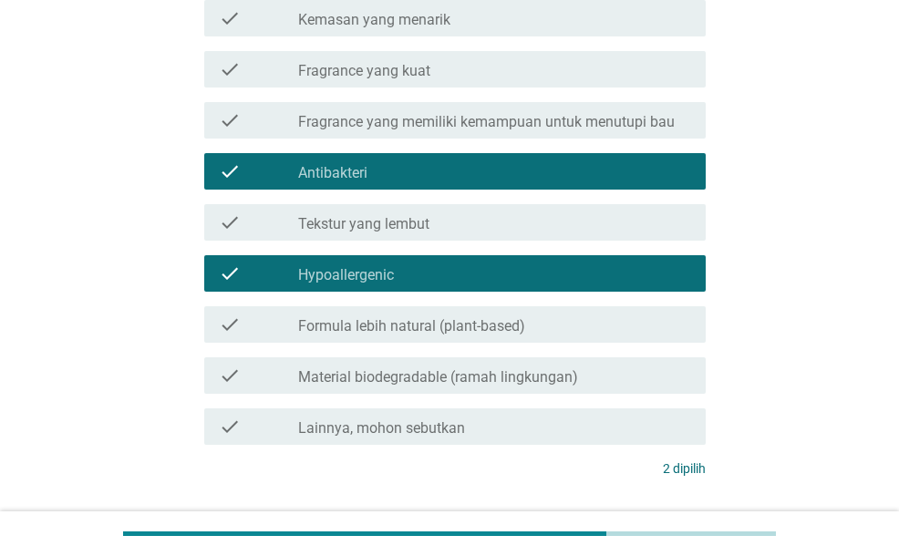
scroll to position [451, 0]
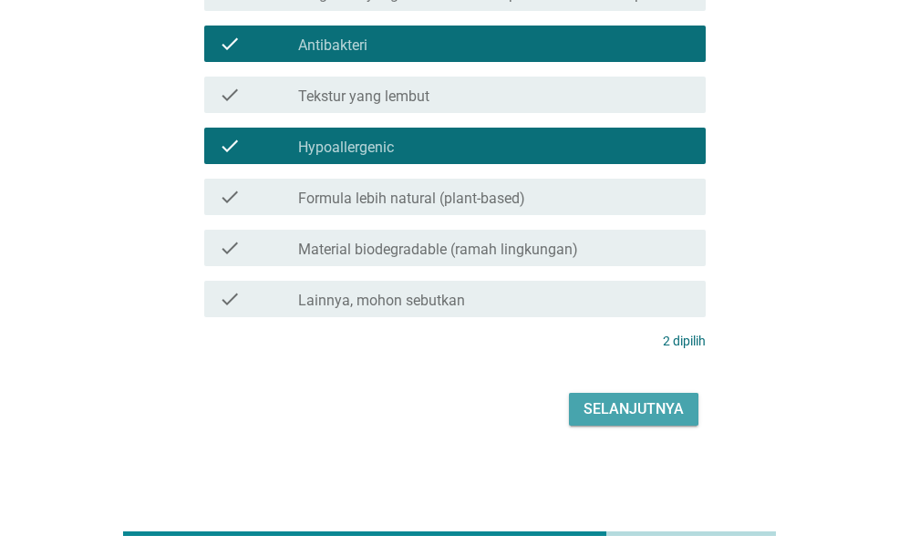
click at [667, 411] on div "Selanjutnya" at bounding box center [634, 410] width 100 height 22
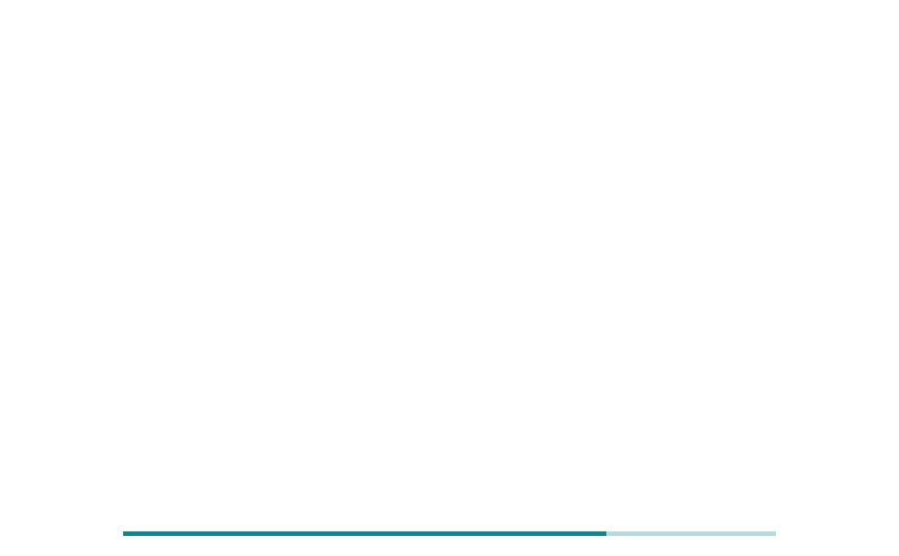
scroll to position [0, 0]
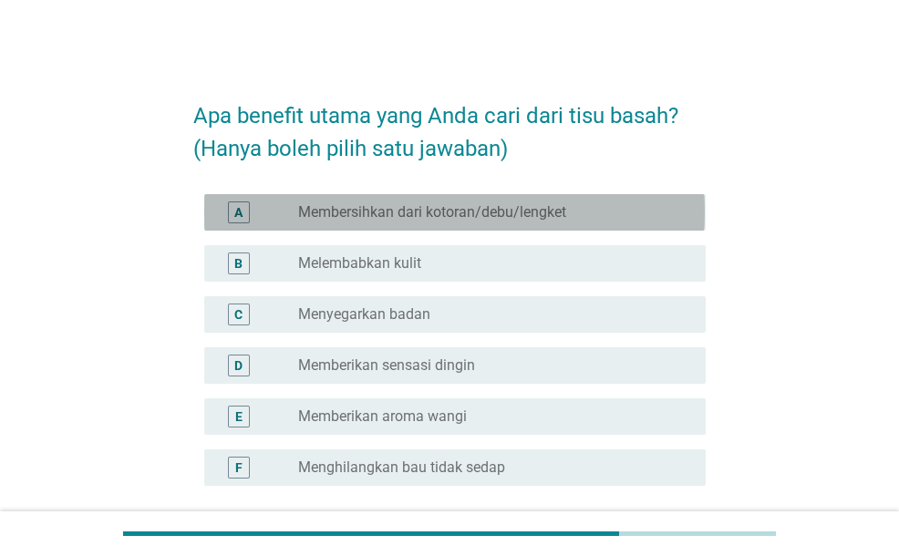
click at [416, 217] on label "Membersihkan dari kotoran/debu/lengket" at bounding box center [432, 212] width 268 height 18
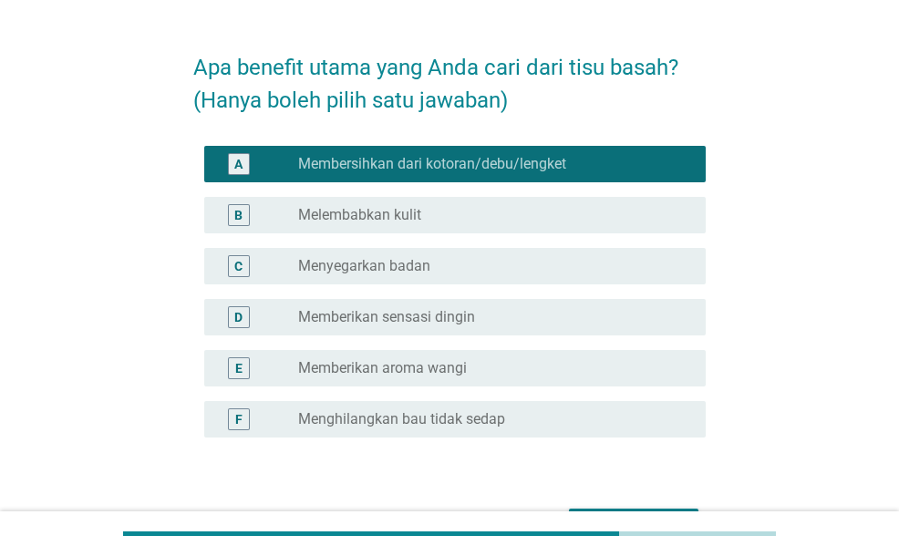
scroll to position [91, 0]
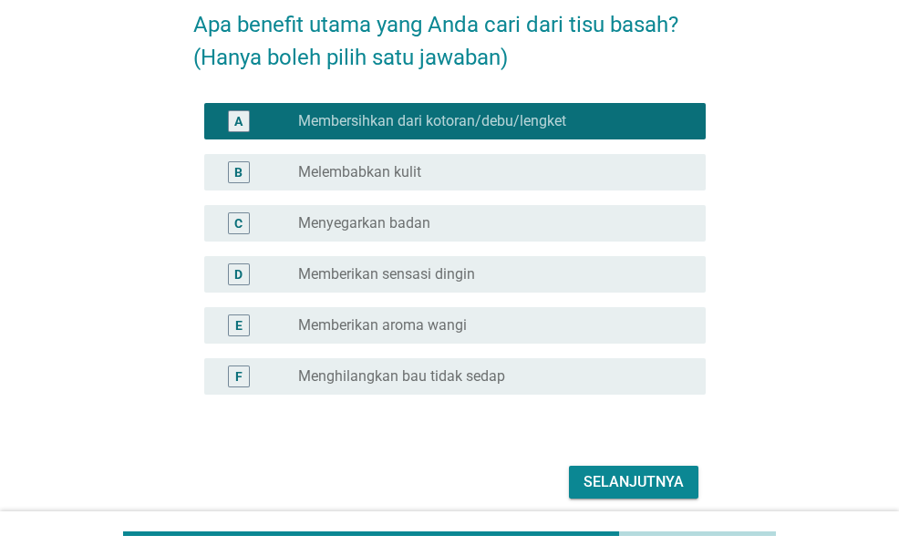
click at [438, 378] on label "Menghilangkan bau tidak sedap" at bounding box center [401, 377] width 207 height 18
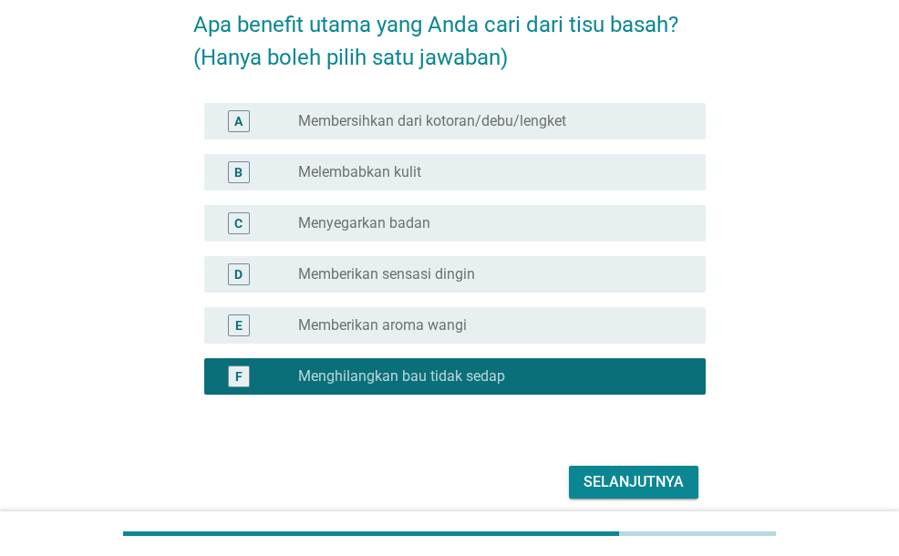
click at [405, 110] on div "radio_button_unchecked Membersihkan dari kotoran/debu/lengket" at bounding box center [494, 121] width 393 height 22
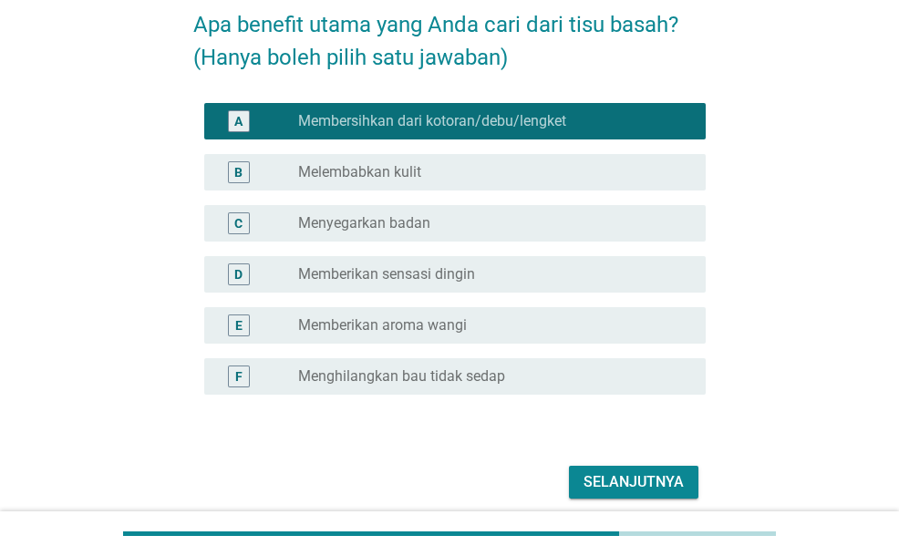
click at [684, 482] on button "Selanjutnya" at bounding box center [634, 482] width 130 height 33
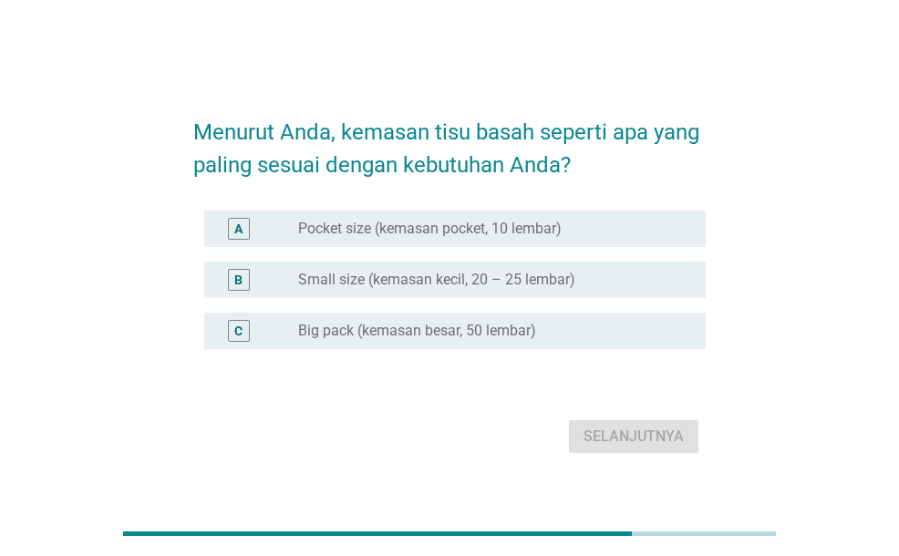
click at [496, 270] on div "radio_button_unchecked Small size (kemasan kecil, 20 – 25 lembar)" at bounding box center [494, 280] width 393 height 22
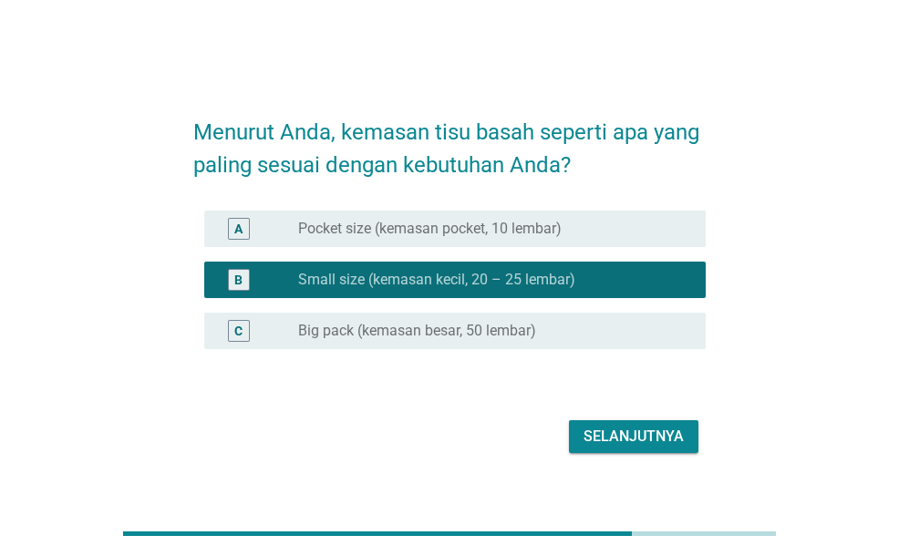
click at [500, 228] on label "Pocket size (kemasan pocket, 10 lembar)" at bounding box center [430, 229] width 264 height 18
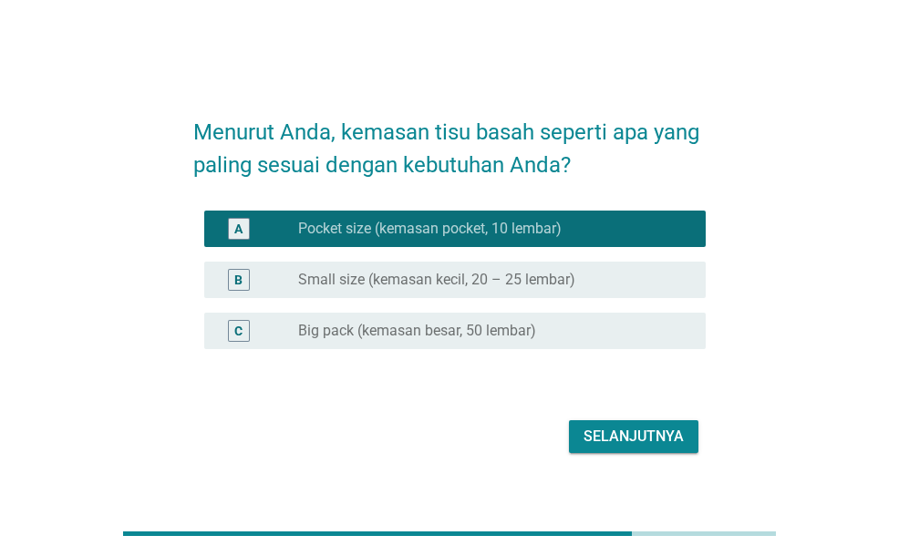
click at [638, 441] on div "Selanjutnya" at bounding box center [634, 437] width 100 height 22
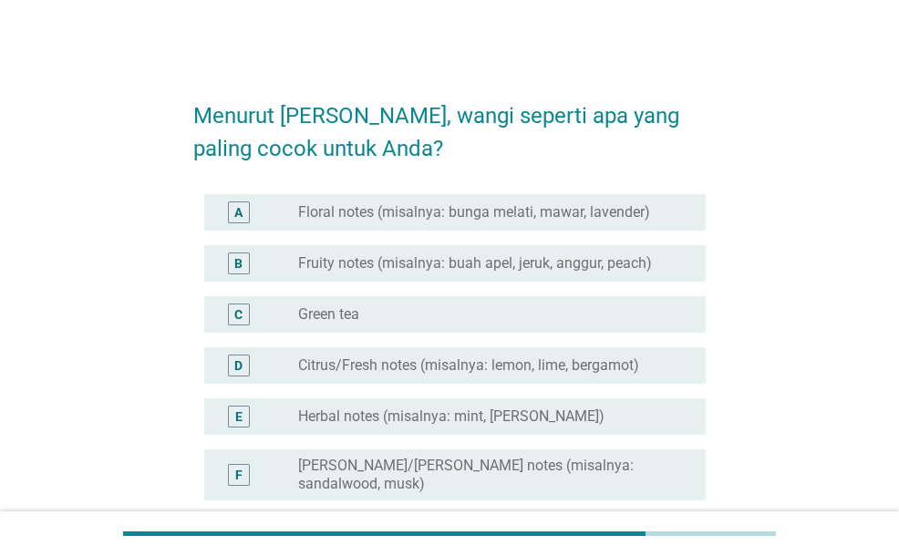
click at [303, 259] on label "Fruity notes (misalnya: buah apel, jeruk, anggur, peach)" at bounding box center [475, 263] width 354 height 18
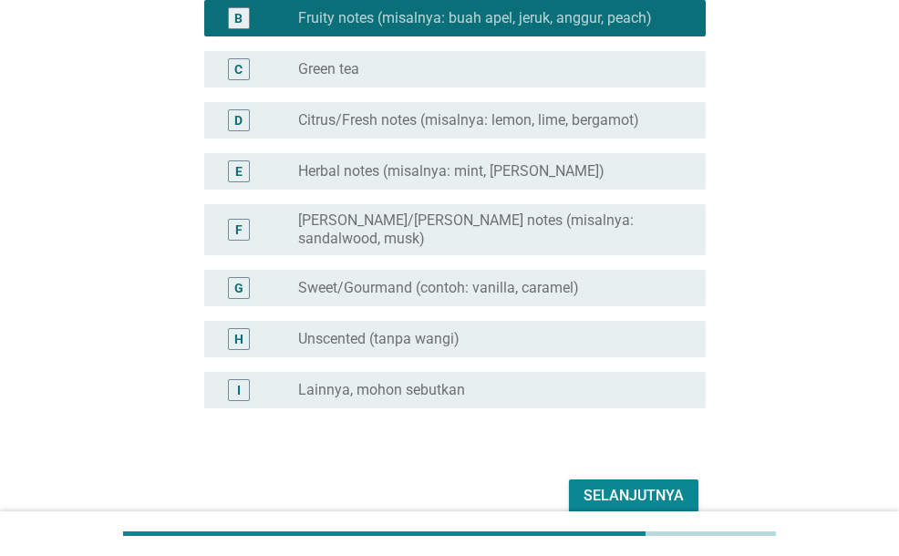
scroll to position [274, 0]
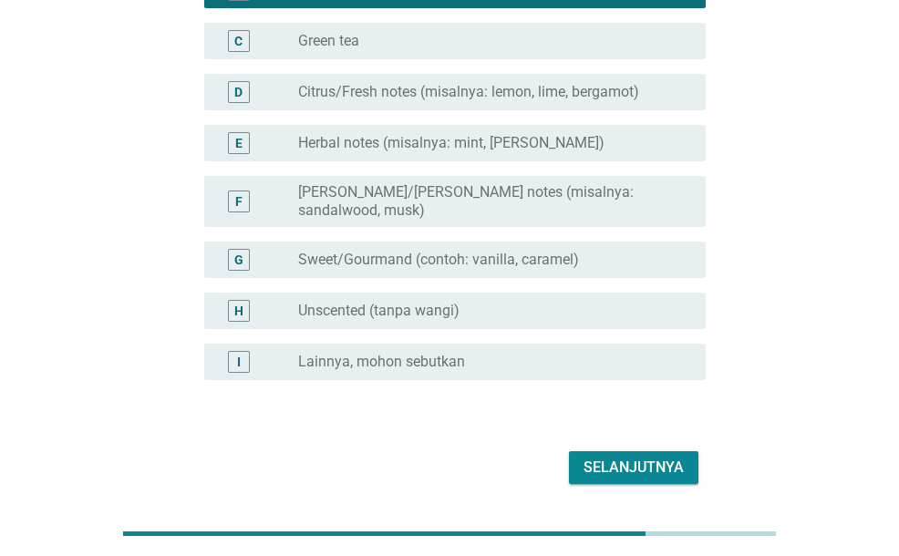
click at [354, 130] on div "E radio_button_unchecked Herbal notes (misalnya: mint, [PERSON_NAME])" at bounding box center [454, 143] width 501 height 36
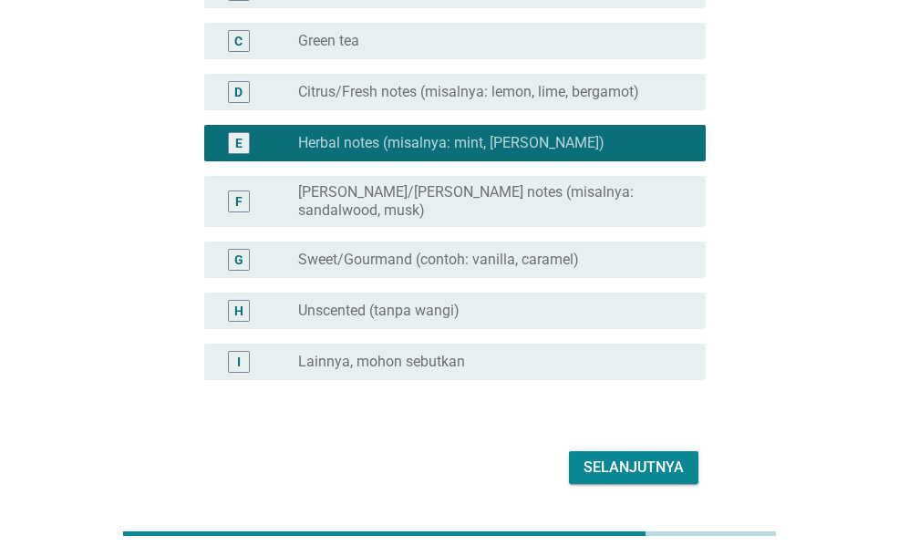
click at [633, 457] on div "Selanjutnya" at bounding box center [634, 468] width 100 height 22
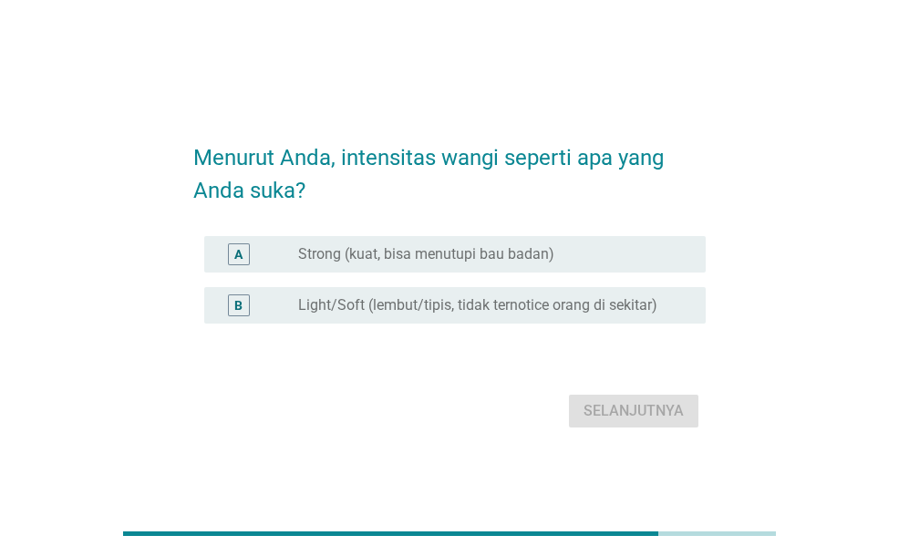
click at [460, 328] on div "B radio_button_unchecked Light/Soft (lembut/tipis, tidak ternotice orang di sek…" at bounding box center [449, 305] width 512 height 51
click at [460, 316] on div "B radio_button_unchecked Light/Soft (lembut/tipis, tidak ternotice orang di sek…" at bounding box center [454, 305] width 501 height 36
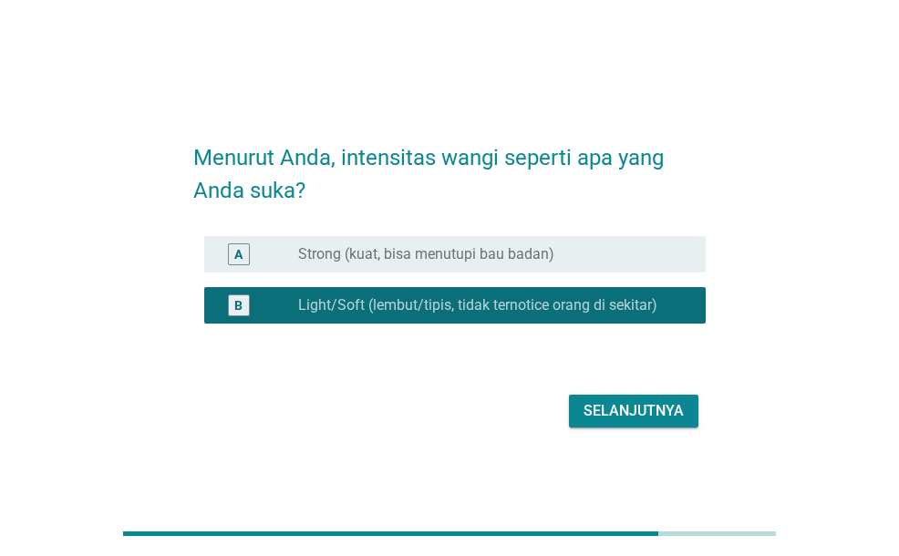
click at [684, 420] on button "Selanjutnya" at bounding box center [634, 411] width 130 height 33
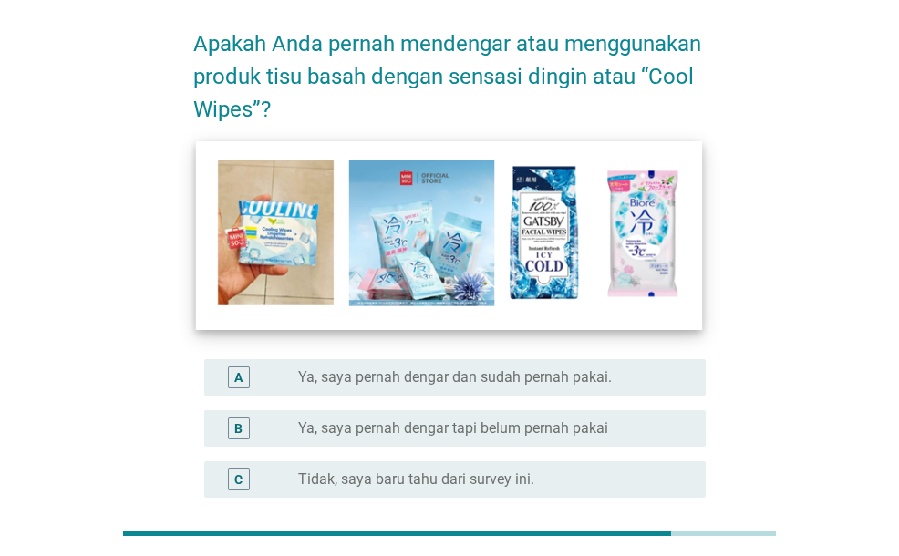
scroll to position [182, 0]
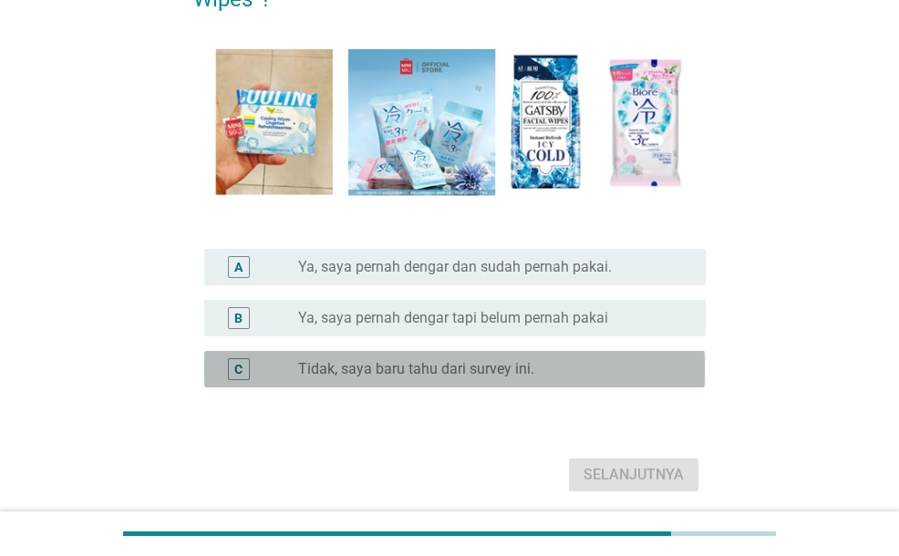
click at [479, 366] on label "Tidak, saya baru tahu dari survey ini." at bounding box center [416, 369] width 236 height 18
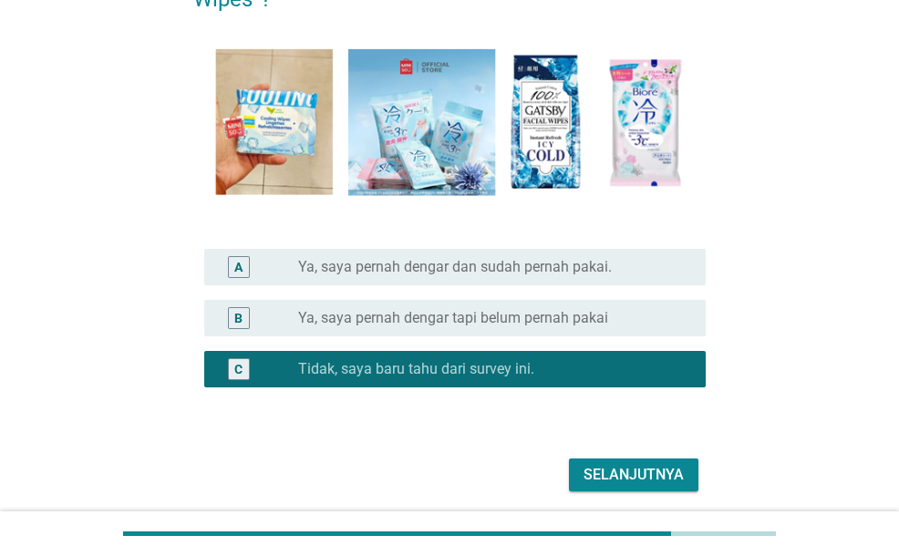
click at [628, 475] on div "Selanjutnya" at bounding box center [634, 475] width 100 height 22
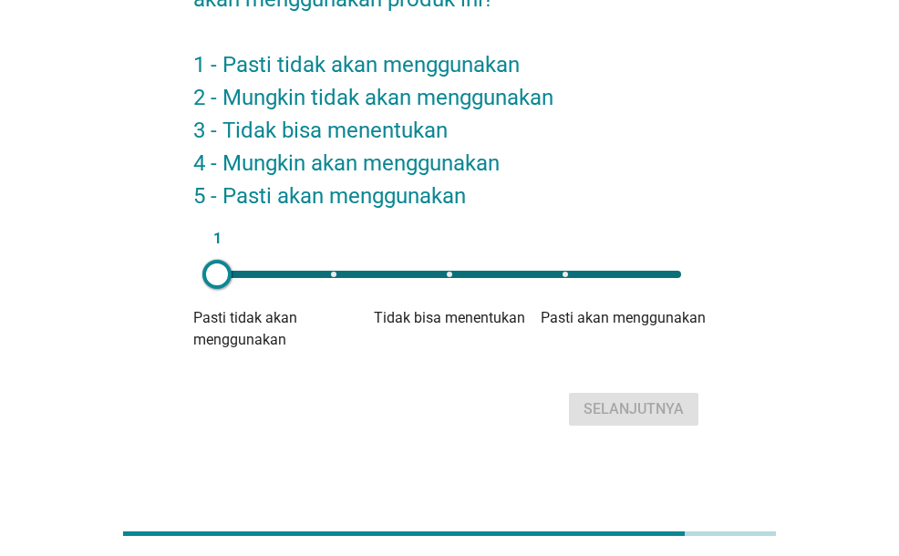
click at [440, 277] on div "1" at bounding box center [449, 274] width 464 height 7
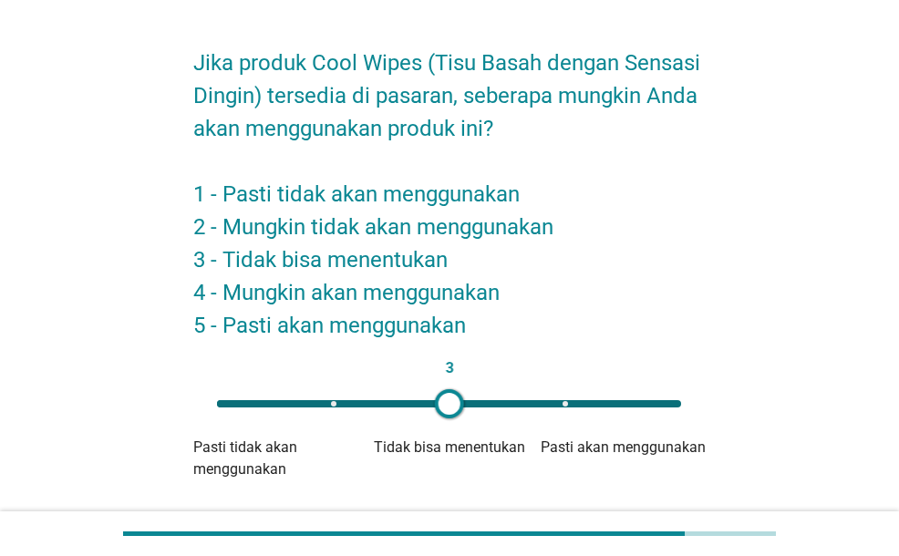
scroll to position [91, 0]
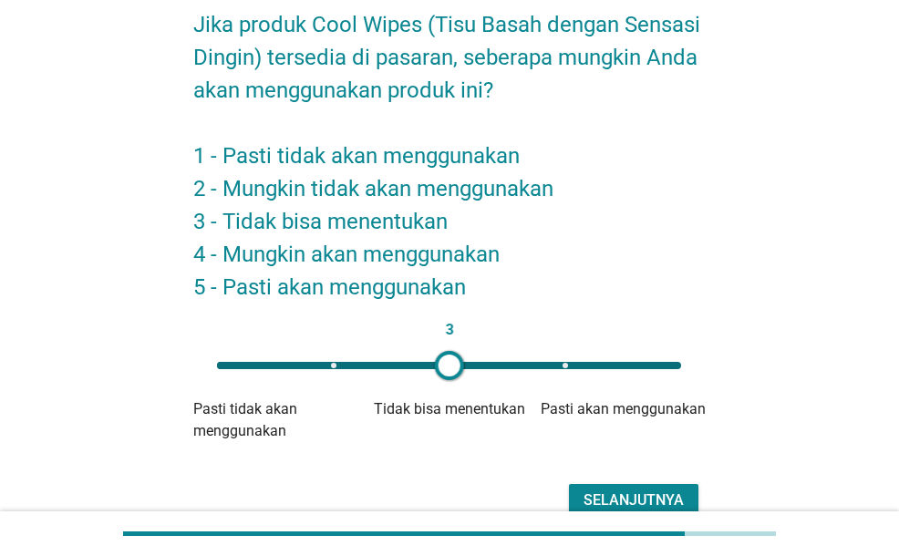
click at [606, 490] on div "Selanjutnya" at bounding box center [634, 501] width 100 height 22
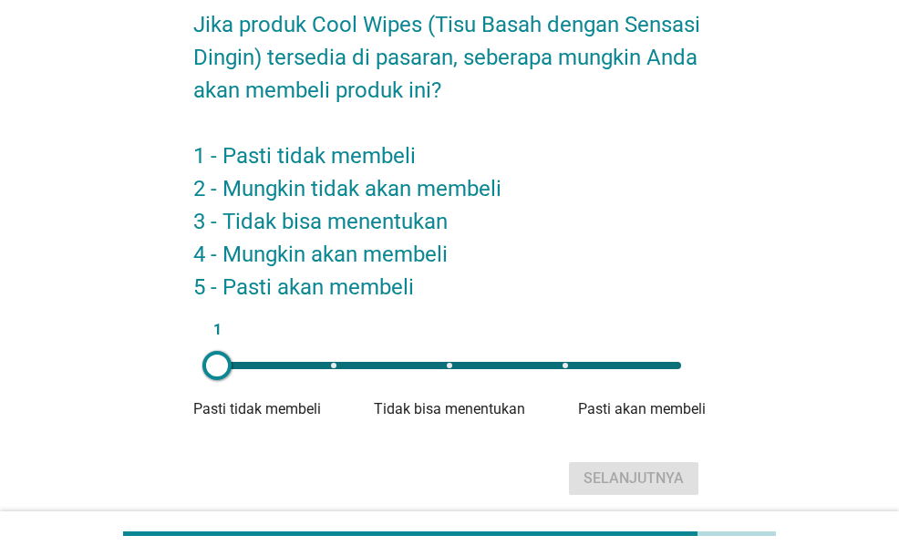
click at [449, 372] on div "1" at bounding box center [448, 365] width 493 height 36
type input "3"
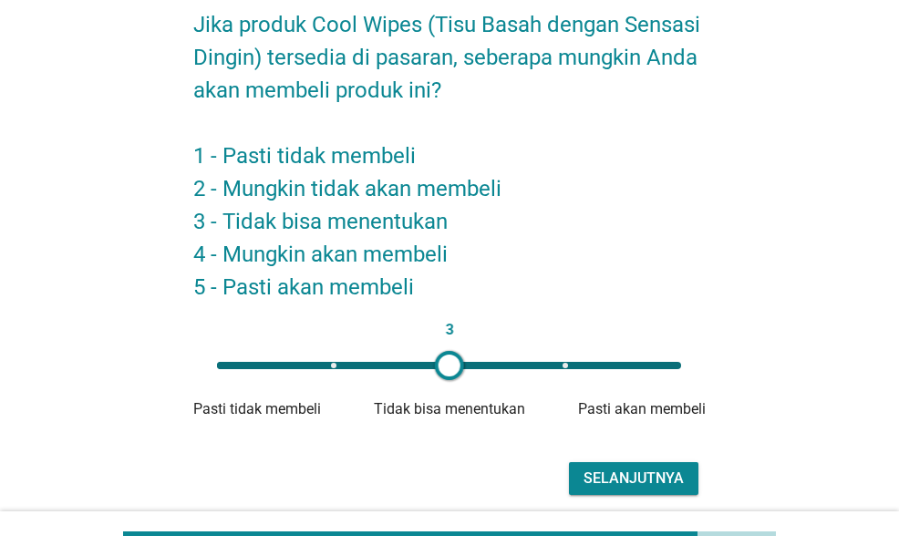
click at [613, 474] on div "Selanjutnya" at bounding box center [634, 479] width 100 height 22
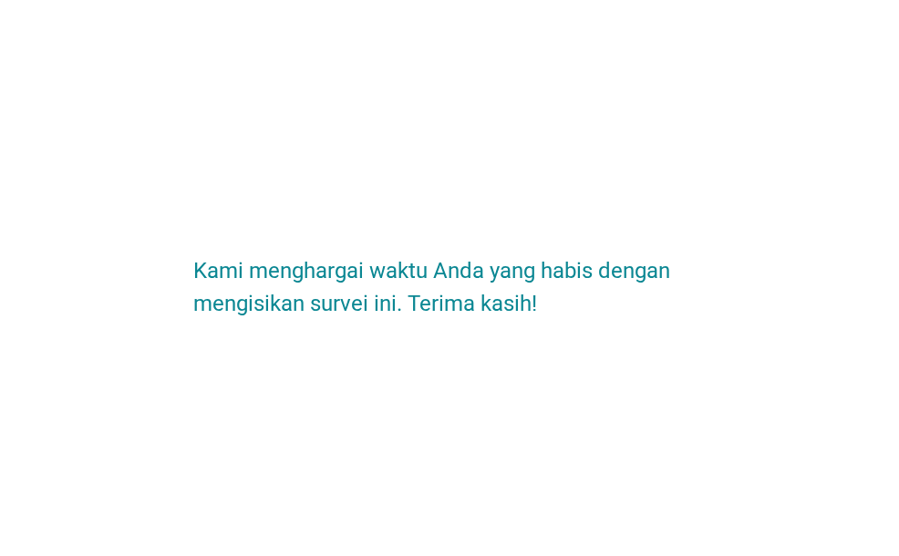
scroll to position [0, 0]
